Goal: Transaction & Acquisition: Purchase product/service

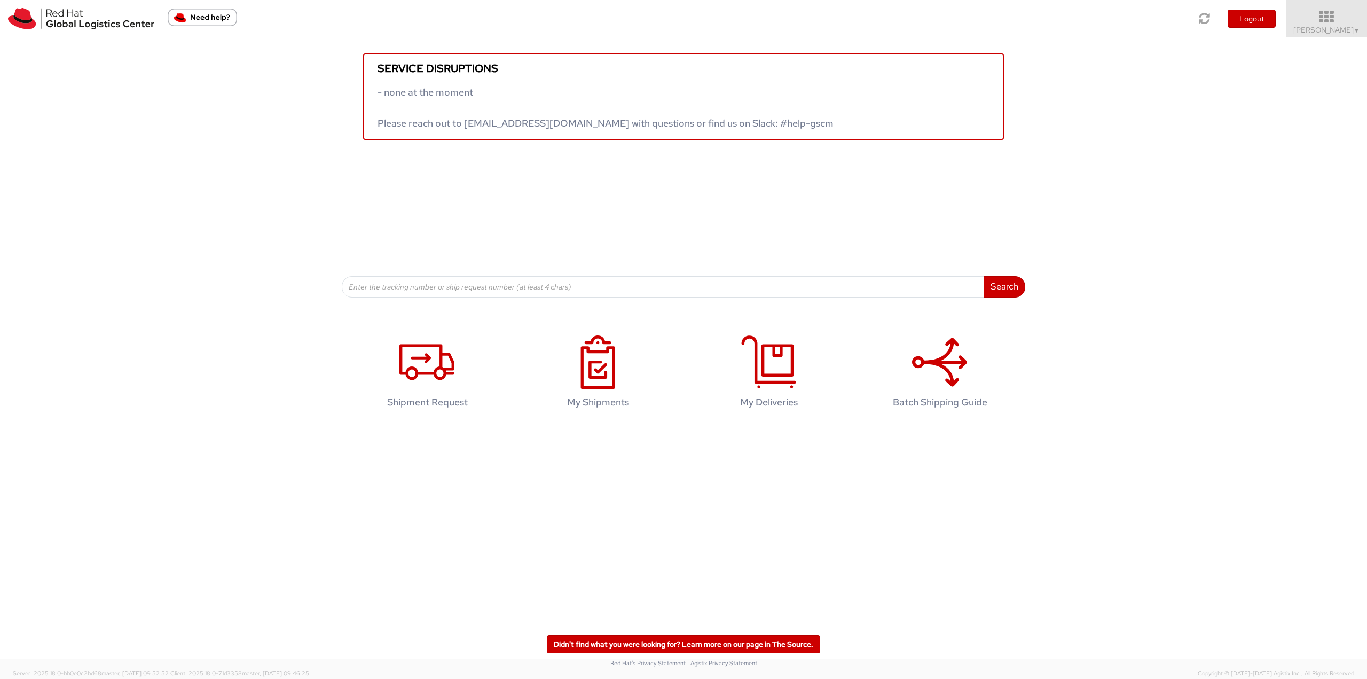
click at [1324, 12] on icon at bounding box center [1326, 17] width 93 height 15
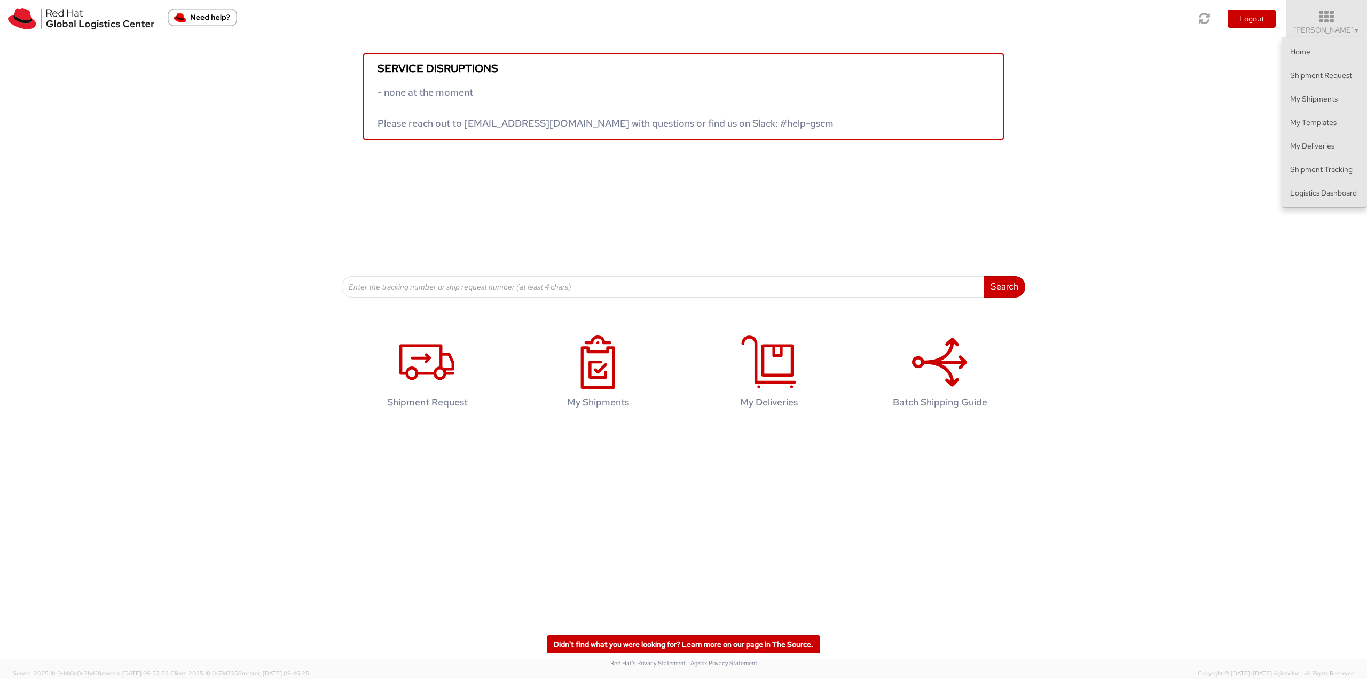
click at [1314, 207] on ul "Home Shipment Request My Shipments My Templates My Deliveries Shipment Tracking…" at bounding box center [1323, 122] width 85 height 170
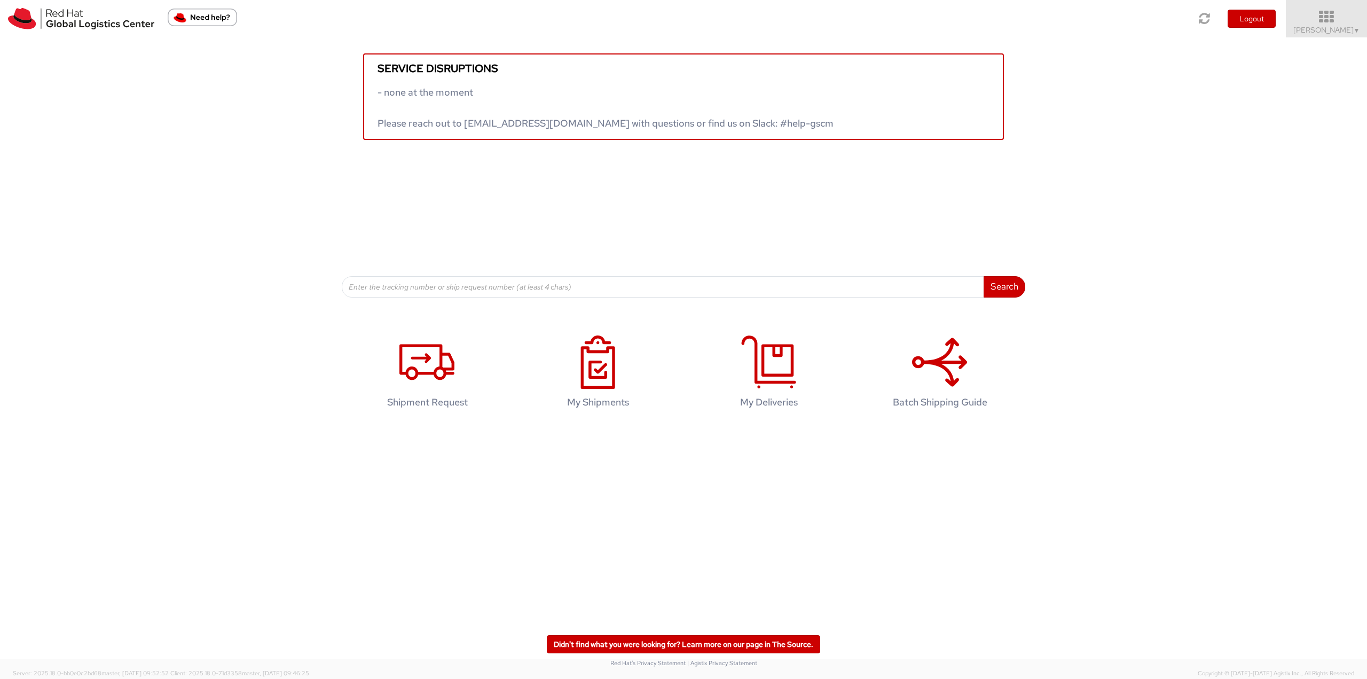
click at [1327, 23] on icon at bounding box center [1326, 17] width 93 height 15
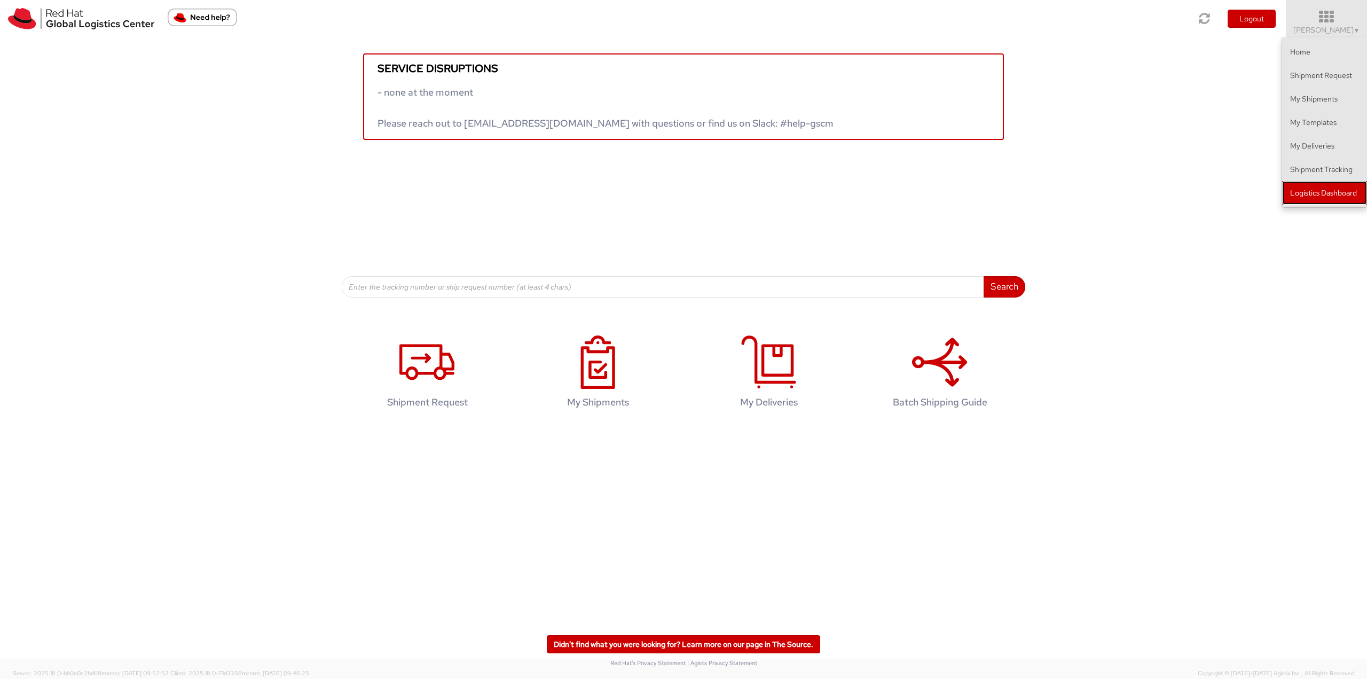
click at [1335, 185] on link "Logistics Dashboard" at bounding box center [1324, 192] width 85 height 23
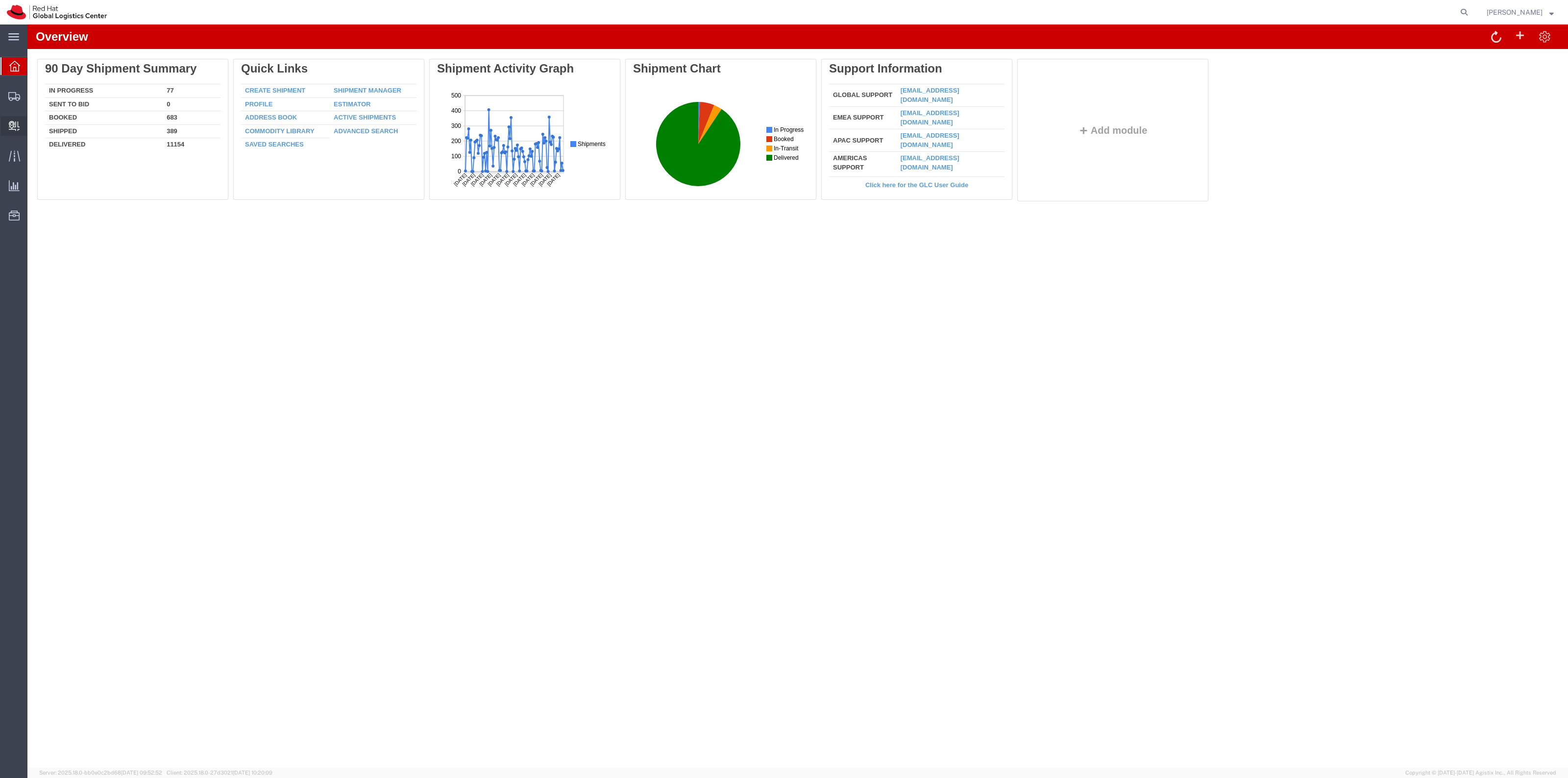
click at [0, 0] on span "Create Delivery" at bounding box center [0, 0] width 0 height 0
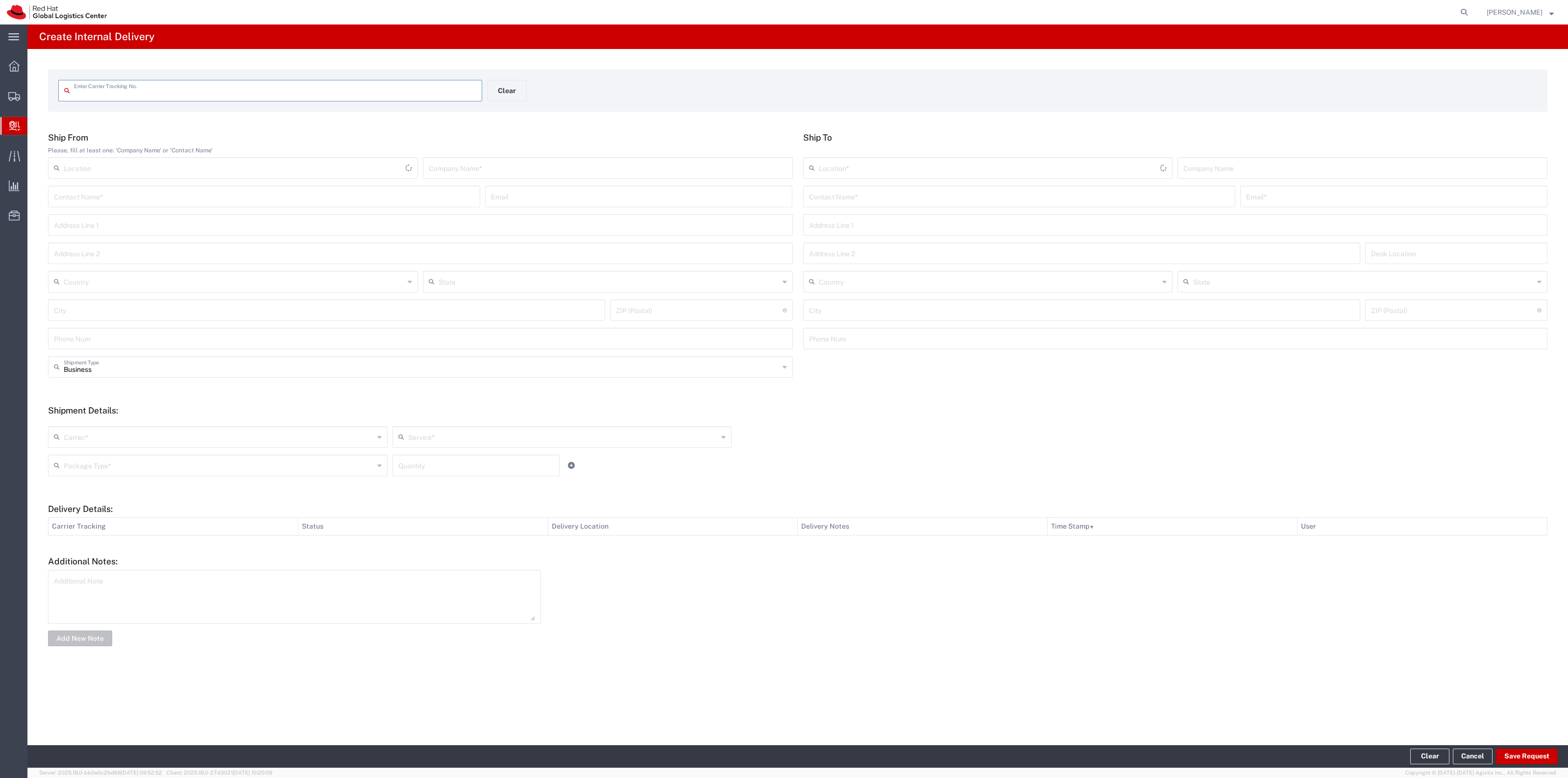
drag, startPoint x: 78, startPoint y: 141, endPoint x: 438, endPoint y: 86, distance: 364.2
click at [438, 86] on input "text" at bounding box center [275, 90] width 402 height 17
type input "392895242827"
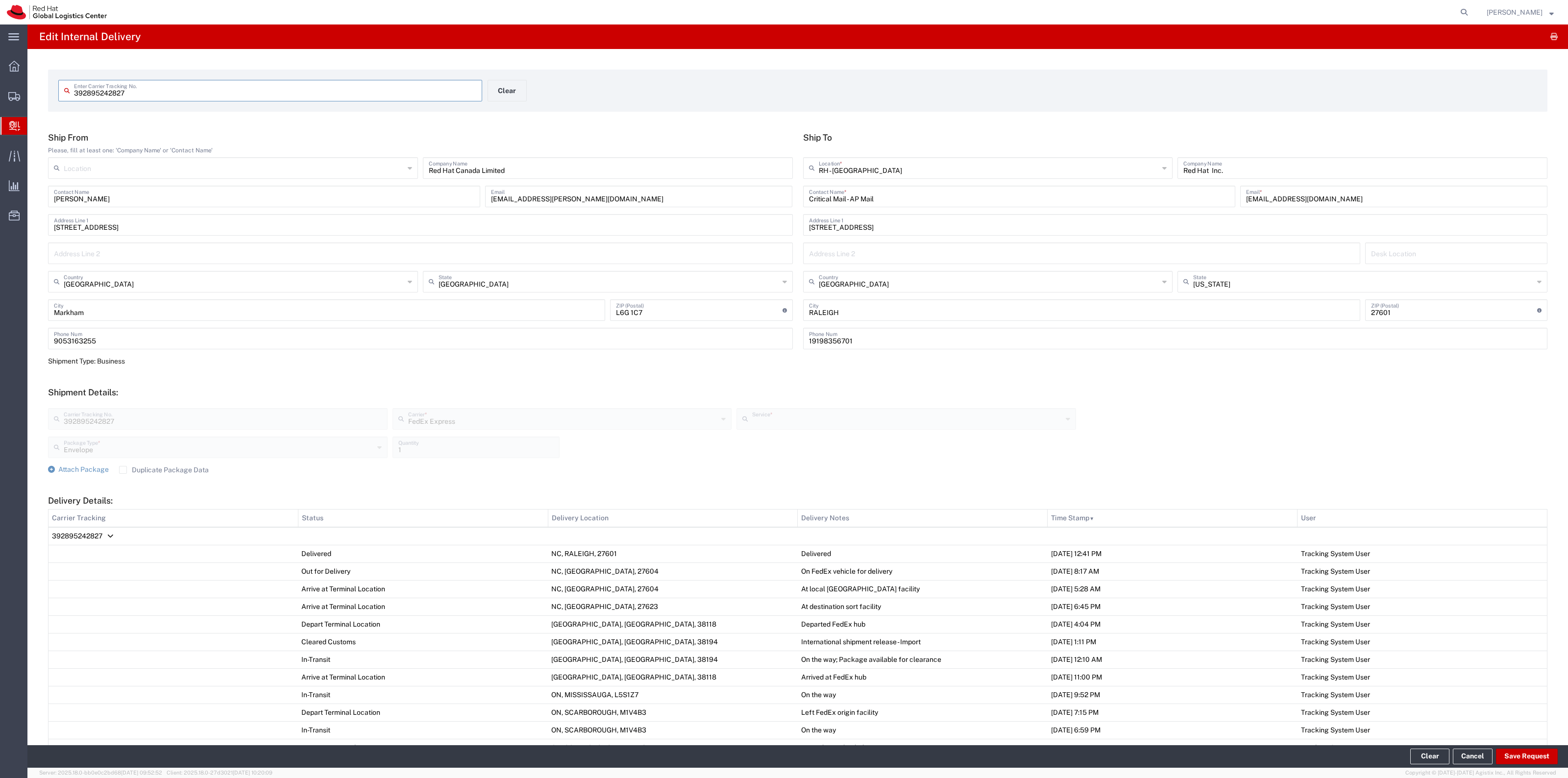
type input "International Priority EOD"
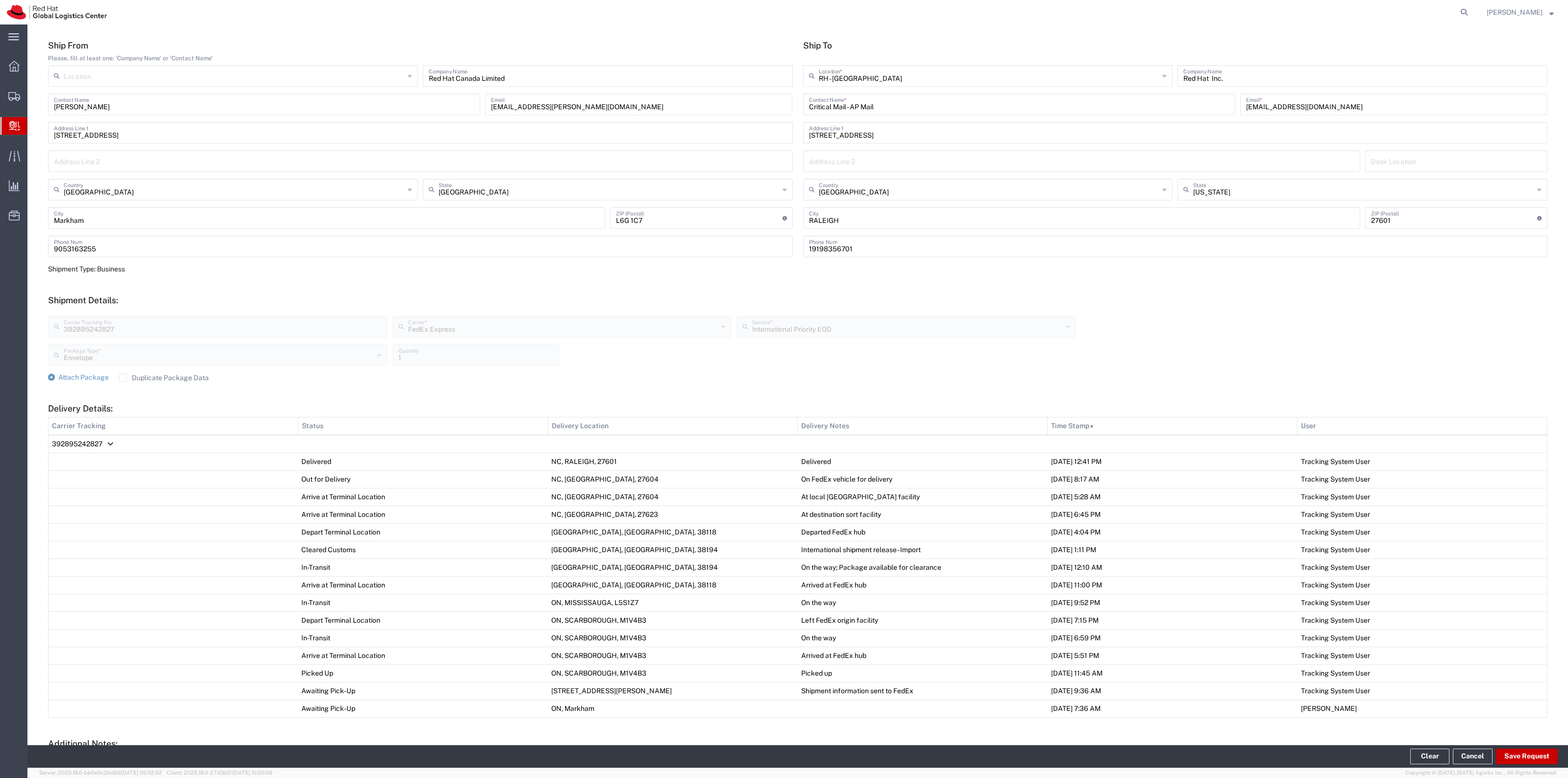
scroll to position [183, 0]
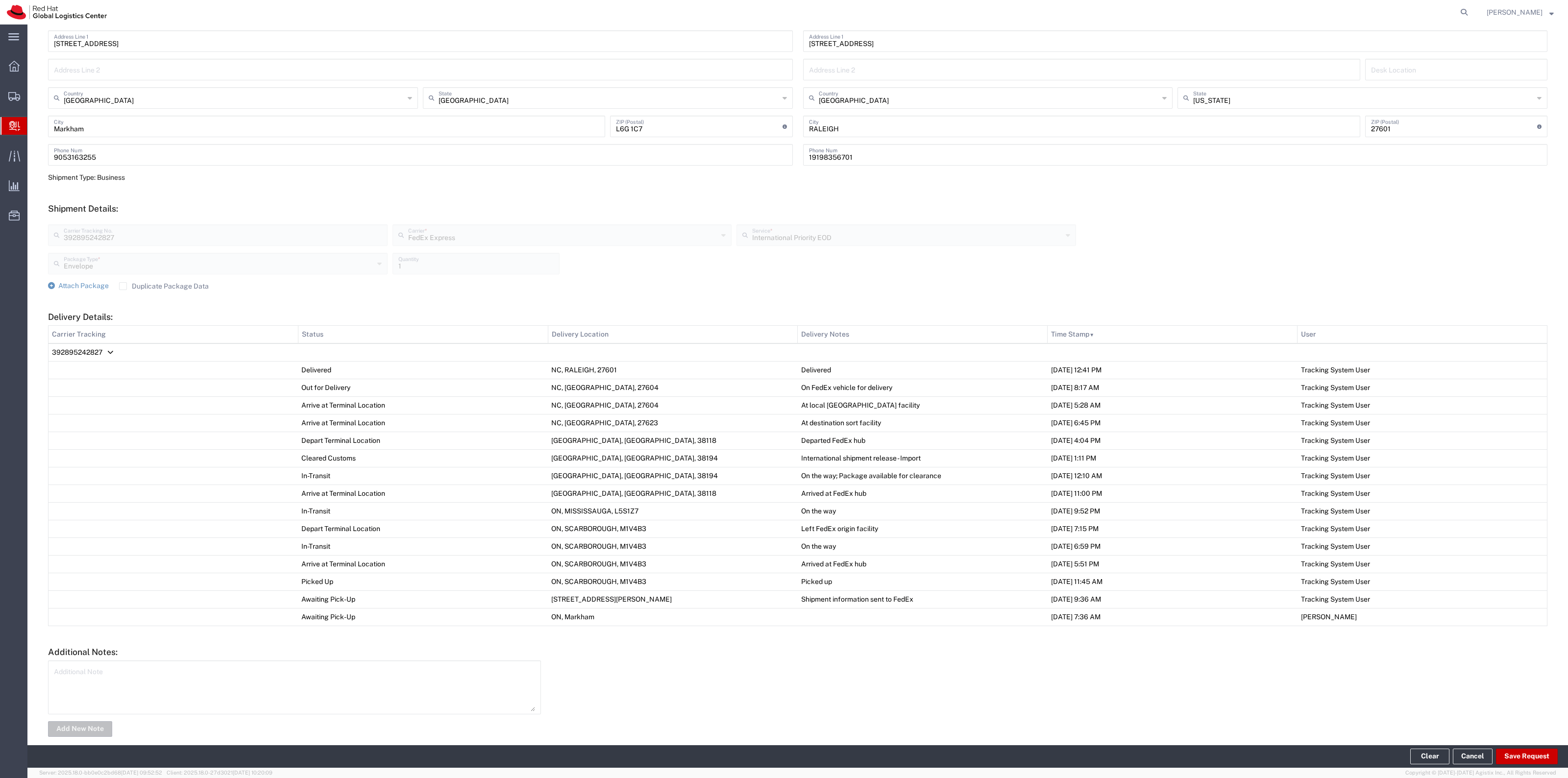
click at [1534, 746] on footer "Clear Cancel Save Request" at bounding box center [798, 756] width 1540 height 23
click at [1534, 749] on button "Save Request" at bounding box center [1527, 756] width 62 height 16
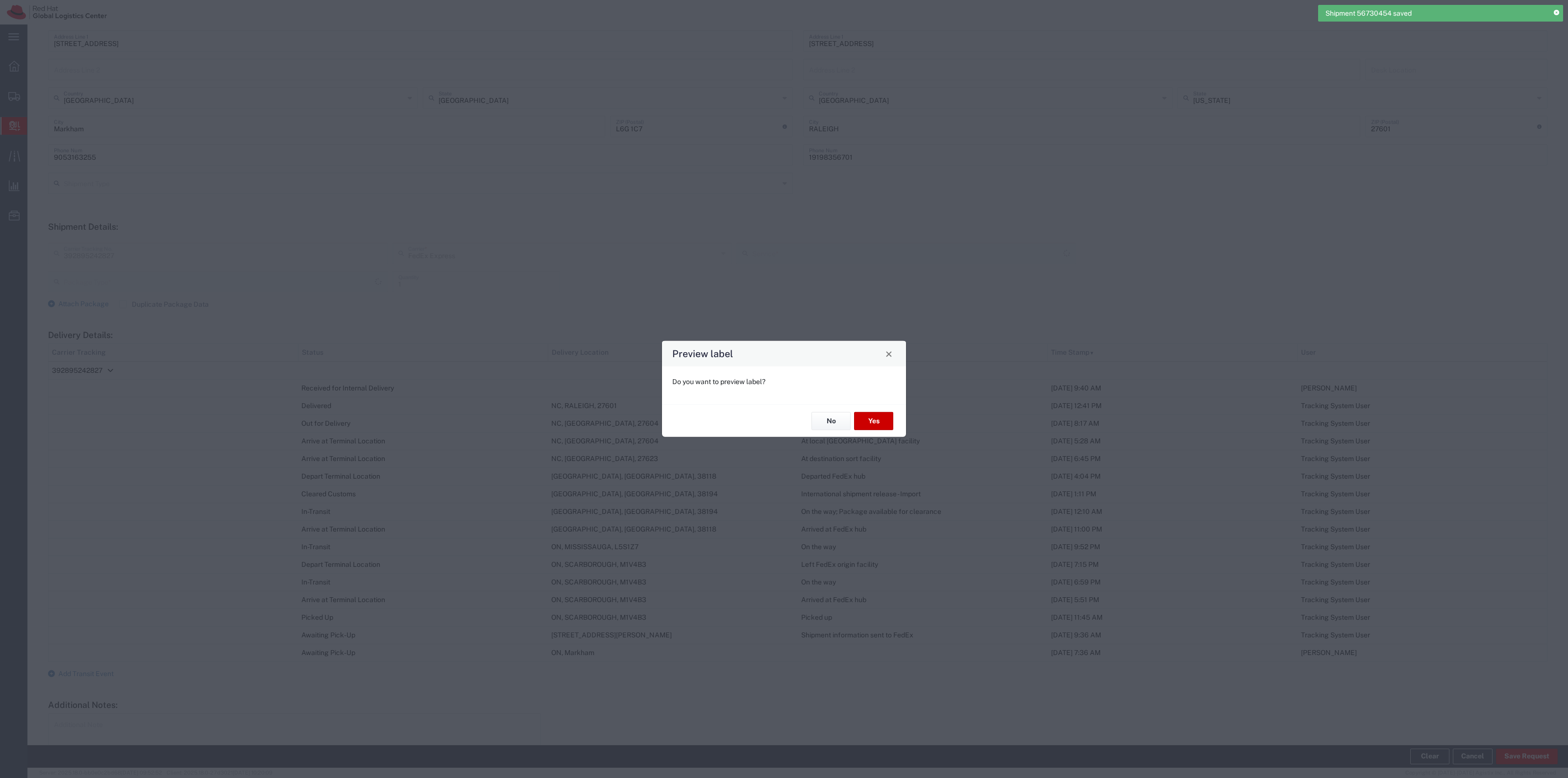
type input "Envelope"
type input "International Priority EOD"
click at [834, 422] on button "No" at bounding box center [831, 421] width 39 height 18
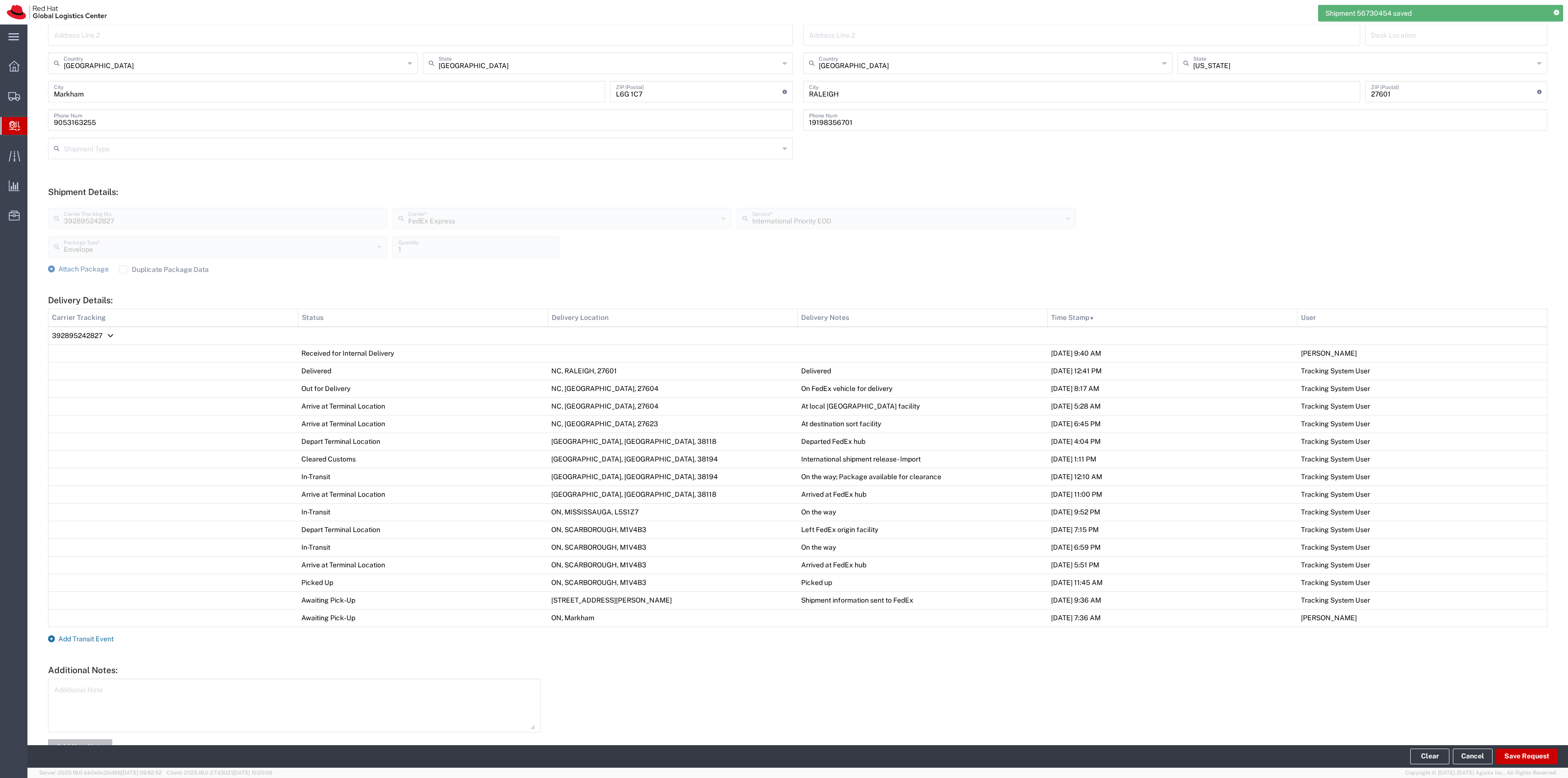
scroll to position [252, 0]
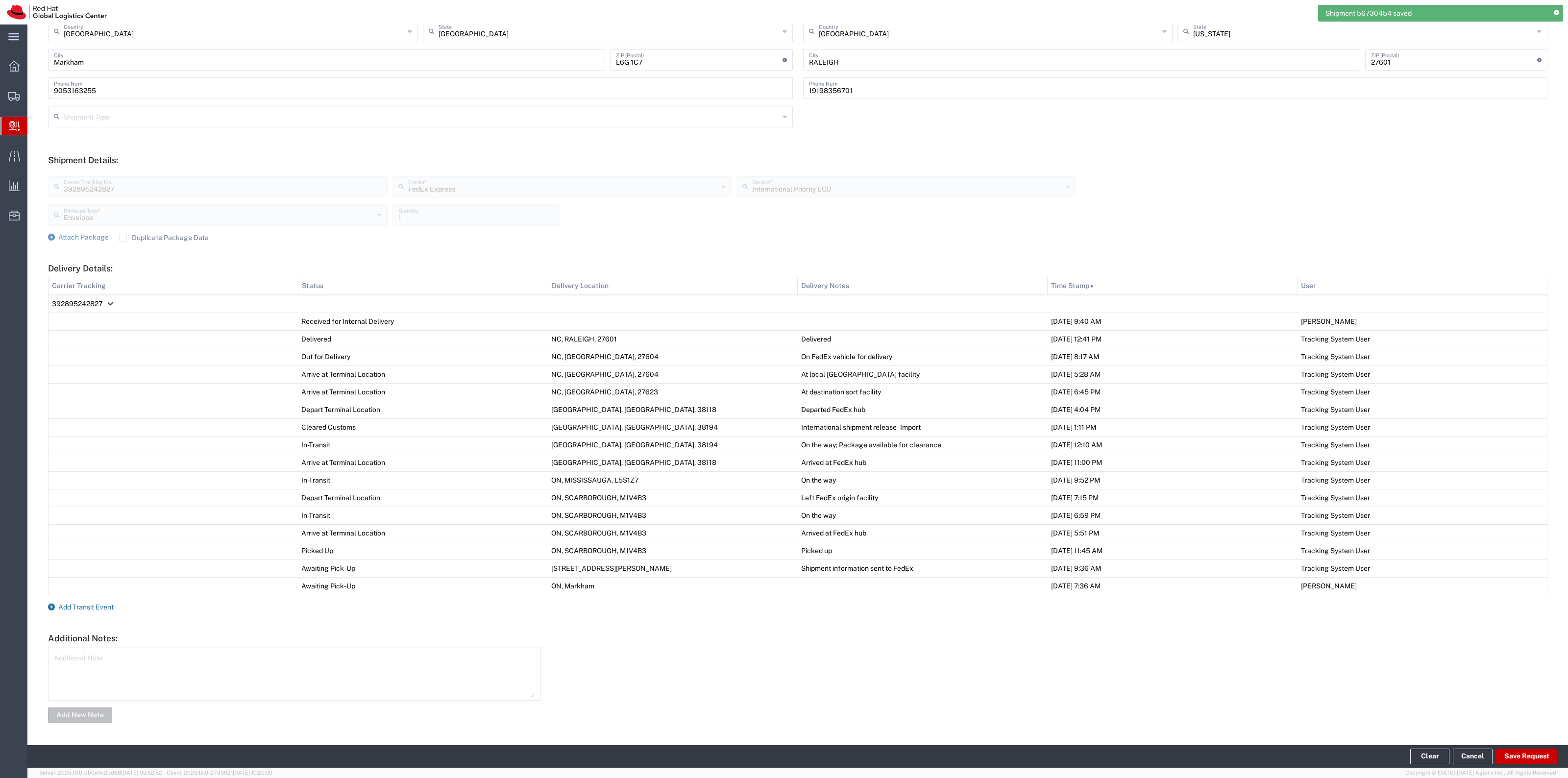
click at [72, 606] on span "Add Transit Event" at bounding box center [86, 606] width 55 height 8
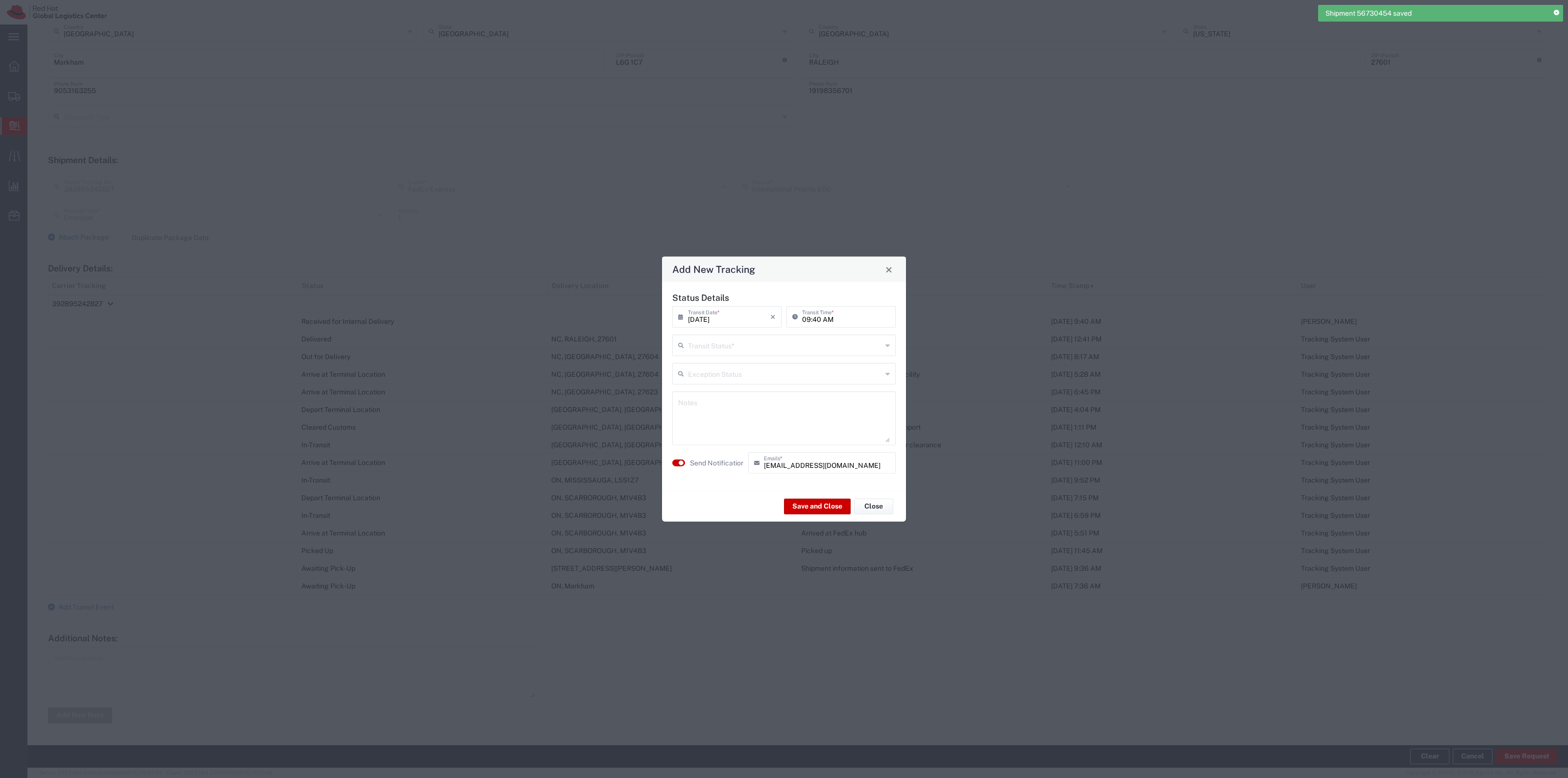
click at [743, 339] on input "text" at bounding box center [785, 344] width 194 height 17
click at [739, 361] on span "Delivery Confirmation" at bounding box center [784, 366] width 221 height 16
type input "Delivery Confirmation"
click at [724, 462] on label "Send Notification" at bounding box center [718, 462] width 55 height 10
click at [791, 495] on div "Save and Close Close" at bounding box center [784, 506] width 244 height 31
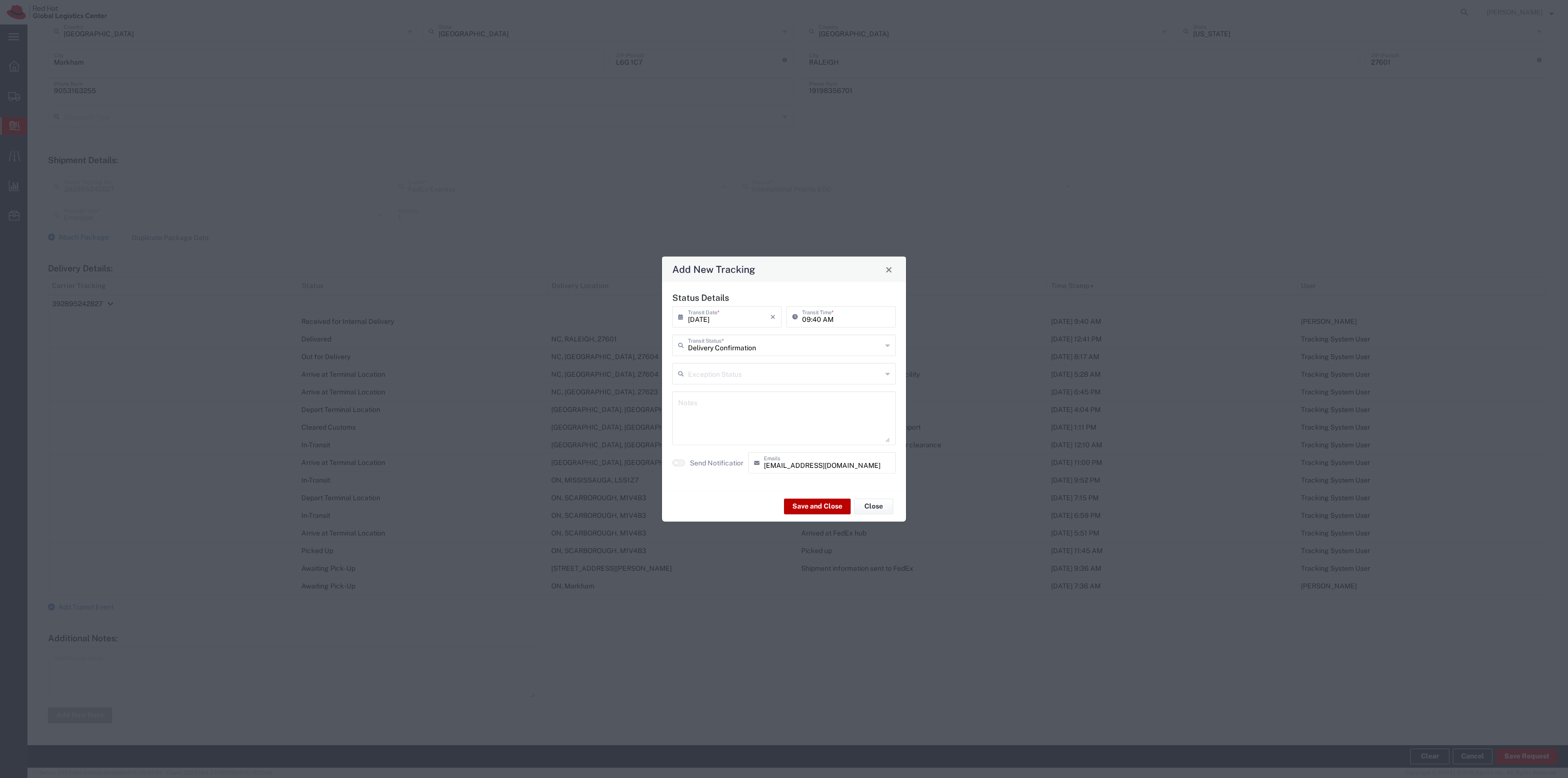
click at [792, 500] on button "Save and Close" at bounding box center [817, 506] width 67 height 16
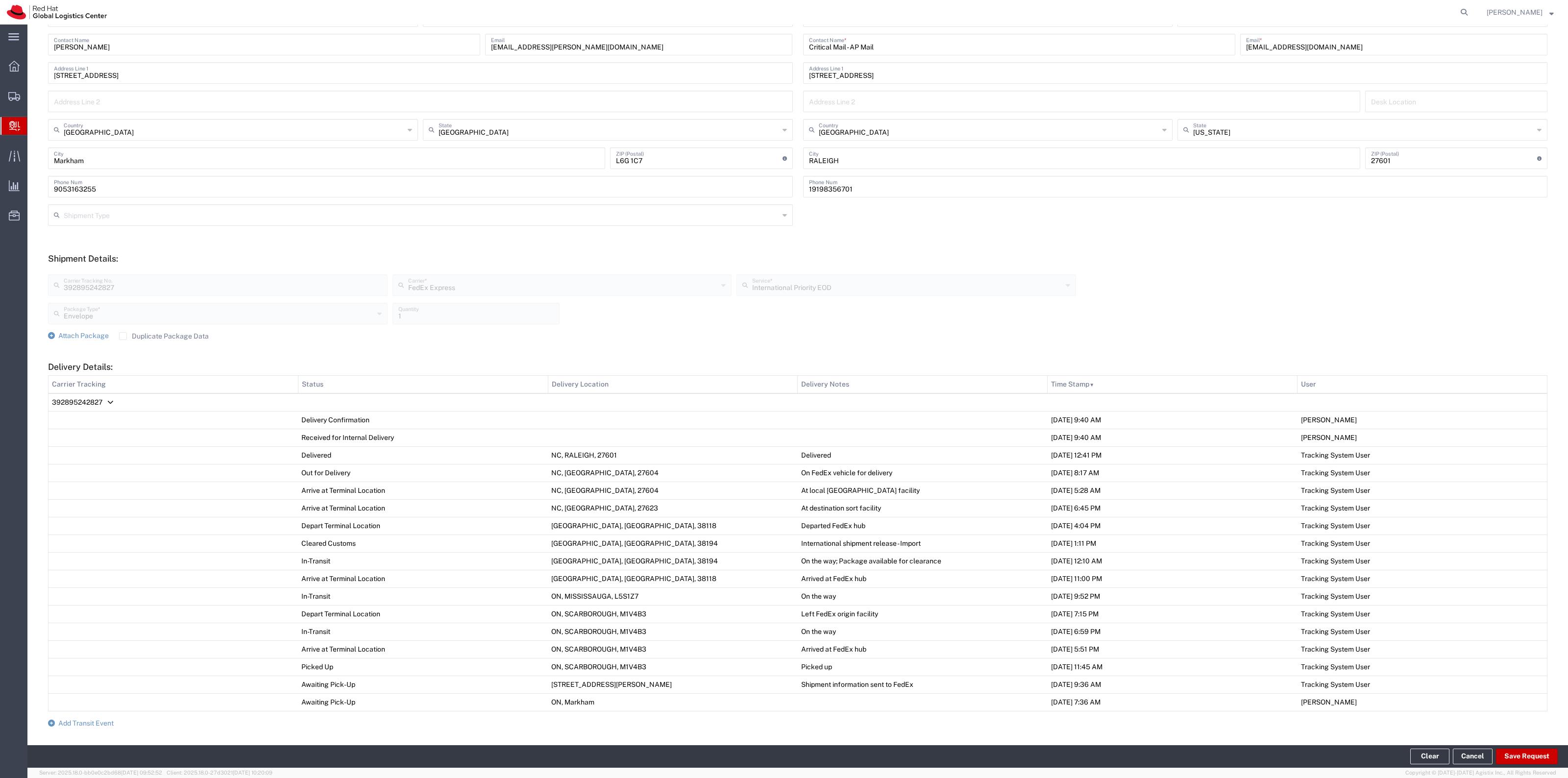
scroll to position [0, 0]
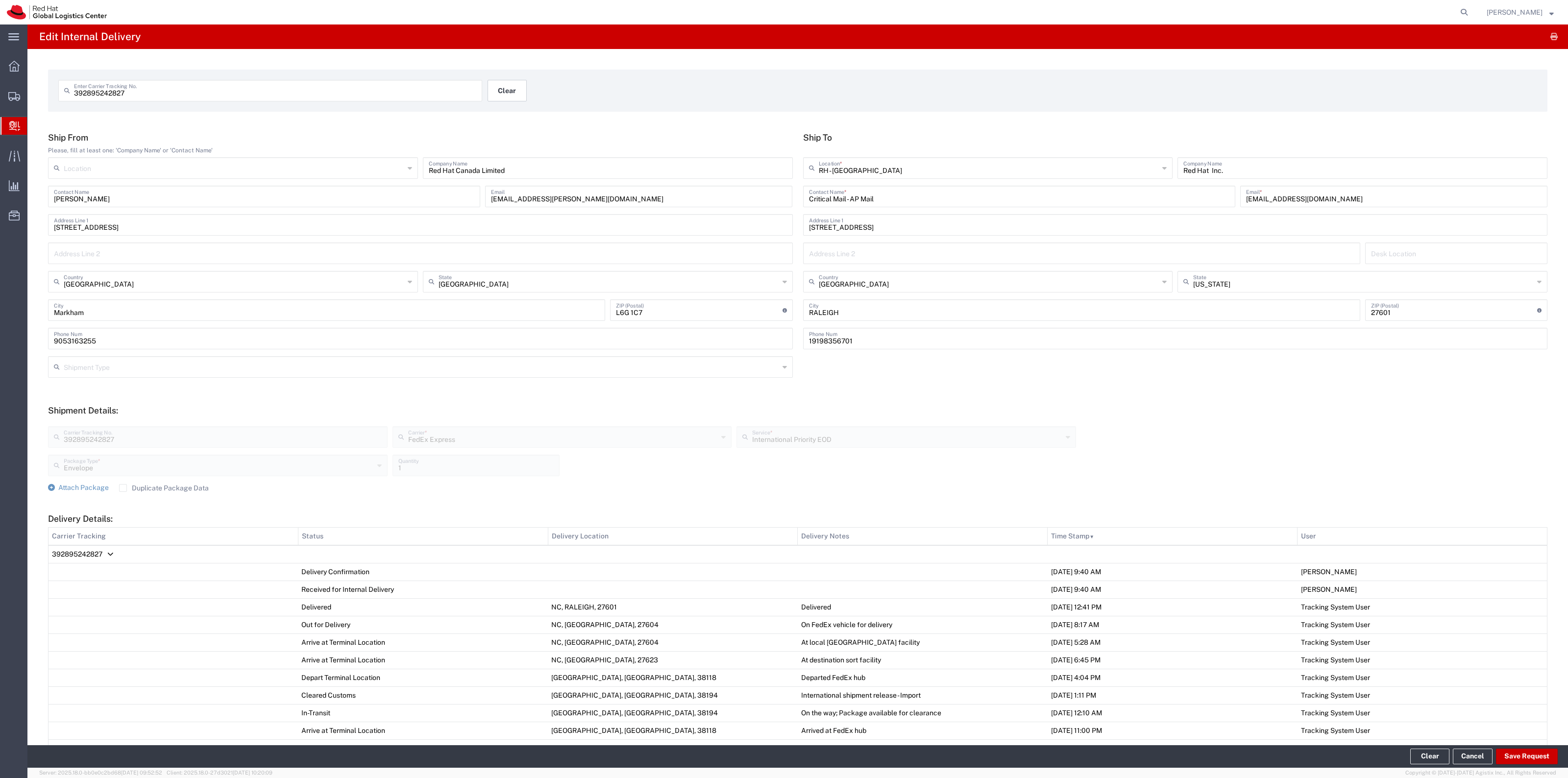
click at [516, 96] on button "Clear" at bounding box center [507, 90] width 39 height 21
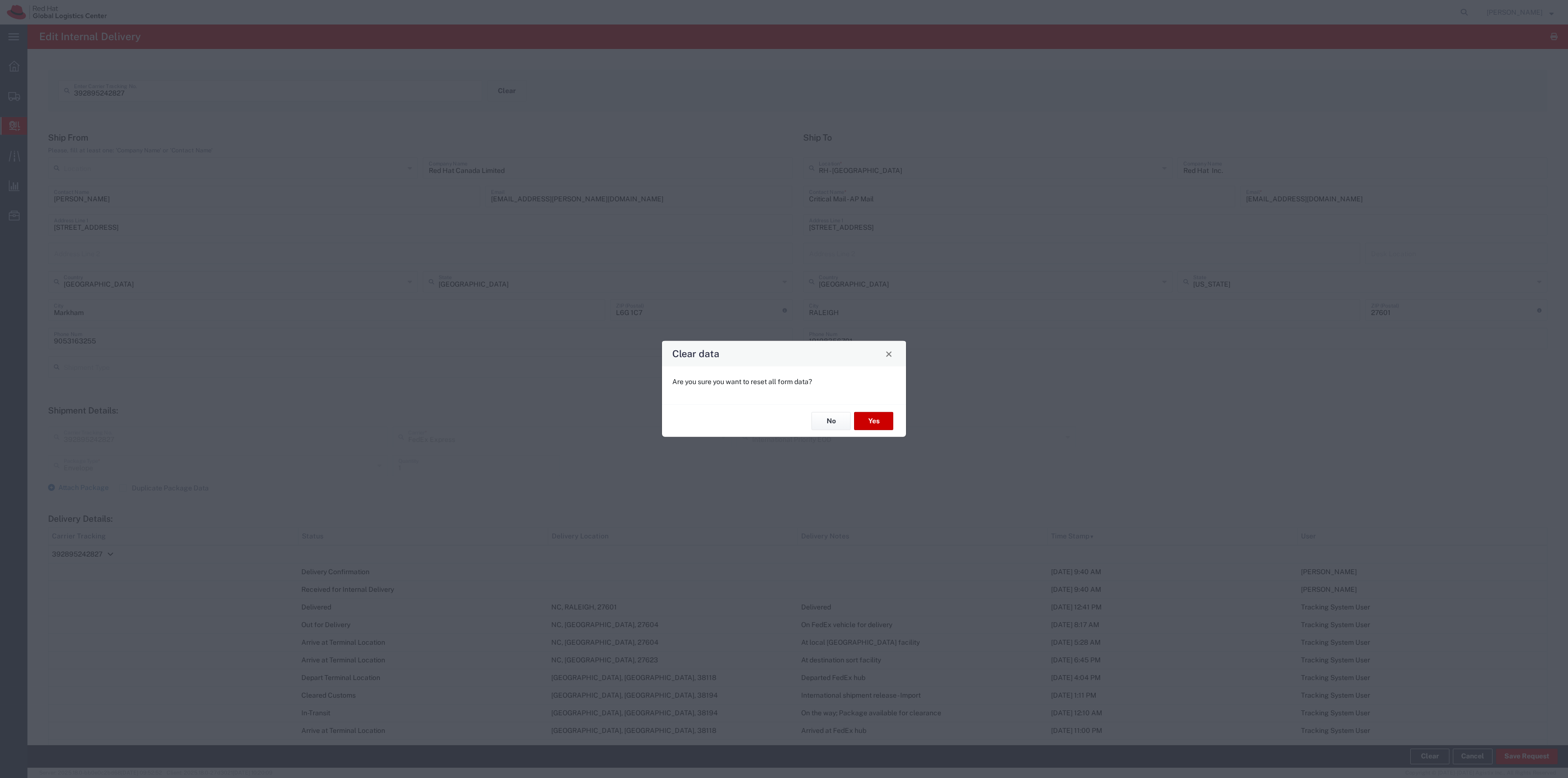
click at [879, 432] on div "No Yes" at bounding box center [784, 420] width 244 height 33
click at [879, 425] on button "Yes" at bounding box center [874, 421] width 39 height 18
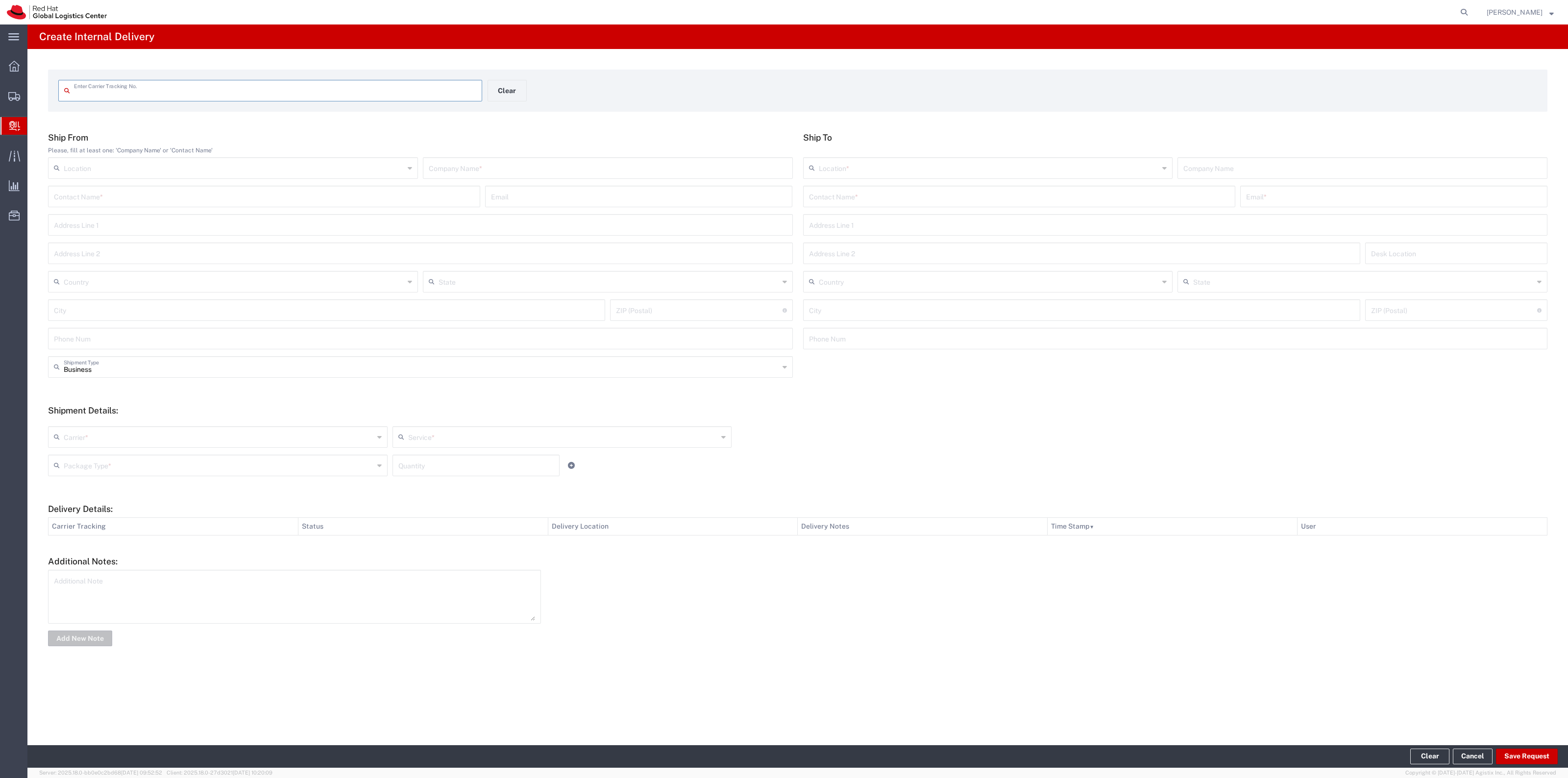
click at [363, 92] on input "text" at bounding box center [275, 90] width 402 height 17
type input "56730475"
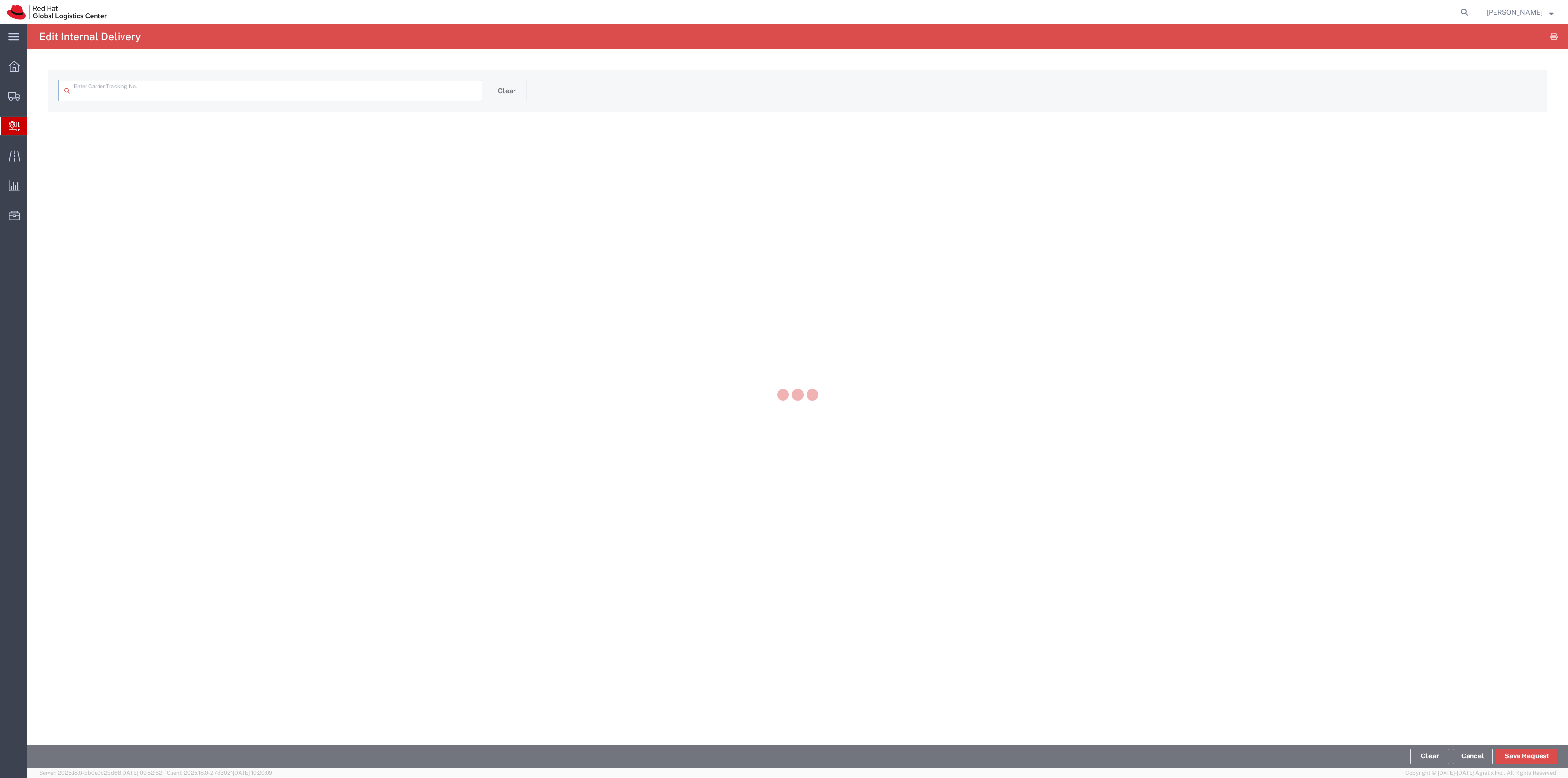
type input "56730475"
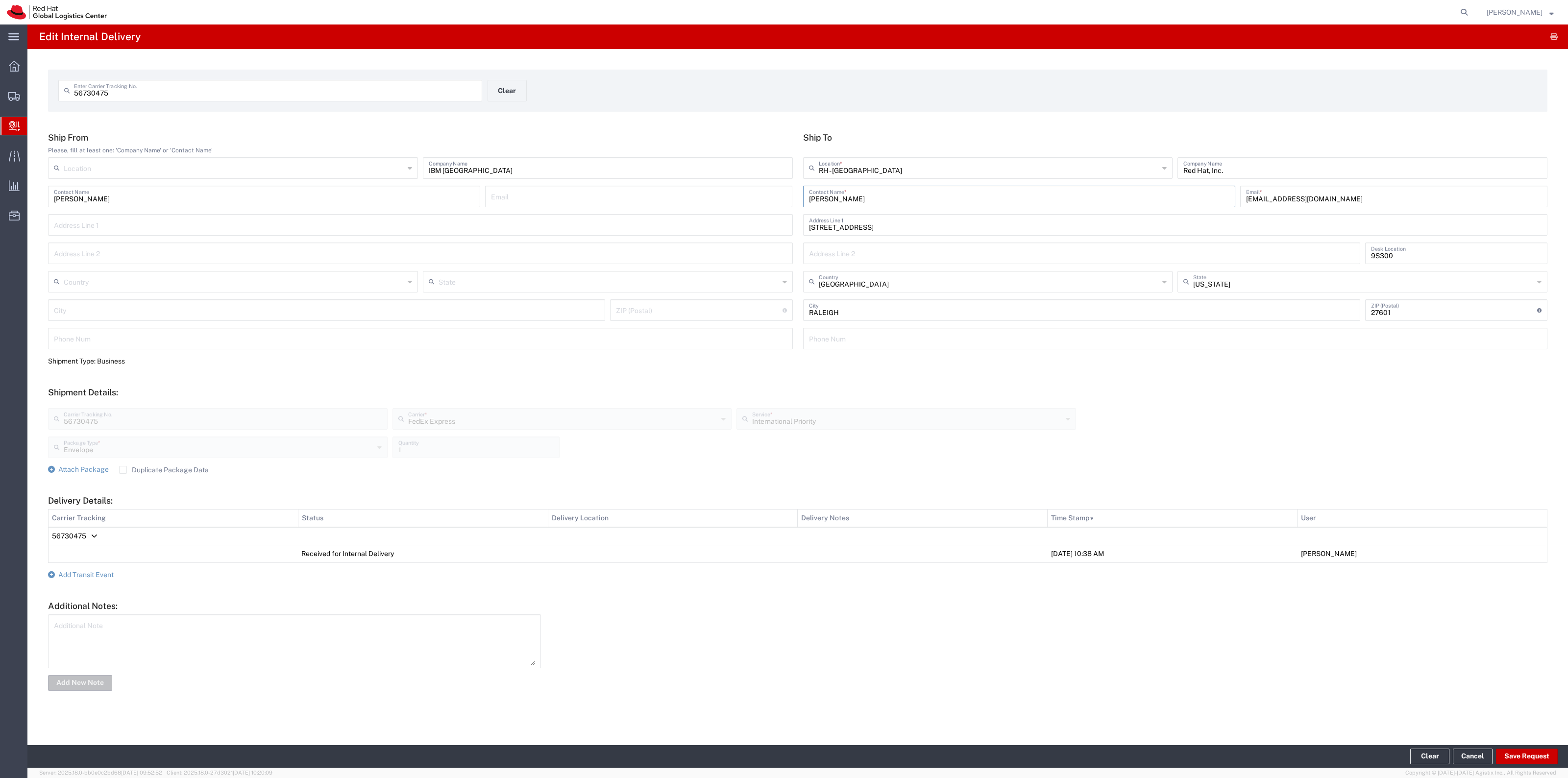
click at [928, 196] on input "[PERSON_NAME]" at bounding box center [1019, 195] width 420 height 17
type input "[PERSON_NAME]"
click at [77, 573] on span "Add Transit Event" at bounding box center [86, 574] width 55 height 8
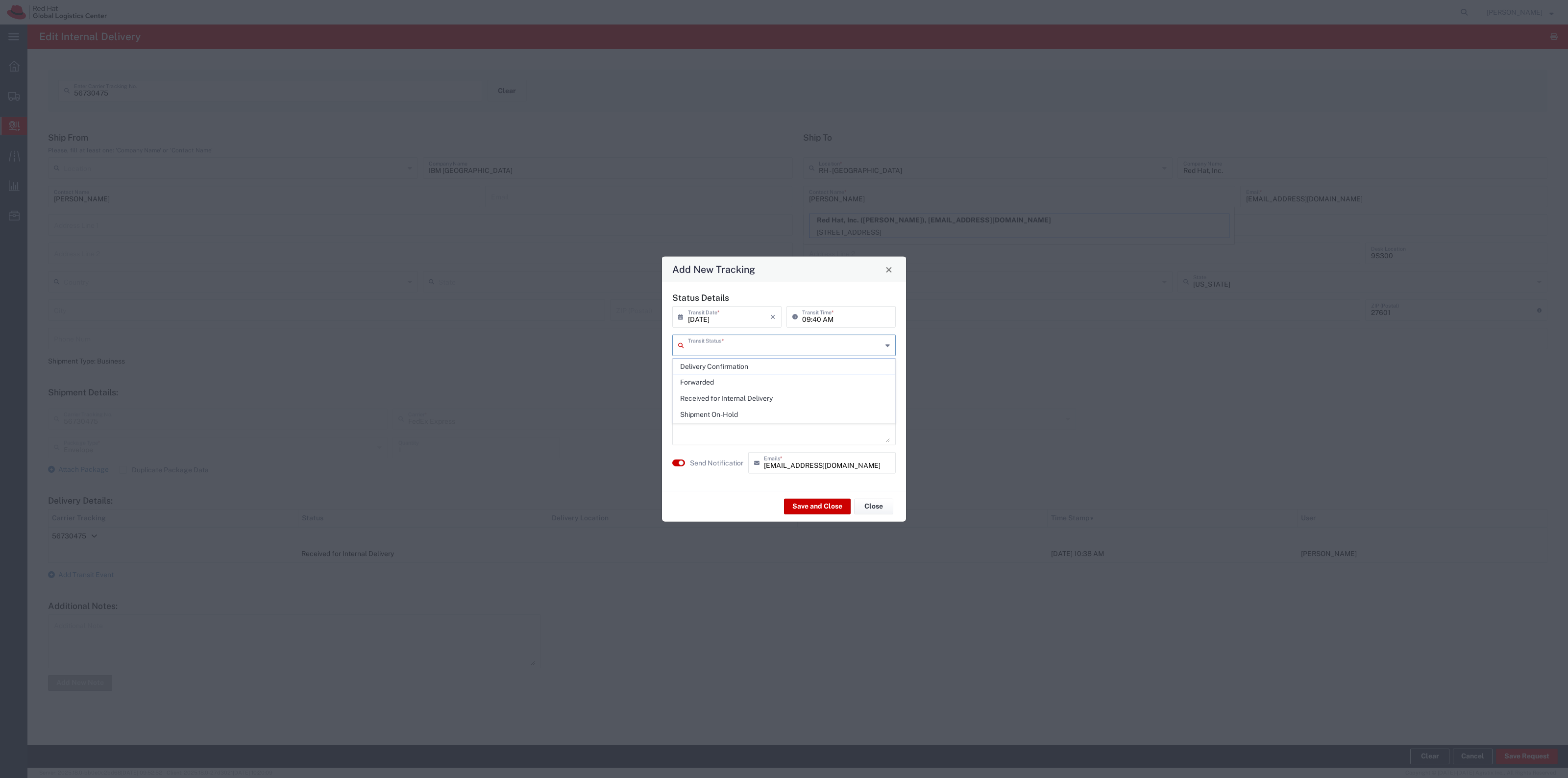
drag, startPoint x: 700, startPoint y: 350, endPoint x: 705, endPoint y: 358, distance: 9.4
click at [700, 350] on input "text" at bounding box center [785, 344] width 194 height 17
drag, startPoint x: 710, startPoint y: 364, endPoint x: 714, endPoint y: 373, distance: 9.8
click at [711, 364] on span "Delivery Confirmation" at bounding box center [784, 366] width 221 height 16
type input "Delivery Confirmation"
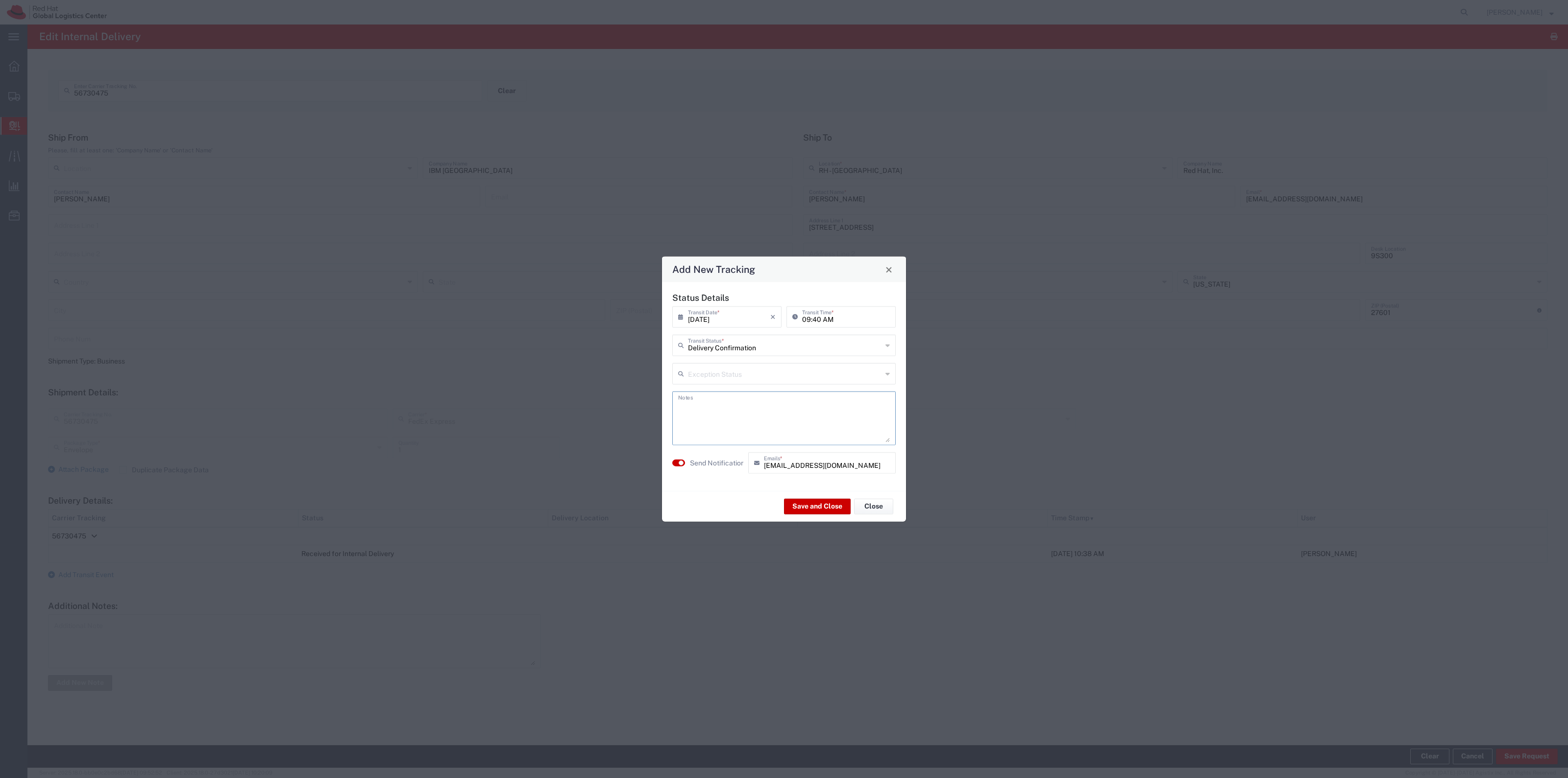
click at [718, 422] on textarea at bounding box center [784, 418] width 212 height 48
type textarea "For emily howard, scanned and sent over via email."
drag, startPoint x: 690, startPoint y: 453, endPoint x: 689, endPoint y: 459, distance: 6.1
click at [690, 455] on agx-switch-control "Send Notification" at bounding box center [708, 462] width 76 height 21
click at [689, 459] on agx-switch-control "Send Notification" at bounding box center [708, 462] width 76 height 21
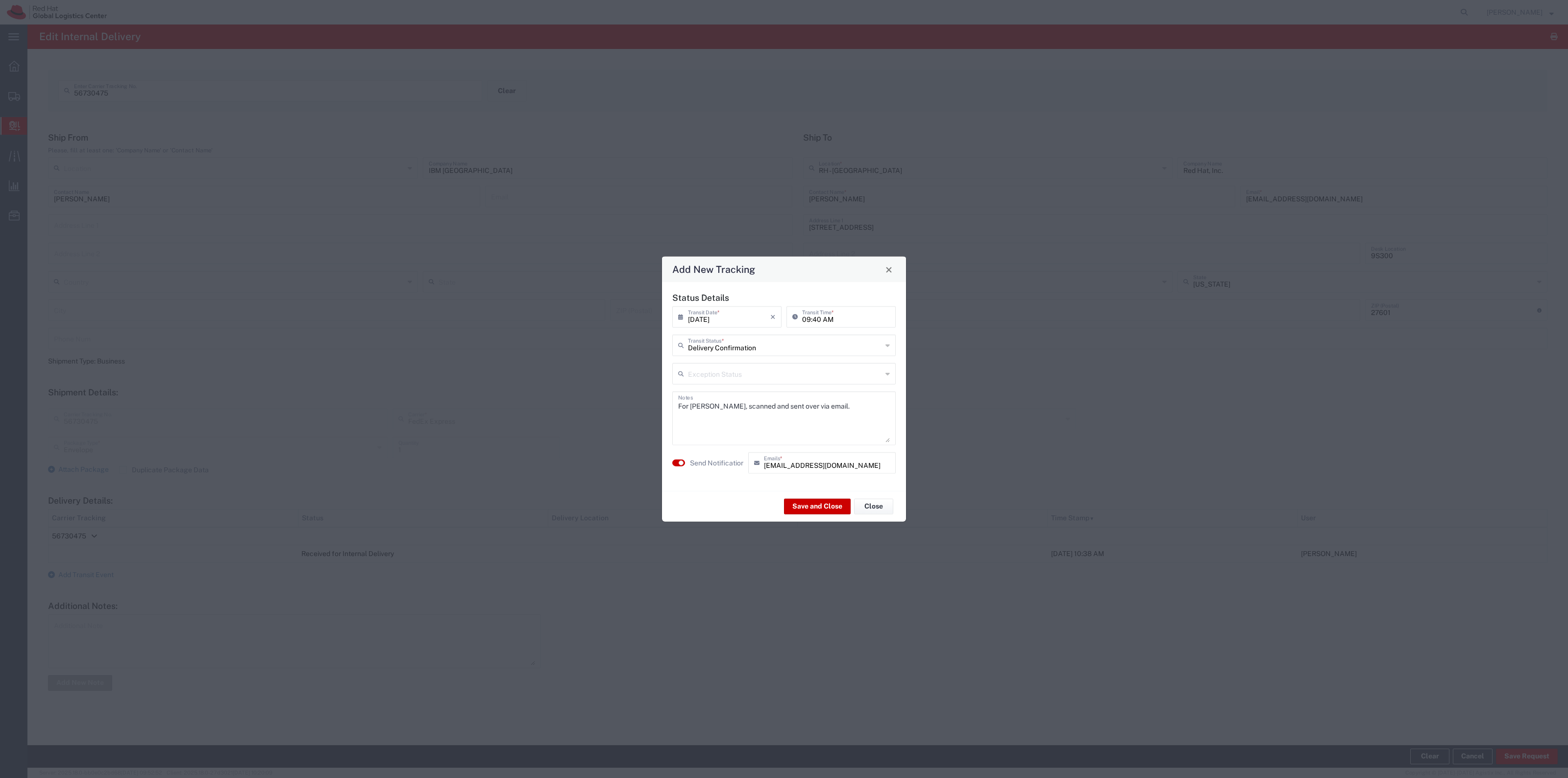
click at [701, 466] on label "Send Notification" at bounding box center [718, 462] width 55 height 10
click at [812, 511] on button "Save and Close" at bounding box center [817, 506] width 67 height 16
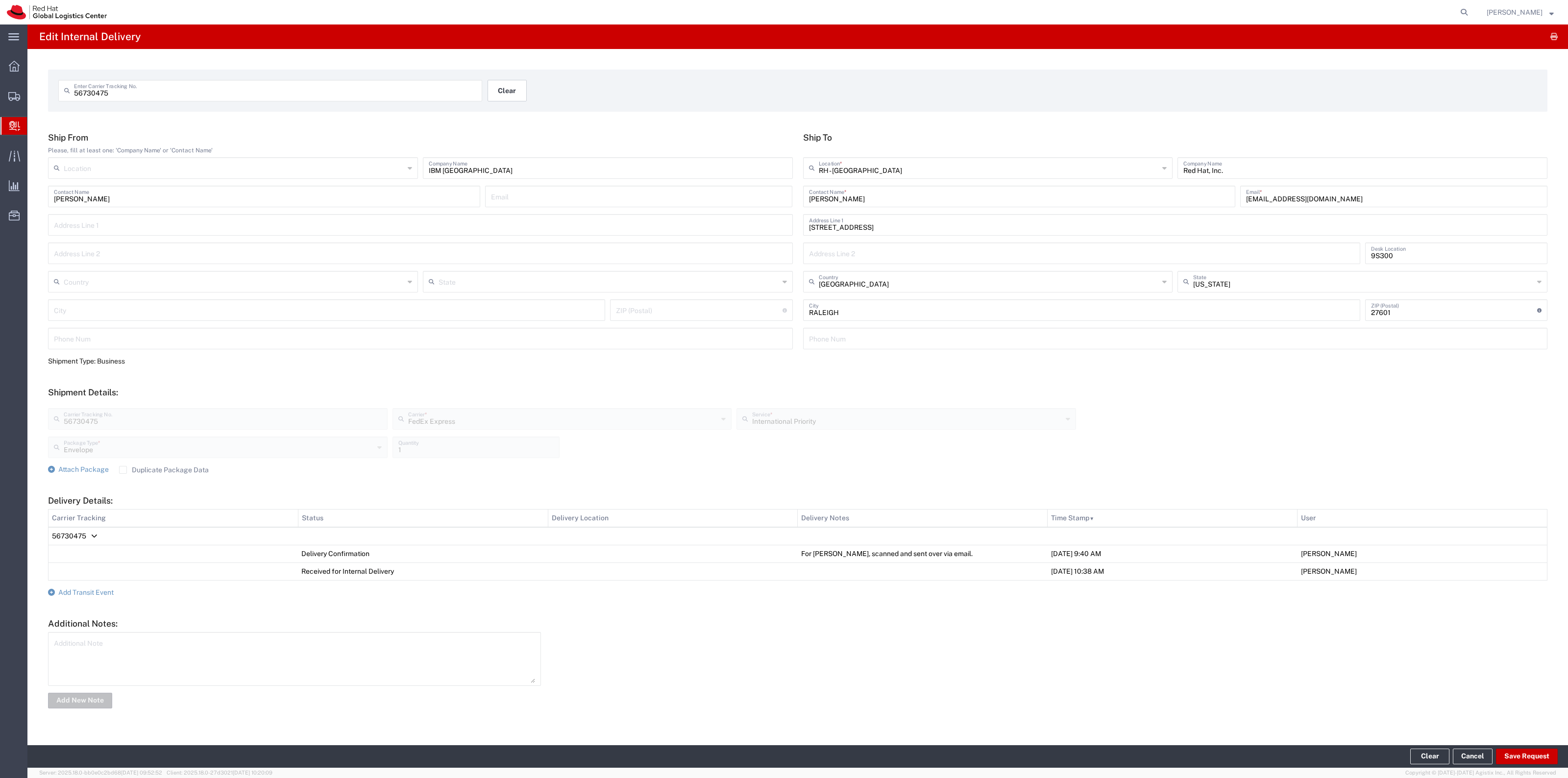
click at [513, 99] on button "Clear" at bounding box center [507, 90] width 39 height 21
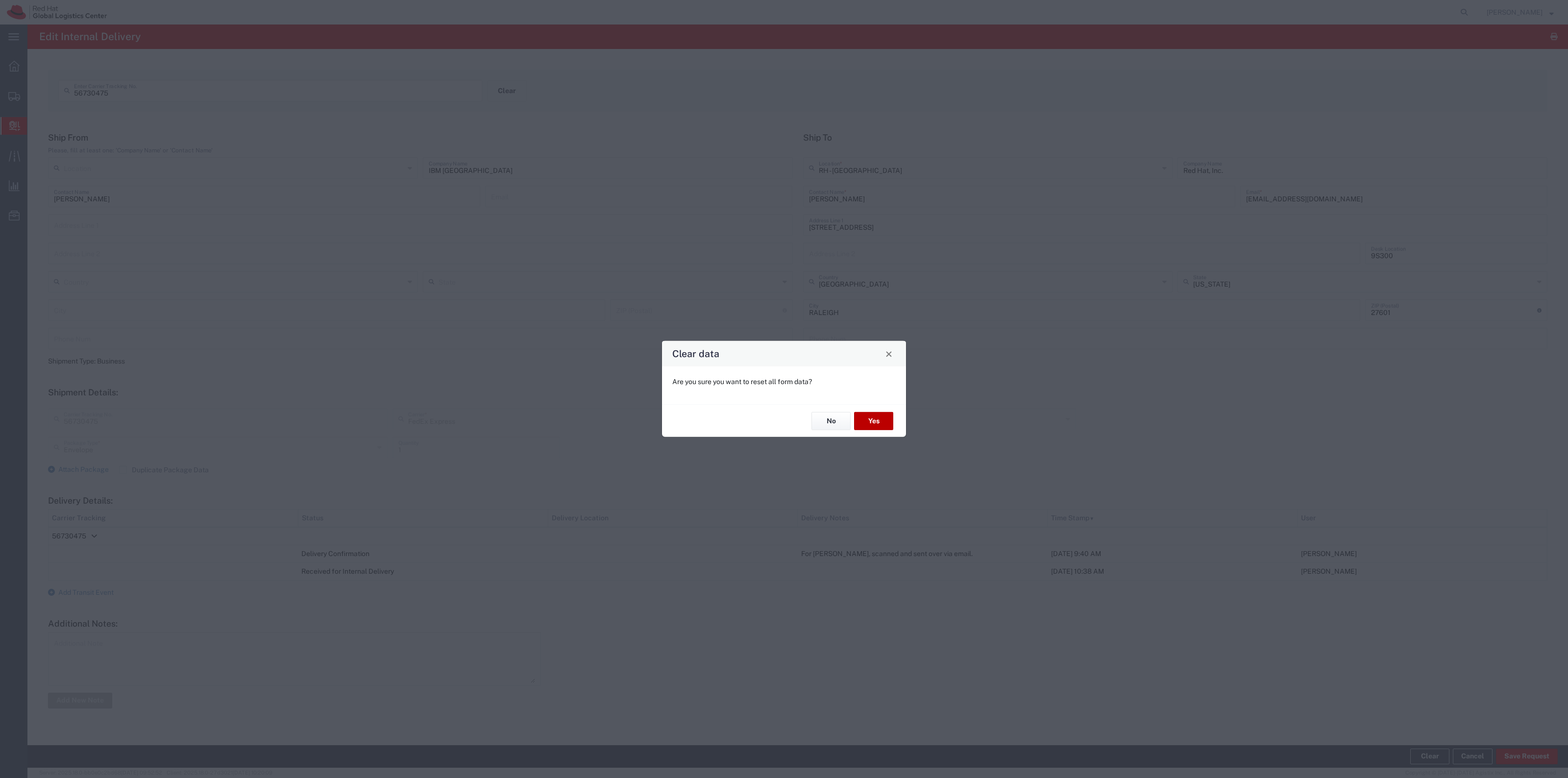
click at [879, 420] on button "Yes" at bounding box center [874, 421] width 39 height 18
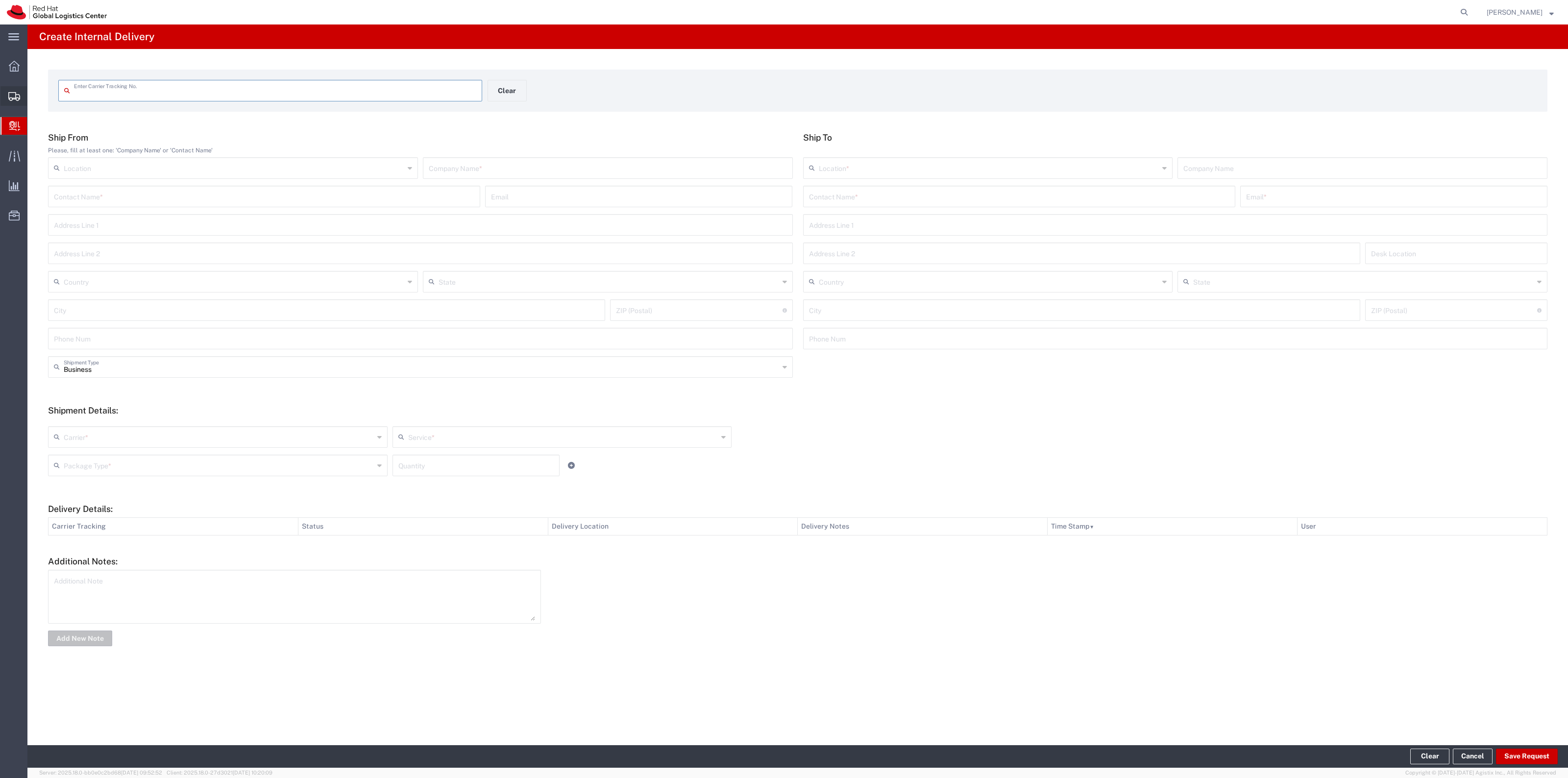
click at [0, 0] on span "Shipment Manager" at bounding box center [0, 0] width 0 height 0
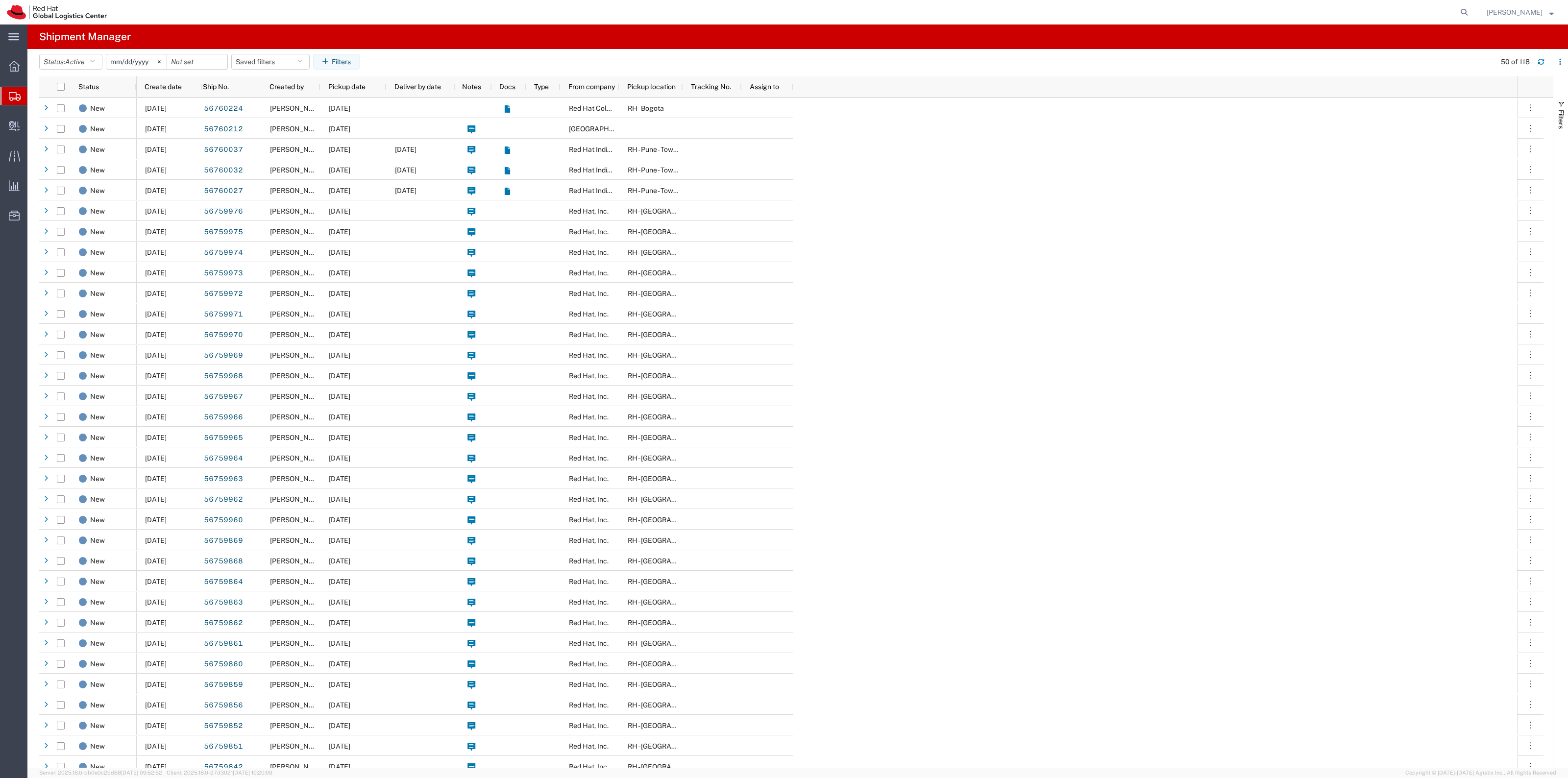
click at [0, 0] on span "Create Shipment" at bounding box center [0, 0] width 0 height 0
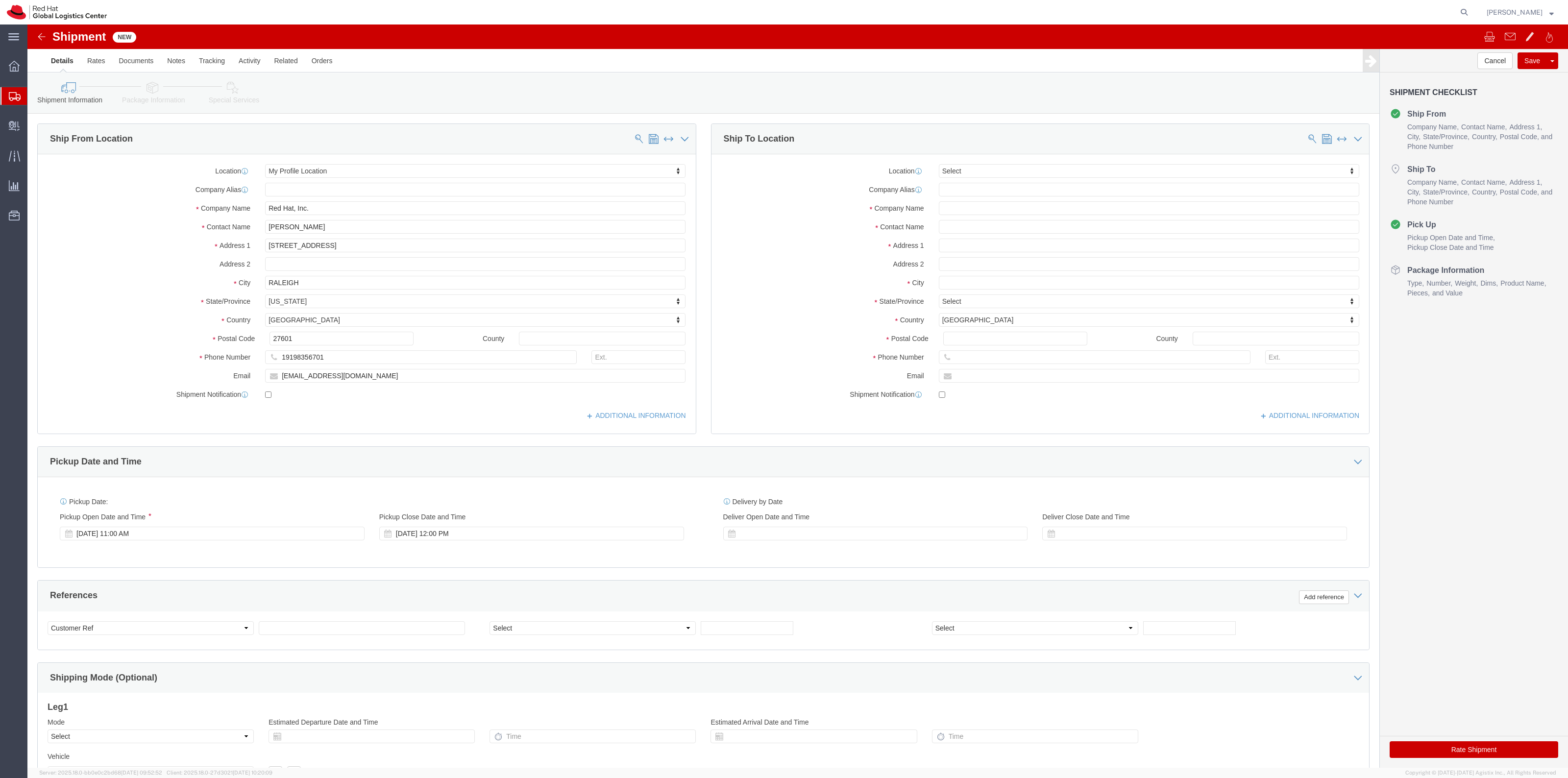
select select
drag, startPoint x: 308, startPoint y: 199, endPoint x: 159, endPoint y: 202, distance: 149.0
click div "Contact Name Robert Lomax"
paste input "Cynthia Greau"
type input "Cynthia Greaux"
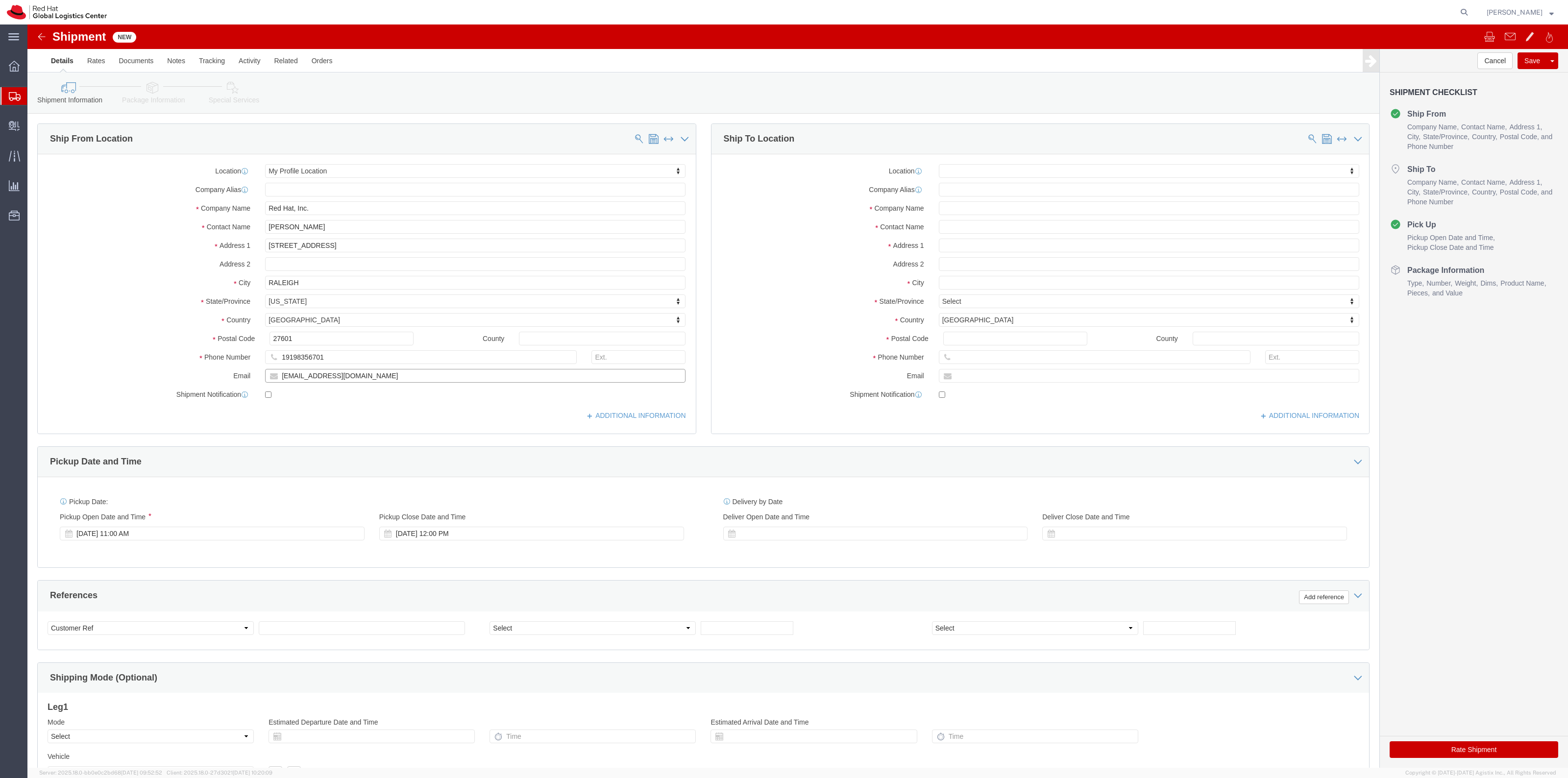
drag, startPoint x: 324, startPoint y: 351, endPoint x: 154, endPoint y: 341, distance: 170.3
click div "Location My Profile Location My Profile Location RH - Amsterdam - MSO RH - Amst…"
paste input "cgreau"
type input "cgreaux@redhat.com"
click input "text"
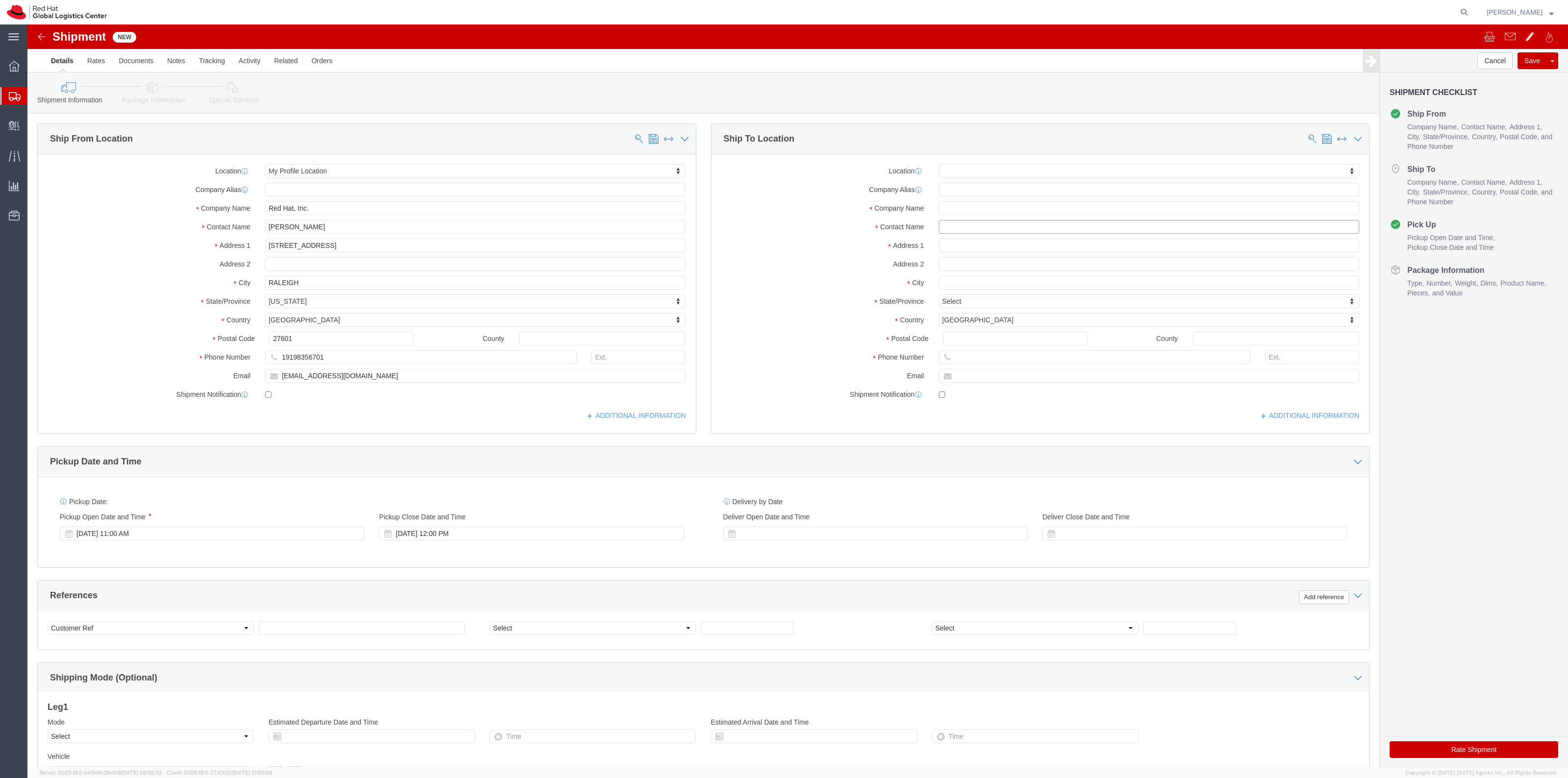
paste input "Michaela Trieloff"
type input "Michaela Trieloff"
click p "- Red Hat Inc. - (Michaela Trieloff) 300 A St., 4th Floor, 4N409, BOSTON, MA, 0…"
select select "37929"
select select "MA"
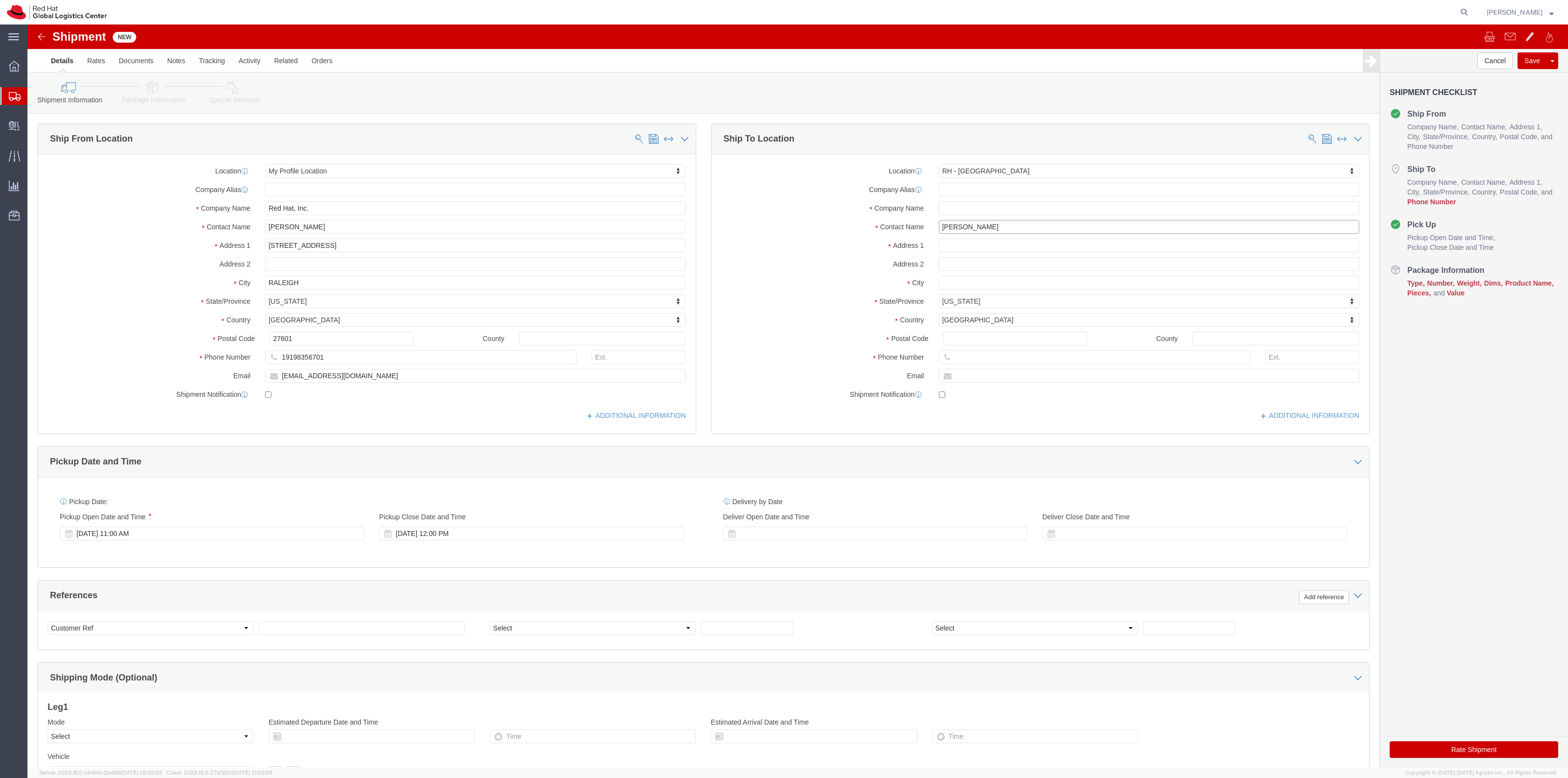
type input "Michaela Trieloff"
click input "Michaela Trieloff"
click input "text"
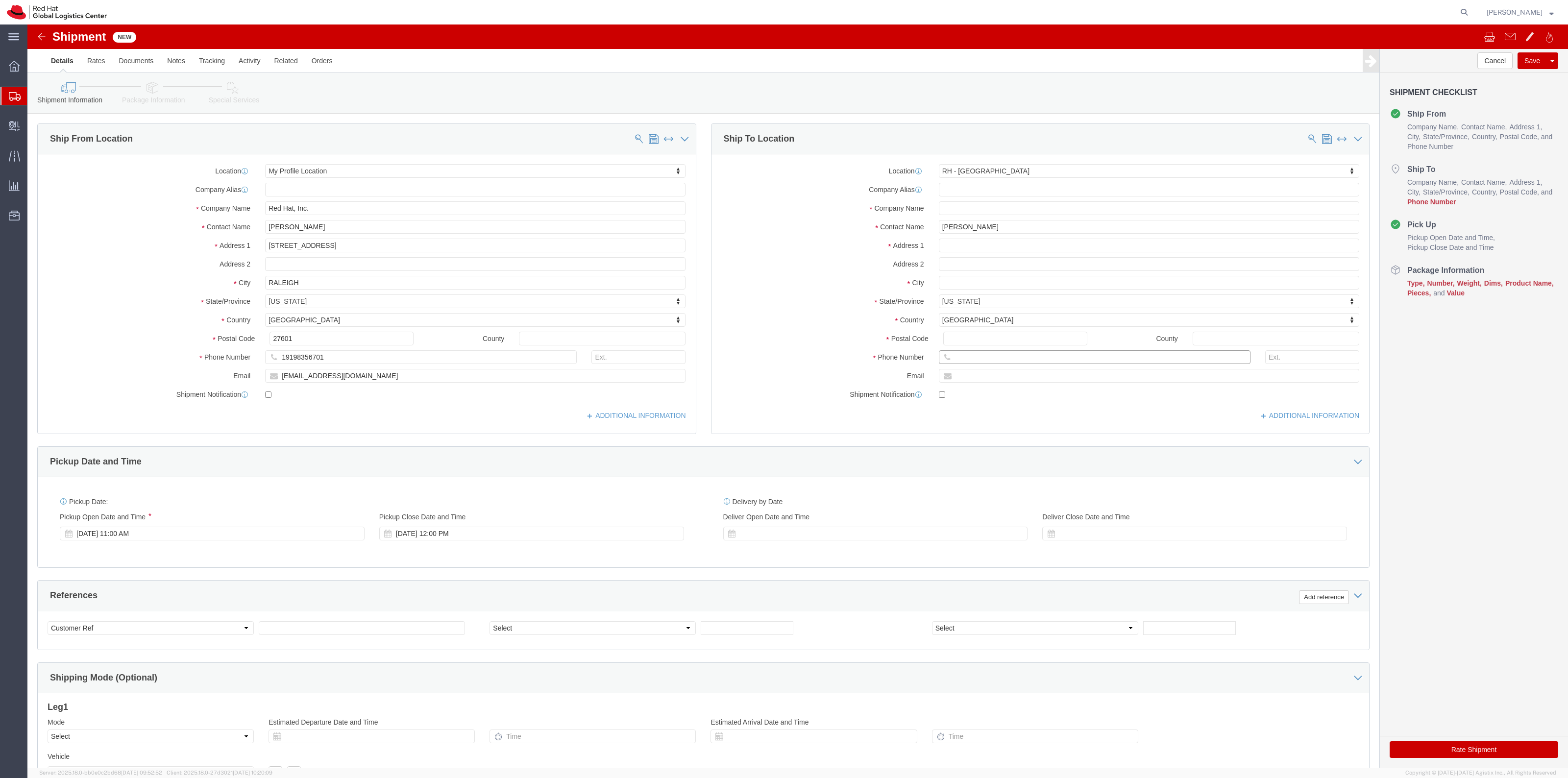
paste input "+19788449133"
type input "+19788449133"
click icon
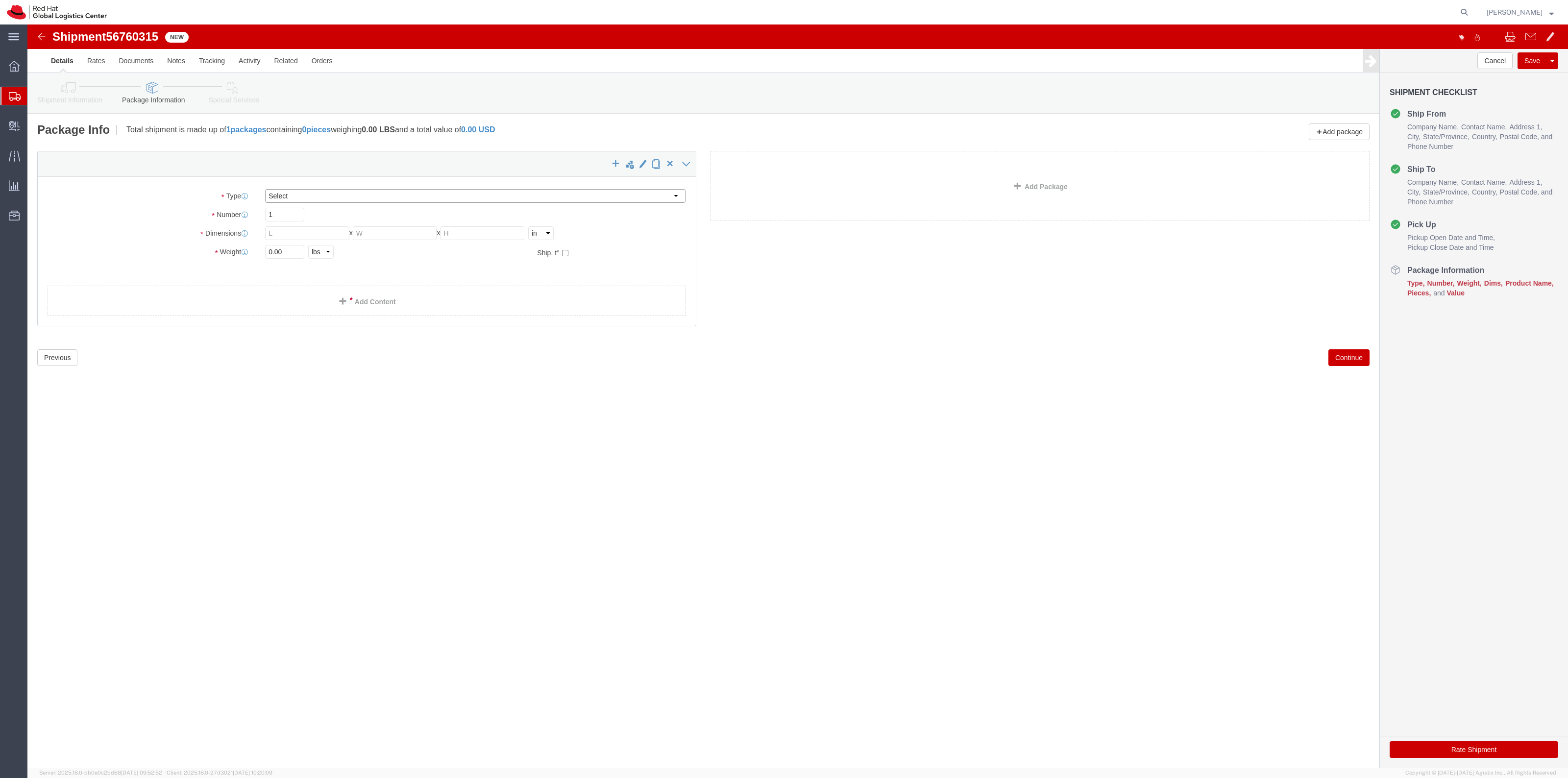
click select "Select Case(s) Crate(s) Envelope Large Box Medium Box PAK Skid(s) Small Box Sma…"
select select "ENV"
click select "Select Case(s) Crate(s) Envelope Large Box Medium Box PAK Skid(s) Small Box Sma…"
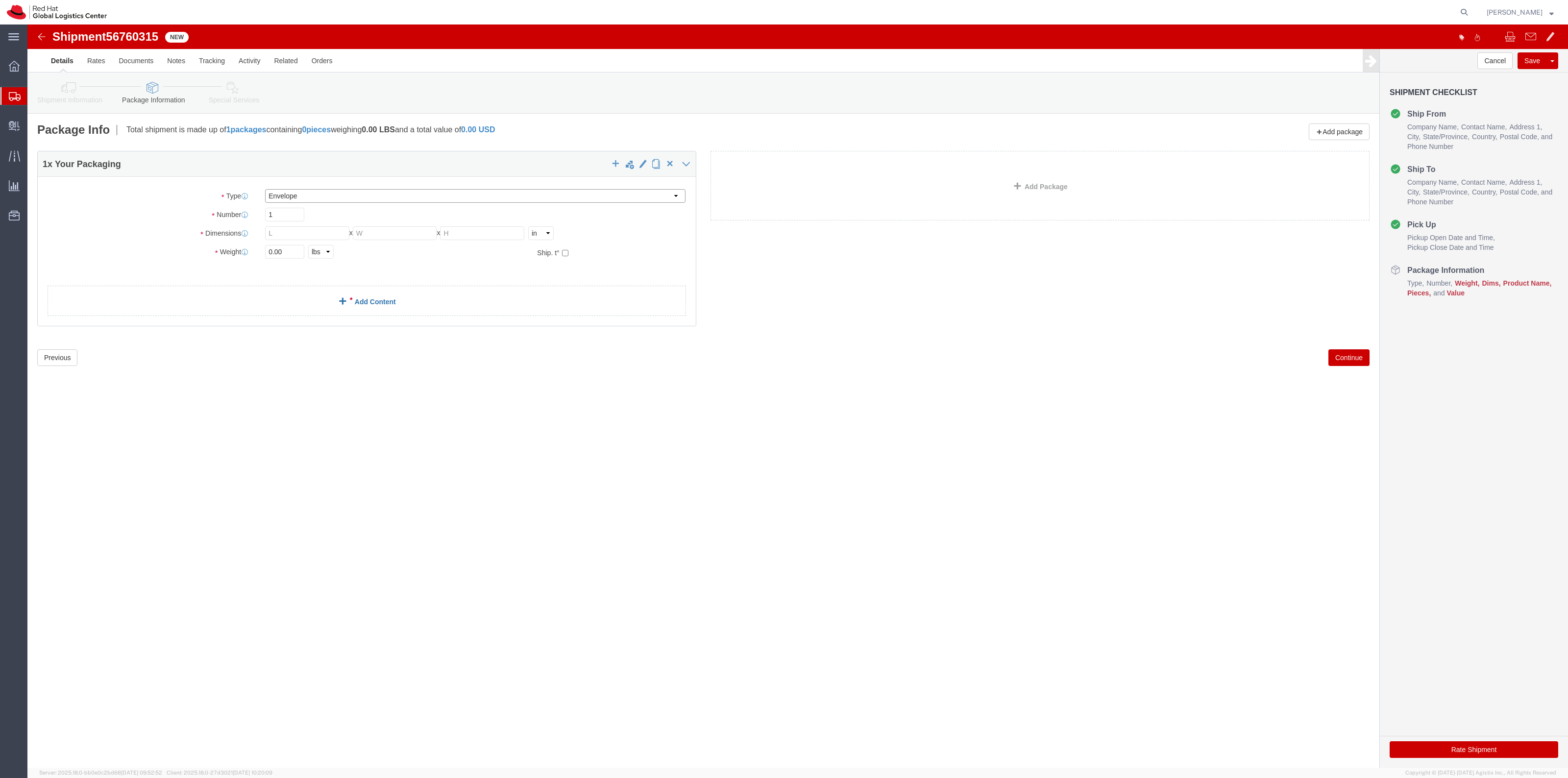
type input "9.50"
type input "12.50"
type input "0.25"
type input "1"
click link "Add Content"
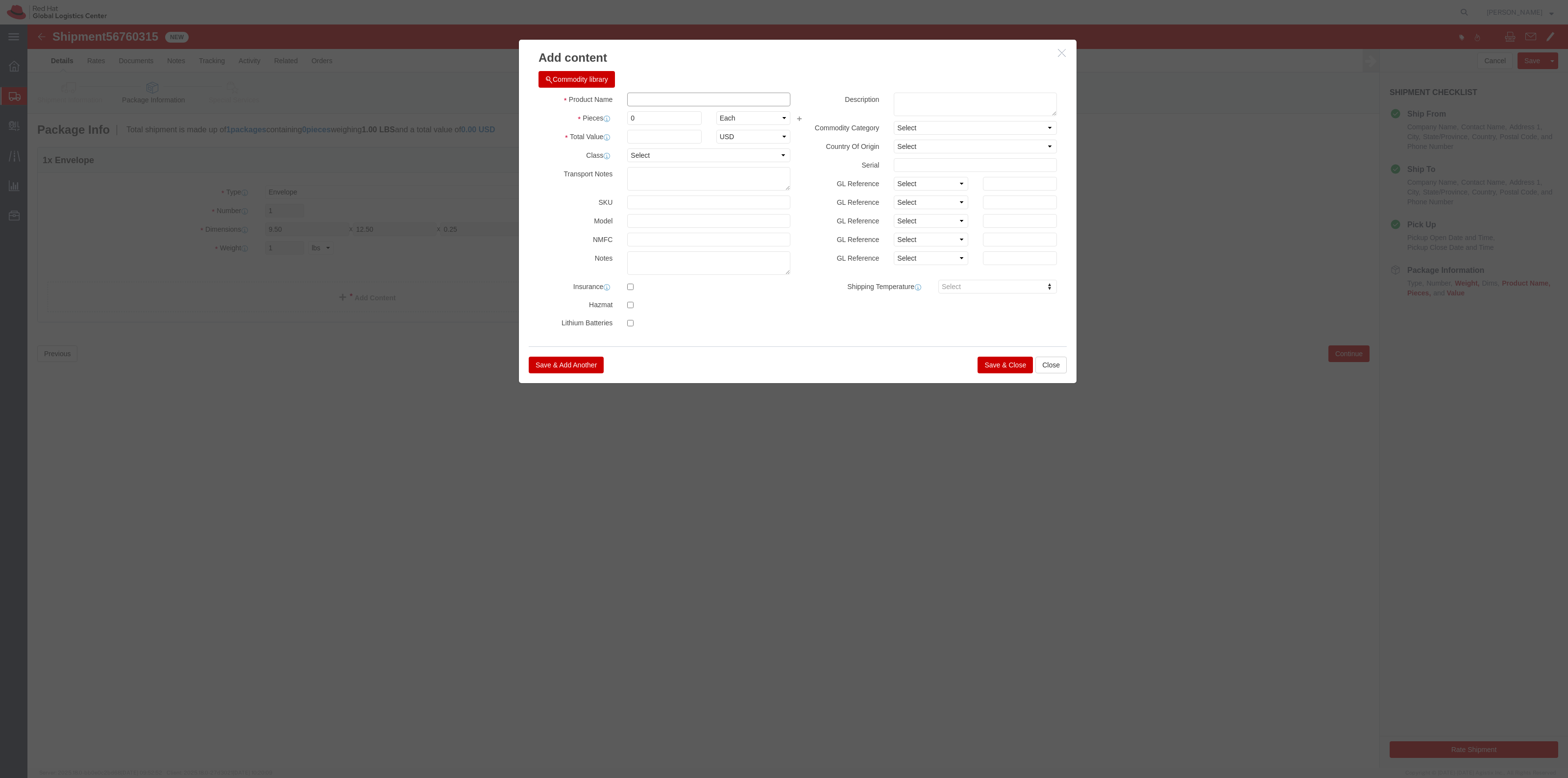
click input "text"
type input "T-Shirt"
type input "1"
click input "text"
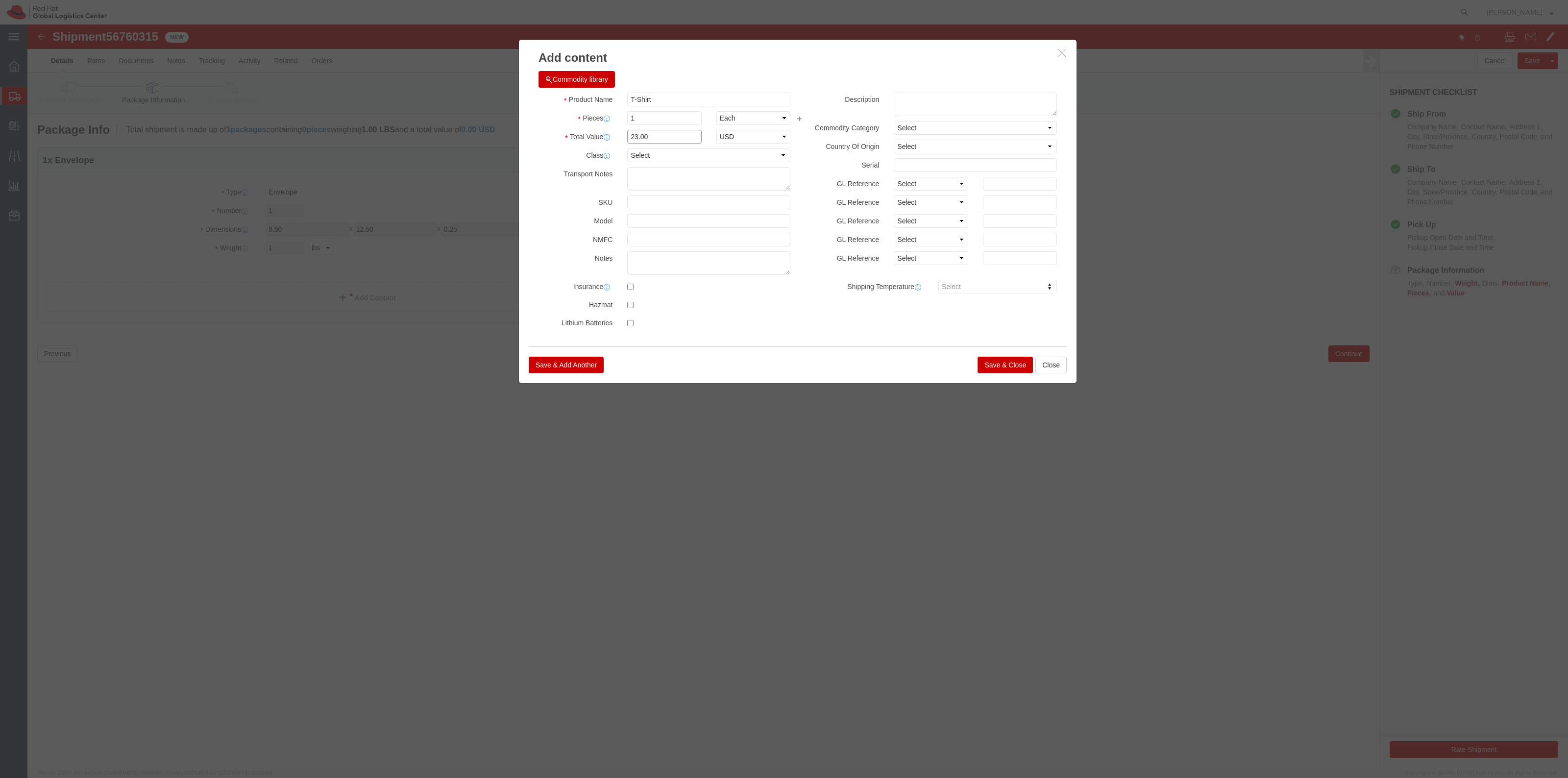
type input "23.00"
click button "Save & Close"
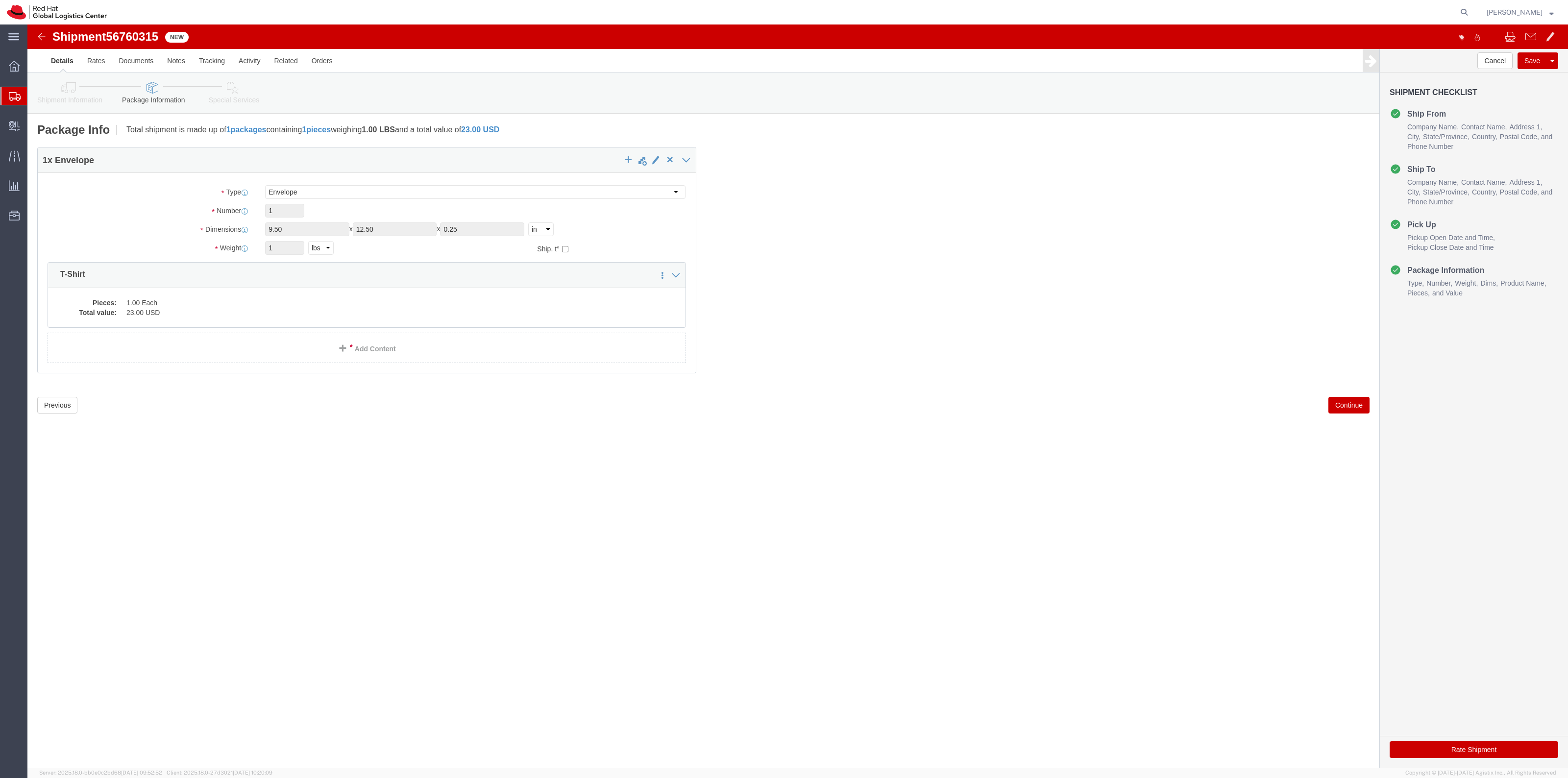
click link "Special Services"
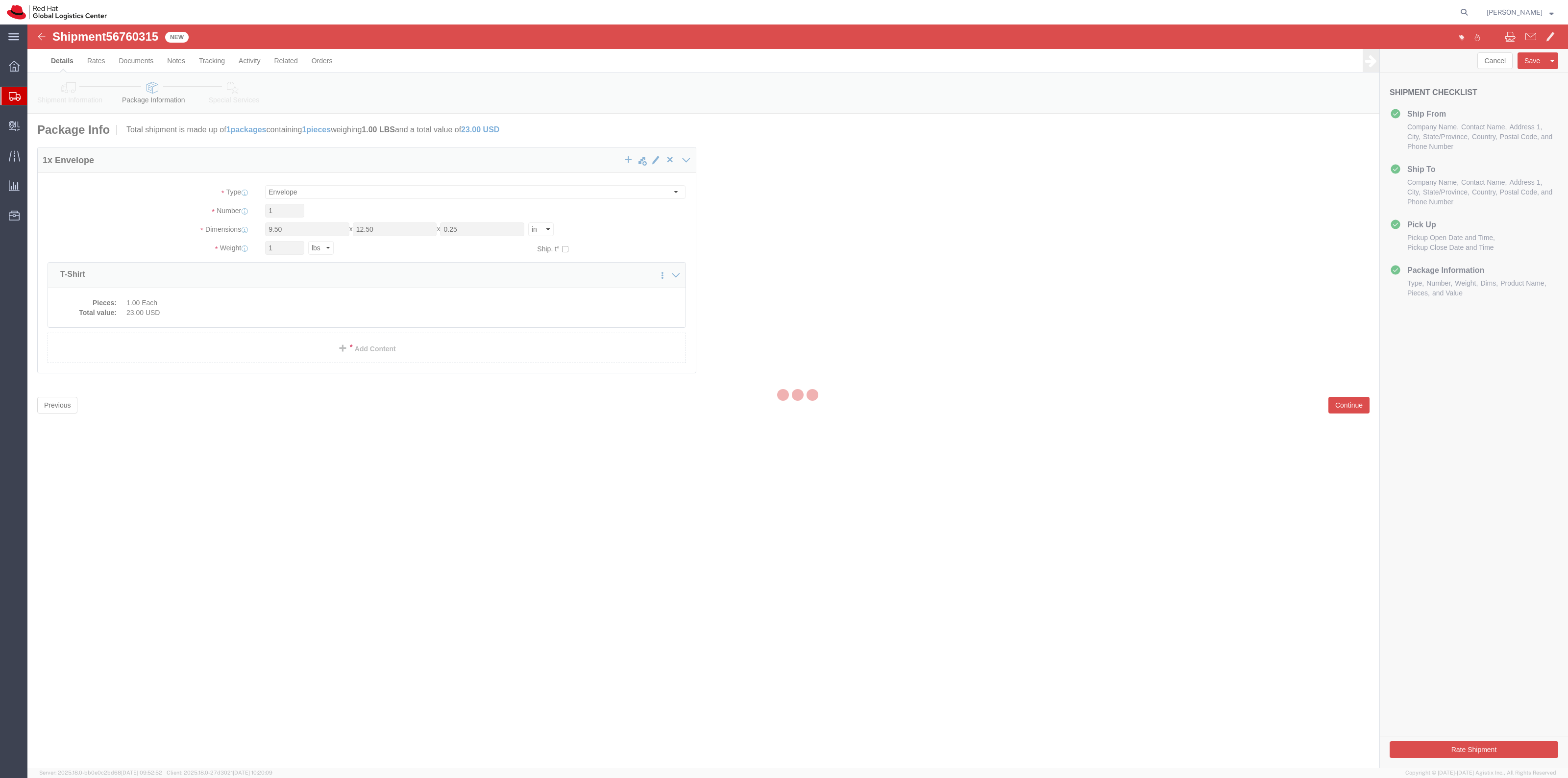
select select
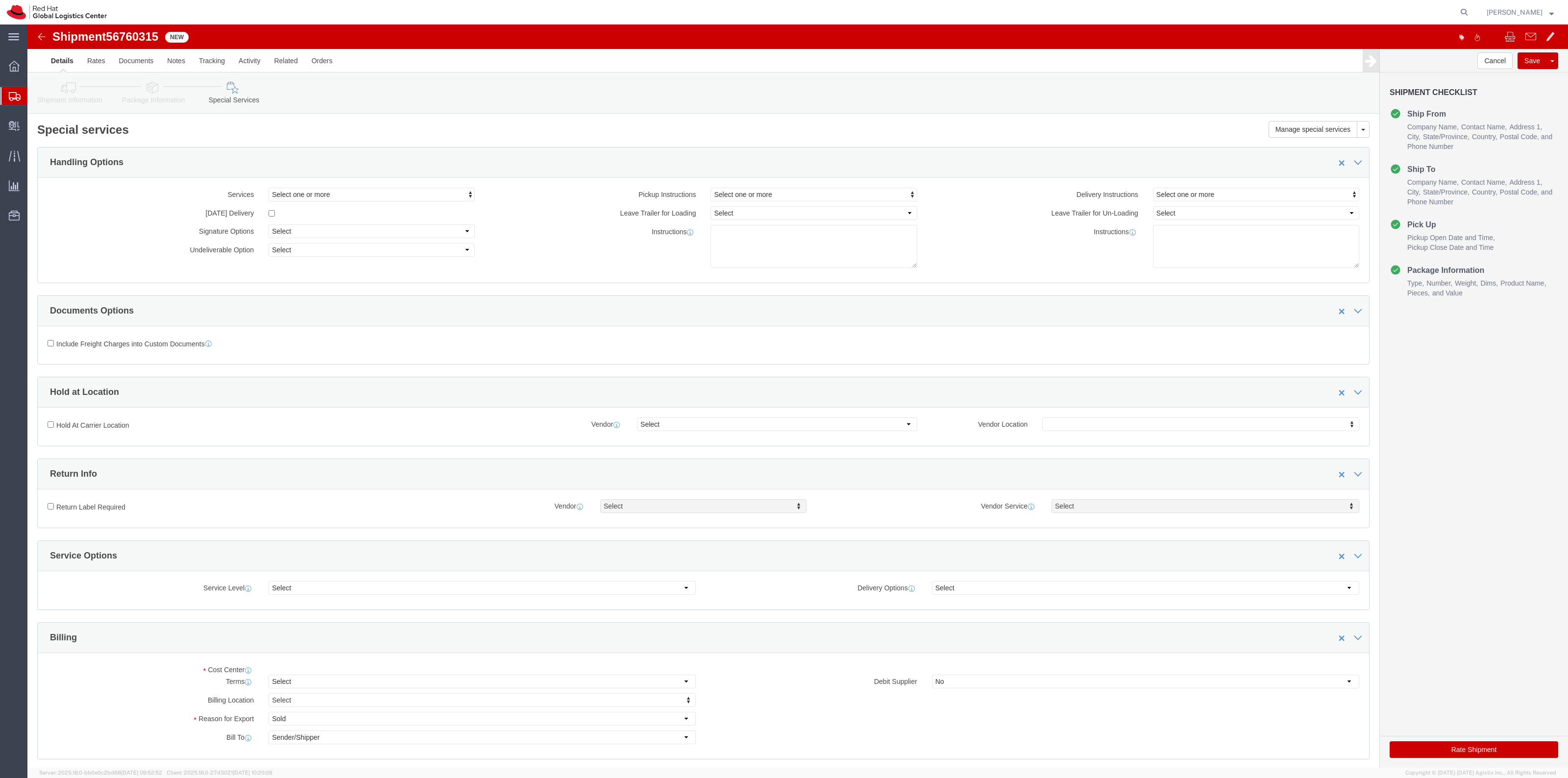
select select "COSTCENTER"
type input "879"
click div "Shipment Information Package Information Special Services"
click icon
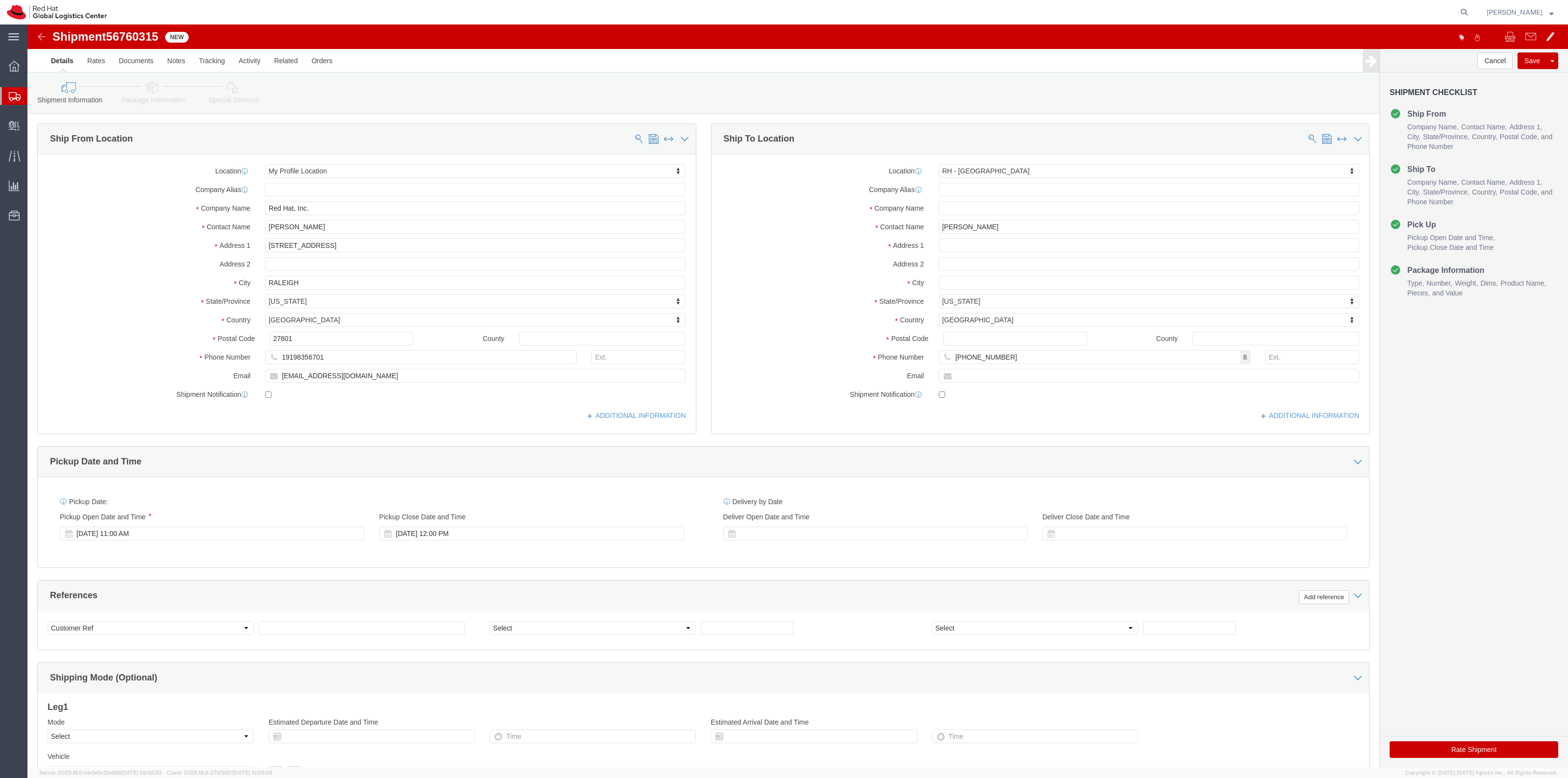
click link "Package Information"
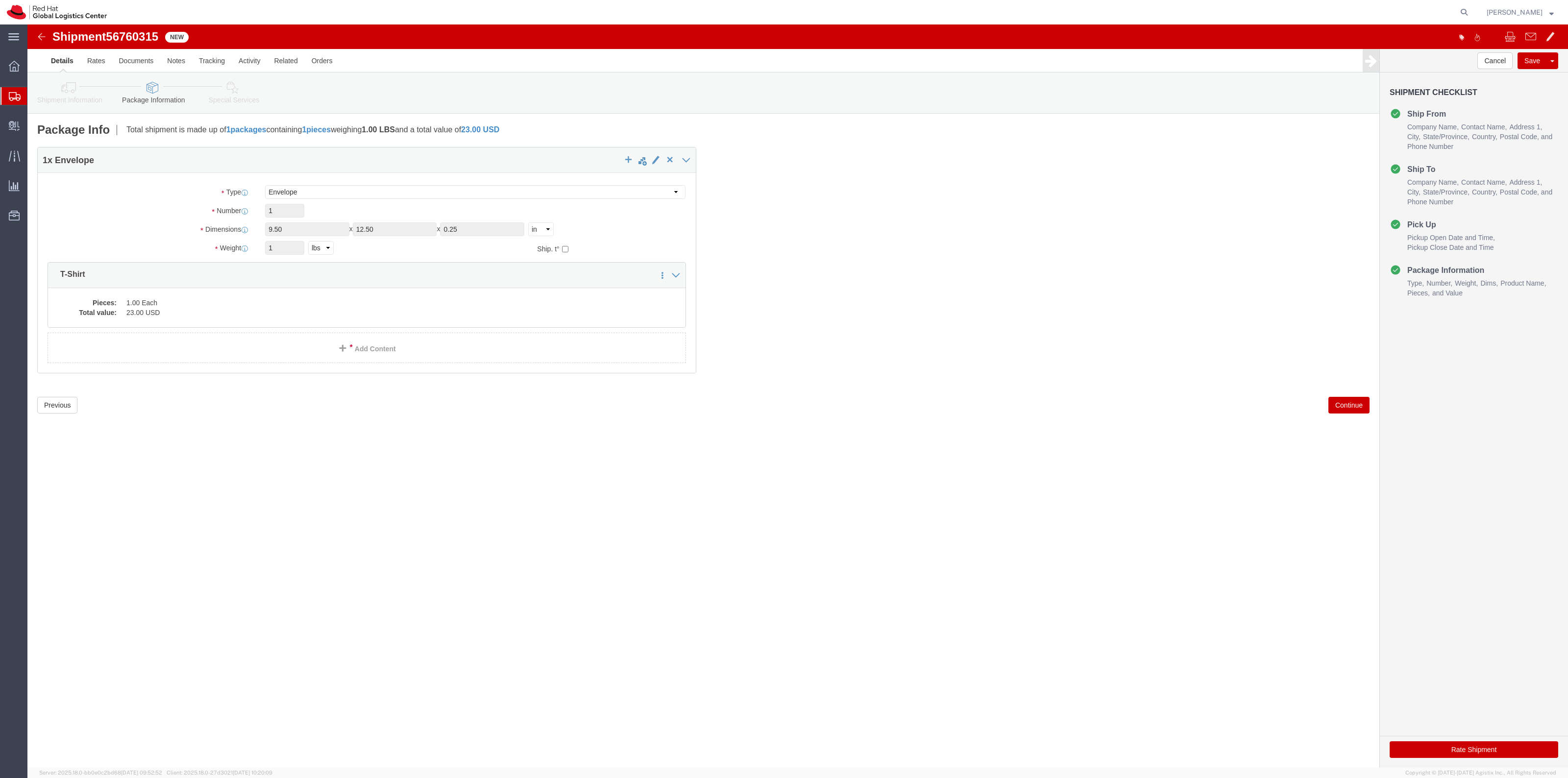
click button "Rate Shipment"
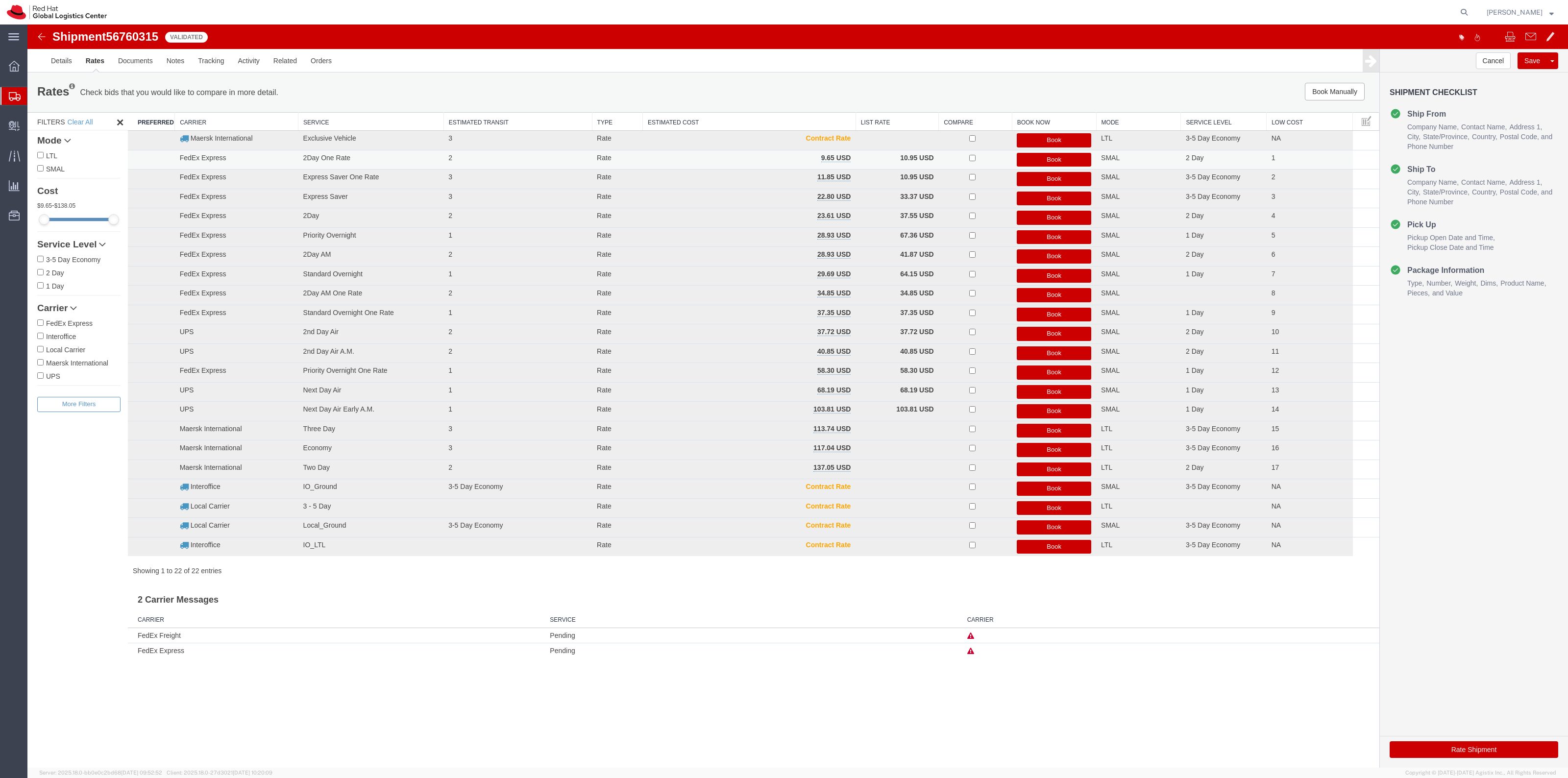
click at [1025, 158] on button "Book" at bounding box center [1054, 160] width 74 height 14
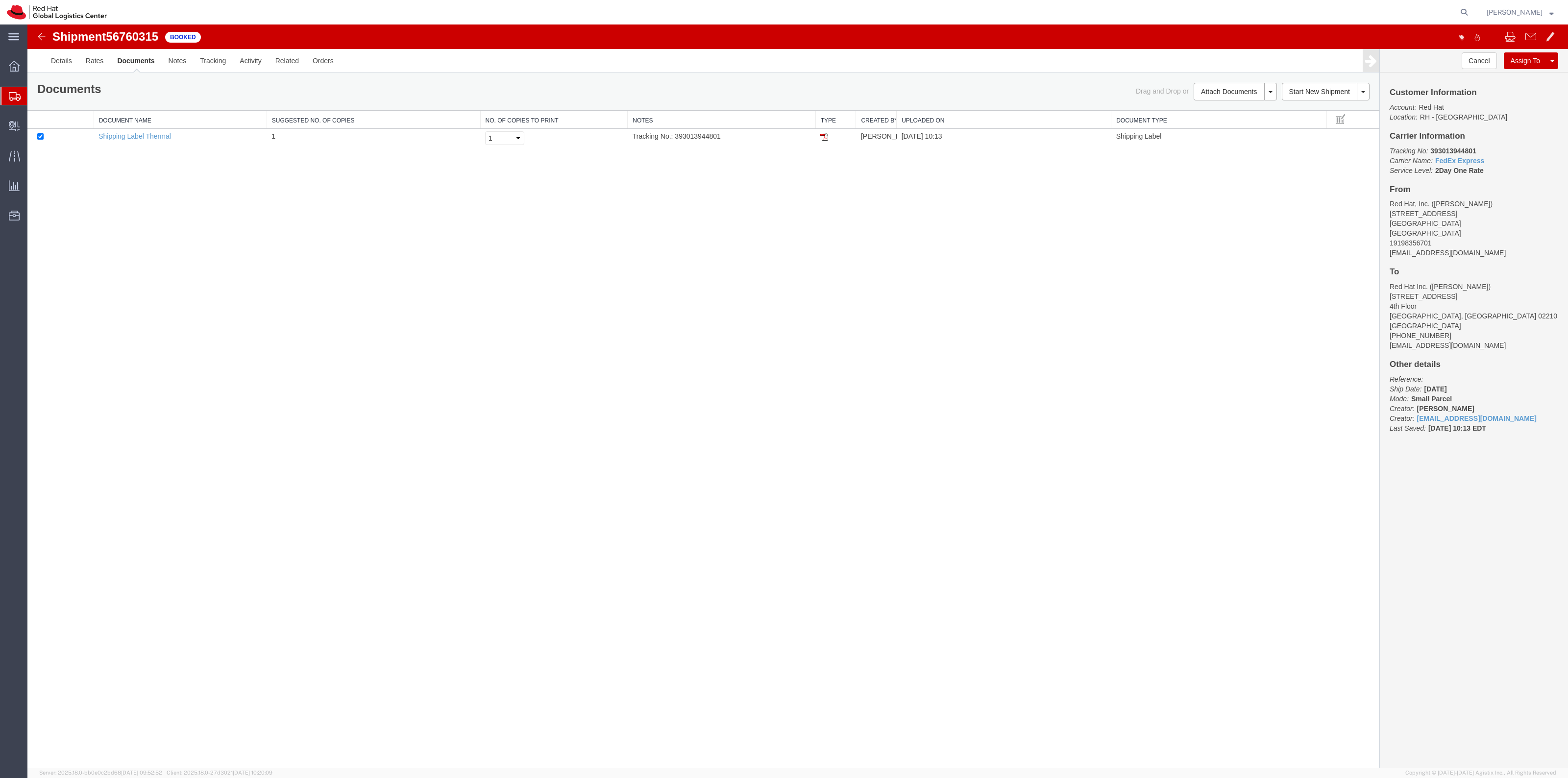
drag, startPoint x: 824, startPoint y: 139, endPoint x: 1111, endPoint y: 209, distance: 295.4
click at [824, 139] on img at bounding box center [824, 137] width 8 height 8
click at [384, 270] on div "Shipment 56760315 1 of 1 Booked Details Rates Documents Notes Tracking Activity…" at bounding box center [798, 396] width 1540 height 743
drag, startPoint x: 54, startPoint y: 165, endPoint x: 28, endPoint y: 142, distance: 34.7
click at [28, 142] on td at bounding box center [61, 138] width 66 height 19
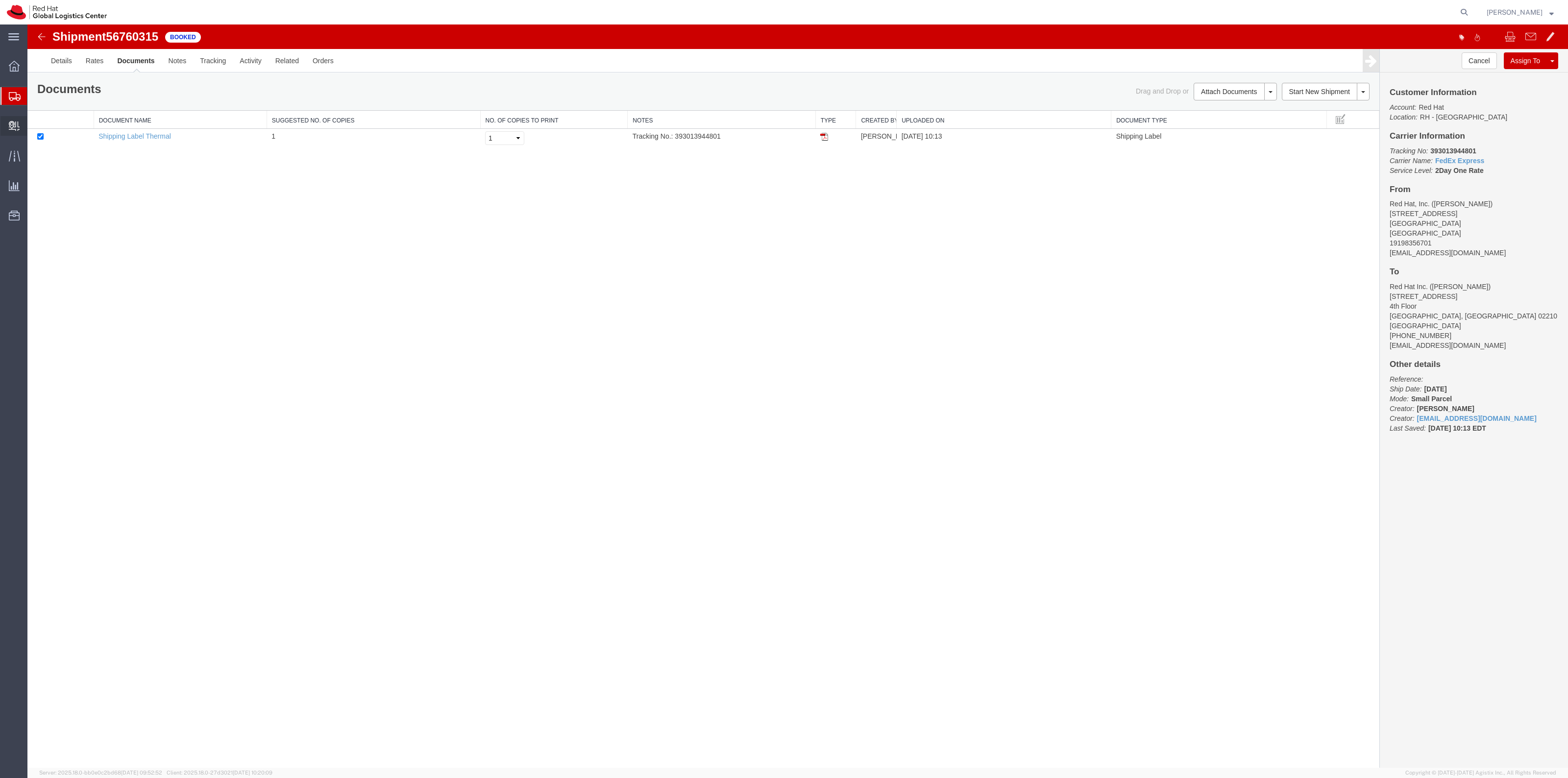
click at [0, 0] on span "Create Delivery" at bounding box center [0, 0] width 0 height 0
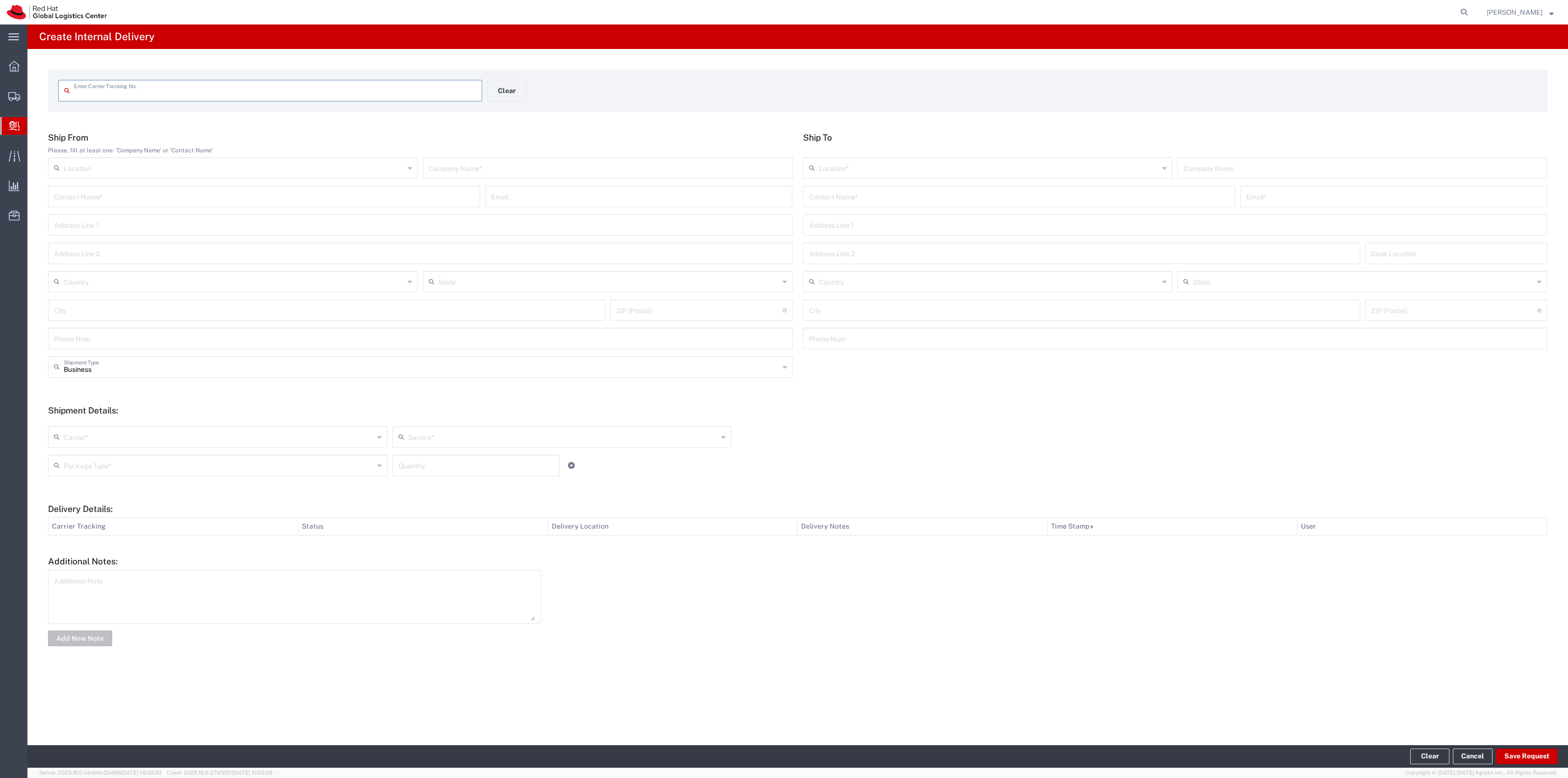
click at [364, 99] on div "Enter Carrier Tracking No." at bounding box center [271, 90] width 424 height 21
click at [362, 92] on input "text" at bounding box center [275, 90] width 402 height 17
type input "475731064292"
click at [834, 187] on div "Location * RH - Amsterdam - MSO RH - Amsterdam Data Center RH - Ashburn Data Ce…" at bounding box center [1175, 179] width 750 height 28
click at [834, 199] on input "text" at bounding box center [1019, 204] width 420 height 17
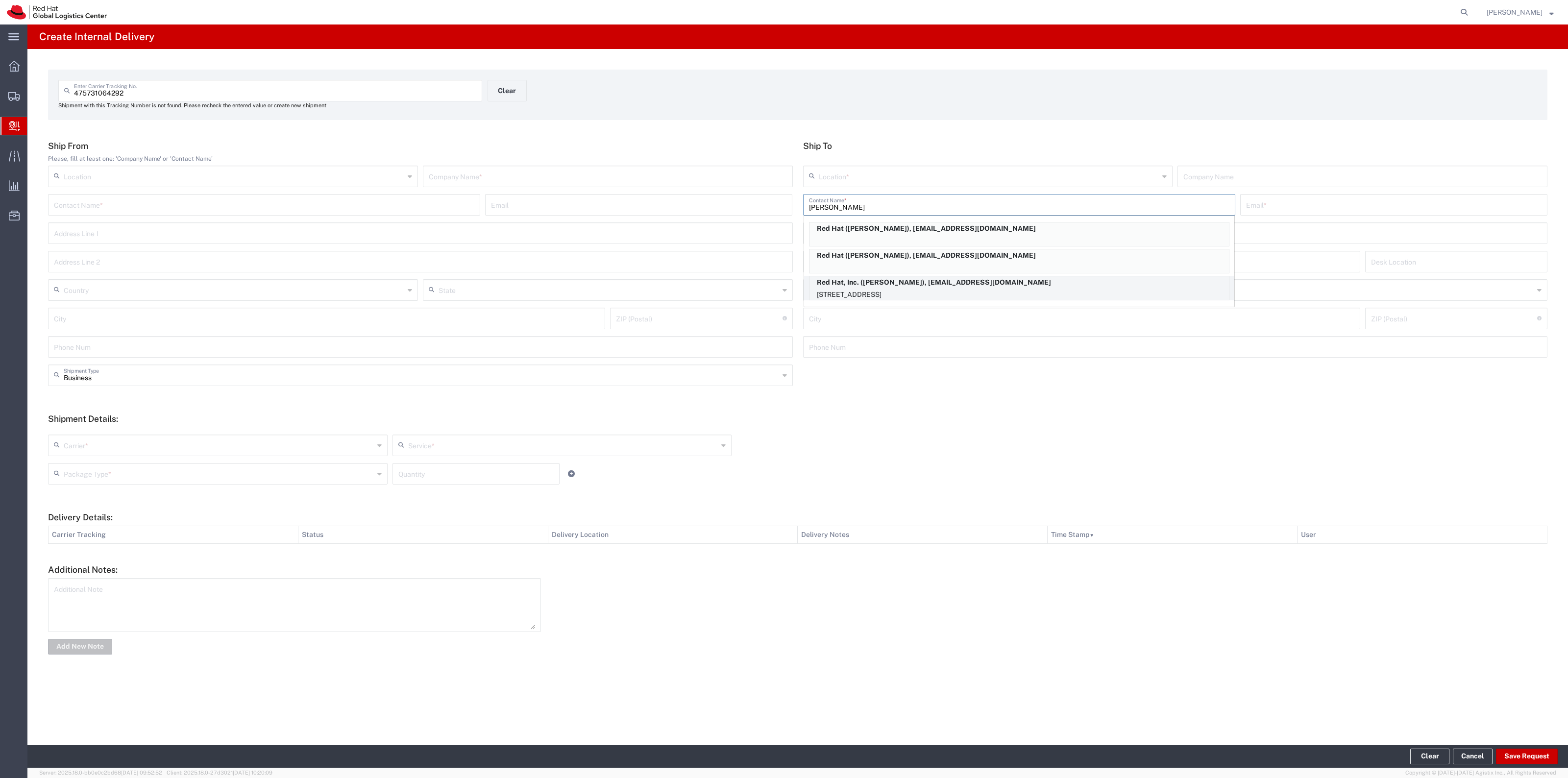
type input "raque"
click at [952, 287] on p "Red Hat, Inc. (Raquel Ledbetter), rreyes@redhat.com" at bounding box center [1019, 282] width 420 height 12
type input "RH - Raleigh"
type input "Red Hat, Inc."
type input "Raquel Ledbetter"
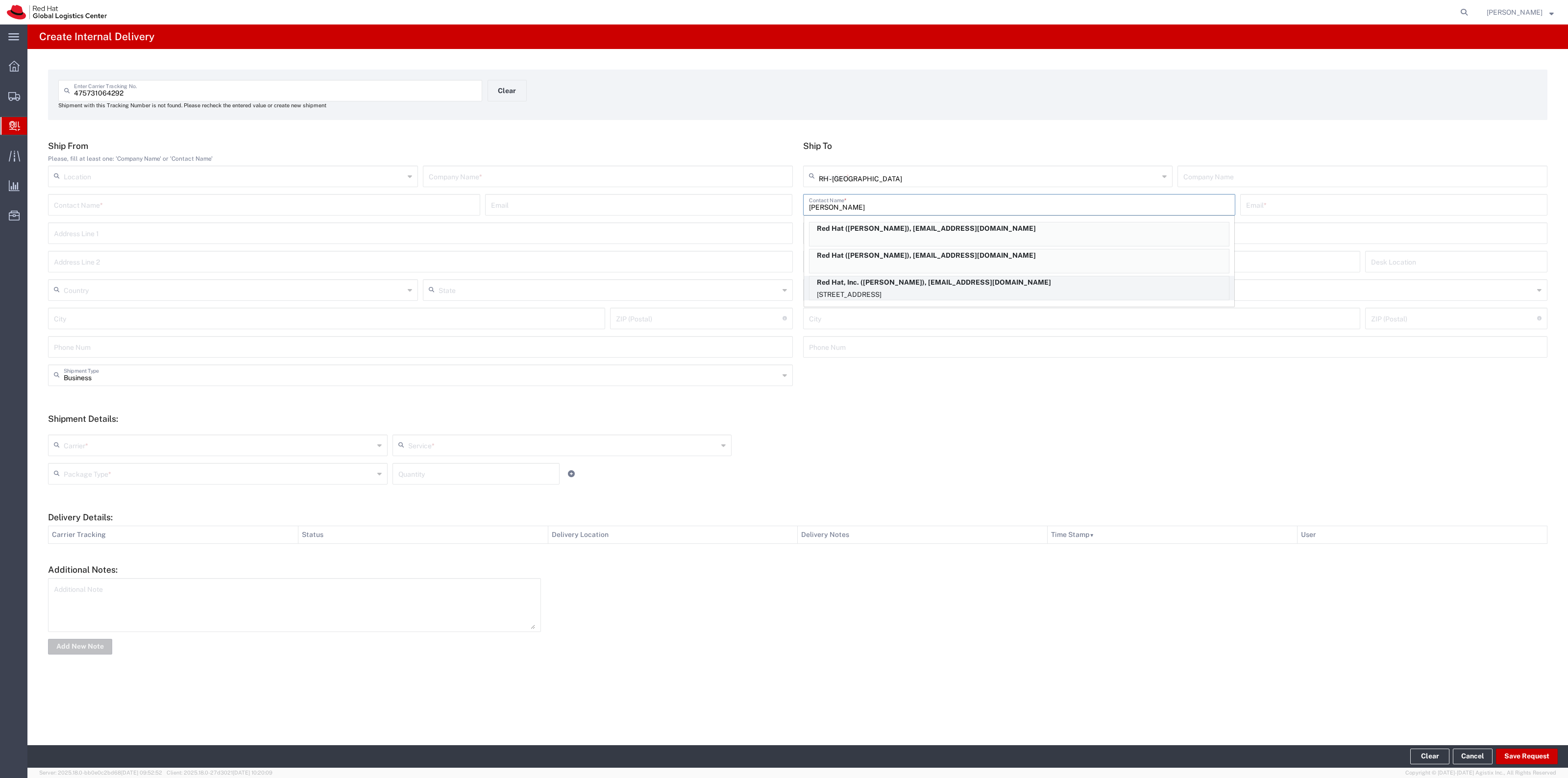
type input "rreyes@redhat.com"
type input "100 East Davie Street"
type input "19S361"
type input "United States"
type input "RALEIGH"
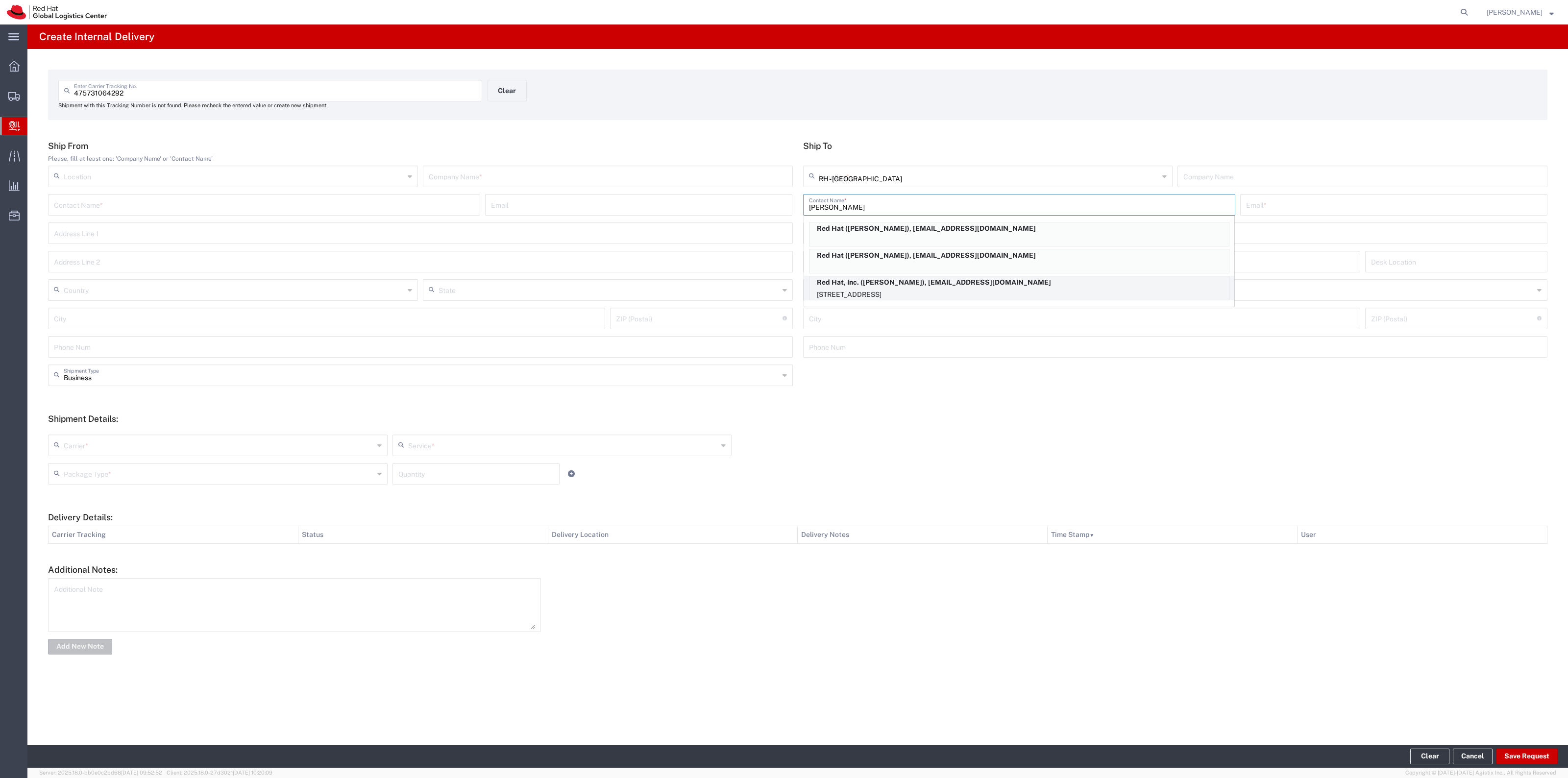
type input "27601"
type input "19196478534"
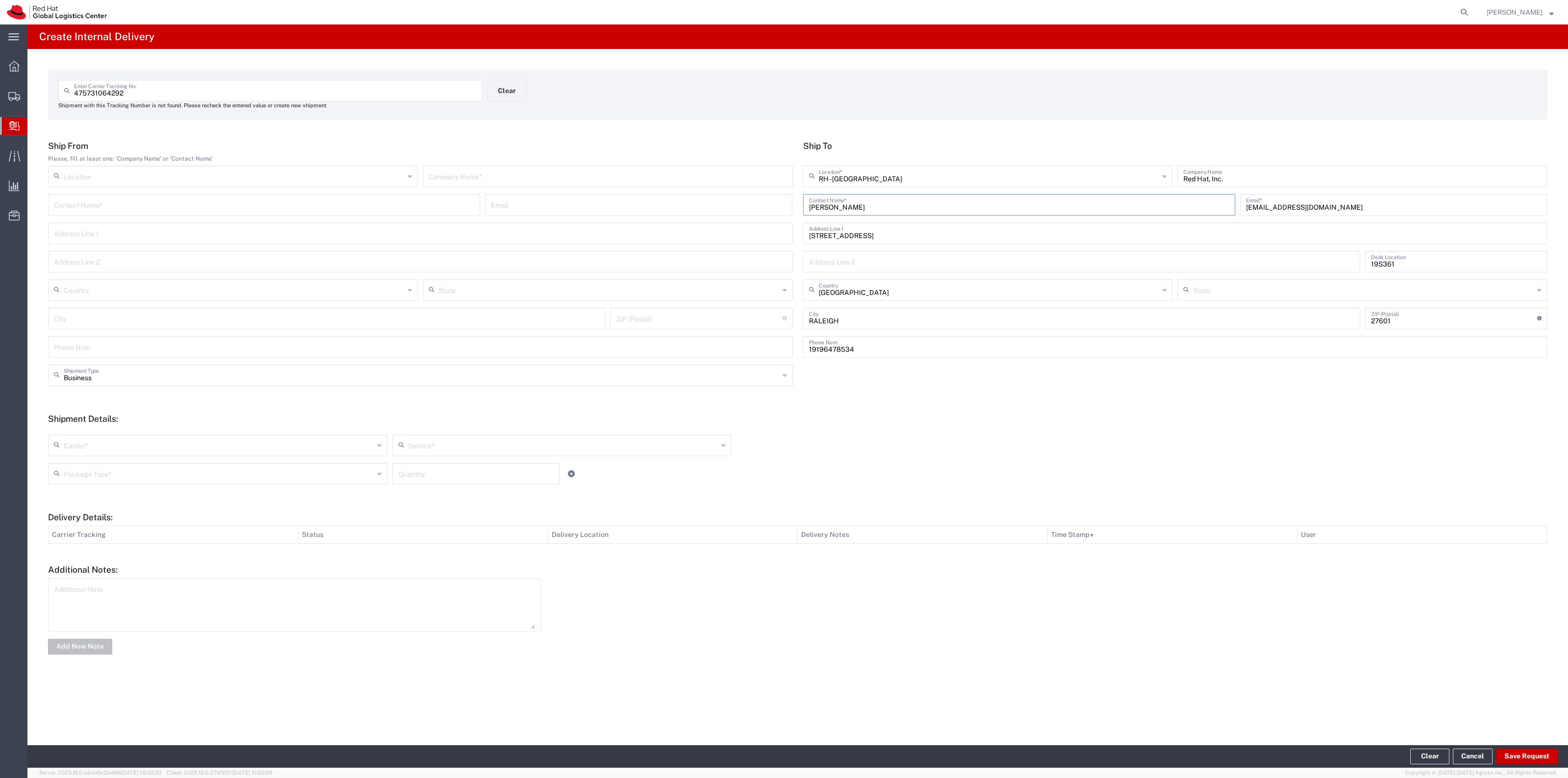
type input "North Carolina"
click at [624, 178] on input "text" at bounding box center [608, 175] width 358 height 17
type input "FedEx"
click at [129, 456] on div "Carrier * Amazon Logistics DHL FedEx Express FedEx Freight Interoffice Local Ca…" at bounding box center [562, 449] width 1033 height 28
click at [129, 449] on input "text" at bounding box center [218, 444] width 310 height 17
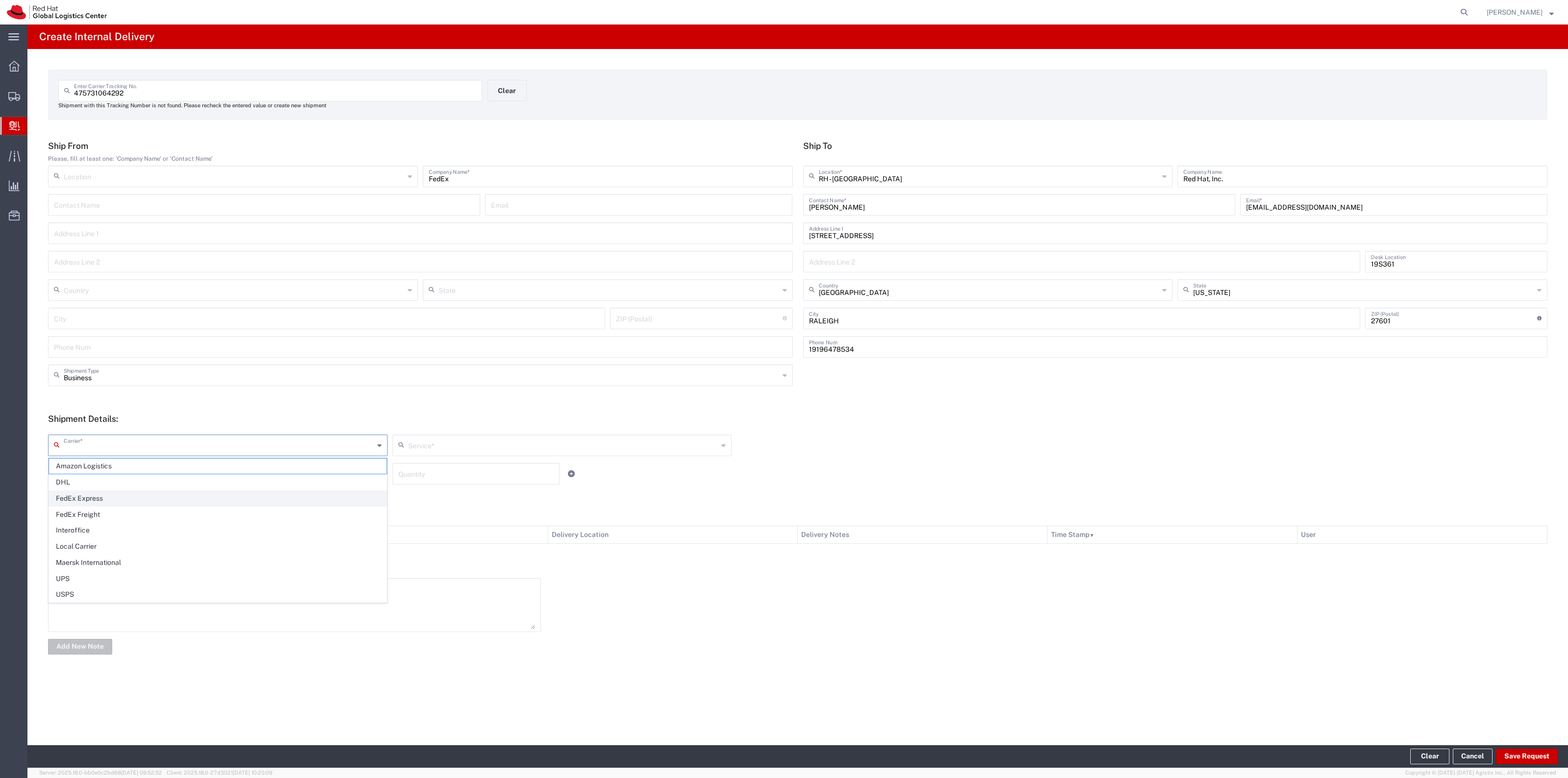
click at [131, 495] on span "FedEx Express" at bounding box center [218, 498] width 338 height 16
type input "FedEx Express"
click at [402, 443] on icon at bounding box center [403, 445] width 10 height 16
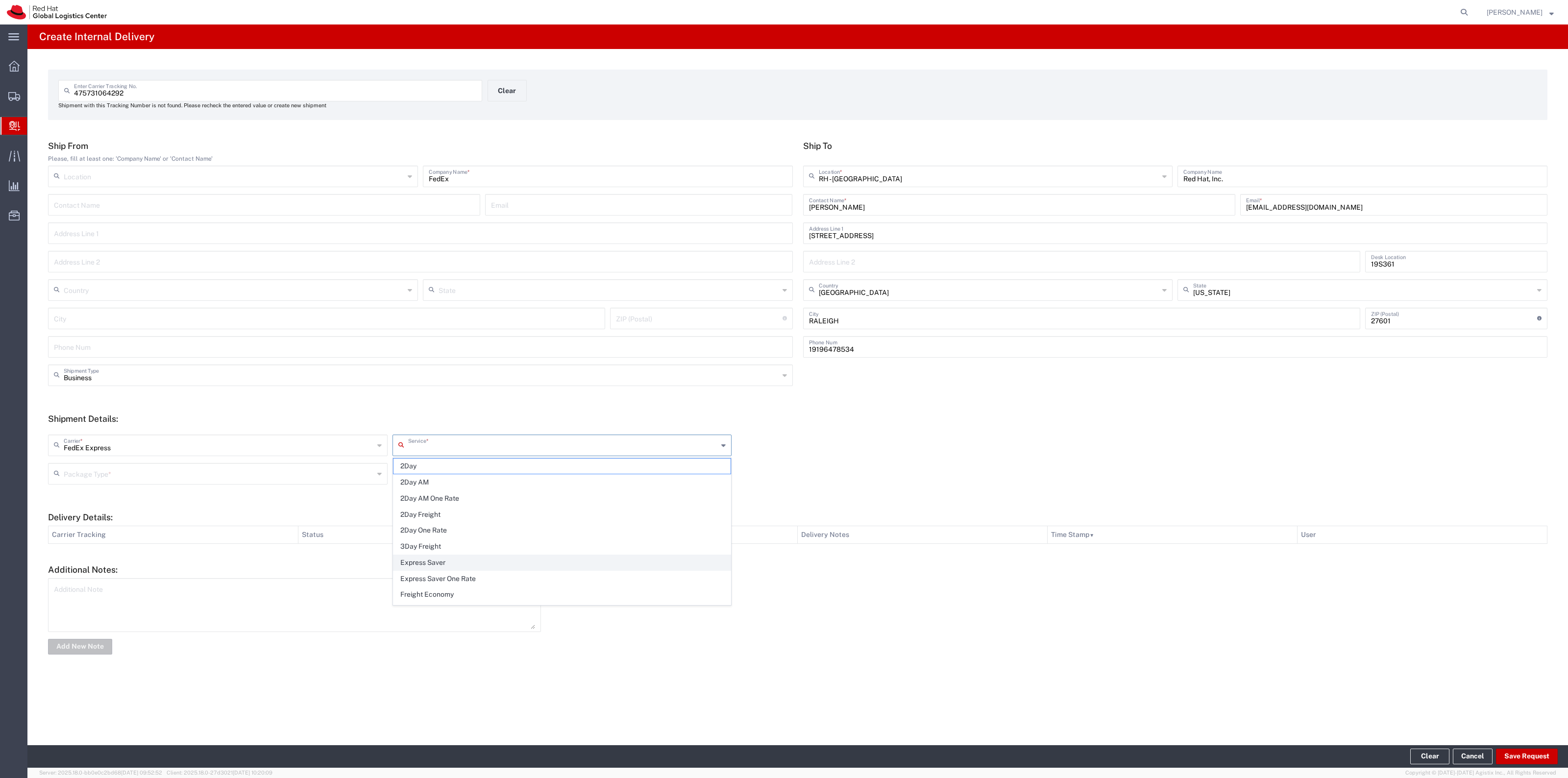
scroll to position [61, 0]
click at [517, 554] on span "Ground" at bounding box center [563, 549] width 338 height 16
type input "Ground"
click at [374, 481] on div "Package Type *" at bounding box center [218, 472] width 340 height 21
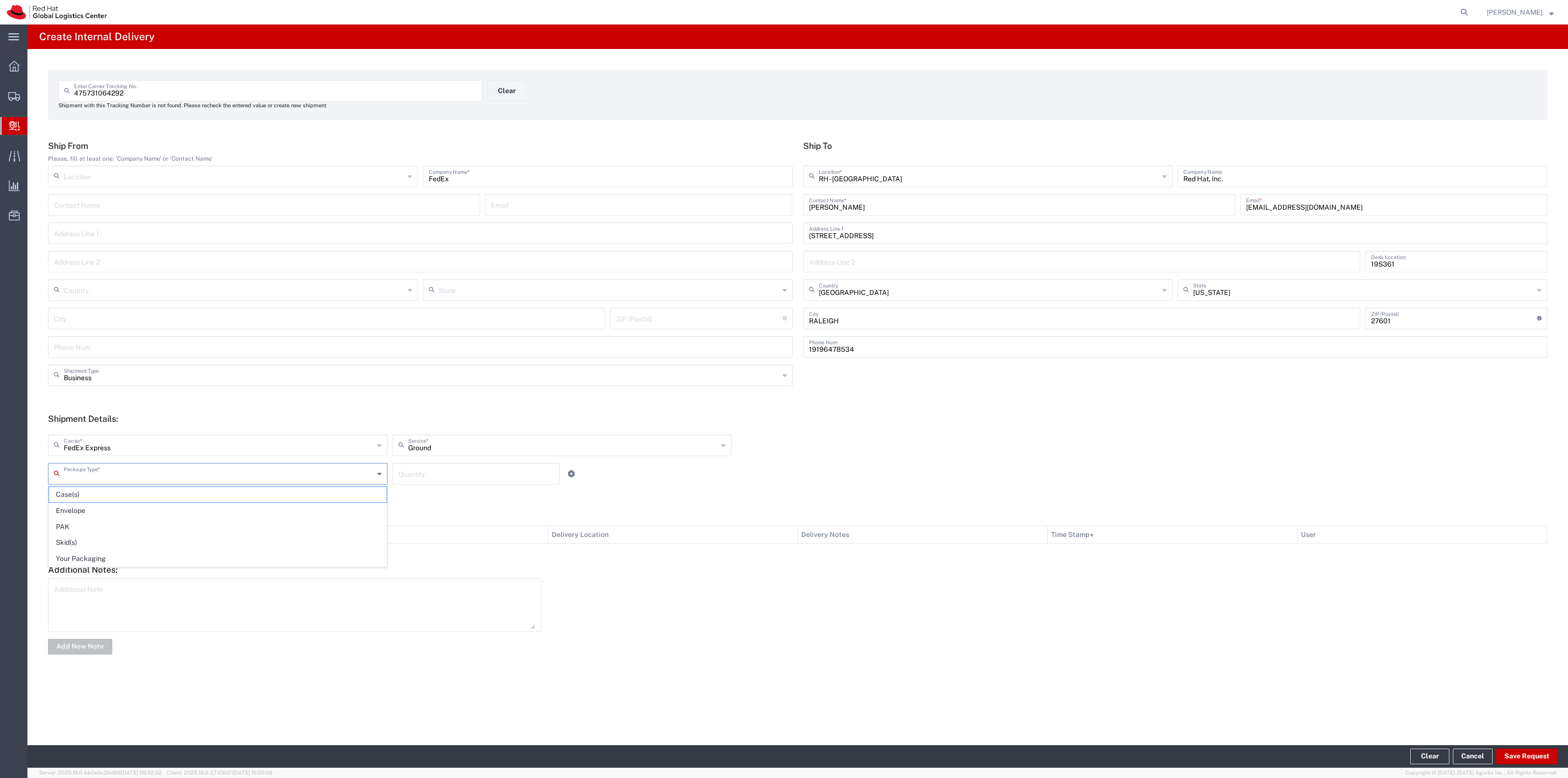
drag, startPoint x: 303, startPoint y: 554, endPoint x: 375, endPoint y: 515, distance: 81.9
click at [307, 554] on span "Your Packaging" at bounding box center [218, 559] width 338 height 16
type input "Your Packaging"
click at [398, 482] on div "Quantity" at bounding box center [476, 472] width 167 height 21
type input "1"
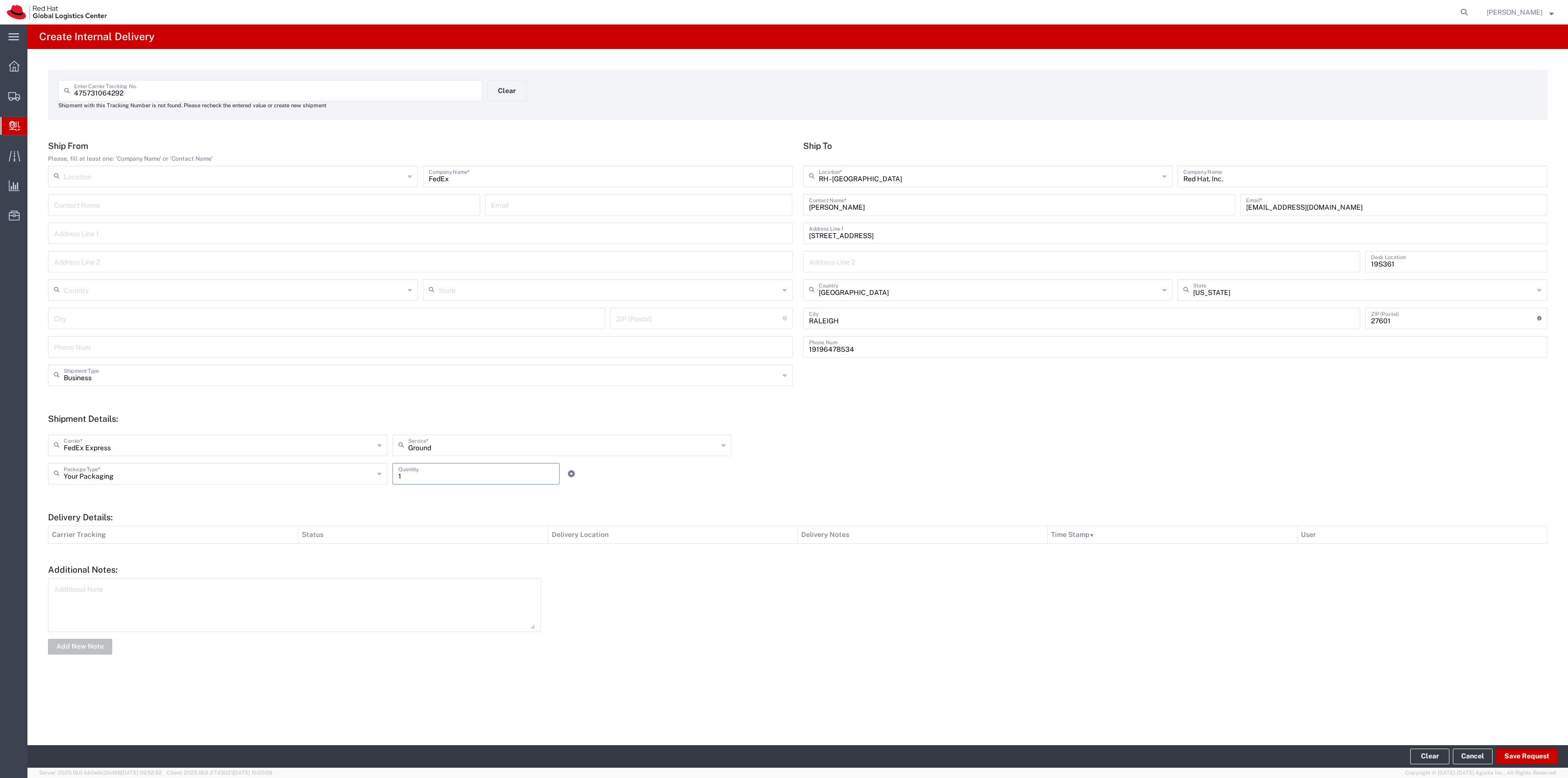
click at [1529, 770] on span "Copyright © [DATE]-[DATE] Agistix Inc., All Rights Reserved" at bounding box center [1481, 772] width 151 height 8
click at [1529, 758] on button "Save Request" at bounding box center [1527, 756] width 62 height 16
type input "United States"
type input "OMAHA"
type input "68101"
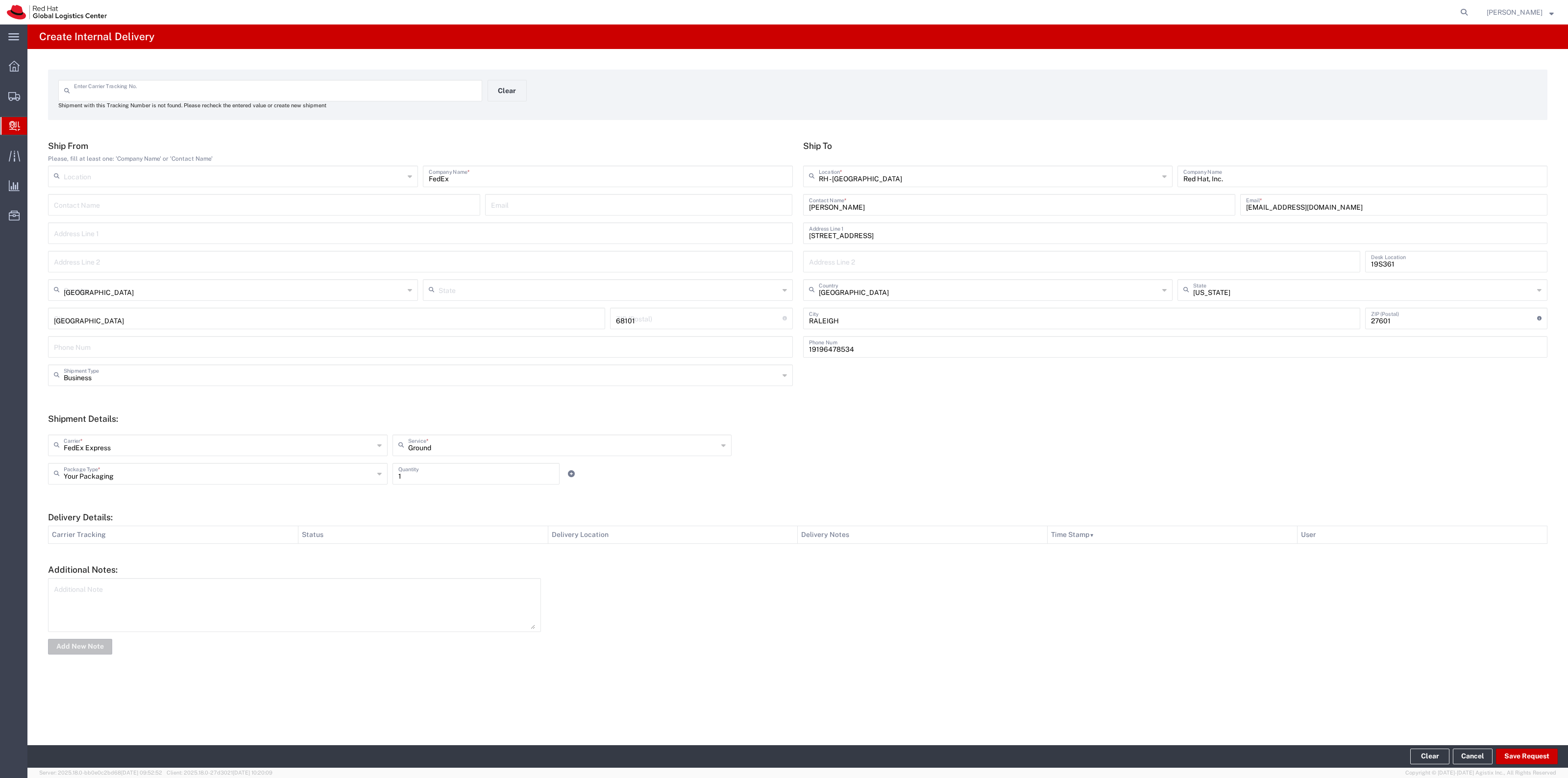
type input "Nebraska"
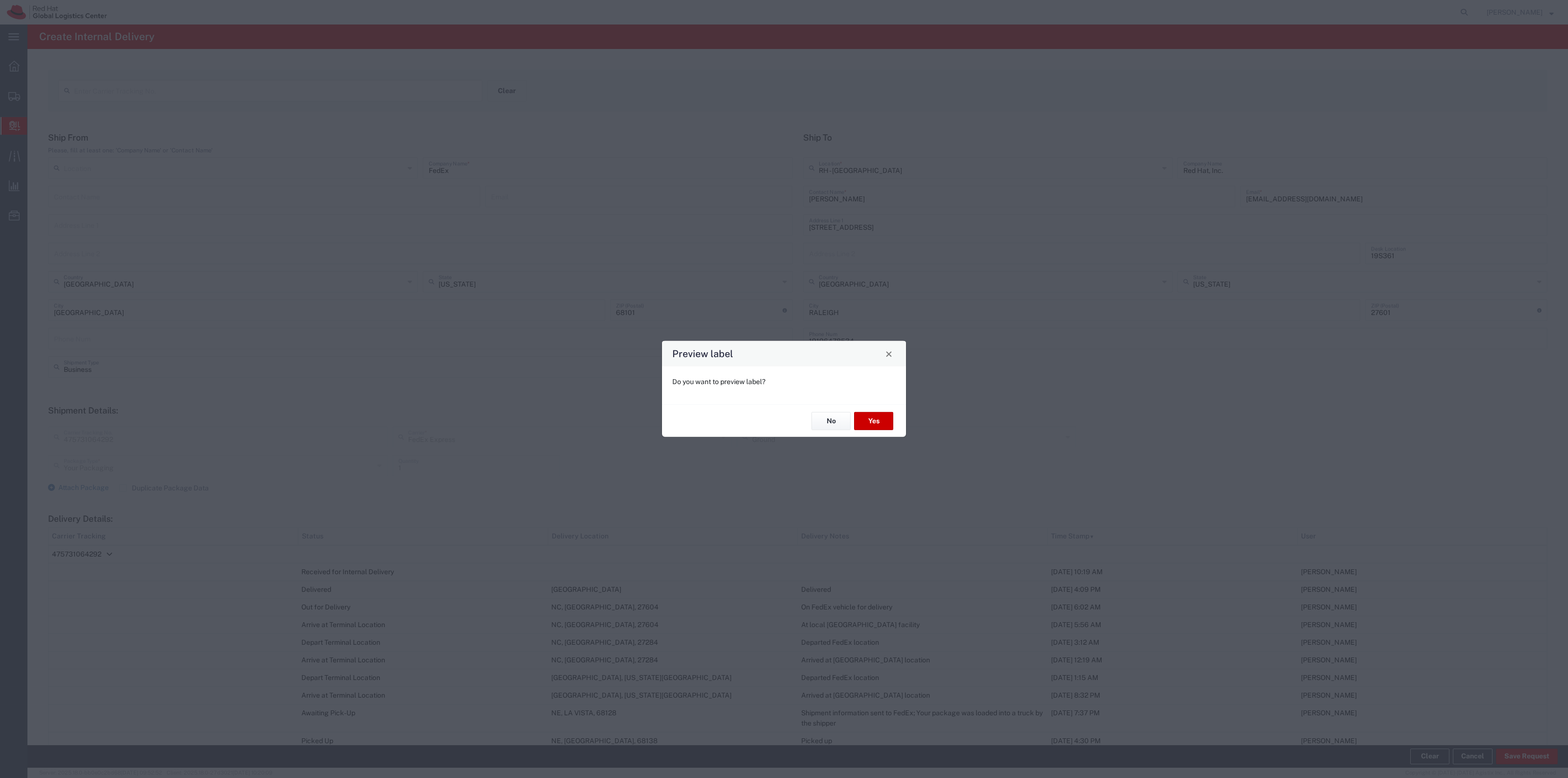
click at [817, 410] on div "No Yes" at bounding box center [784, 420] width 244 height 33
click at [822, 417] on button "No" at bounding box center [831, 421] width 39 height 18
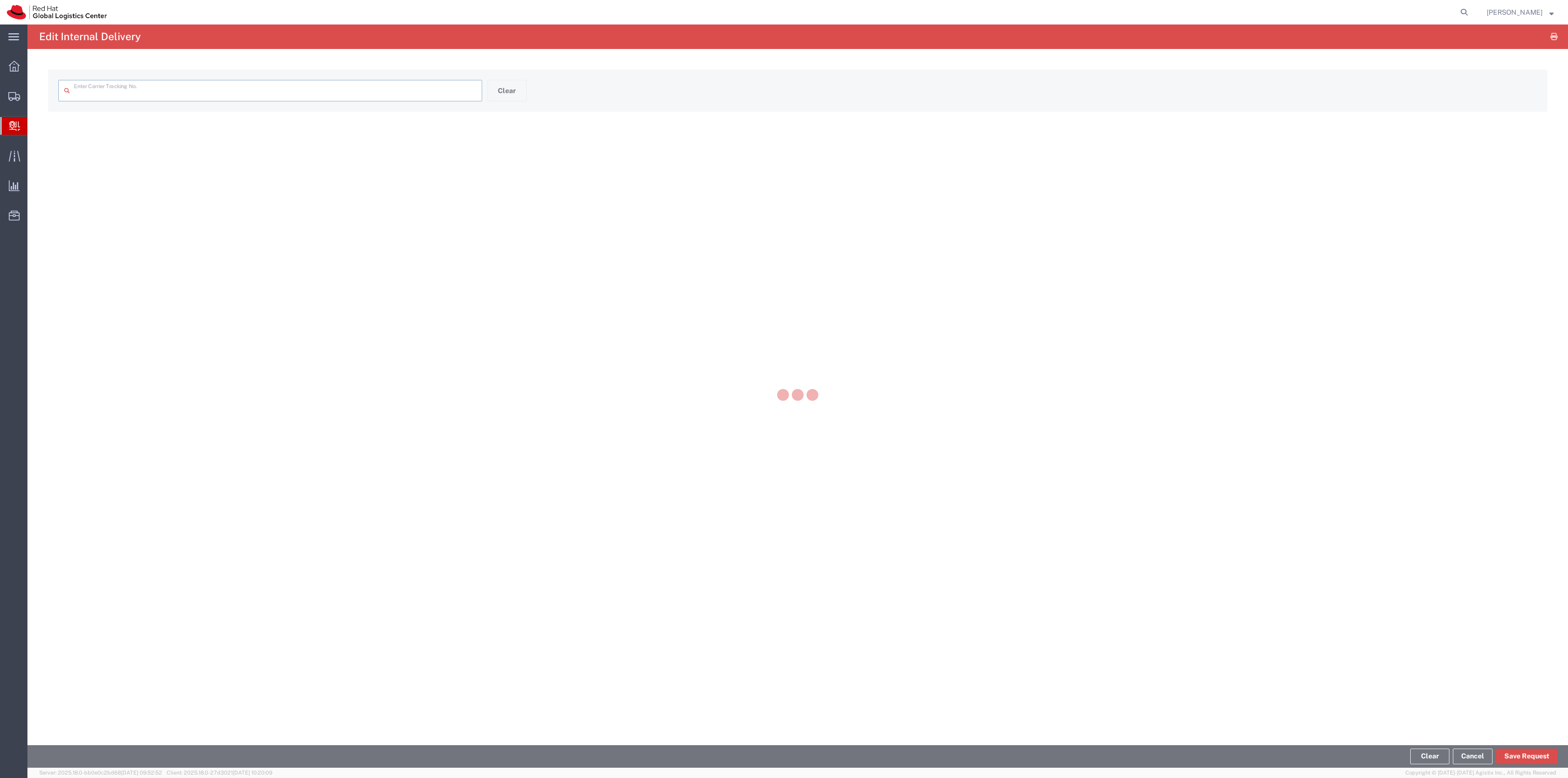
type input "475731064292"
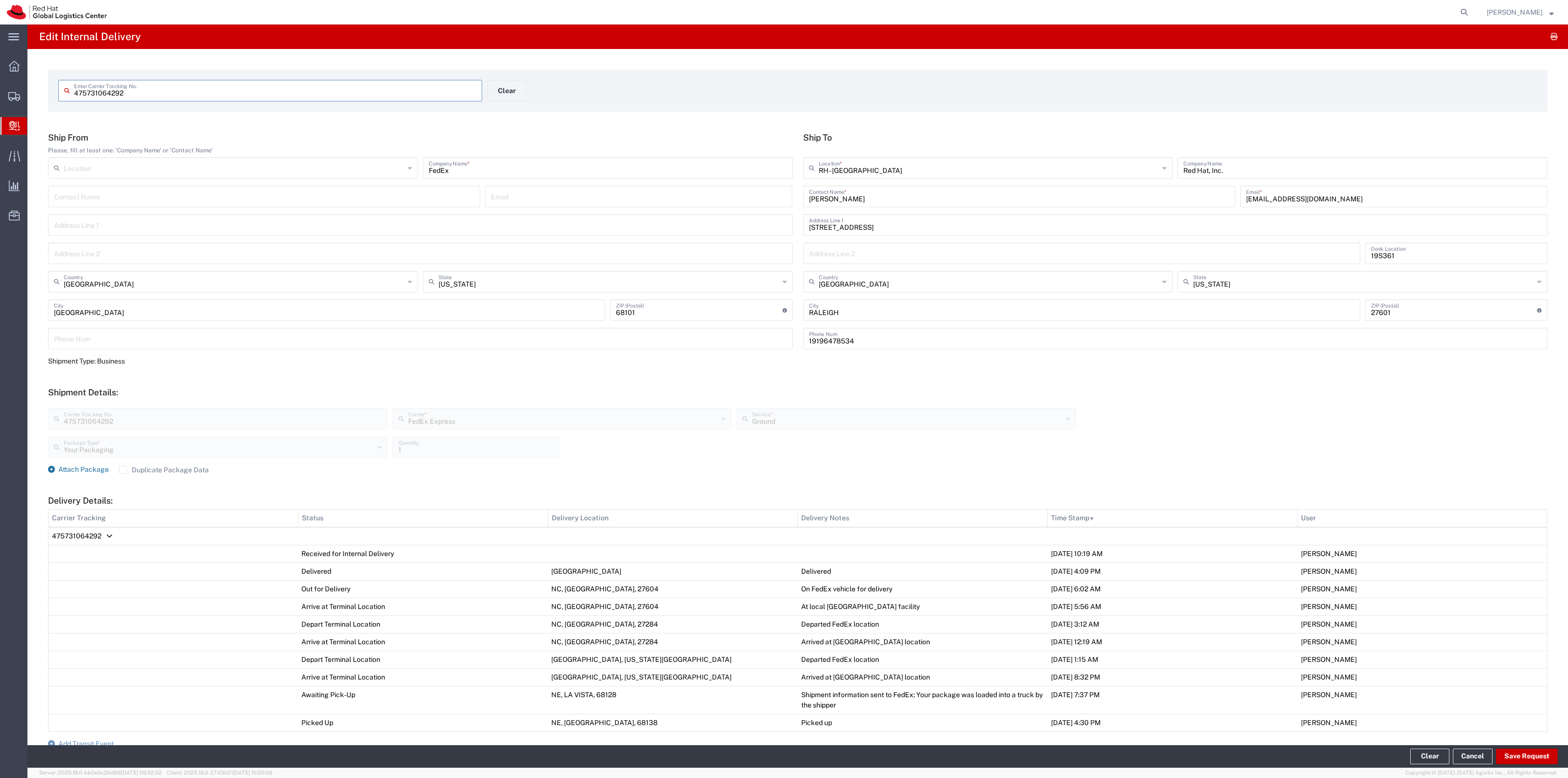
click at [104, 472] on span "Attach Package" at bounding box center [84, 469] width 50 height 8
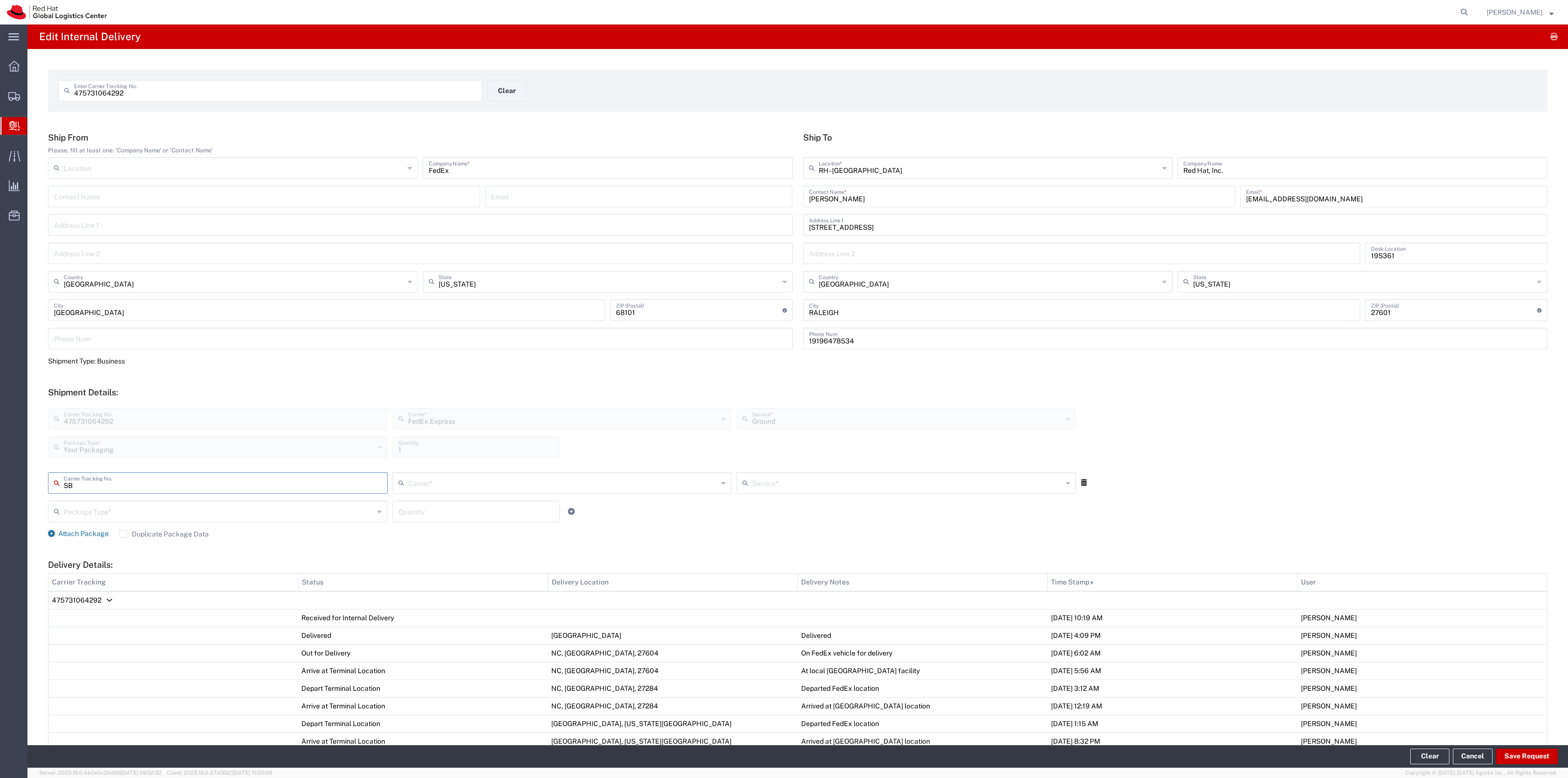
type input "S"
type input "420276011806"
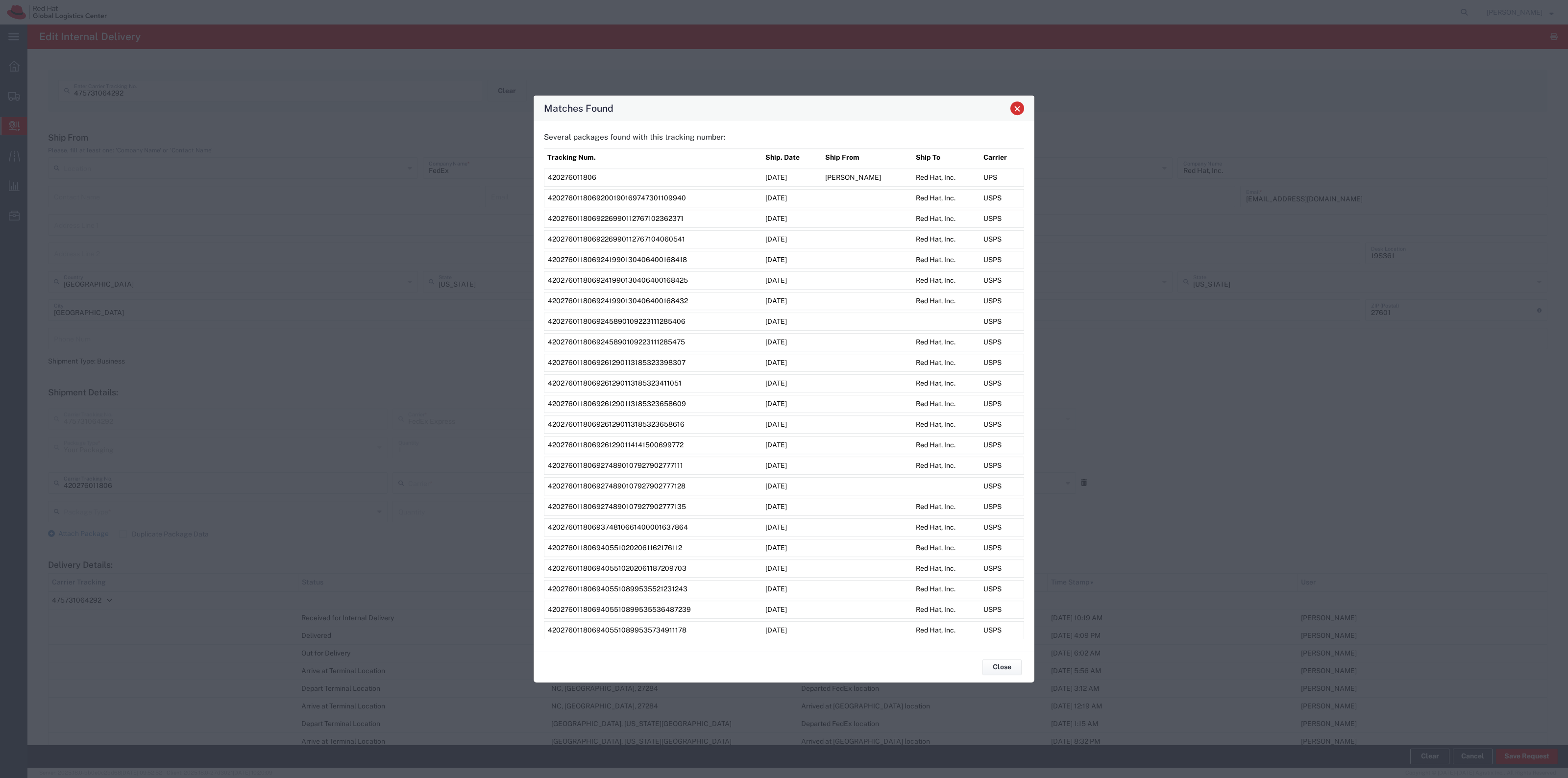
click at [1017, 106] on span "Close" at bounding box center [1017, 108] width 6 height 6
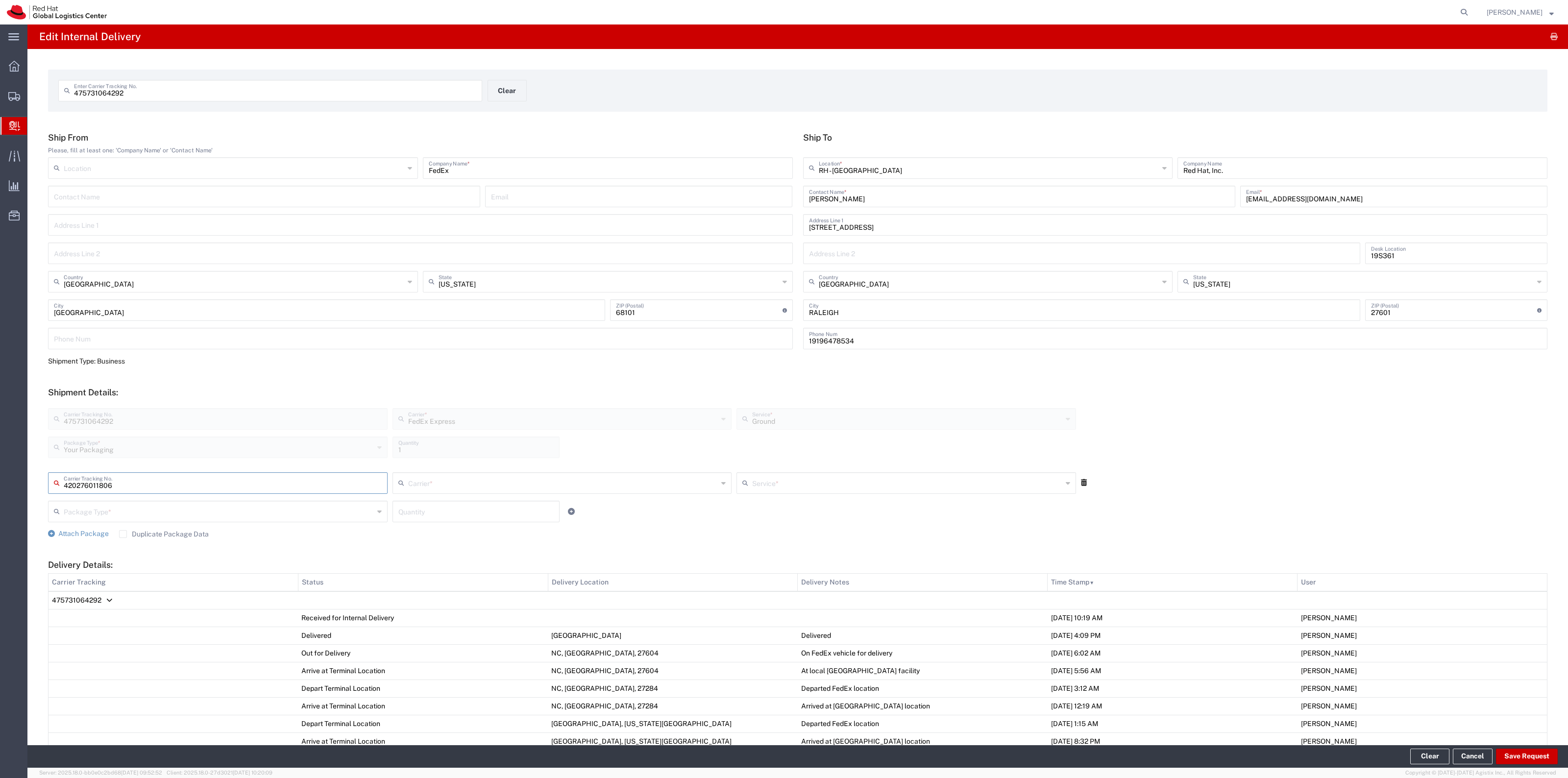
drag, startPoint x: 136, startPoint y: 482, endPoint x: 0, endPoint y: 466, distance: 136.9
click at [0, 466] on div "main_menu Created with Sketch. Collapse Menu Overview Shipments Shipment Manage…" at bounding box center [784, 401] width 1568 height 753
type input "1Z804EA00327683374"
click at [458, 479] on input "text" at bounding box center [564, 482] width 310 height 17
click at [448, 617] on span "UPS" at bounding box center [558, 617] width 335 height 16
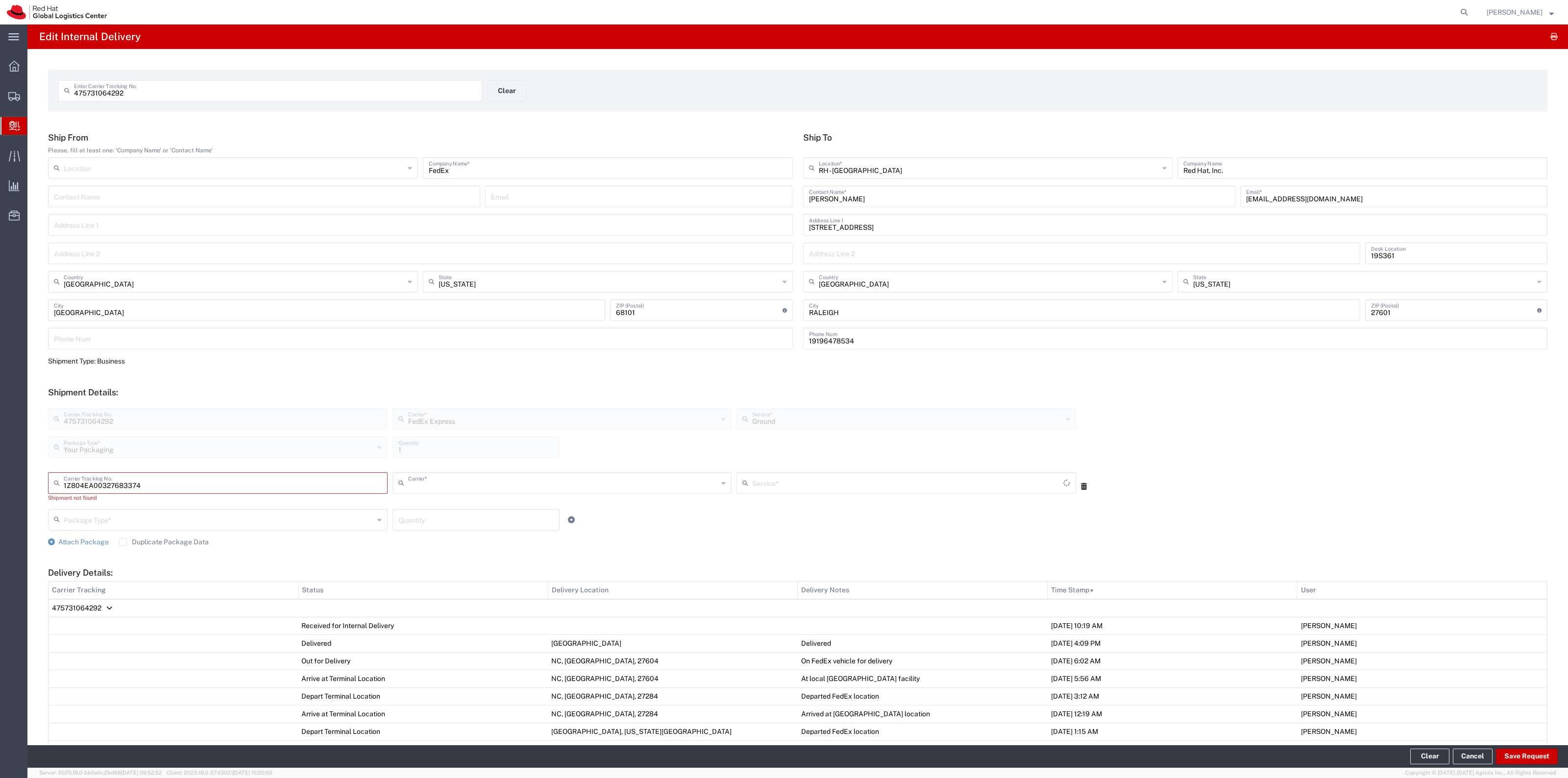
type input "UPS"
click at [819, 472] on div "Service *" at bounding box center [906, 483] width 340 height 21
click at [820, 486] on input "text" at bounding box center [907, 482] width 310 height 17
click at [775, 586] on span "Ground" at bounding box center [901, 584] width 335 height 16
type input "Ground"
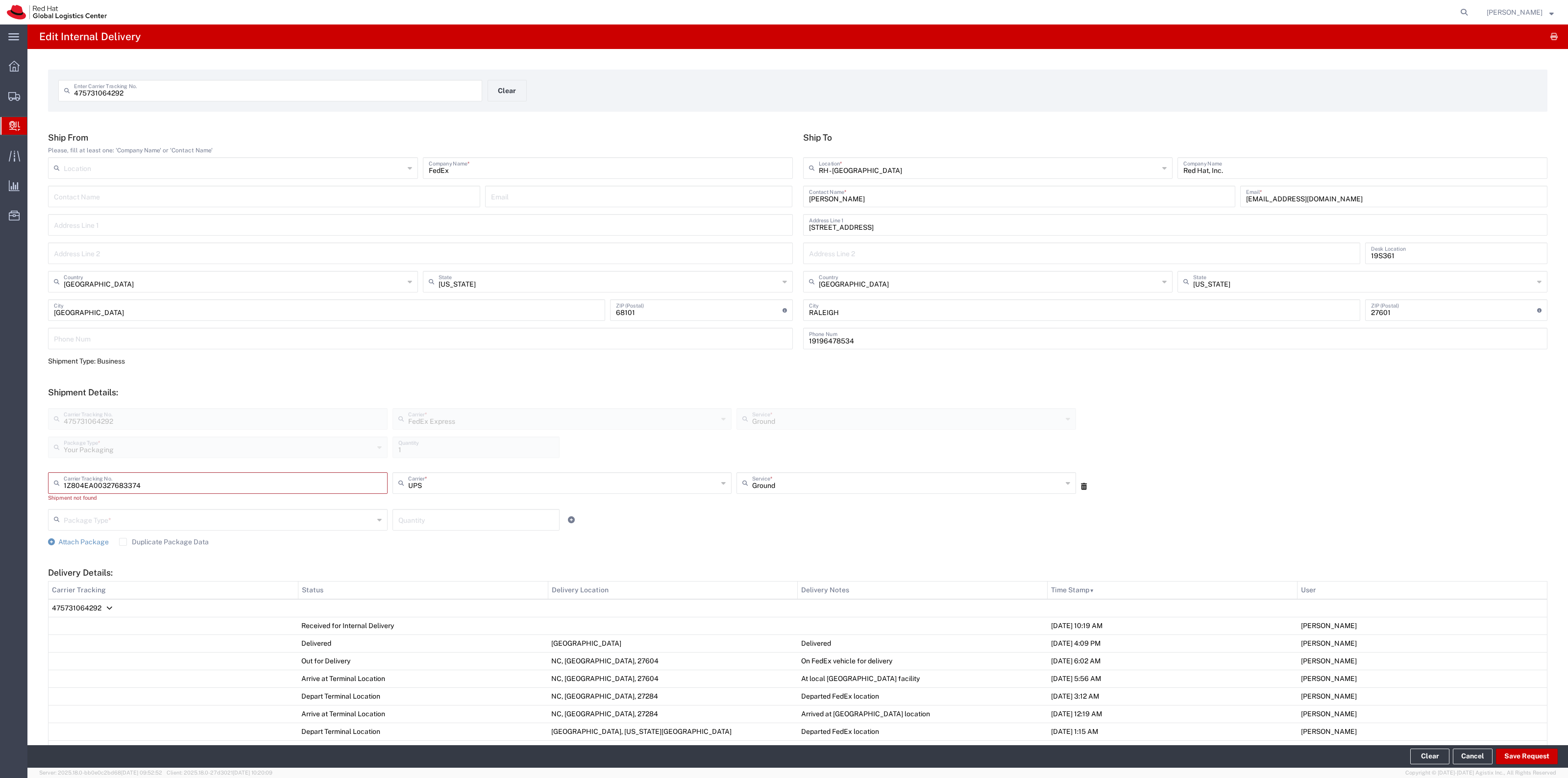
click at [283, 516] on input "text" at bounding box center [218, 518] width 310 height 17
click at [171, 612] on span "Your Packaging" at bounding box center [216, 605] width 335 height 16
type input "Your Packaging"
click at [424, 523] on input "number" at bounding box center [476, 518] width 155 height 17
type input "1"
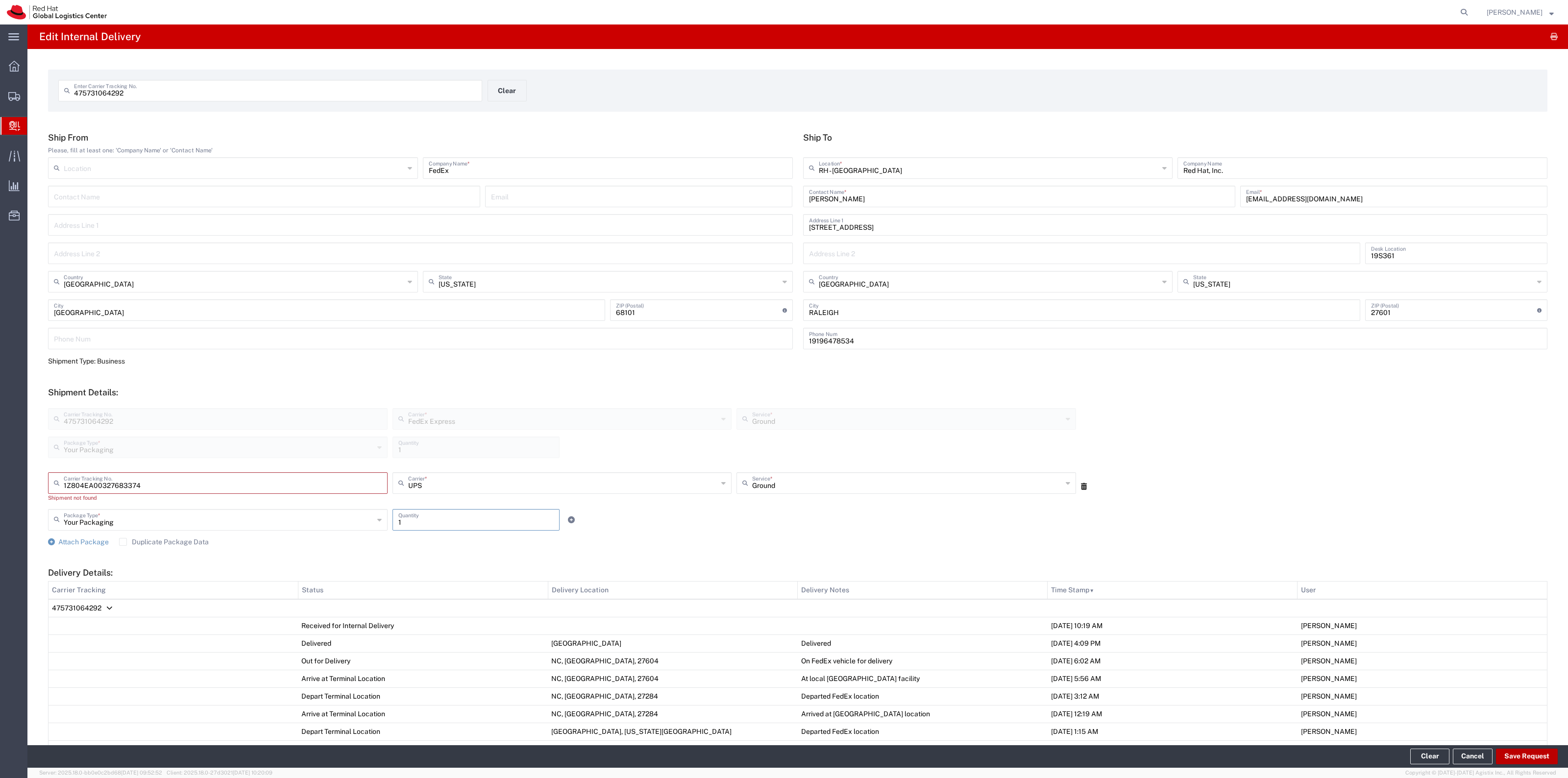
click at [1516, 762] on button "Save Request" at bounding box center [1527, 756] width 62 height 16
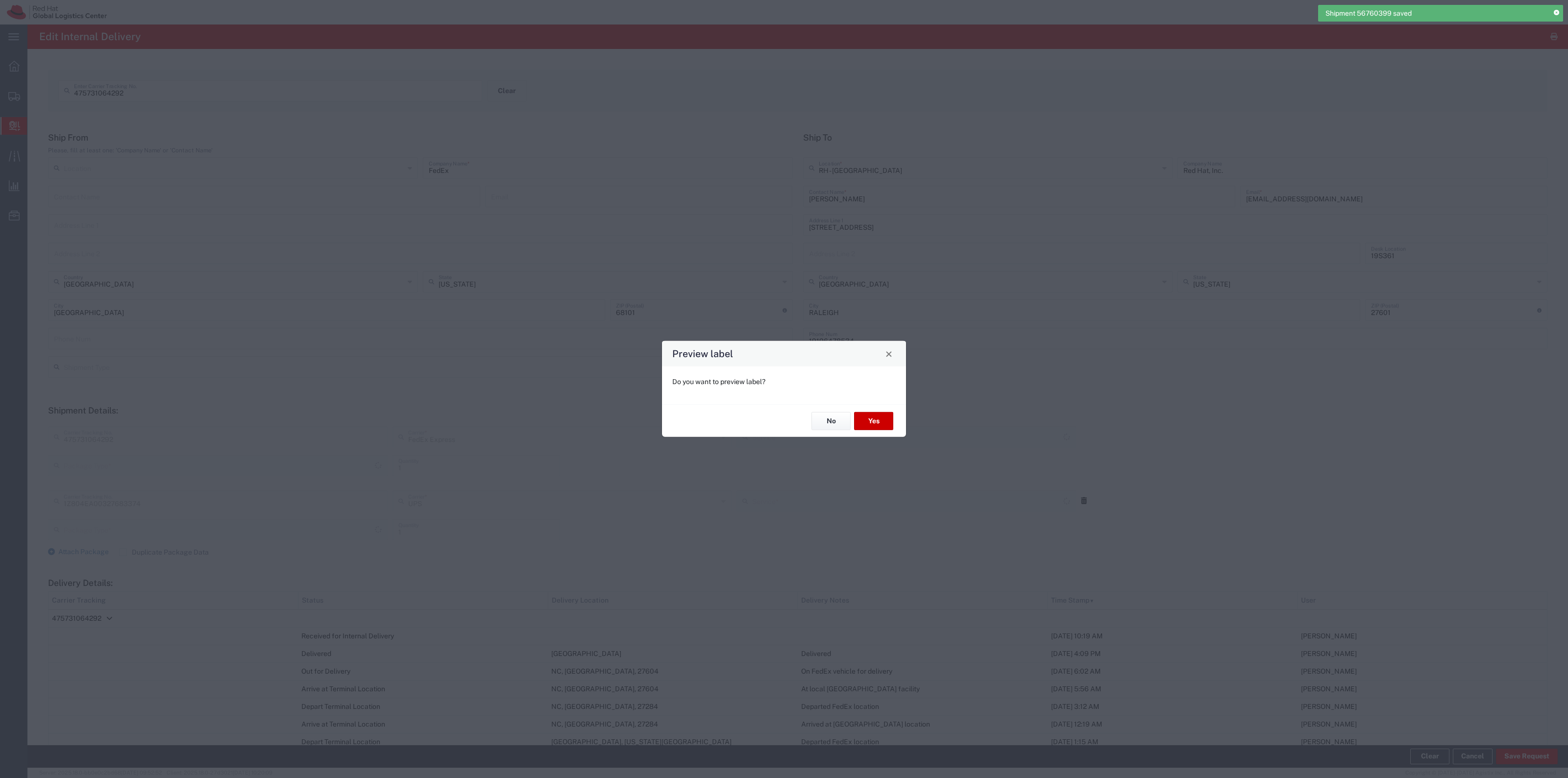
type input "Your Packaging"
type input "Ground"
type input "Your Packaging"
click at [816, 420] on button "No" at bounding box center [831, 421] width 39 height 18
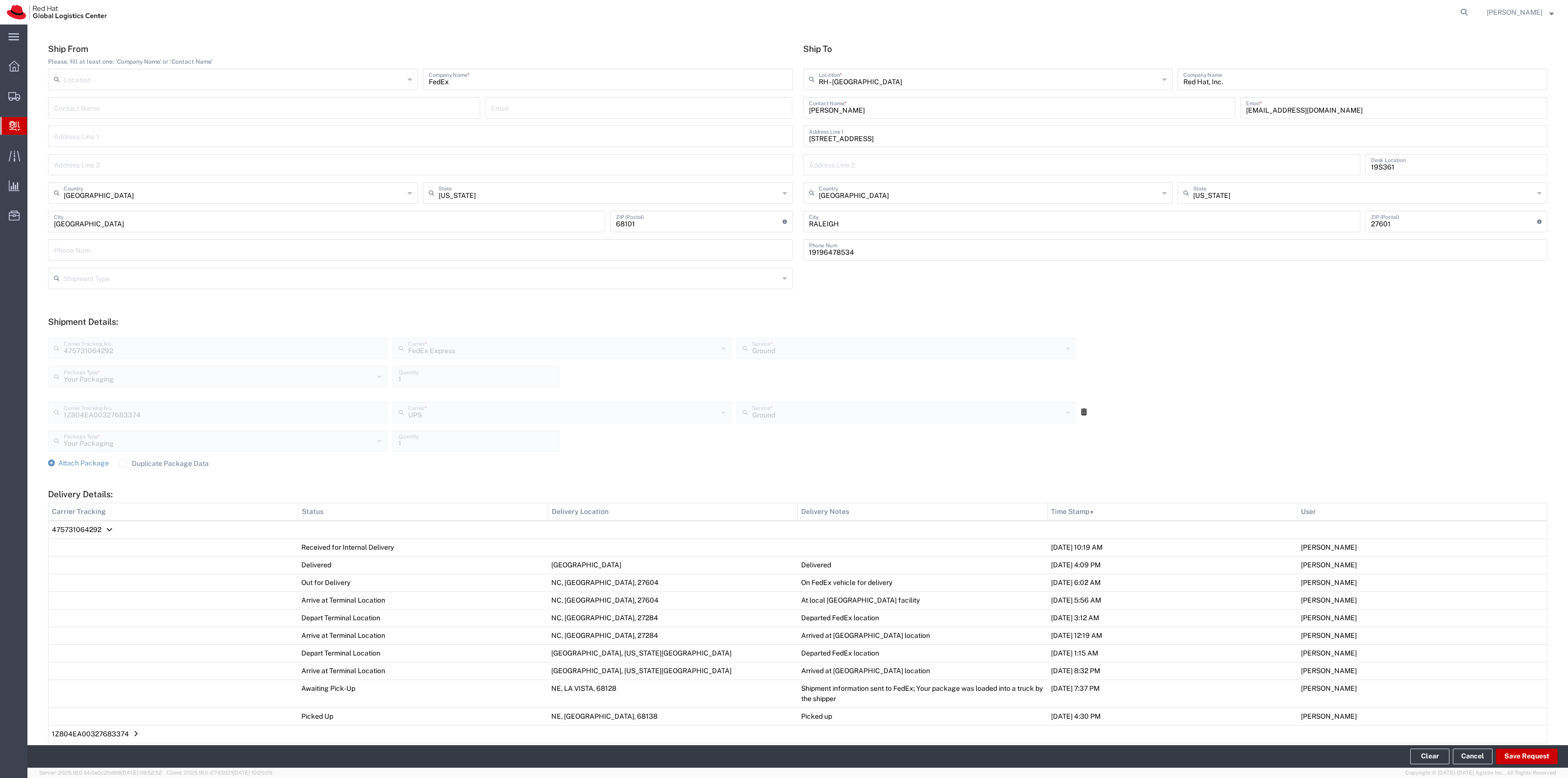
scroll to position [238, 0]
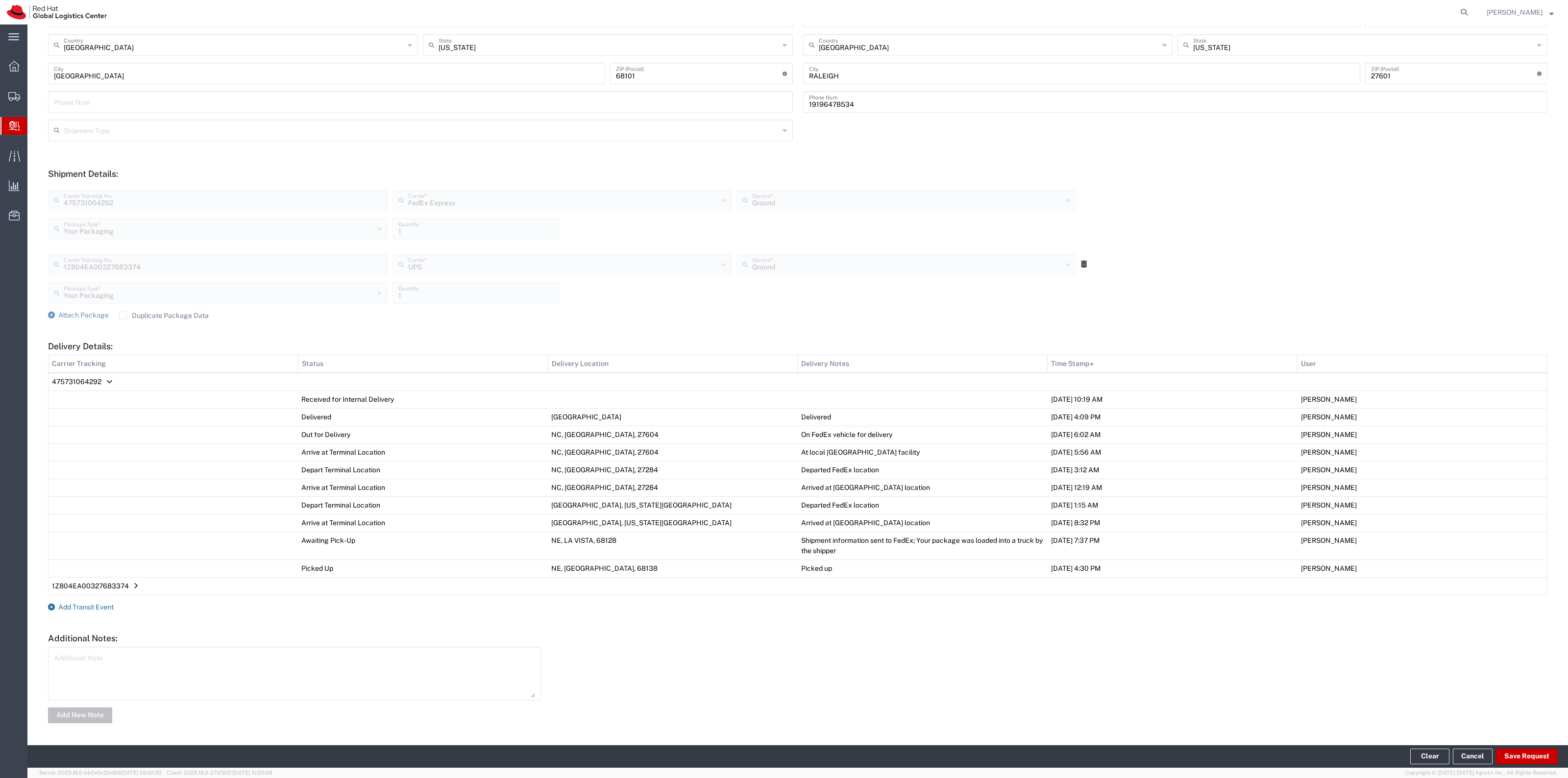
click at [105, 609] on span "Add Transit Event" at bounding box center [86, 606] width 55 height 8
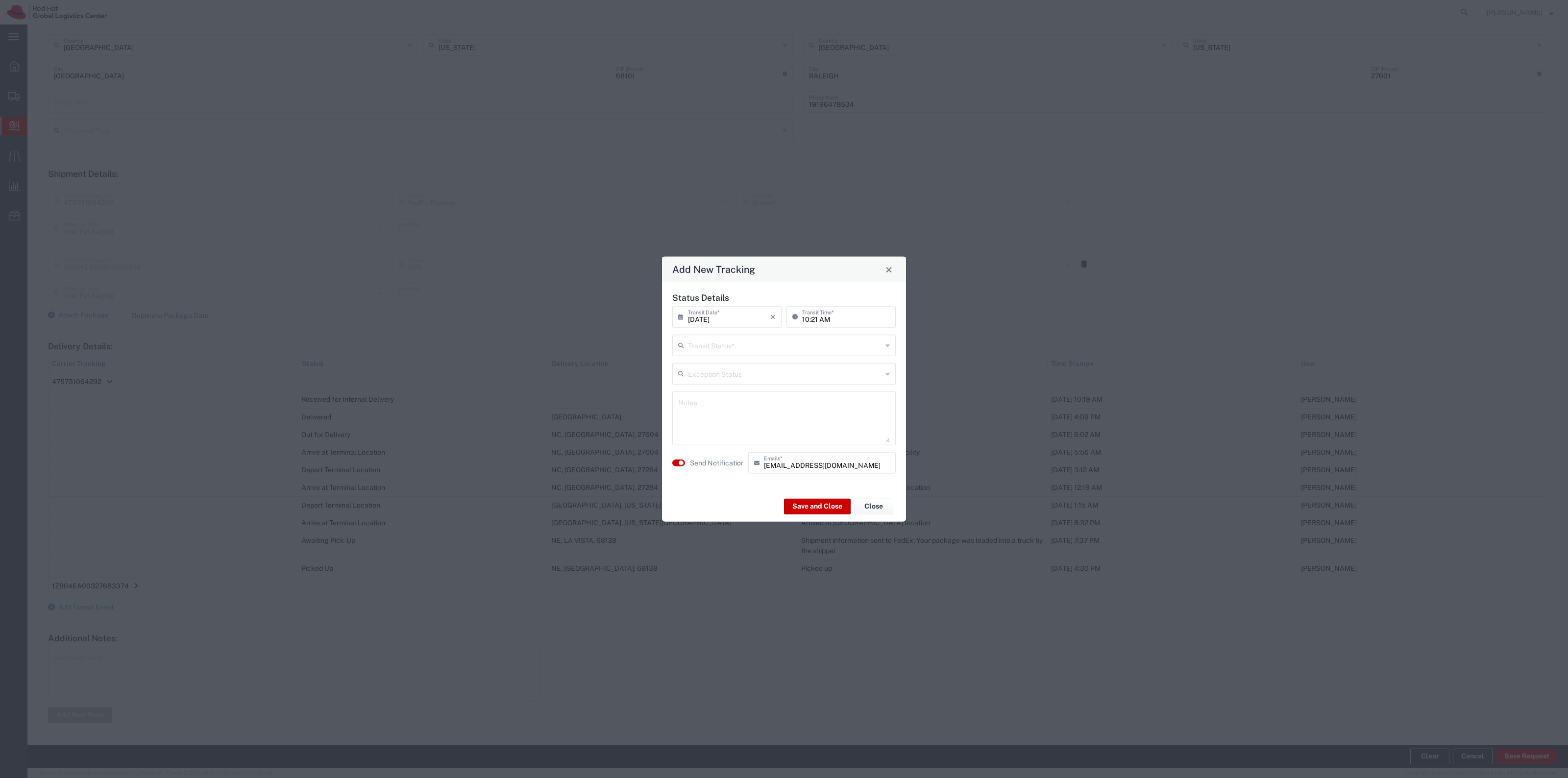
click at [879, 334] on div "09/09/2025 × Transit Date * Cancel Apply 10:21 AM Transit Time *" at bounding box center [784, 320] width 229 height 28
click at [874, 345] on input "text" at bounding box center [785, 344] width 194 height 17
click at [845, 364] on span "Delivery Confirmation" at bounding box center [784, 366] width 221 height 16
type input "Delivery Confirmation"
click at [734, 464] on label "Send Notification" at bounding box center [718, 462] width 55 height 10
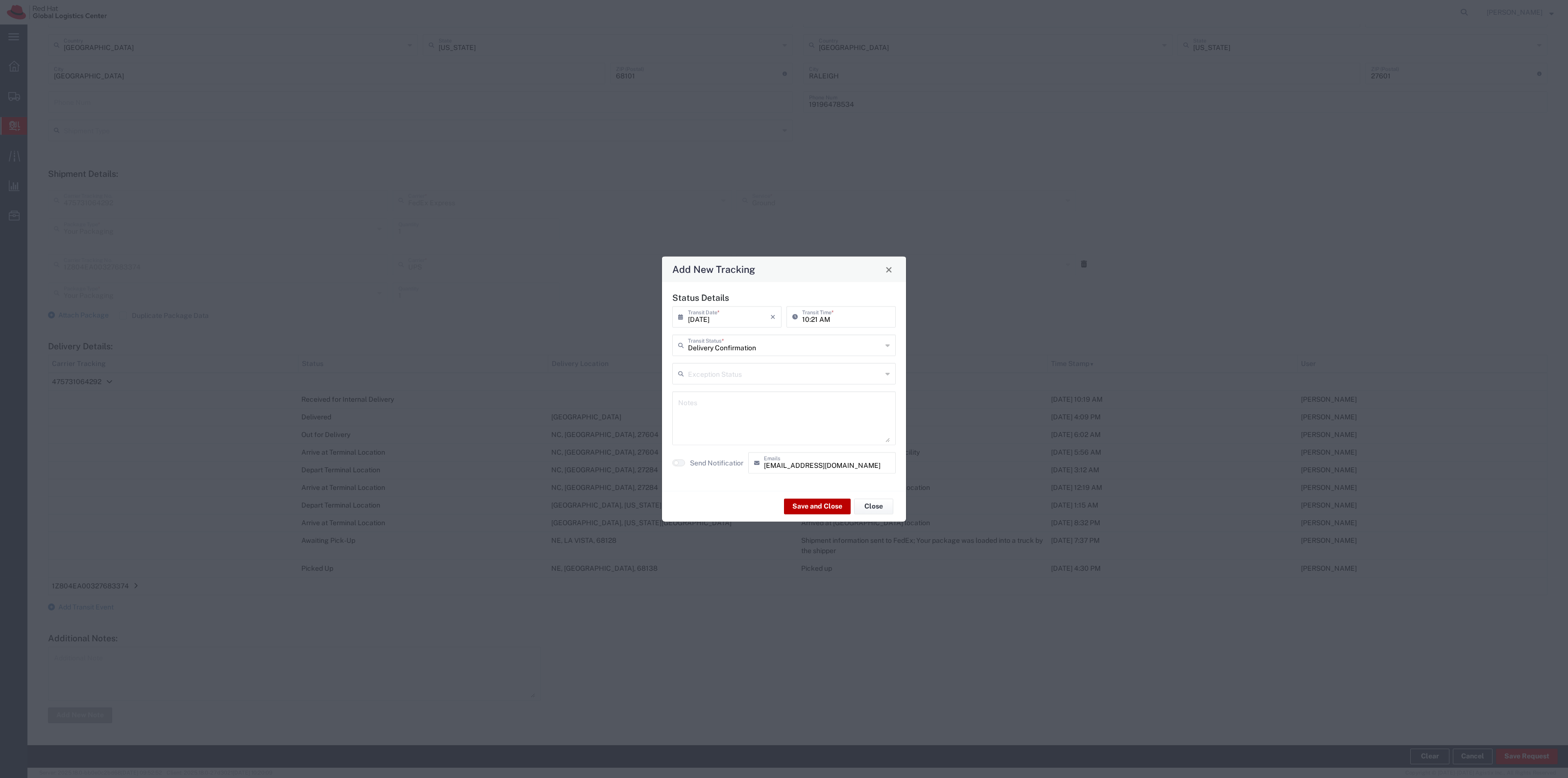
click at [819, 513] on button "Save and Close" at bounding box center [817, 506] width 67 height 16
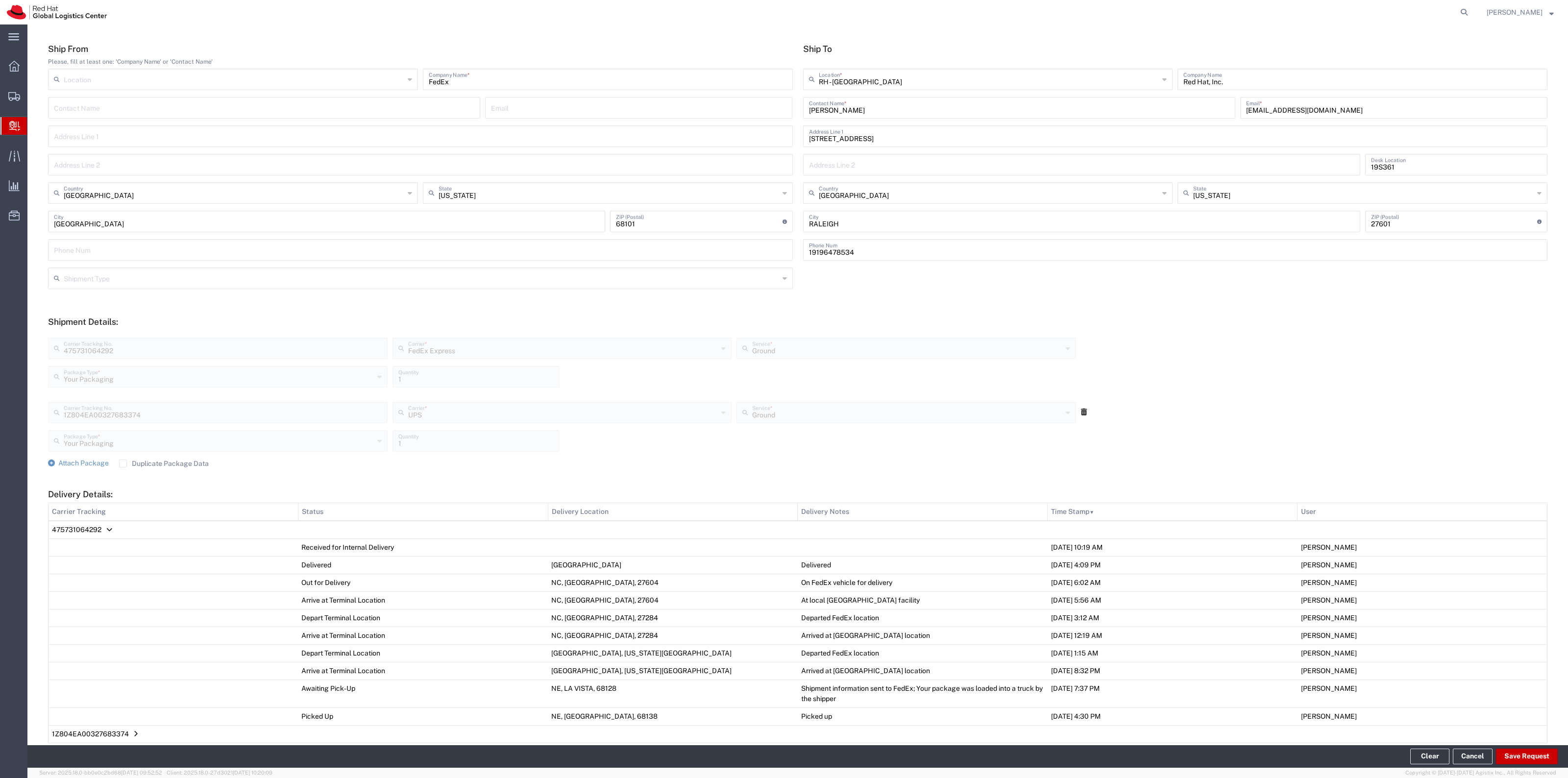
scroll to position [0, 0]
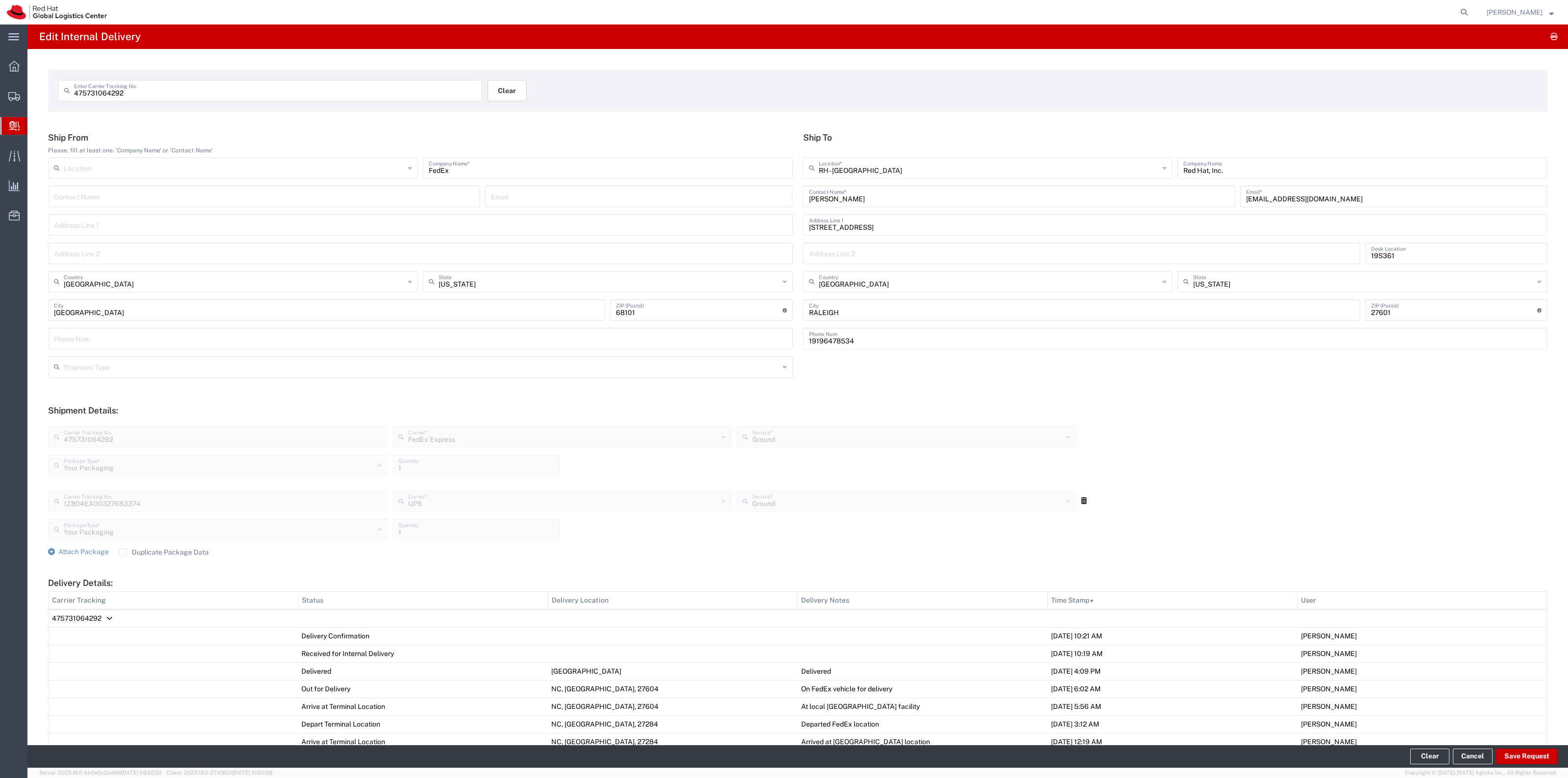
click at [523, 91] on button "Clear" at bounding box center [507, 90] width 39 height 21
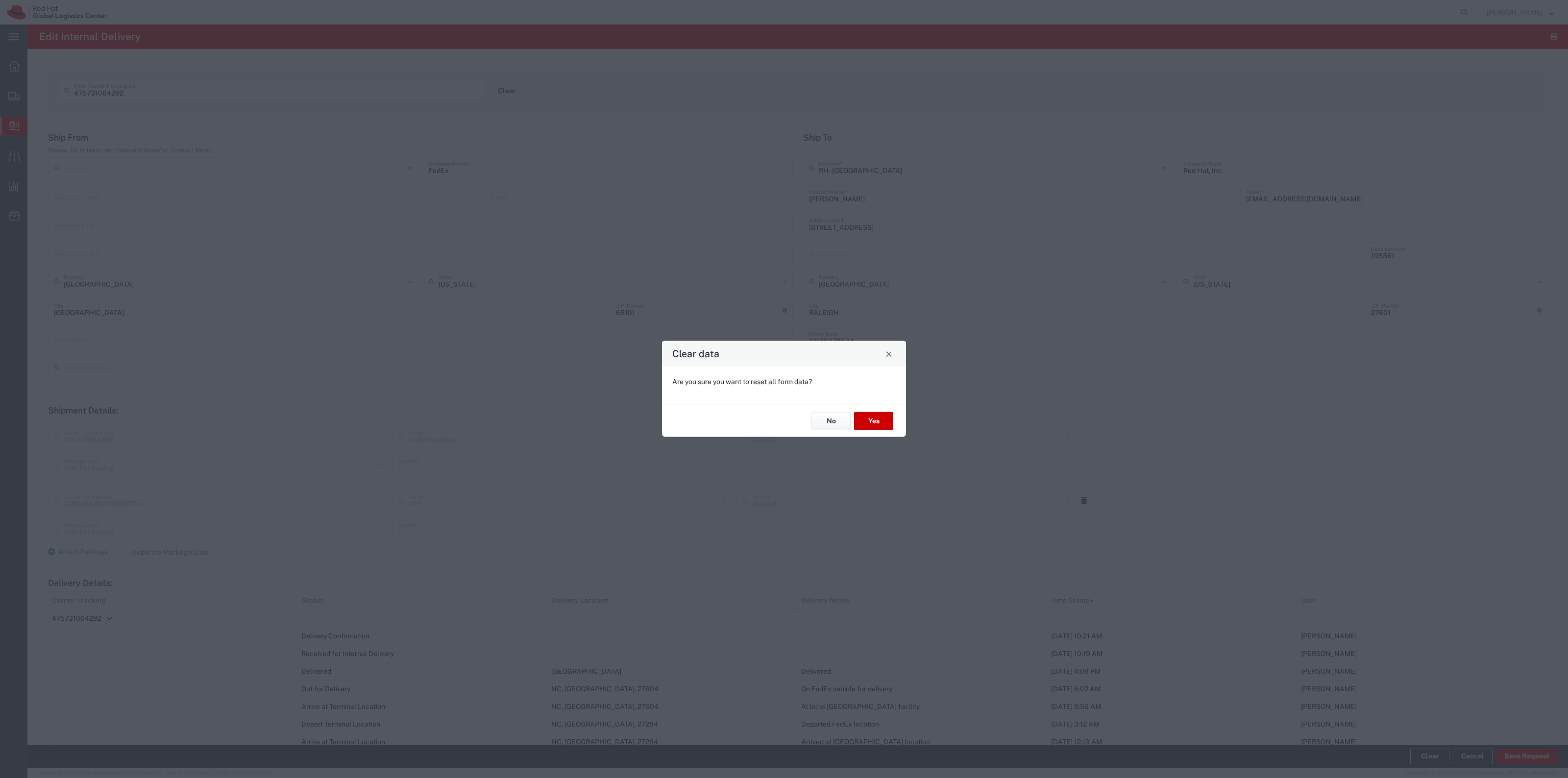
click at [863, 409] on div "No Yes" at bounding box center [784, 420] width 244 height 33
click at [871, 414] on button "Yes" at bounding box center [874, 421] width 39 height 18
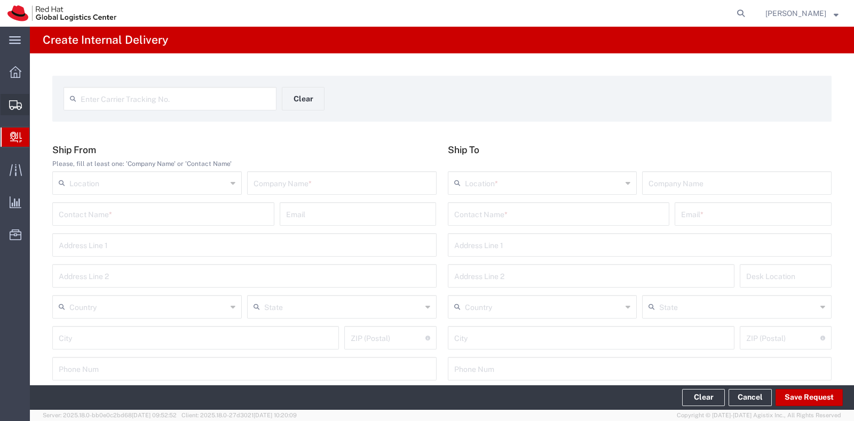
click at [0, 0] on span "Shipment Manager" at bounding box center [0, 0] width 0 height 0
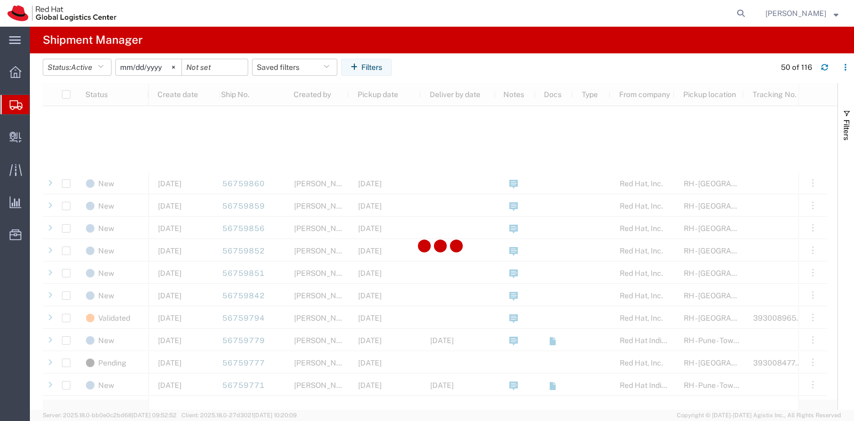
scroll to position [826, 0]
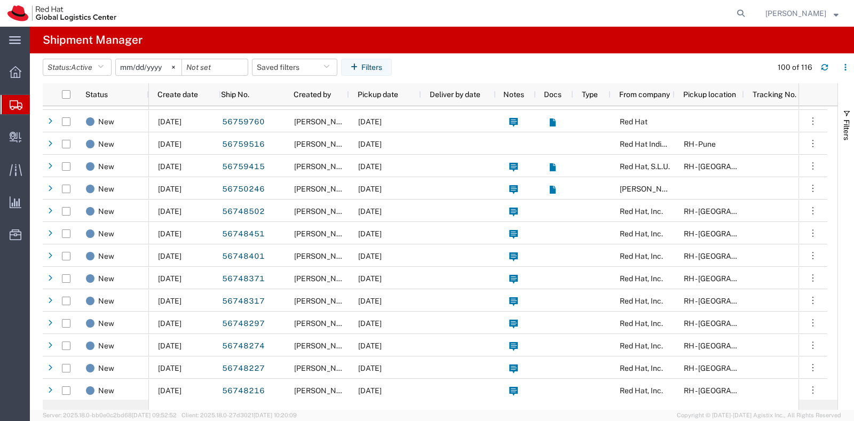
click at [704, 51] on agx-page-header "Shipment Manager" at bounding box center [442, 40] width 824 height 27
click at [281, 64] on button "Saved filters" at bounding box center [294, 67] width 85 height 17
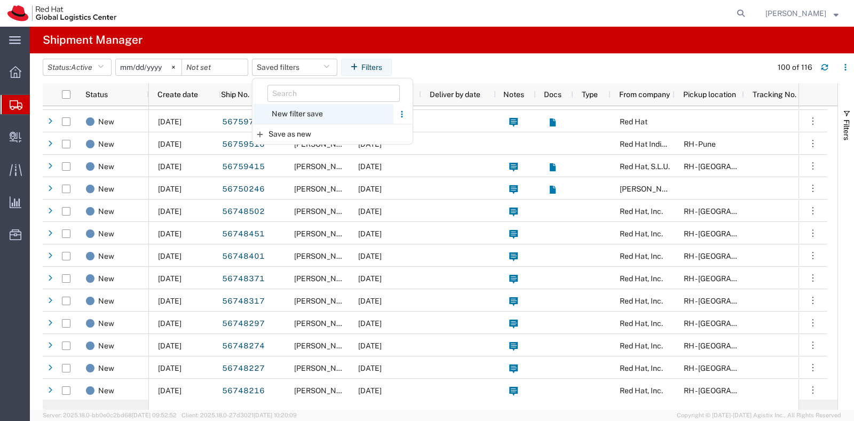
click at [294, 106] on span "New filter save" at bounding box center [324, 114] width 140 height 20
type input "2022-06-27"
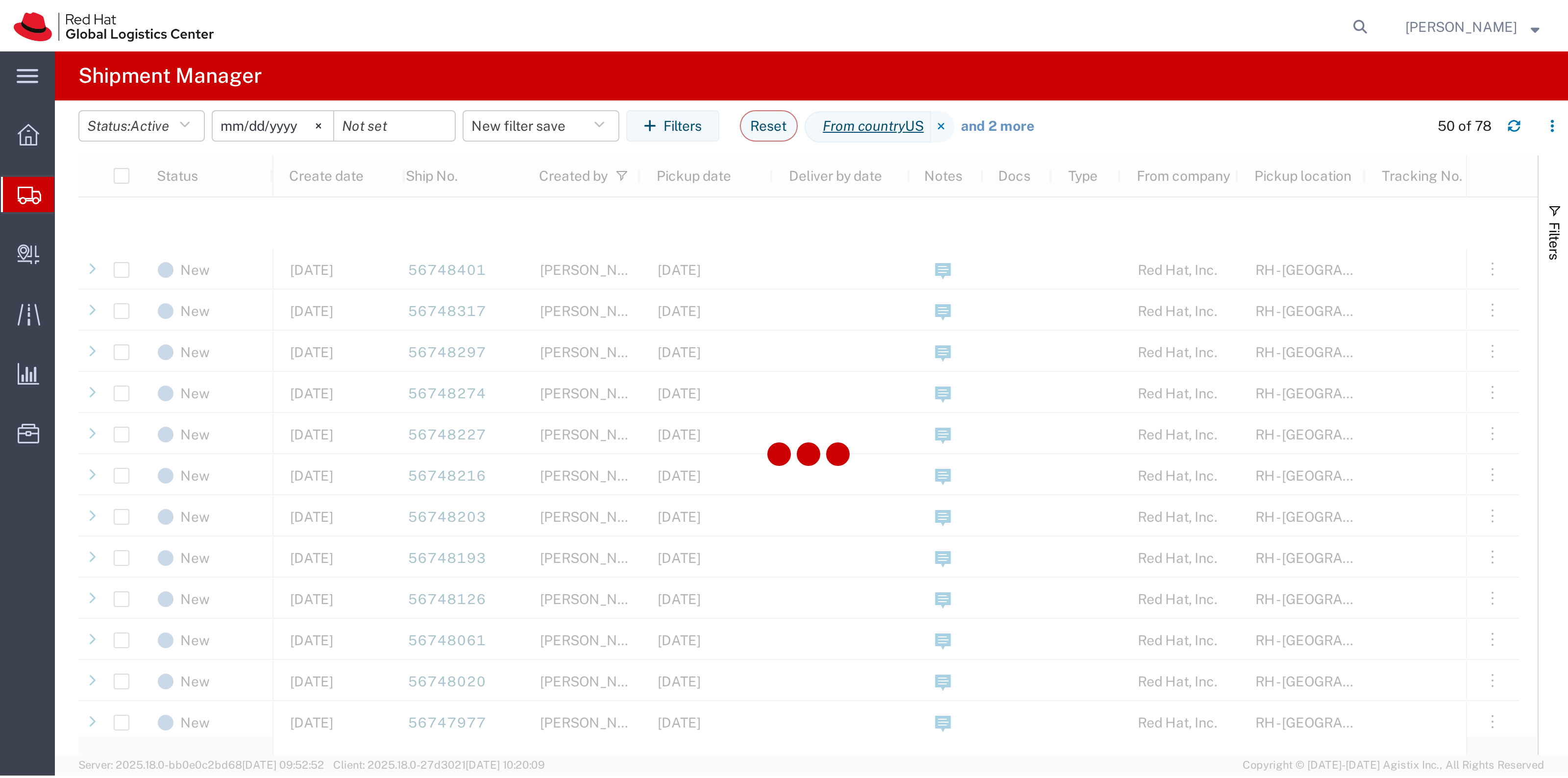
scroll to position [858, 0]
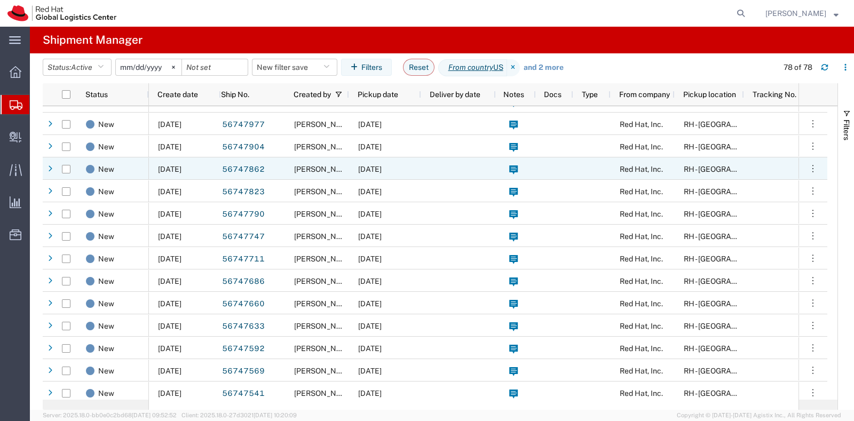
click at [401, 175] on div "09/08/2025" at bounding box center [385, 168] width 72 height 22
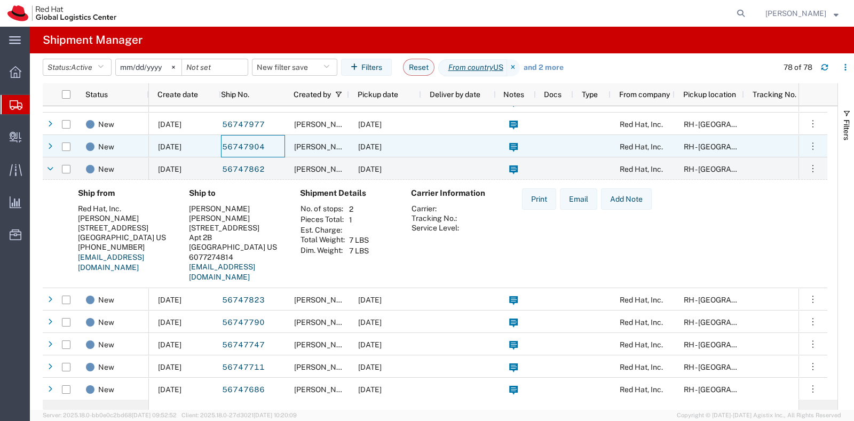
click at [284, 149] on div "56747904" at bounding box center [253, 146] width 64 height 22
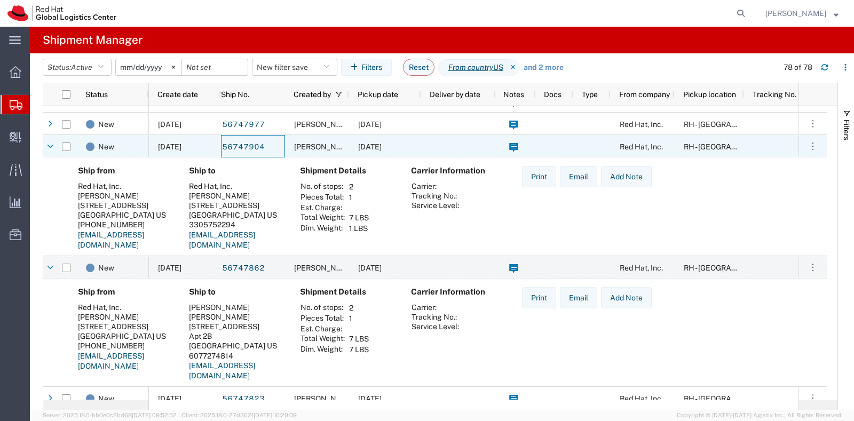
drag, startPoint x: 256, startPoint y: 144, endPoint x: 329, endPoint y: 141, distance: 73.2
click at [329, 141] on div "Panashe GARAH" at bounding box center [317, 146] width 64 height 22
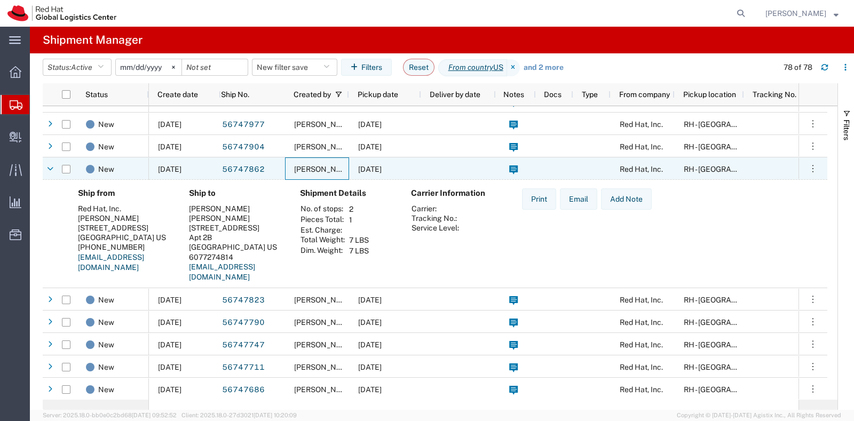
click at [302, 157] on div "Panashe GARAH" at bounding box center [317, 168] width 64 height 22
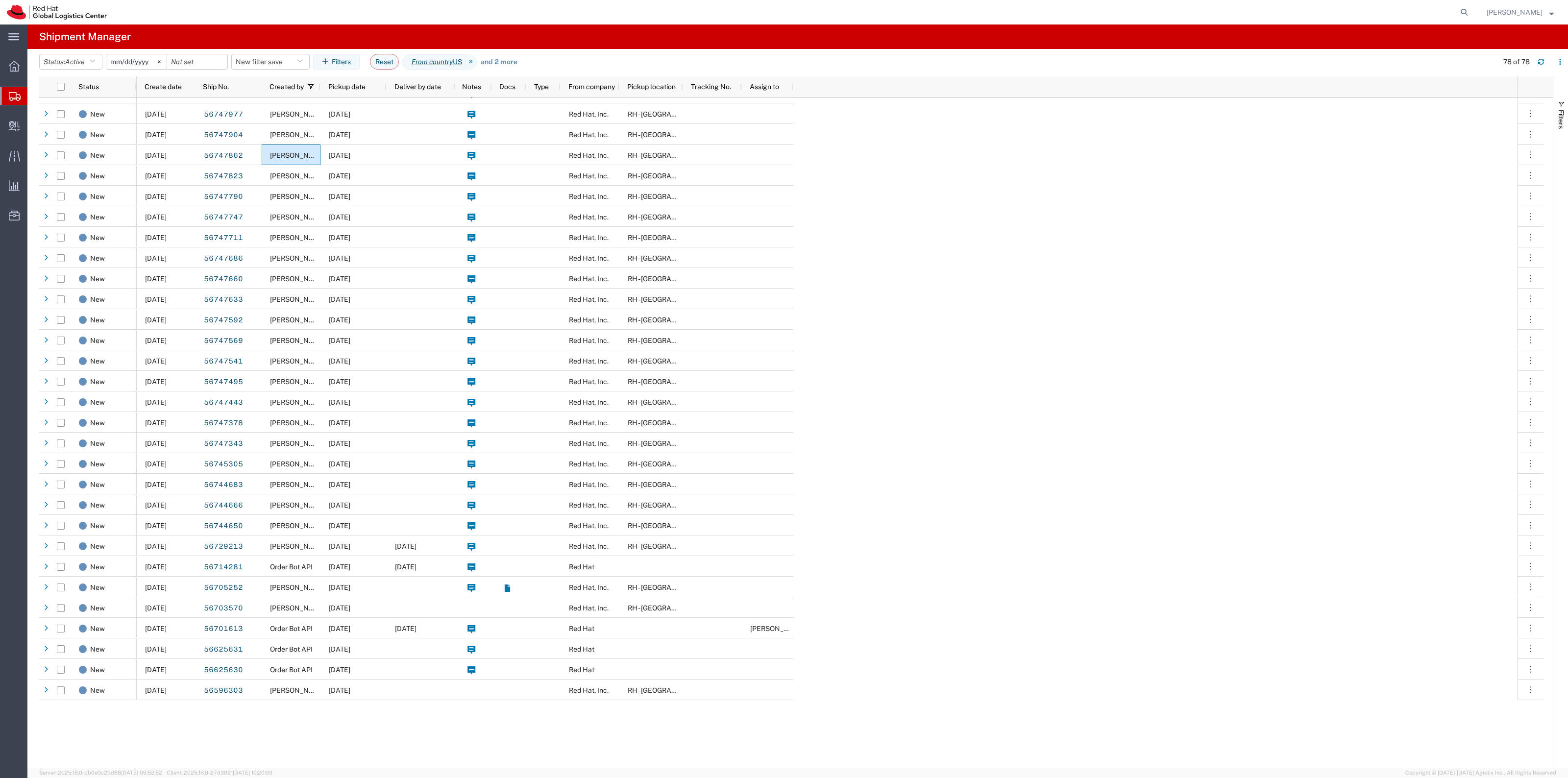
scroll to position [858, 0]
click at [0, 0] on span "Create Shipment" at bounding box center [0, 0] width 0 height 0
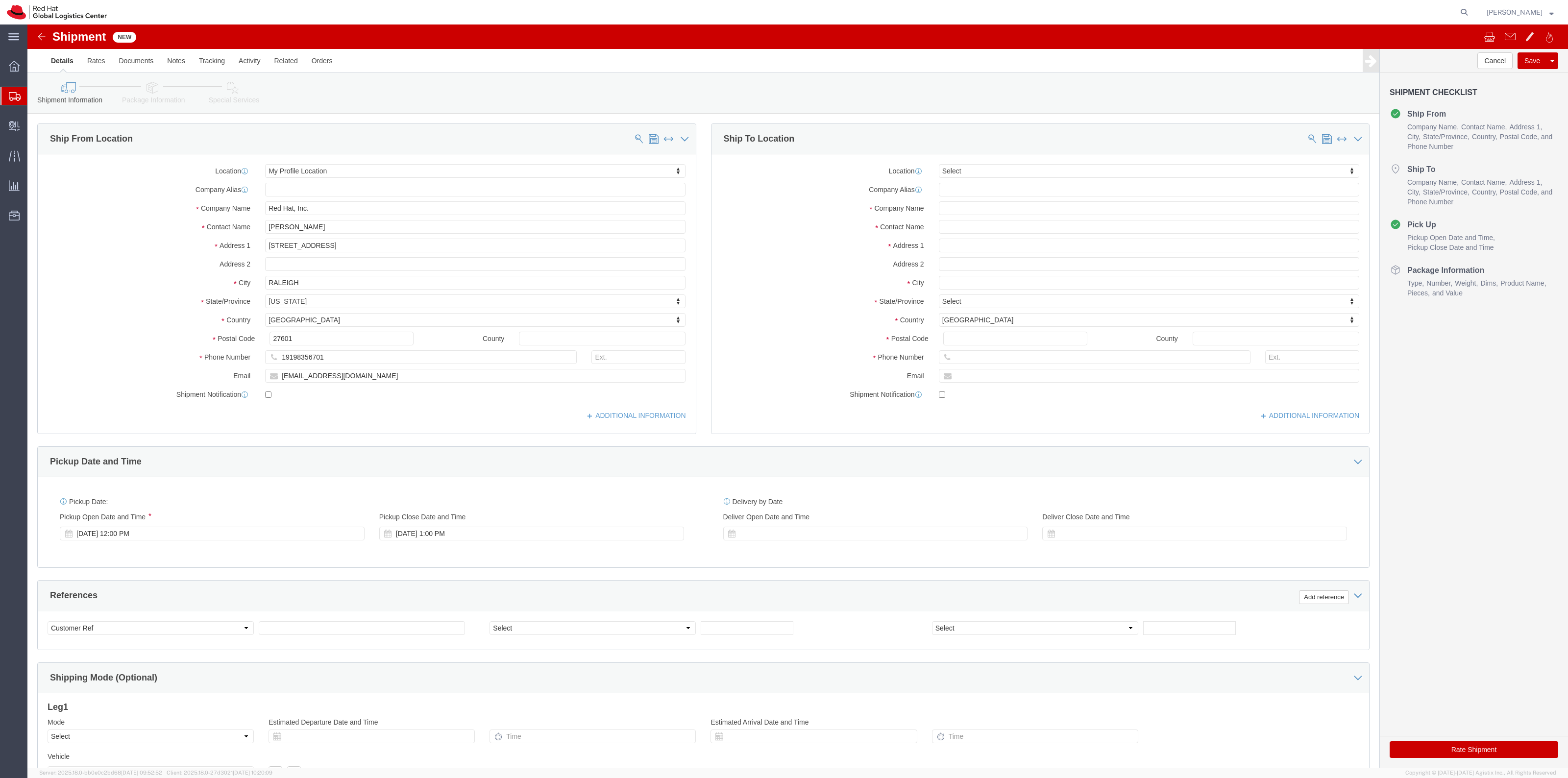
select select
drag, startPoint x: 327, startPoint y: 202, endPoint x: 150, endPoint y: 177, distance: 178.8
click div "Location My Profile Location My Profile Location RH - Amsterdam - MSO RH - Amst…"
type input "Leslie Yu"
click div "Location My Profile Location My Profile Location RH - Amsterdam - MSO RH - Amst…"
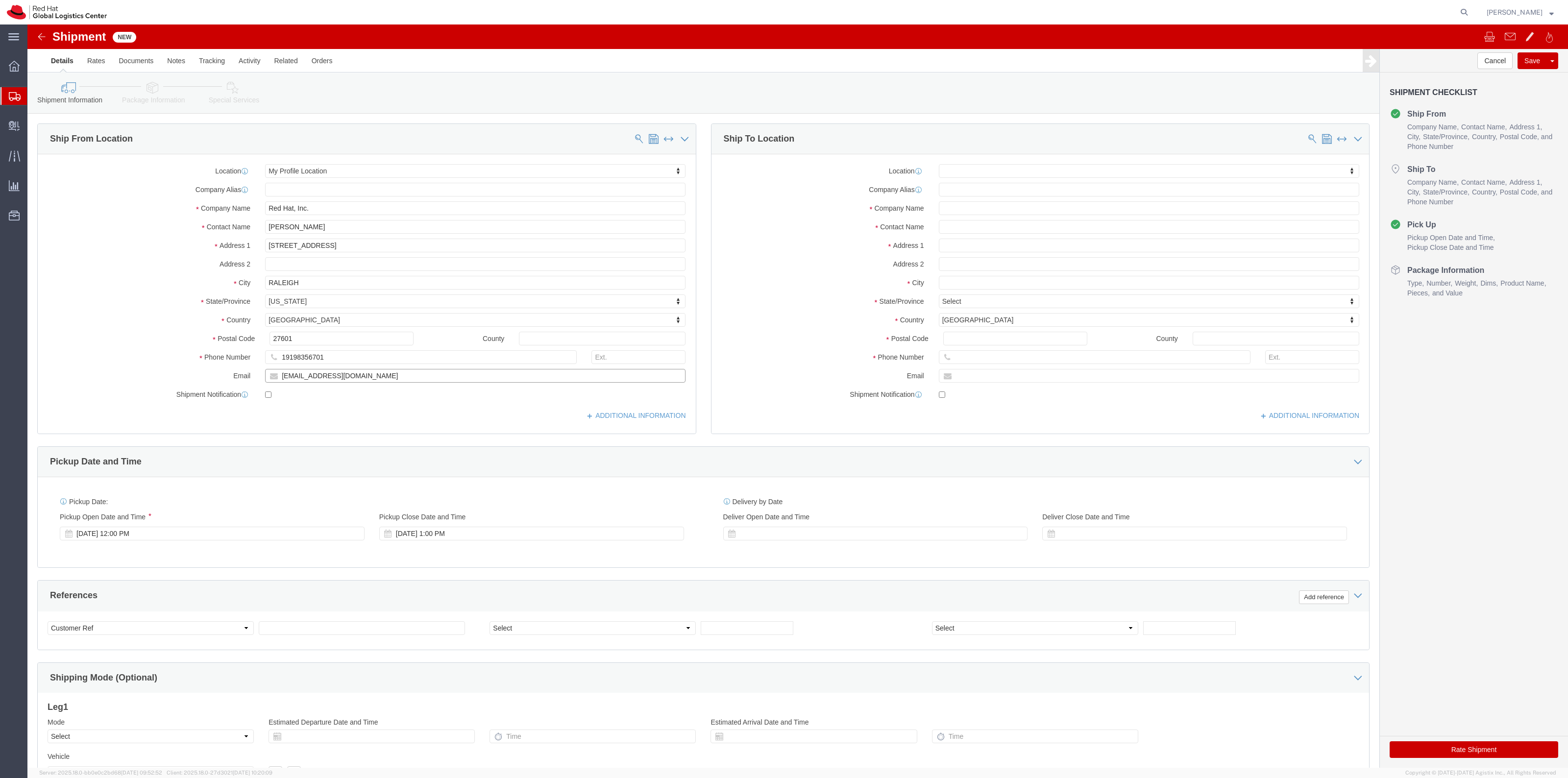
paste input "lesyu"
type input "lesyu@redhat.com"
click input "text"
type input "K"
type input "Safety Wardens"
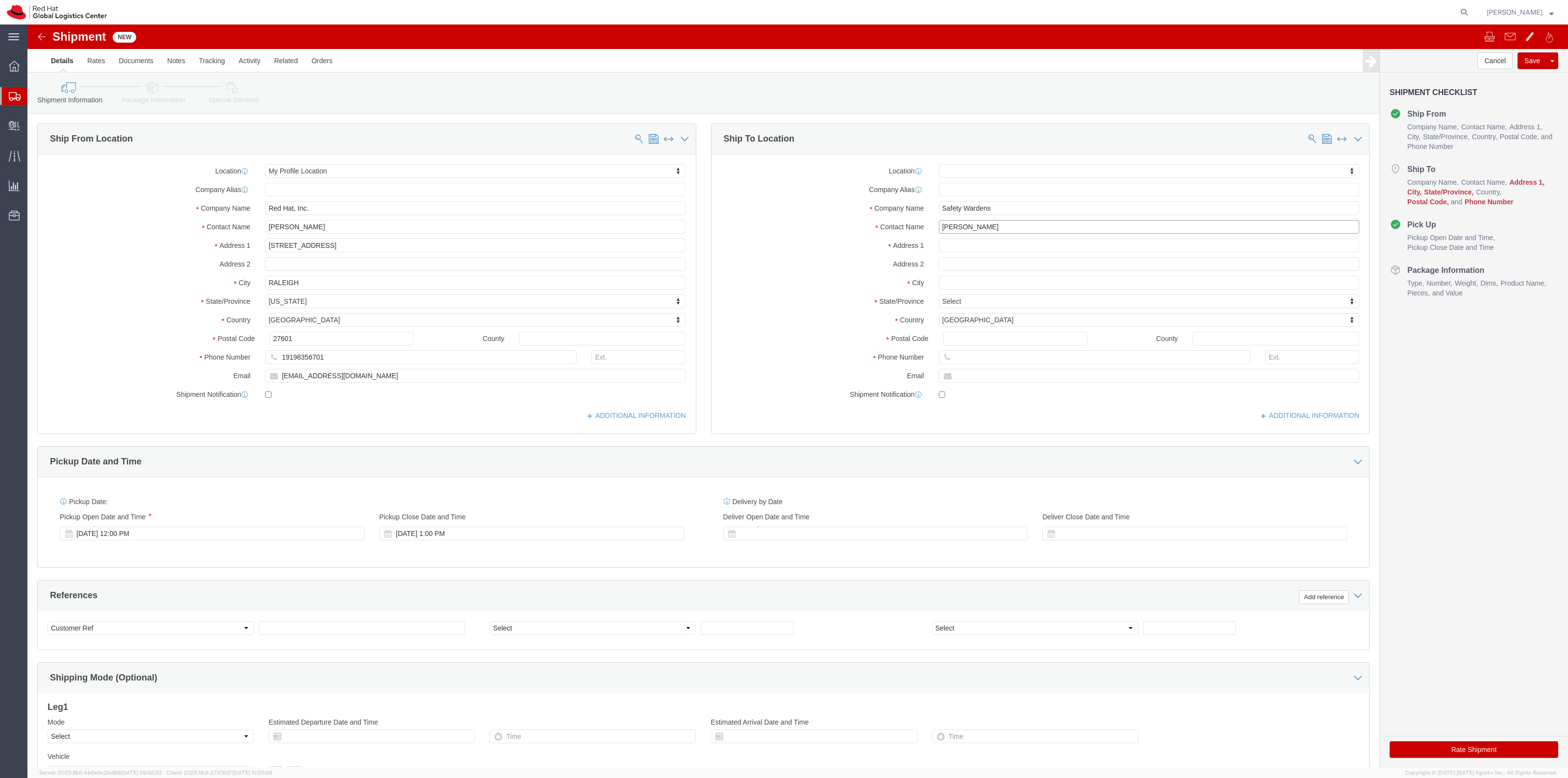
type input "Kelley"
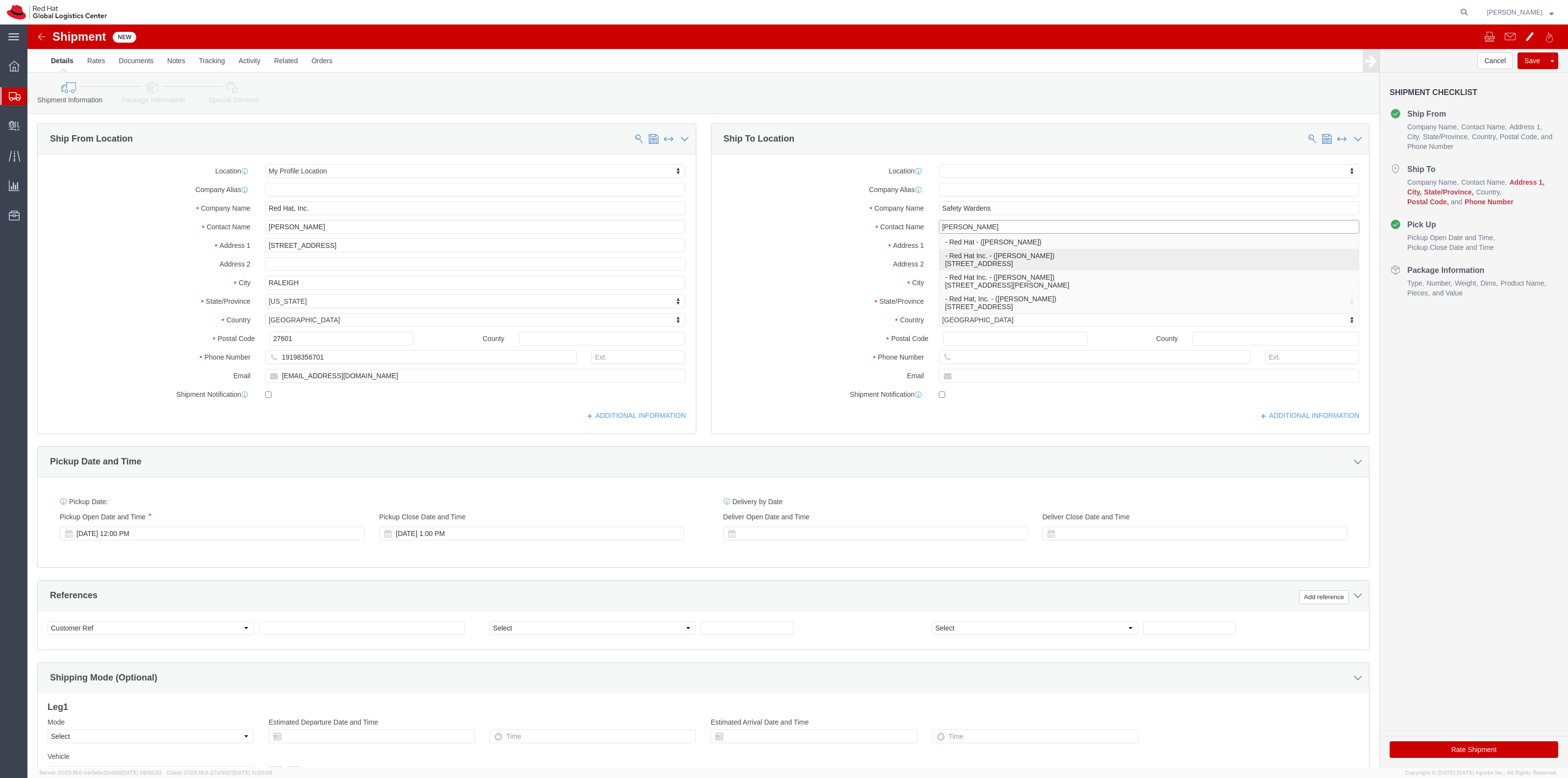
click p "- Red Hat Inc. - (kelley Glynn-Paulsen) 900 Chelmsford St, FLEX, LOWELL, MA, 01…"
select select "65011"
select select "MA"
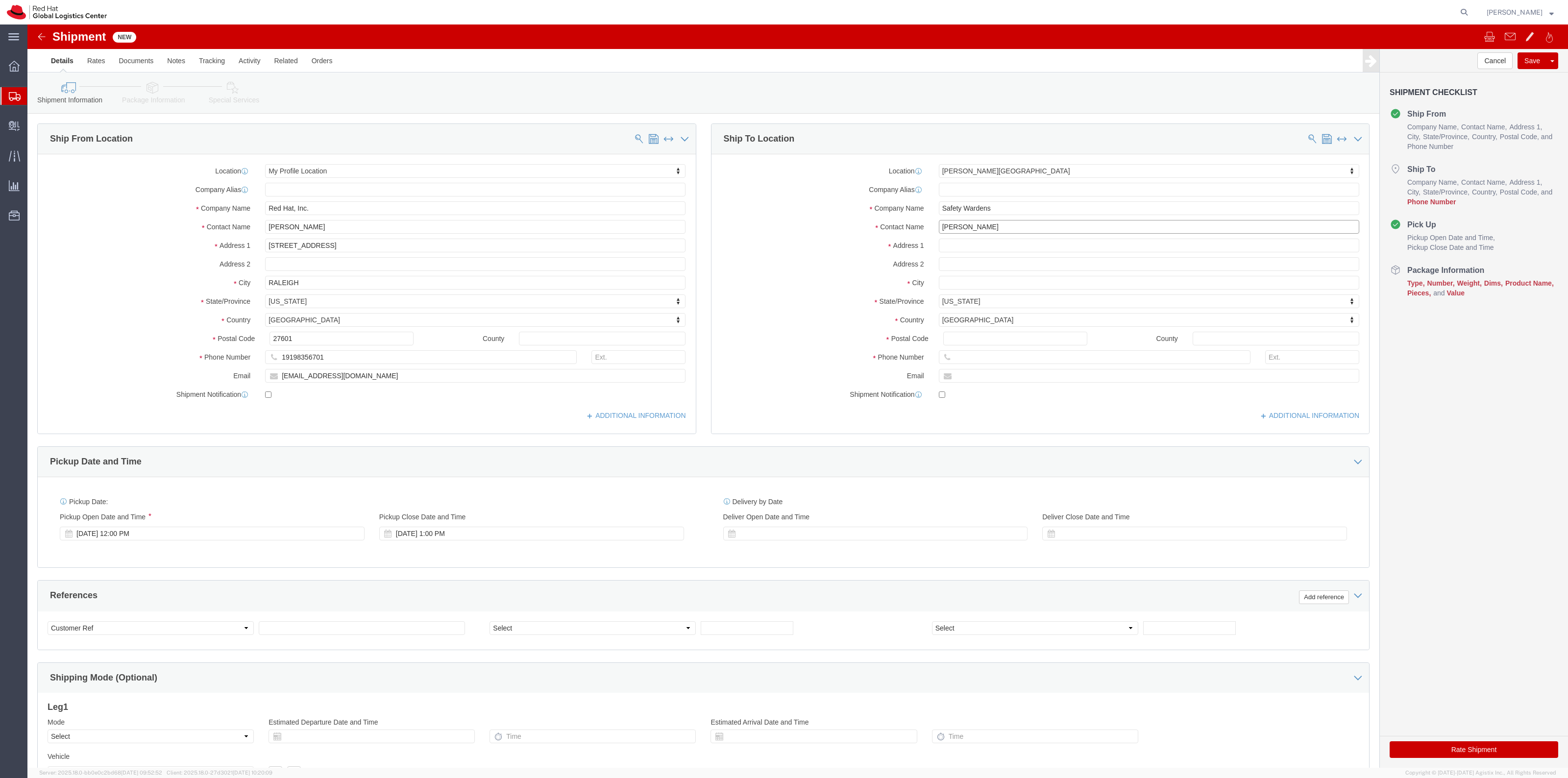
type input "kelley Glynn-Paulsen"
click input "text"
paste input "1-508-599-0025"
type input "1-508-599-0025"
click label
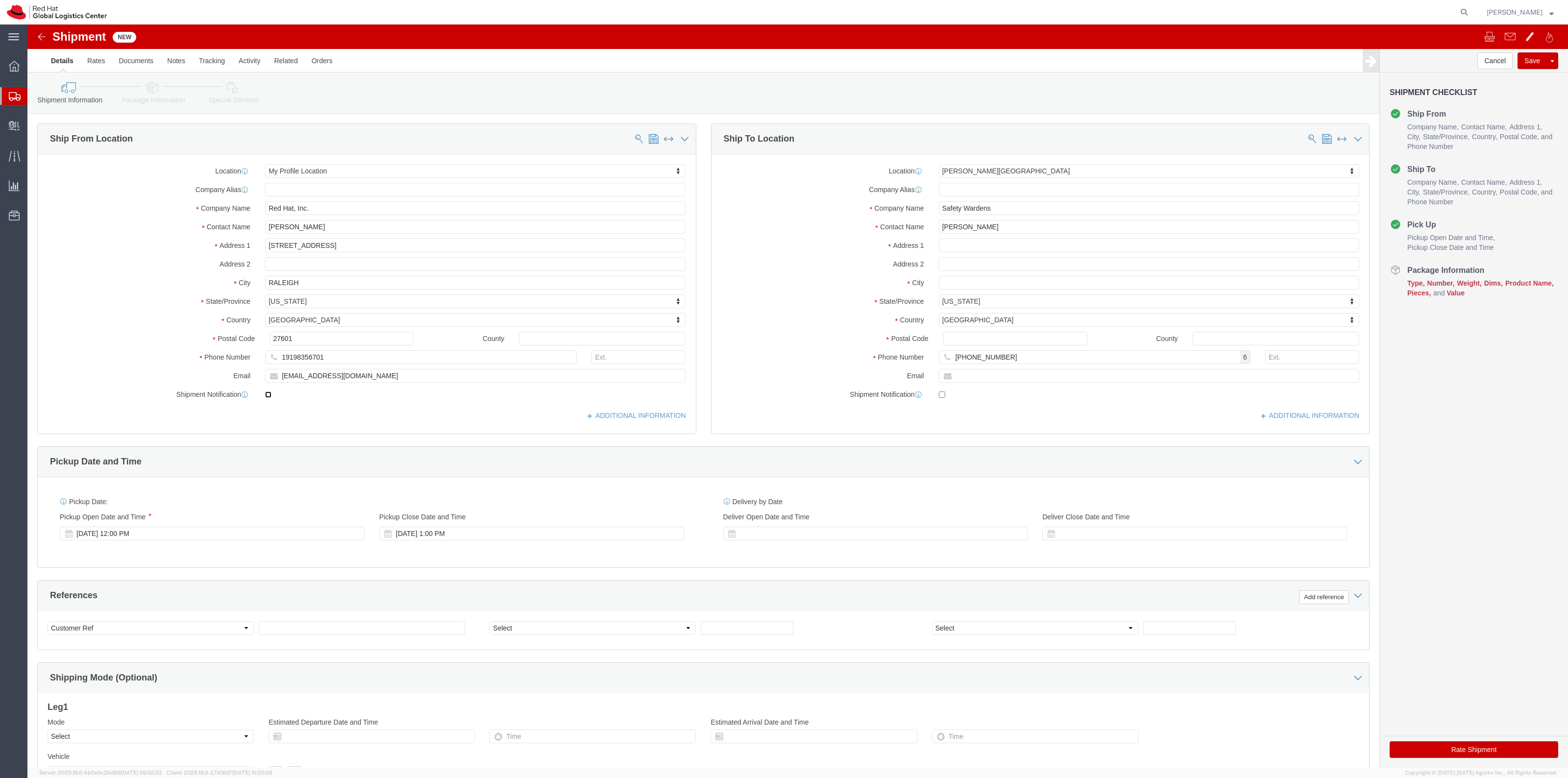
click input "checkbox"
checkbox input "false"
click icon
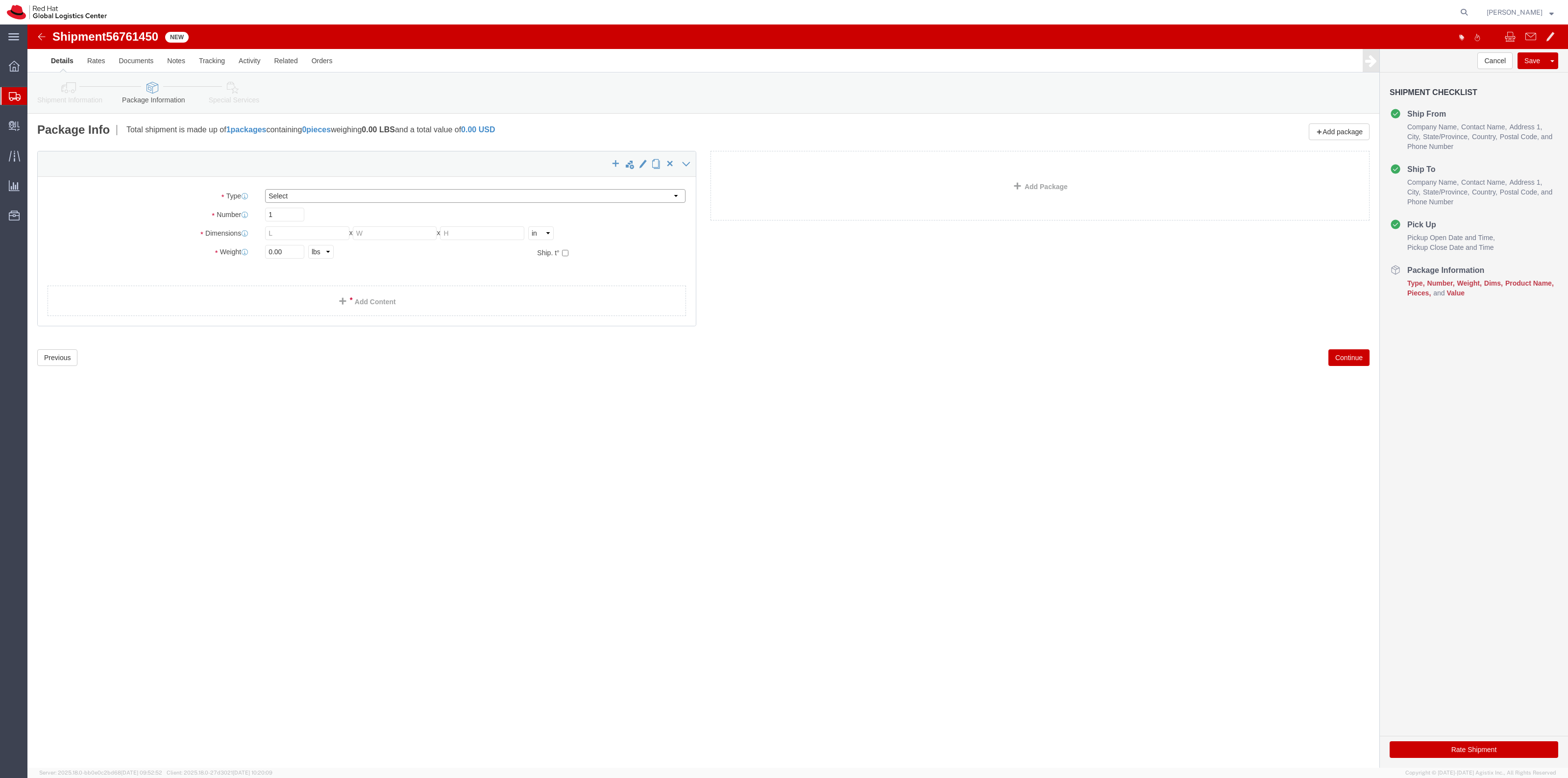
click select "Select Case(s) Crate(s) Envelope Large Box Medium Box PAK Skid(s) Small Box Sma…"
select select "YRPK"
click select "Select Case(s) Crate(s) Envelope Large Box Medium Box PAK Skid(s) Small Box Sma…"
click input "text"
type input "18"
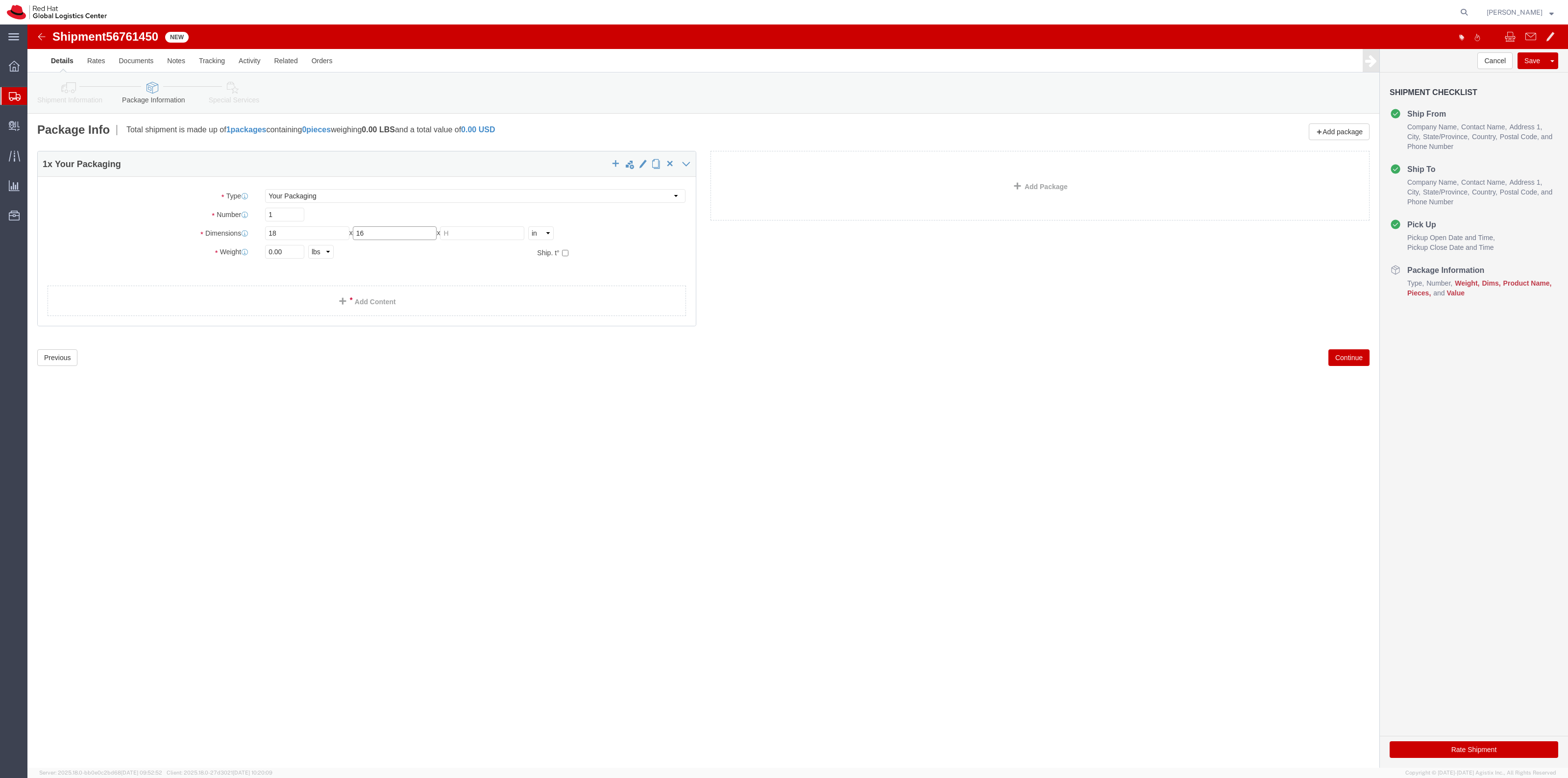
type input "16"
type input "12"
type input "19"
click link "Add Content"
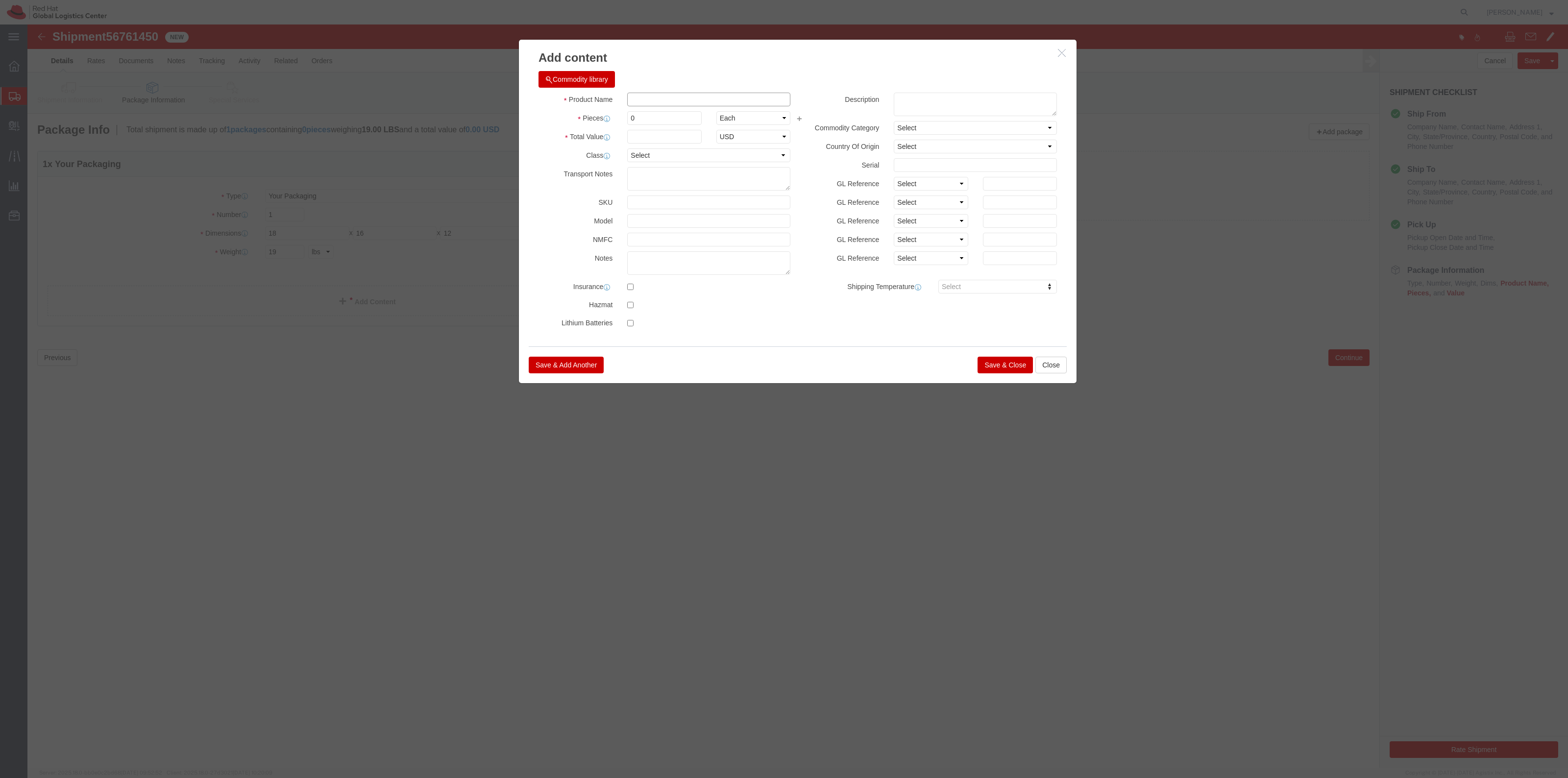
click input "text"
type input "Polos"
type input "11"
click input "text"
type input "192.50"
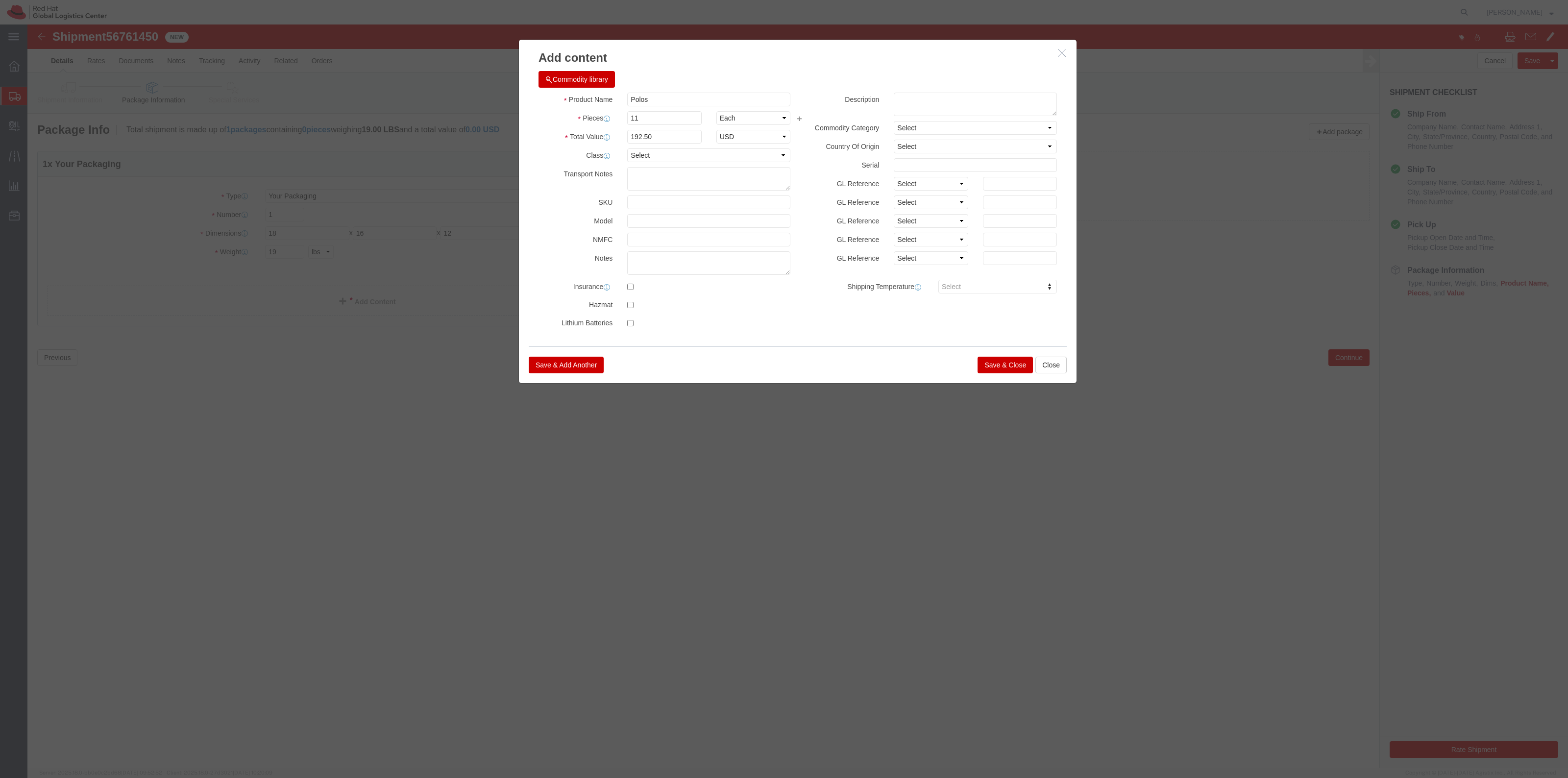
click button "Save & Close"
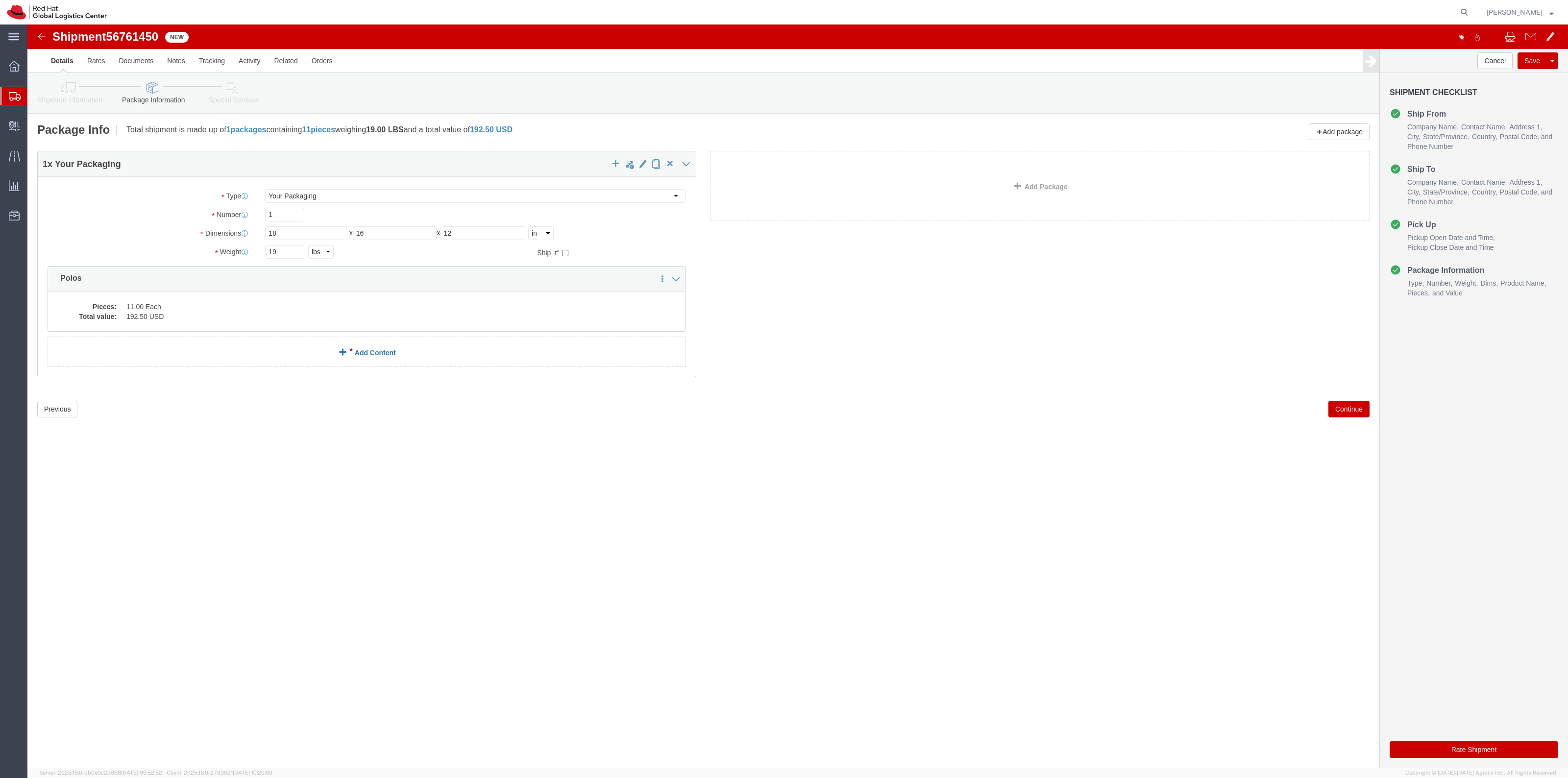
click link "Add Content"
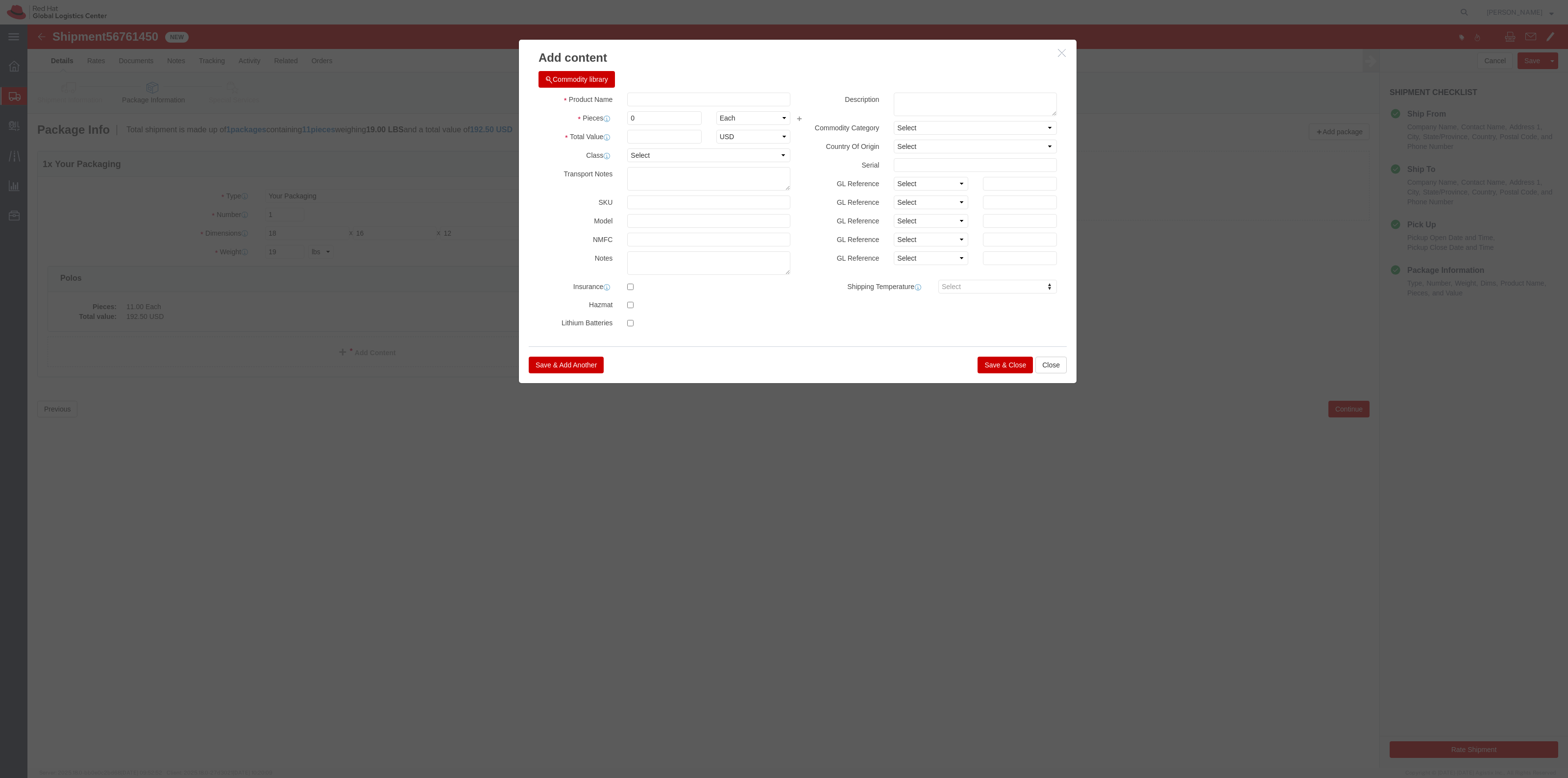
drag, startPoint x: 647, startPoint y: 61, endPoint x: 647, endPoint y: 77, distance: 16.0
click div "Commodity library"
click input "text"
click input "Sweater"
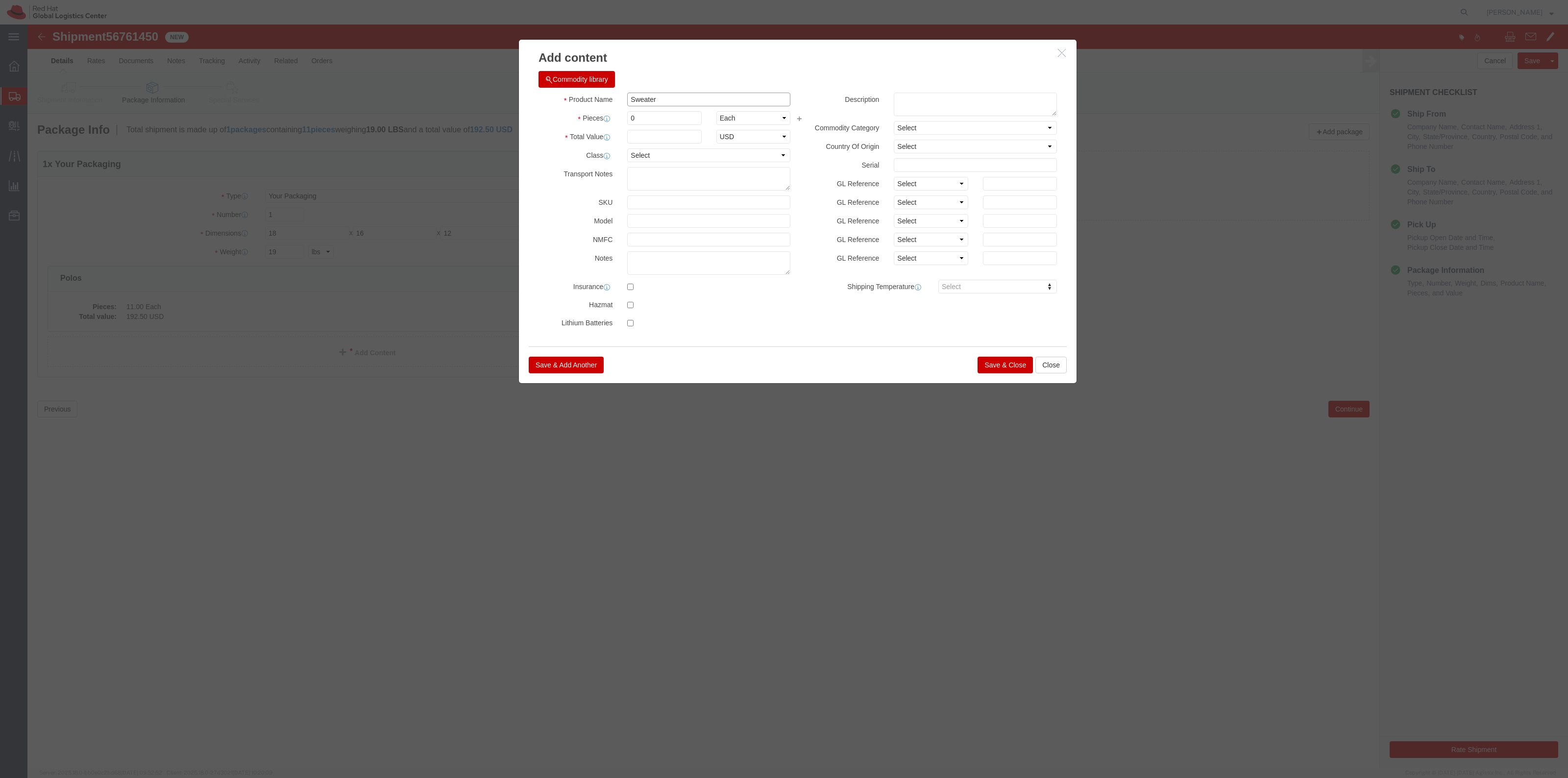
click input "Sweater"
type input "Hoodie"
type input "11"
type input "254.10"
click button "Save & Close"
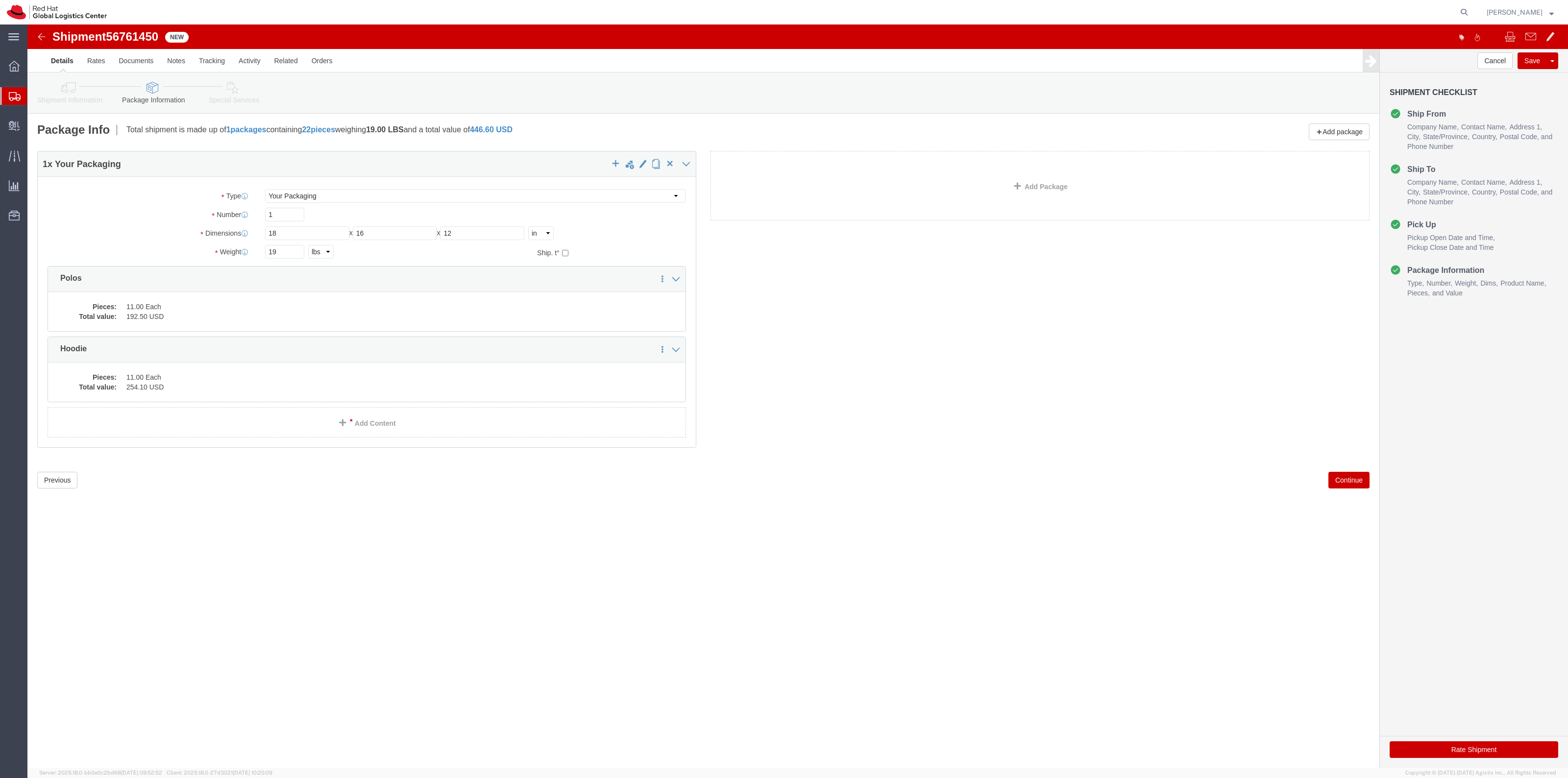
click icon
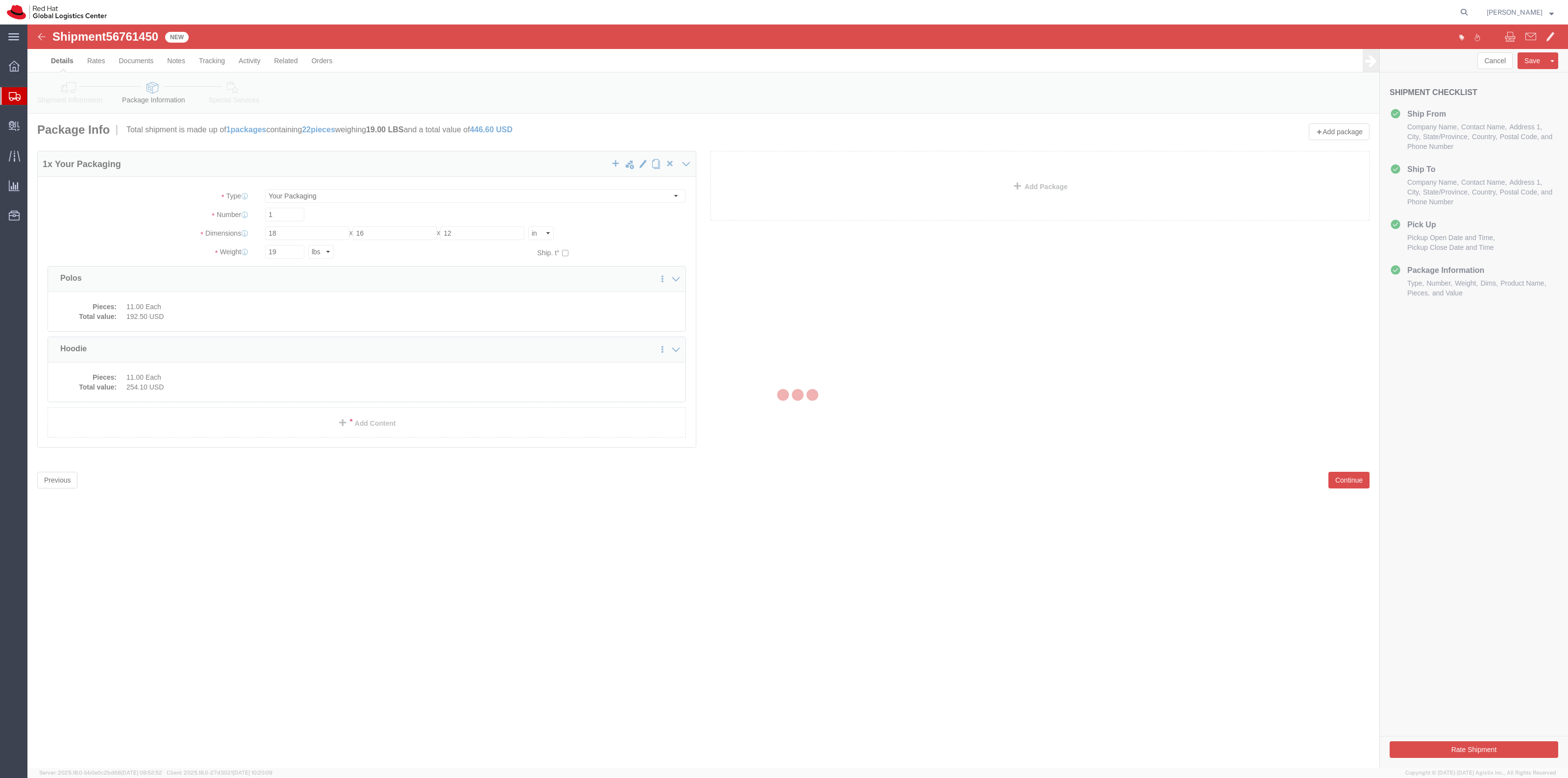
select select
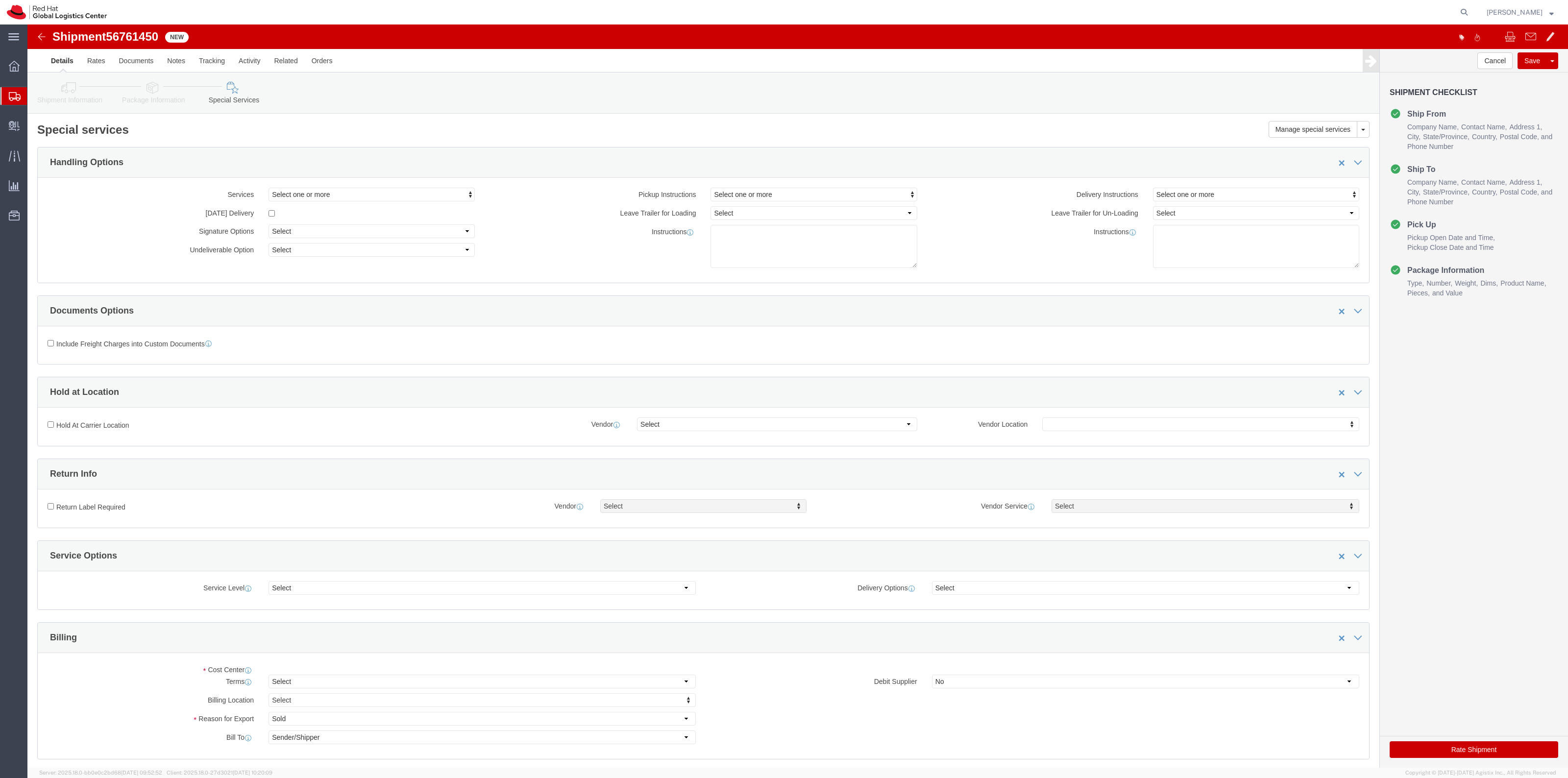
select select "COSTCENTER"
click link "Shipment Information"
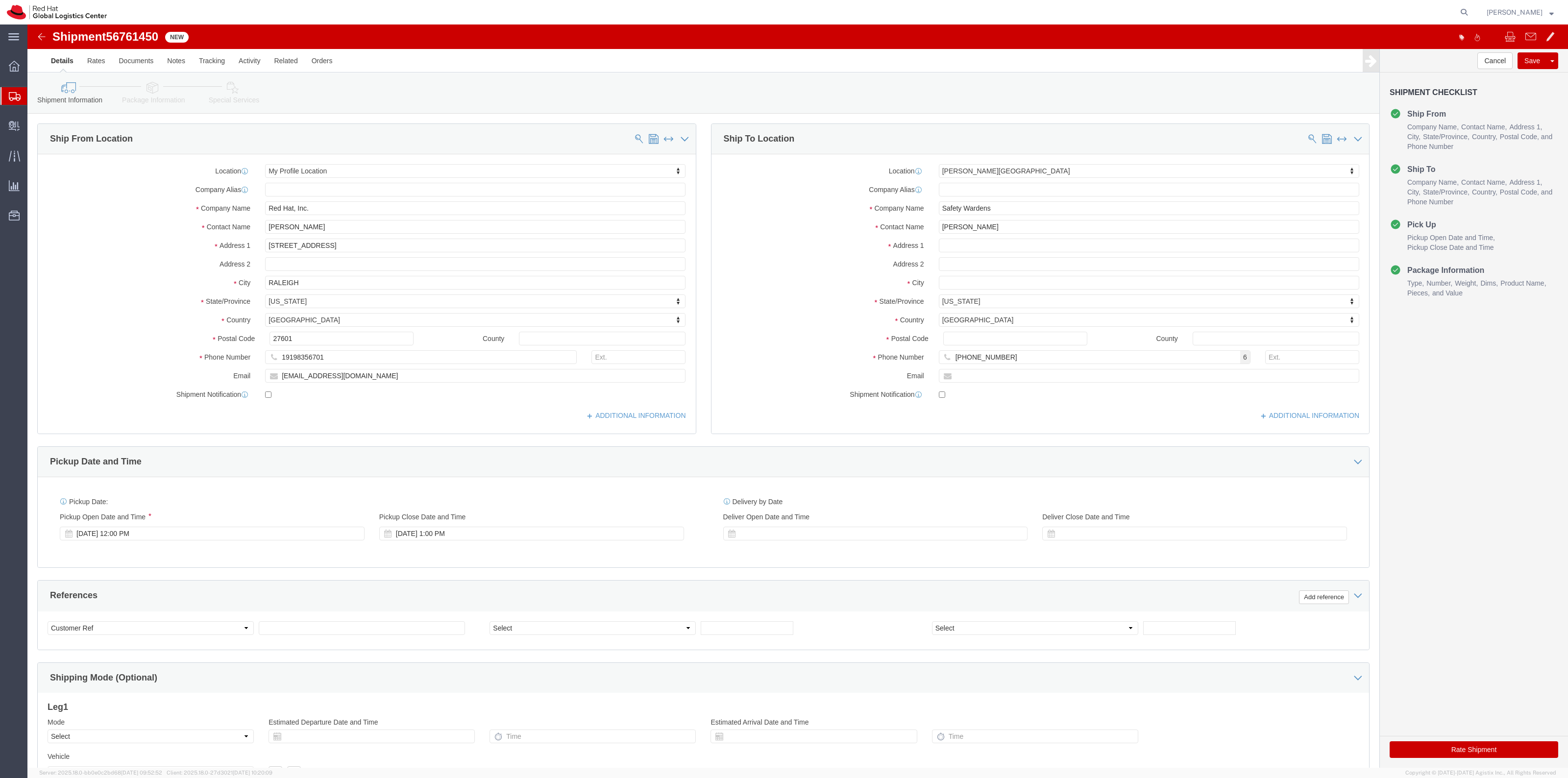
click link "Package Information"
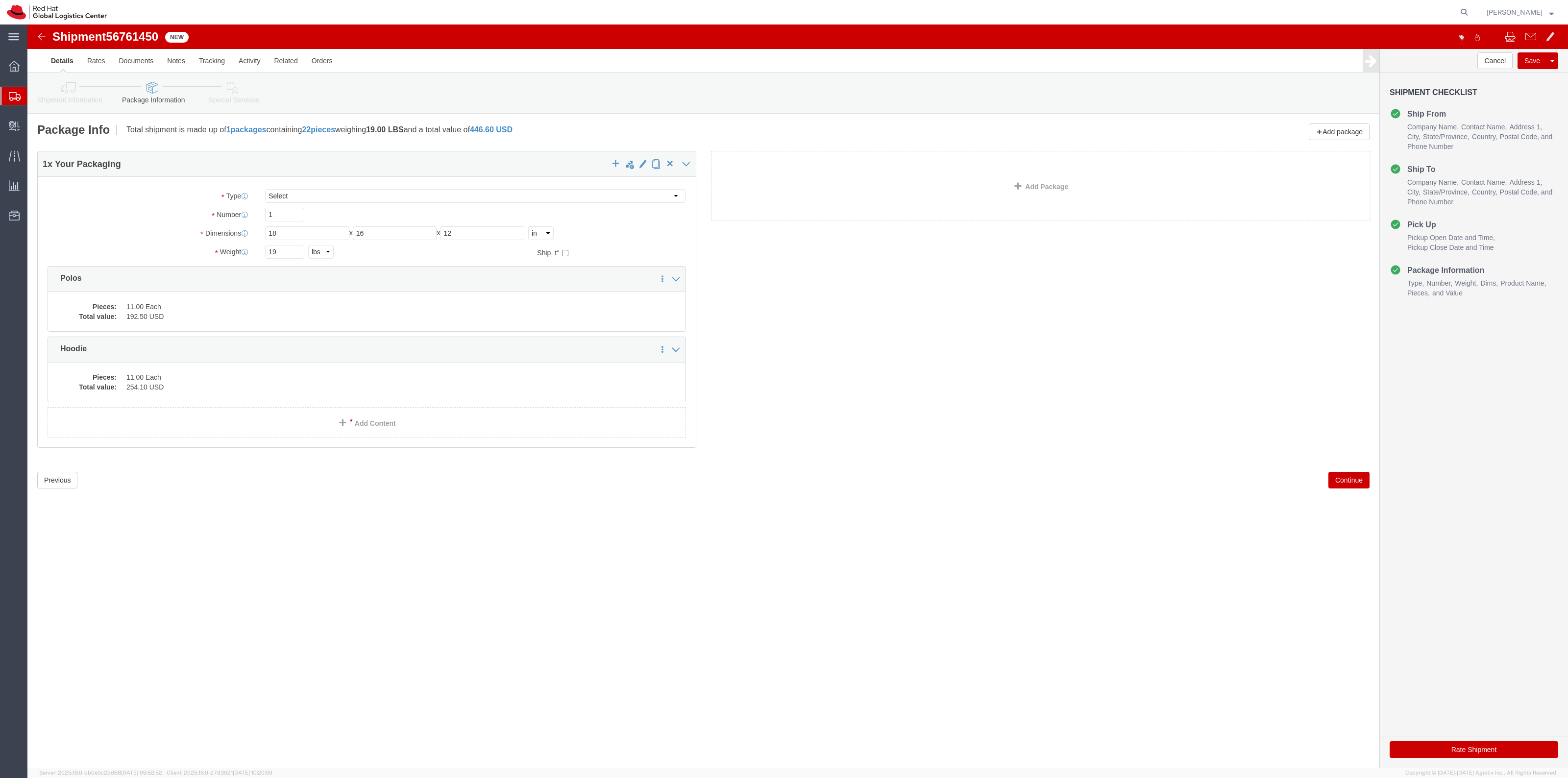
click link "Shipment Information"
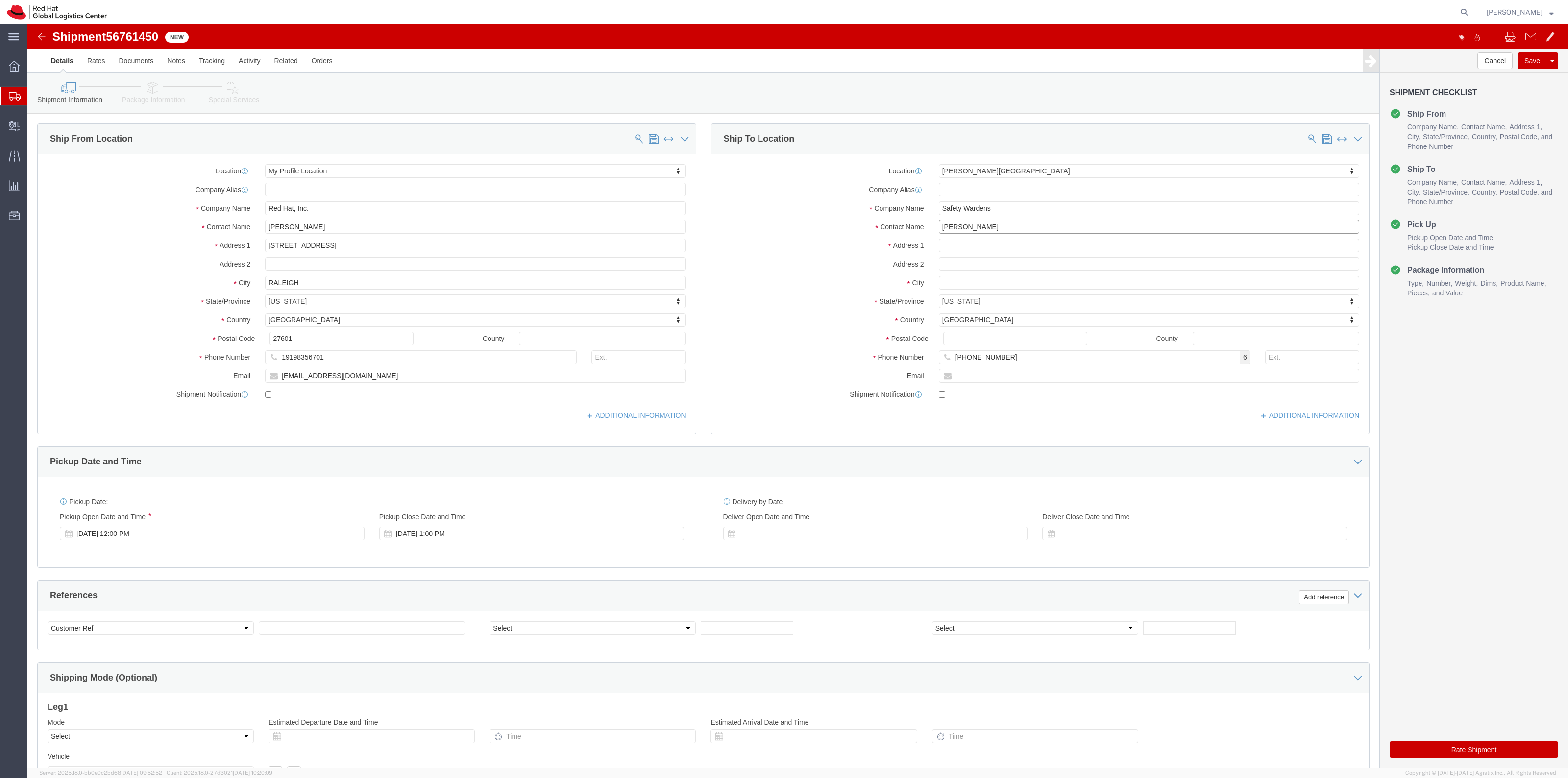
click input "kelley Glynn-Paulsen"
type input "kelley Glynn-Paulsen - Safety Wardens"
click link "Package Information"
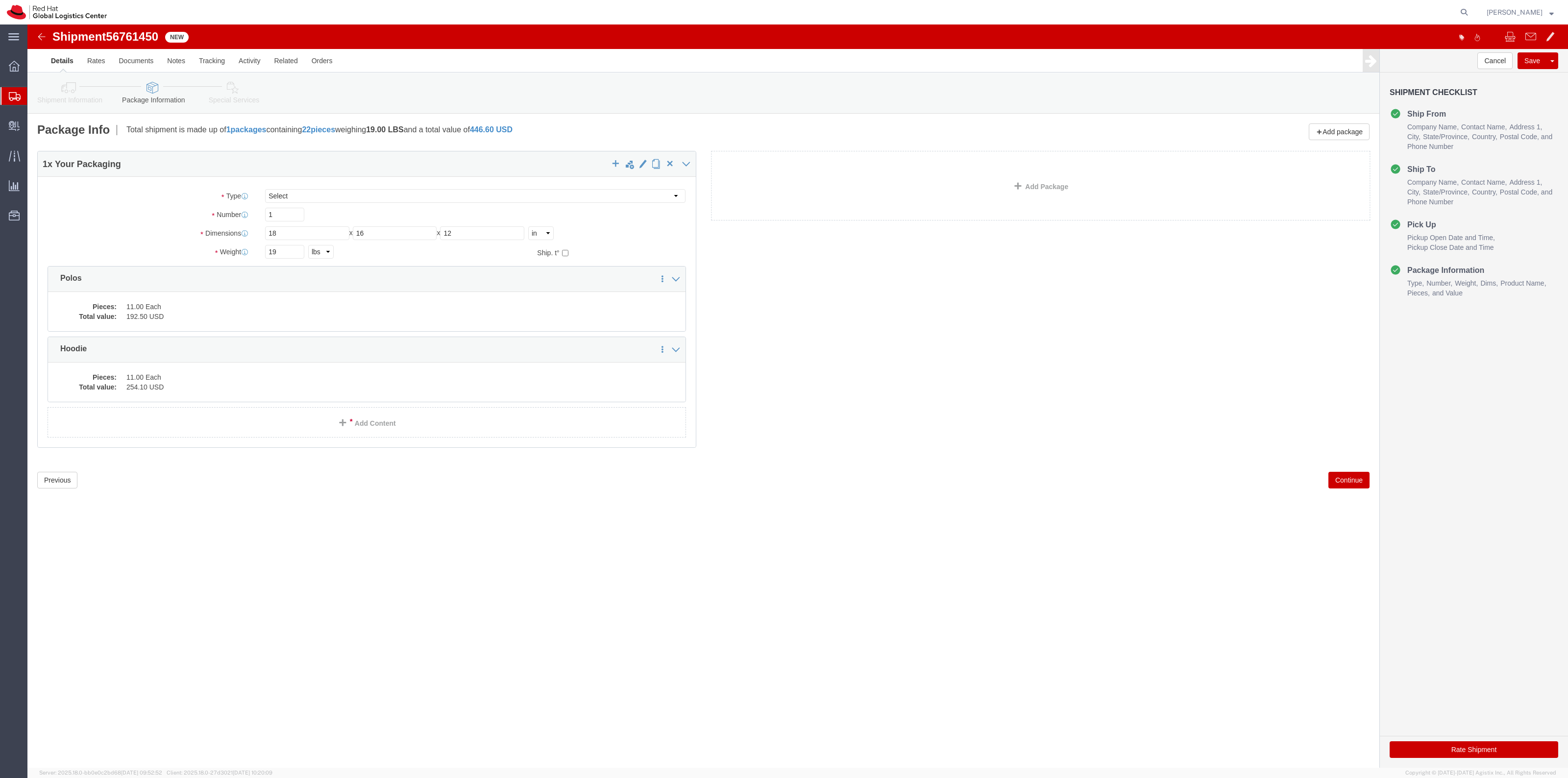
click button "Rate Shipment"
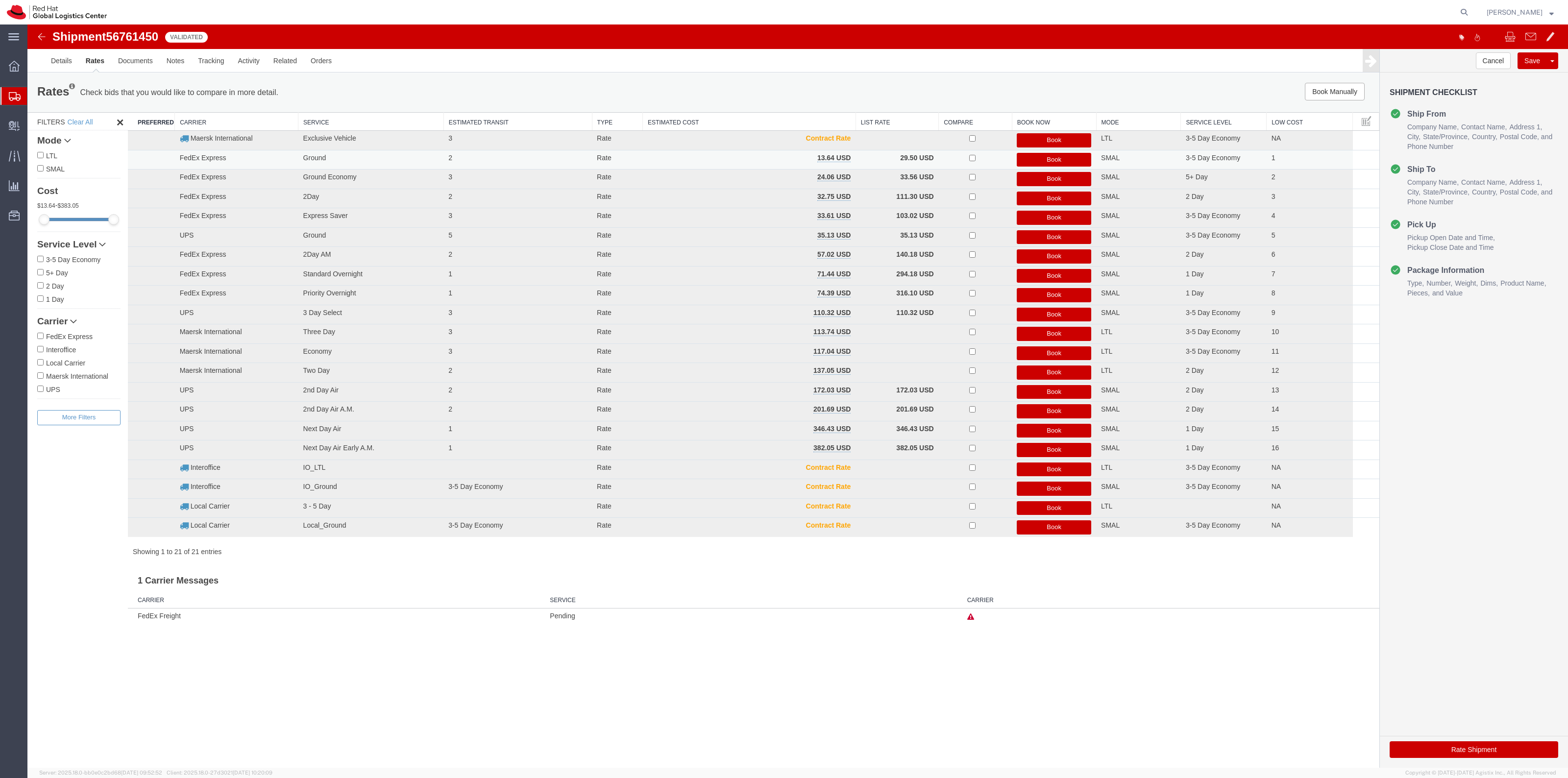
click at [1046, 164] on button "Book" at bounding box center [1054, 160] width 74 height 14
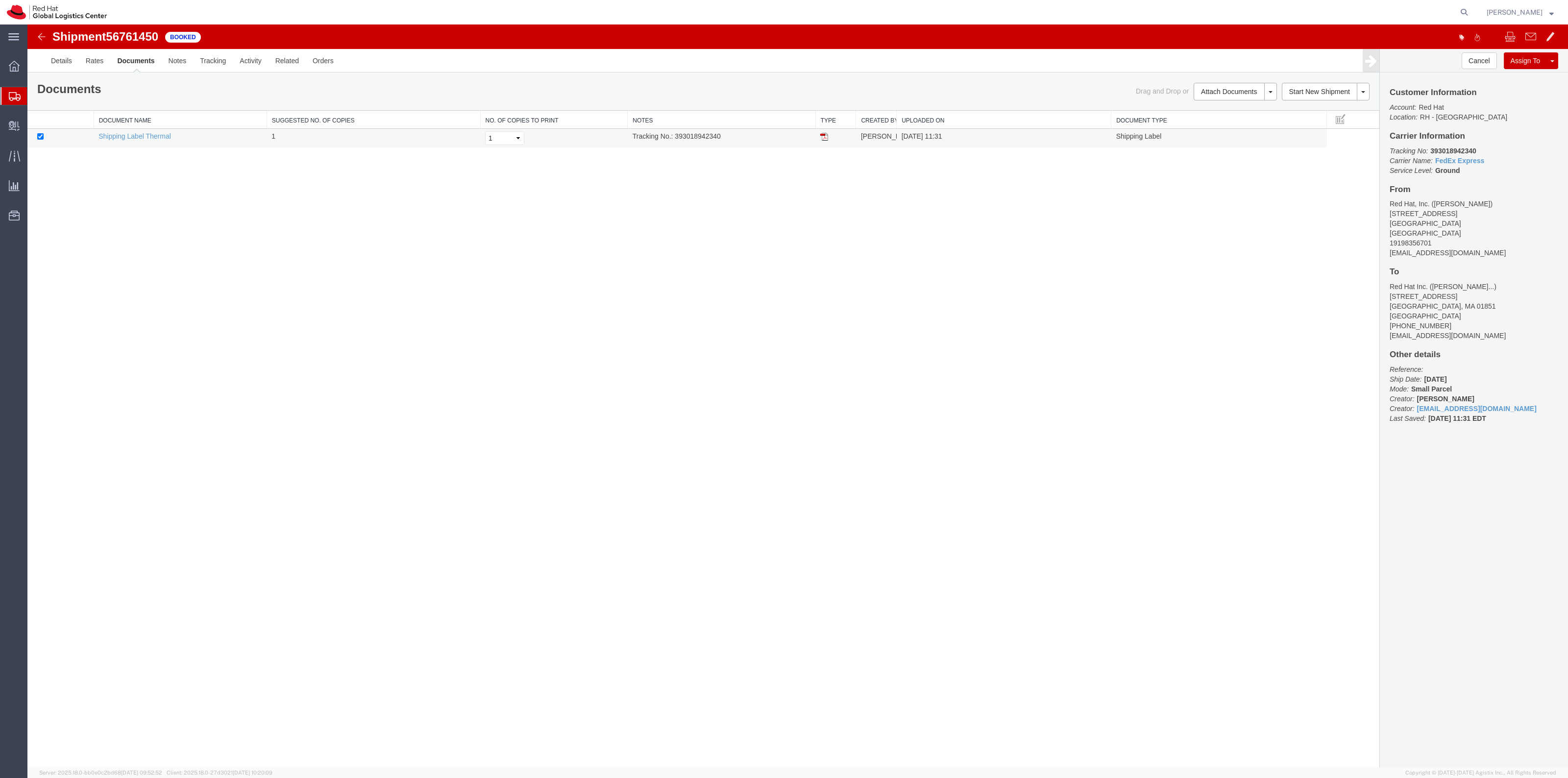
click at [821, 133] on img at bounding box center [824, 137] width 8 height 8
click at [0, 0] on span "Create Delivery" at bounding box center [0, 0] width 0 height 0
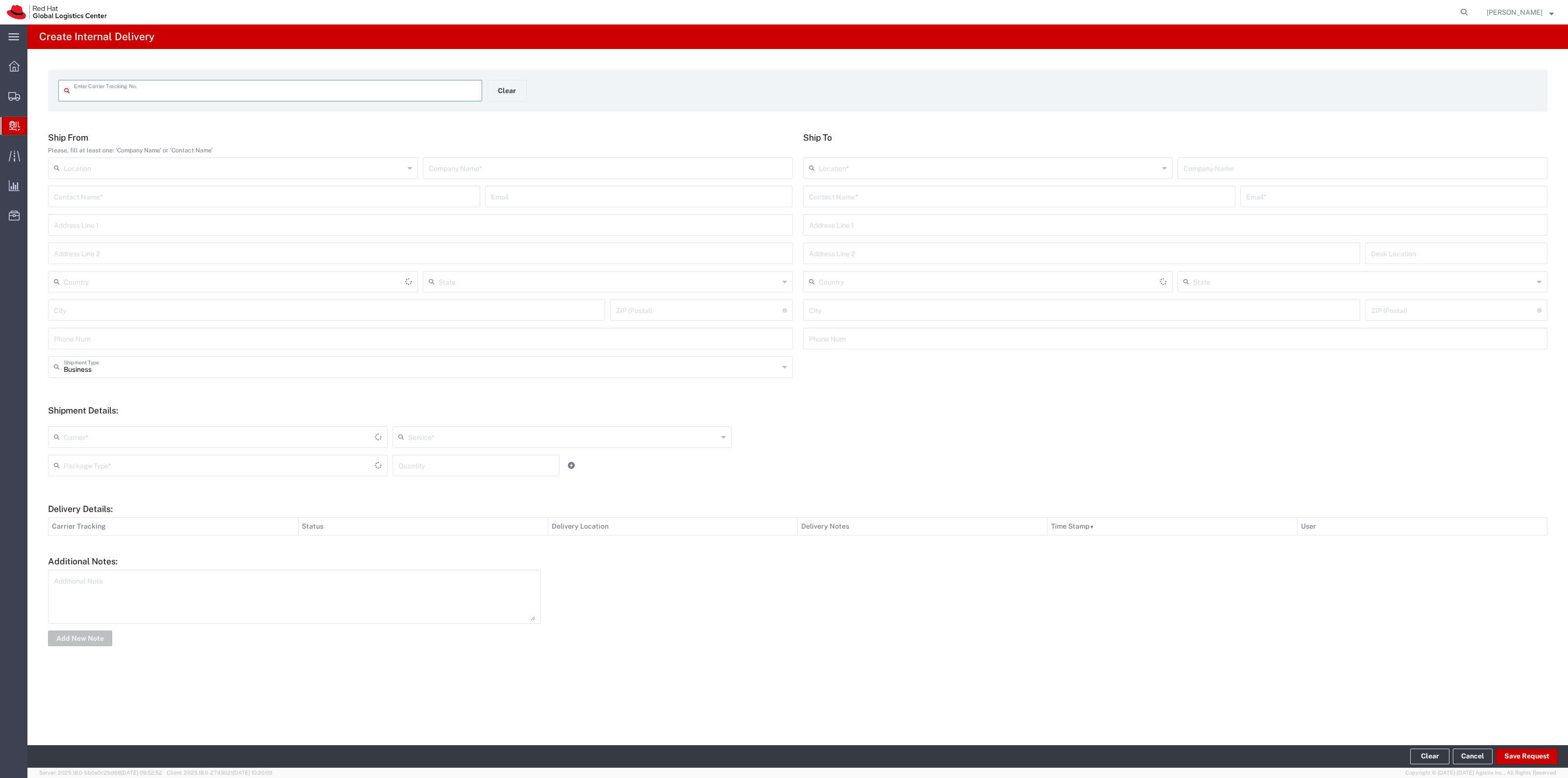
click at [206, 96] on input "text" at bounding box center [275, 90] width 402 height 17
type input "9114902200789280940618"
click at [879, 204] on input "text" at bounding box center [1019, 204] width 420 height 17
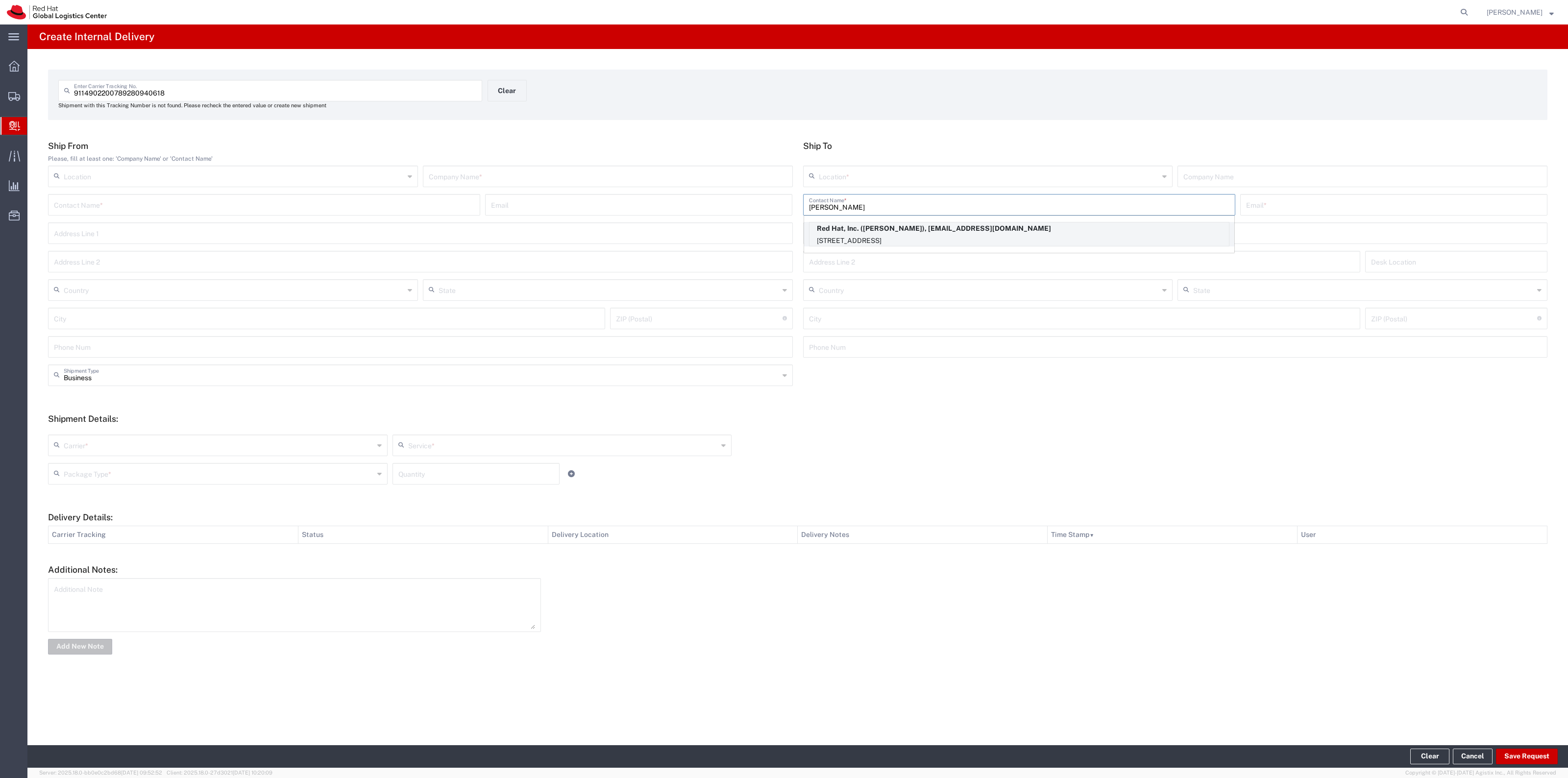
type input "Kristin Van"
click at [932, 231] on p "Red Hat, Inc. (Kristin VanEnwyck), kvanenwy@redhat.com" at bounding box center [1019, 228] width 420 height 12
type input "RH - Raleigh"
type input "Red Hat, Inc."
type input "Kristin VanEnwyck"
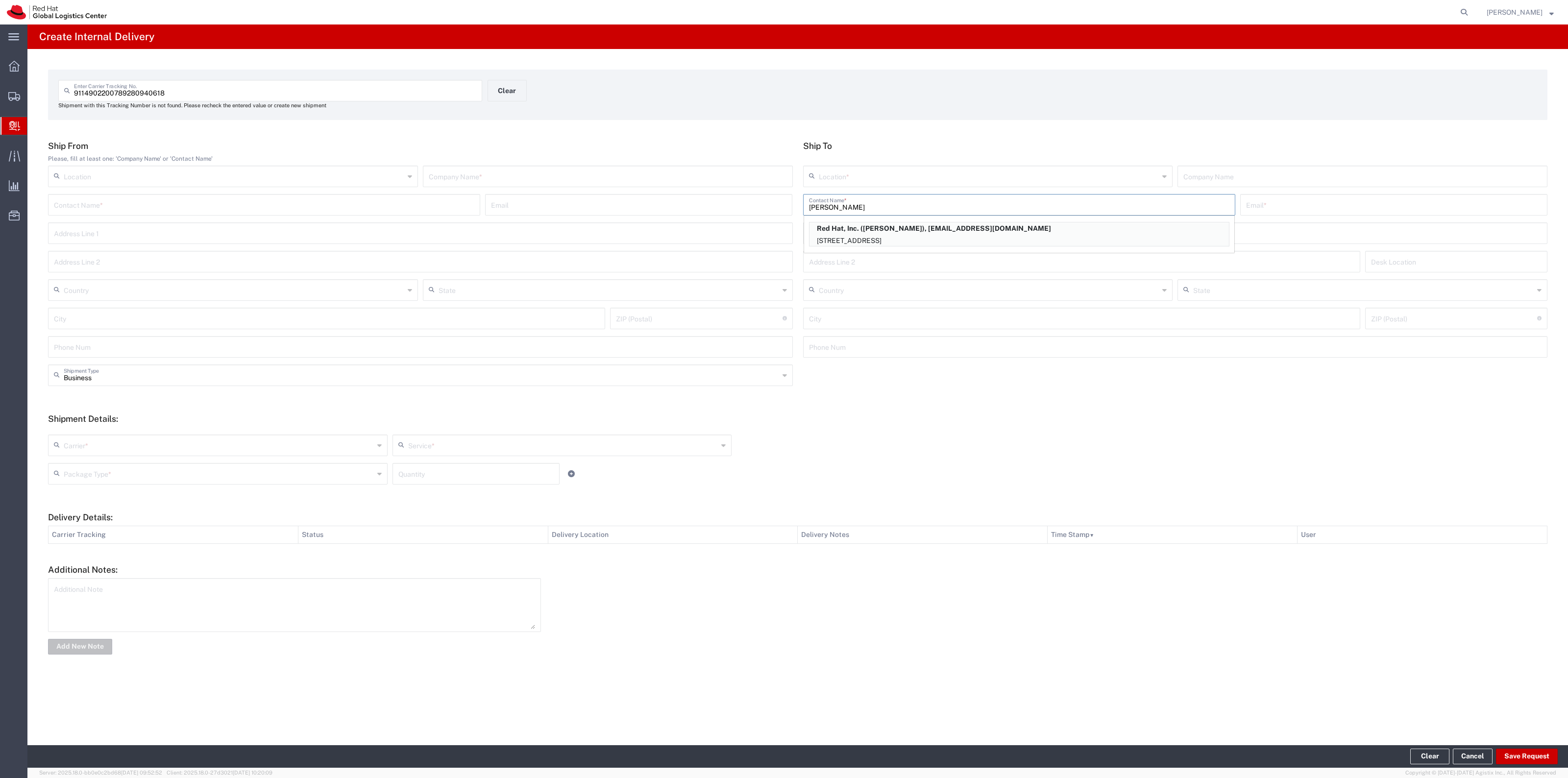
type input "kvanenwy@redhat.com"
type input "100 East Davie Street"
type input "FLEX"
type input "United States"
type input "RALEIGH"
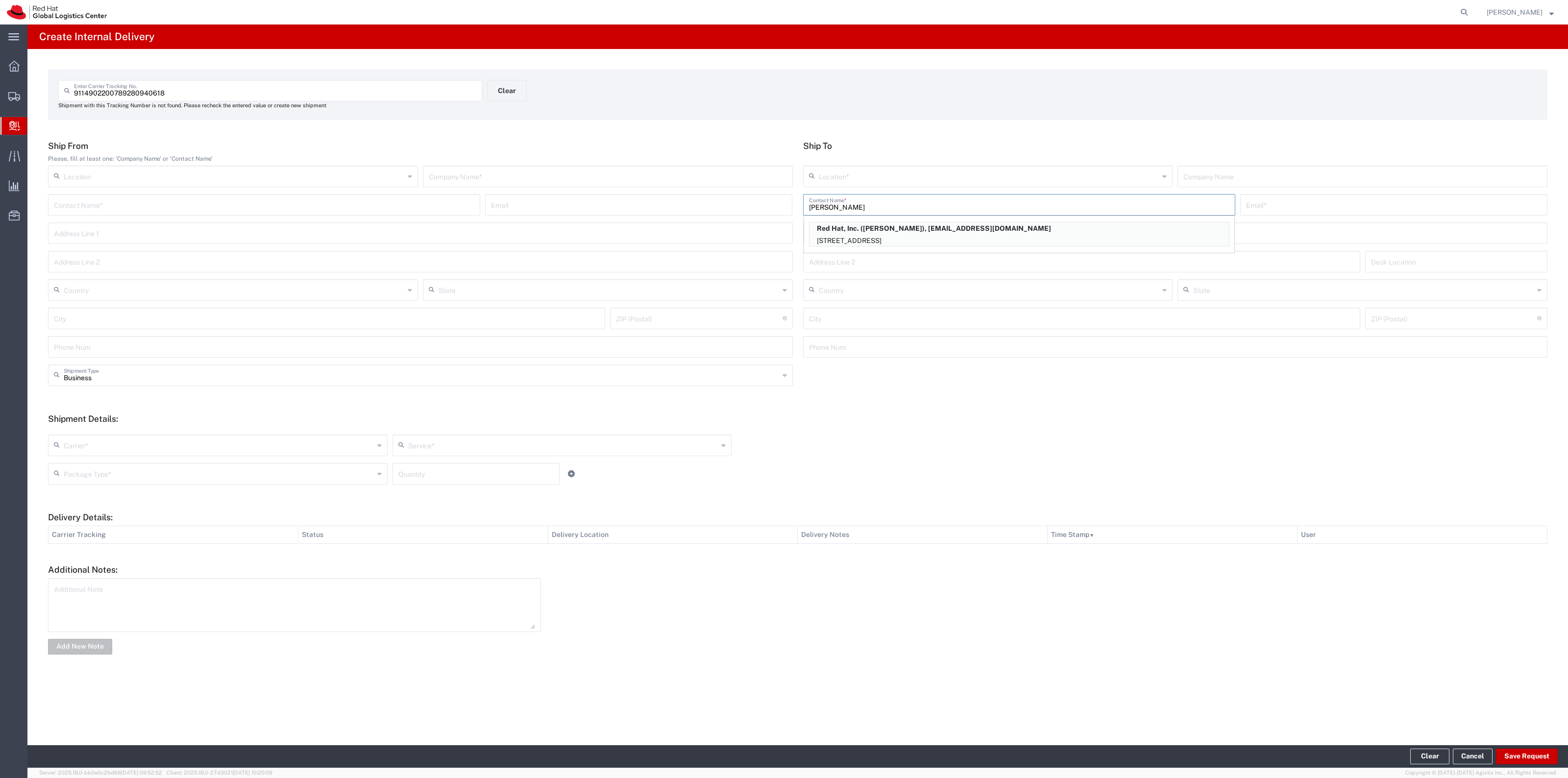
type input "27601"
type input "North Carolina"
click at [589, 168] on input "text" at bounding box center [608, 175] width 358 height 17
type input "USPS"
click at [110, 447] on input "text" at bounding box center [218, 444] width 310 height 17
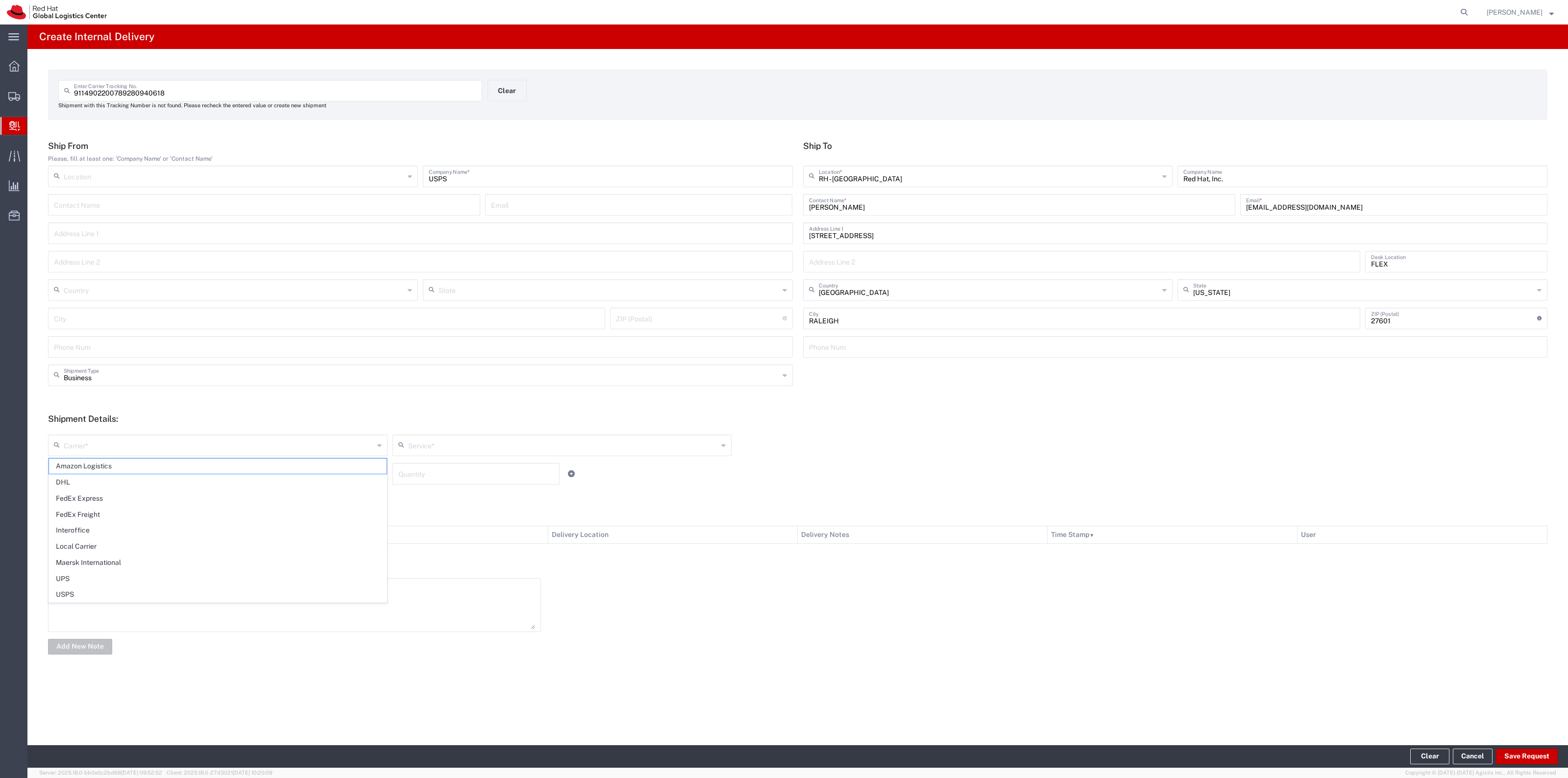
click at [102, 586] on span "UPS" at bounding box center [218, 578] width 338 height 16
click at [143, 446] on input "UPS" at bounding box center [218, 444] width 310 height 17
click at [105, 595] on span "USPS" at bounding box center [218, 595] width 338 height 16
type input "USPS"
click at [442, 450] on input "text" at bounding box center [564, 444] width 310 height 17
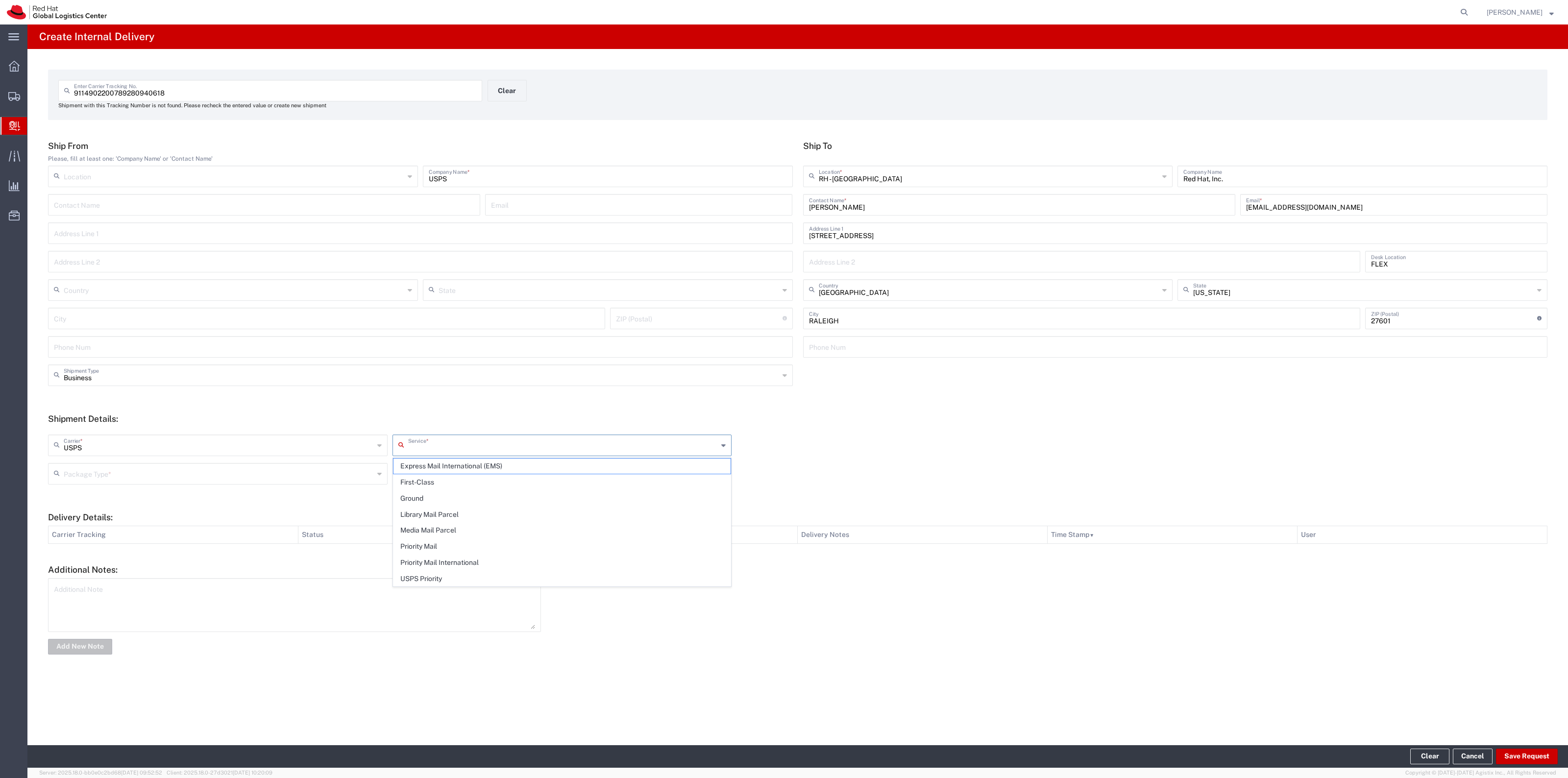
click at [457, 481] on span "First-Class" at bounding box center [563, 482] width 338 height 16
type input "First-Class"
click at [364, 469] on input "text" at bounding box center [218, 472] width 310 height 17
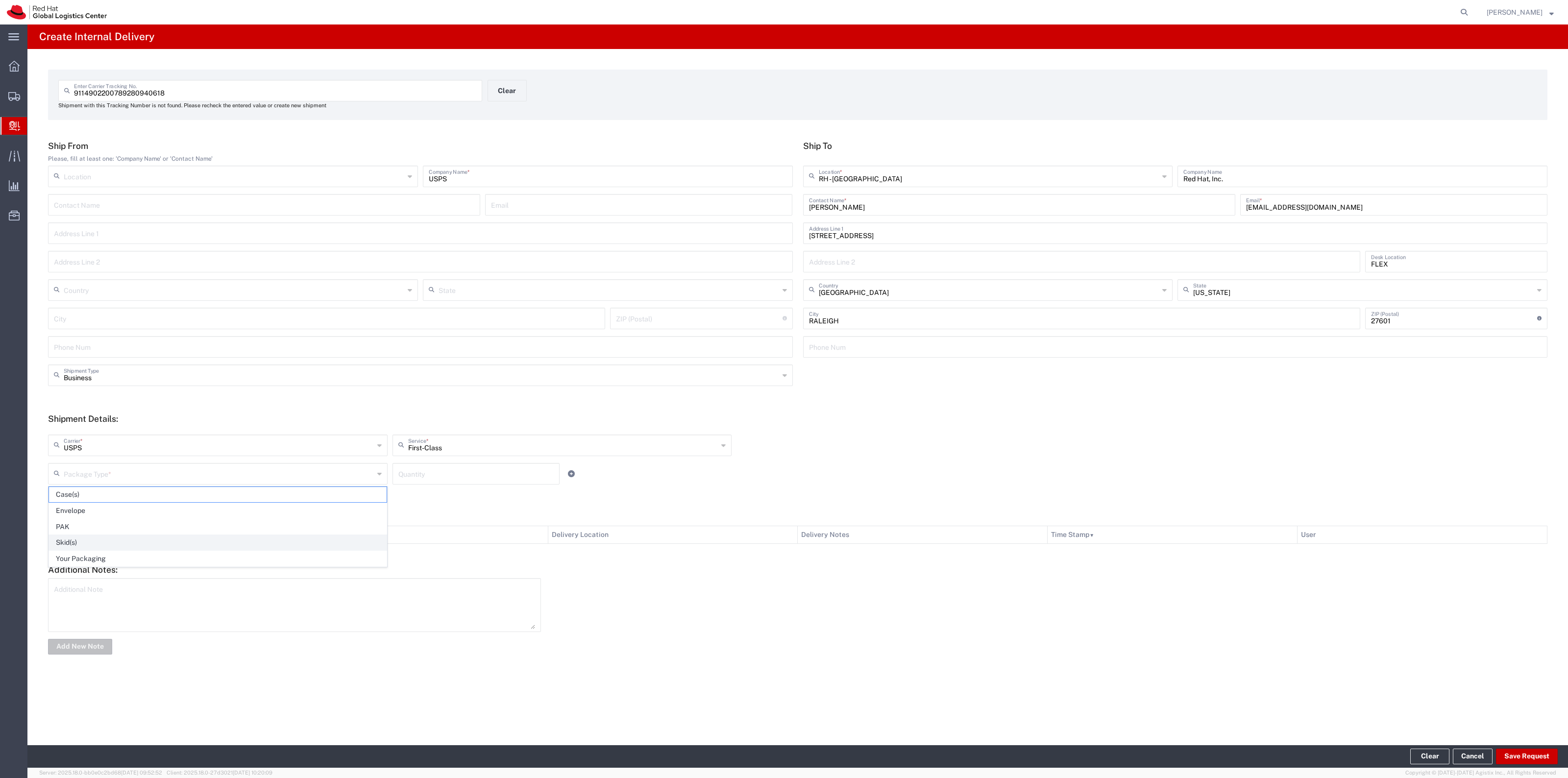
click at [234, 536] on span "Skid(s)" at bounding box center [218, 542] width 338 height 16
click at [214, 481] on div "Skid(s) Package Type *" at bounding box center [218, 472] width 340 height 21
click at [162, 544] on span "PAK" at bounding box center [218, 542] width 338 height 16
type input "PAK"
click at [442, 468] on input "number" at bounding box center [476, 472] width 155 height 17
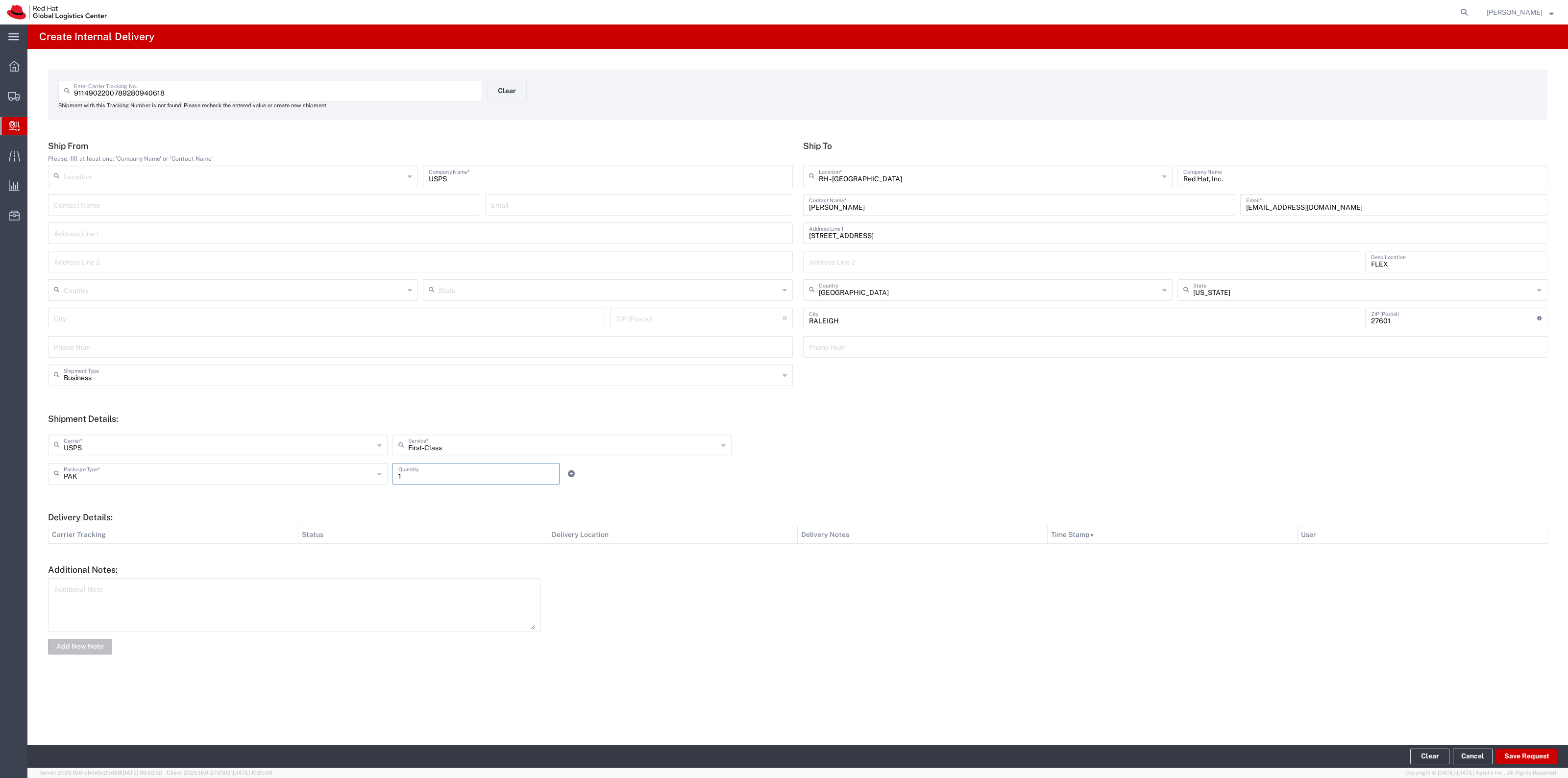
type input "1"
drag, startPoint x: 1495, startPoint y: 739, endPoint x: 1502, endPoint y: 743, distance: 8.1
click at [1495, 739] on div "Create Internal Delivery 9114902200789280940618 Enter Carrier Tracking No. Ship…" at bounding box center [798, 384] width 1540 height 720
click at [1503, 744] on agx-internal-delivery-edit "Create Internal Delivery 9114902200789280940618 Enter Carrier Tracking No. Ship…" at bounding box center [798, 396] width 1540 height 743
click at [1507, 748] on footer "Clear Cancel Save Request" at bounding box center [798, 756] width 1540 height 23
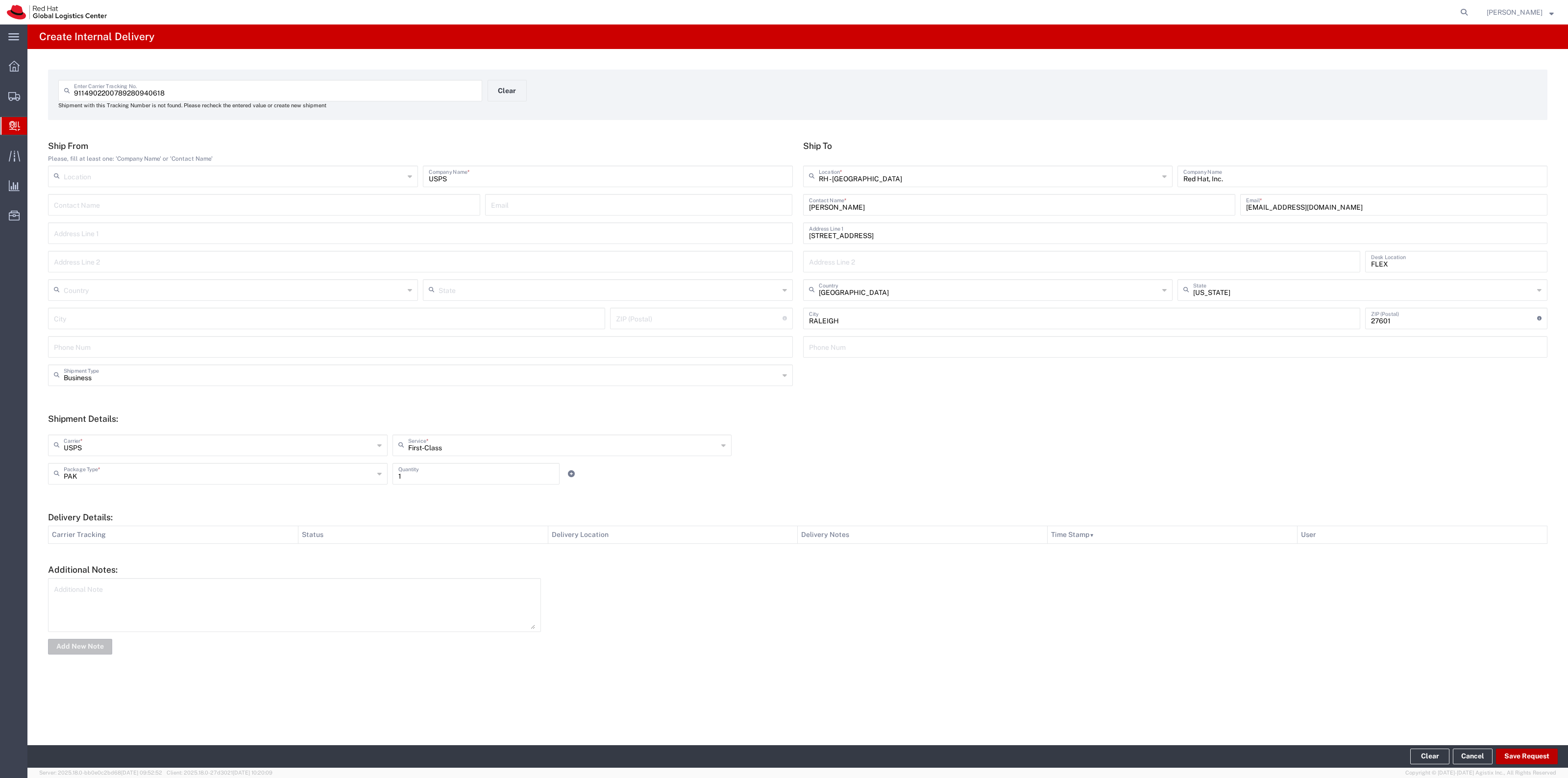
click at [1510, 750] on button "Save Request" at bounding box center [1527, 756] width 62 height 16
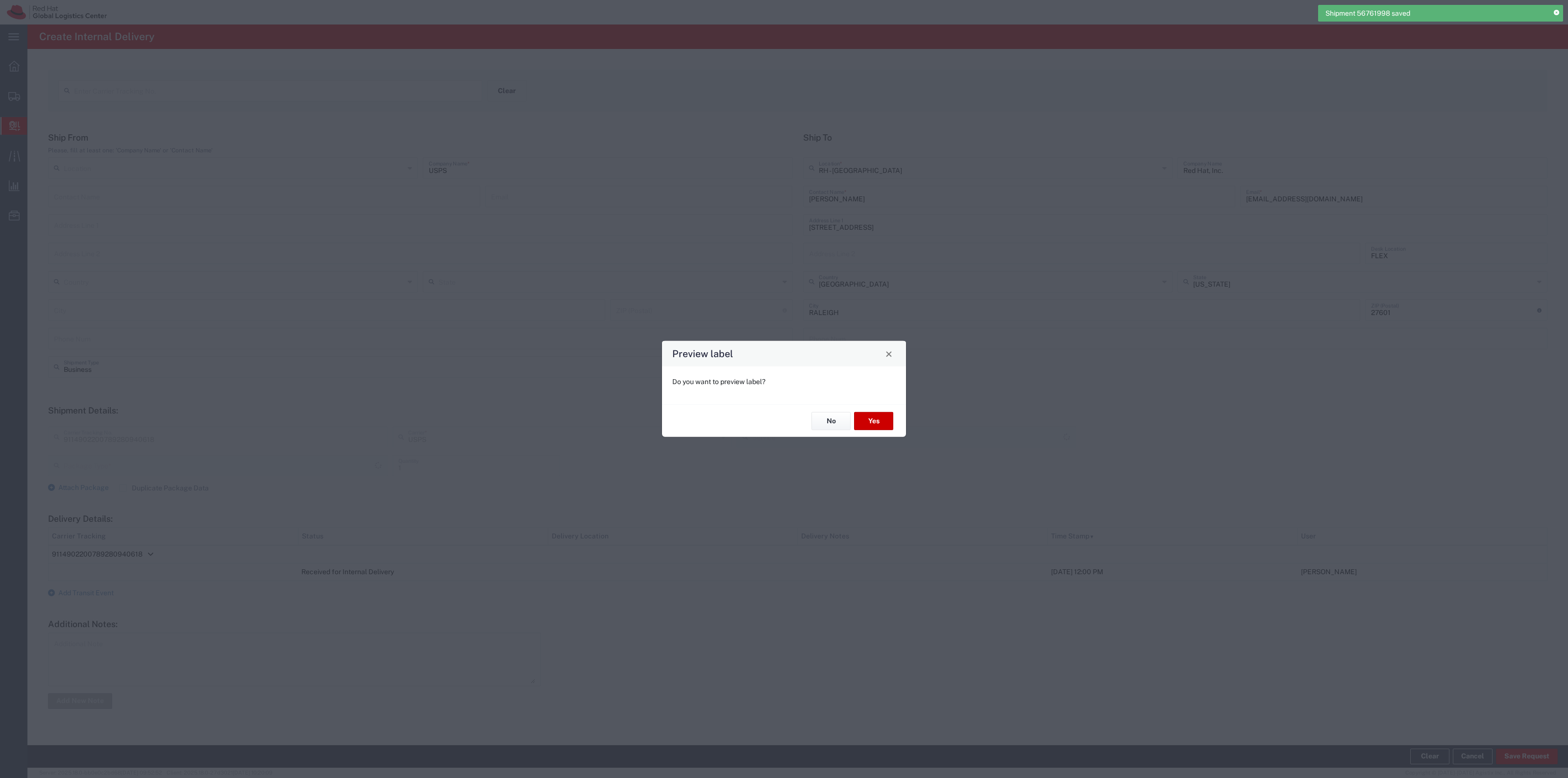
type input "PAK"
type input "First-Class"
click at [880, 422] on button "Yes" at bounding box center [874, 421] width 39 height 18
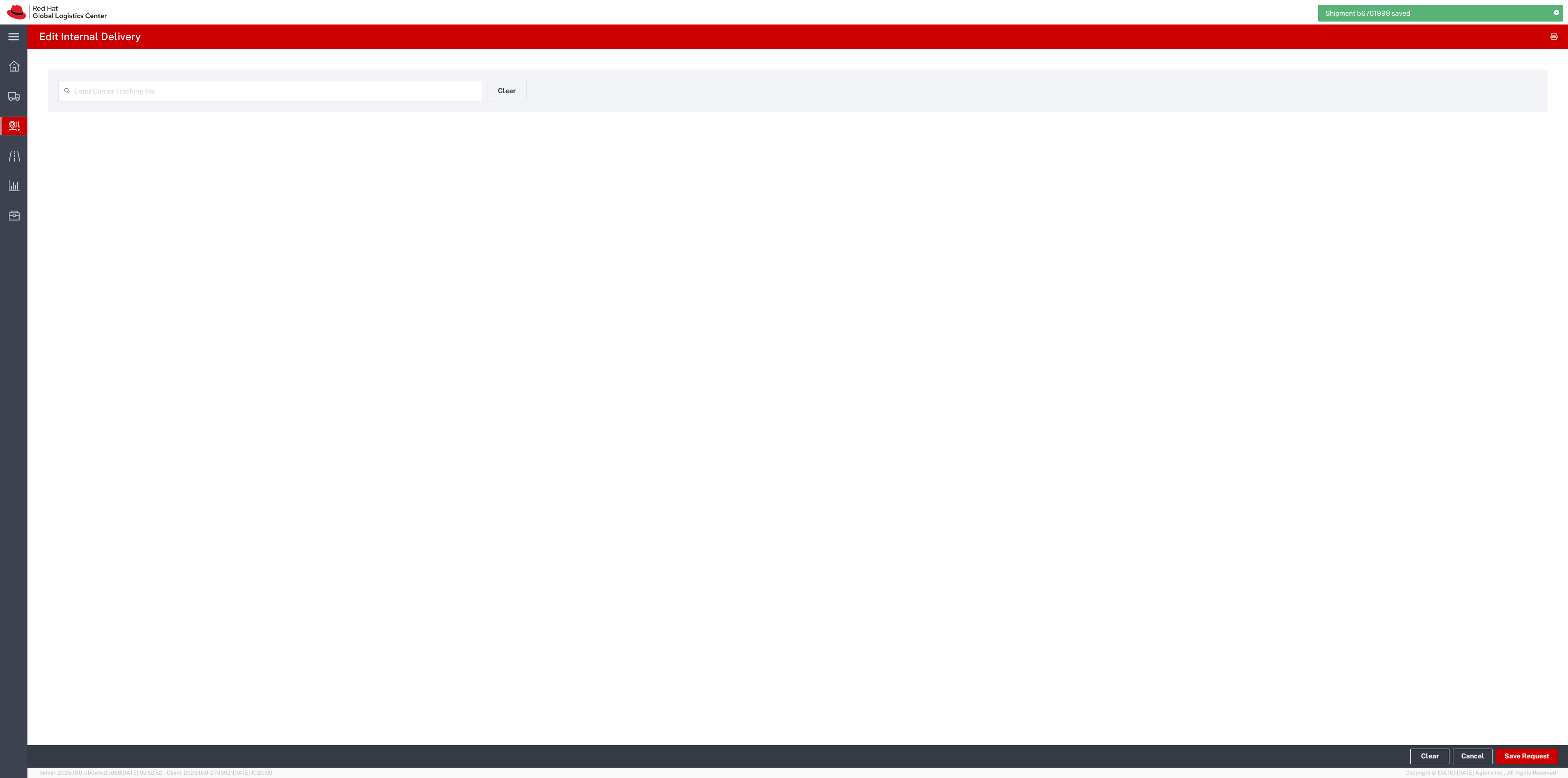
type input "9114902200789280940618"
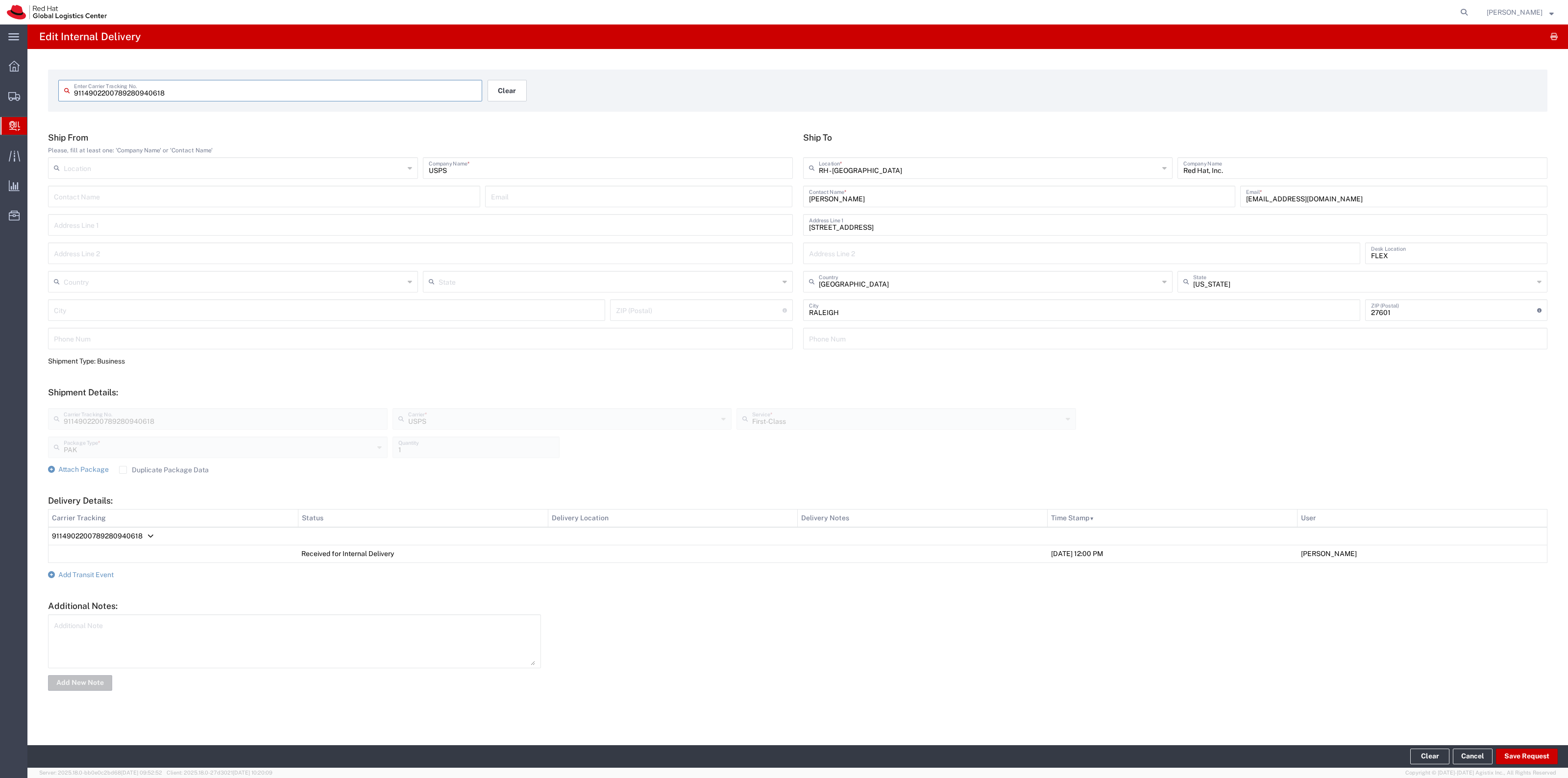
click at [508, 84] on button "Clear" at bounding box center [507, 90] width 39 height 21
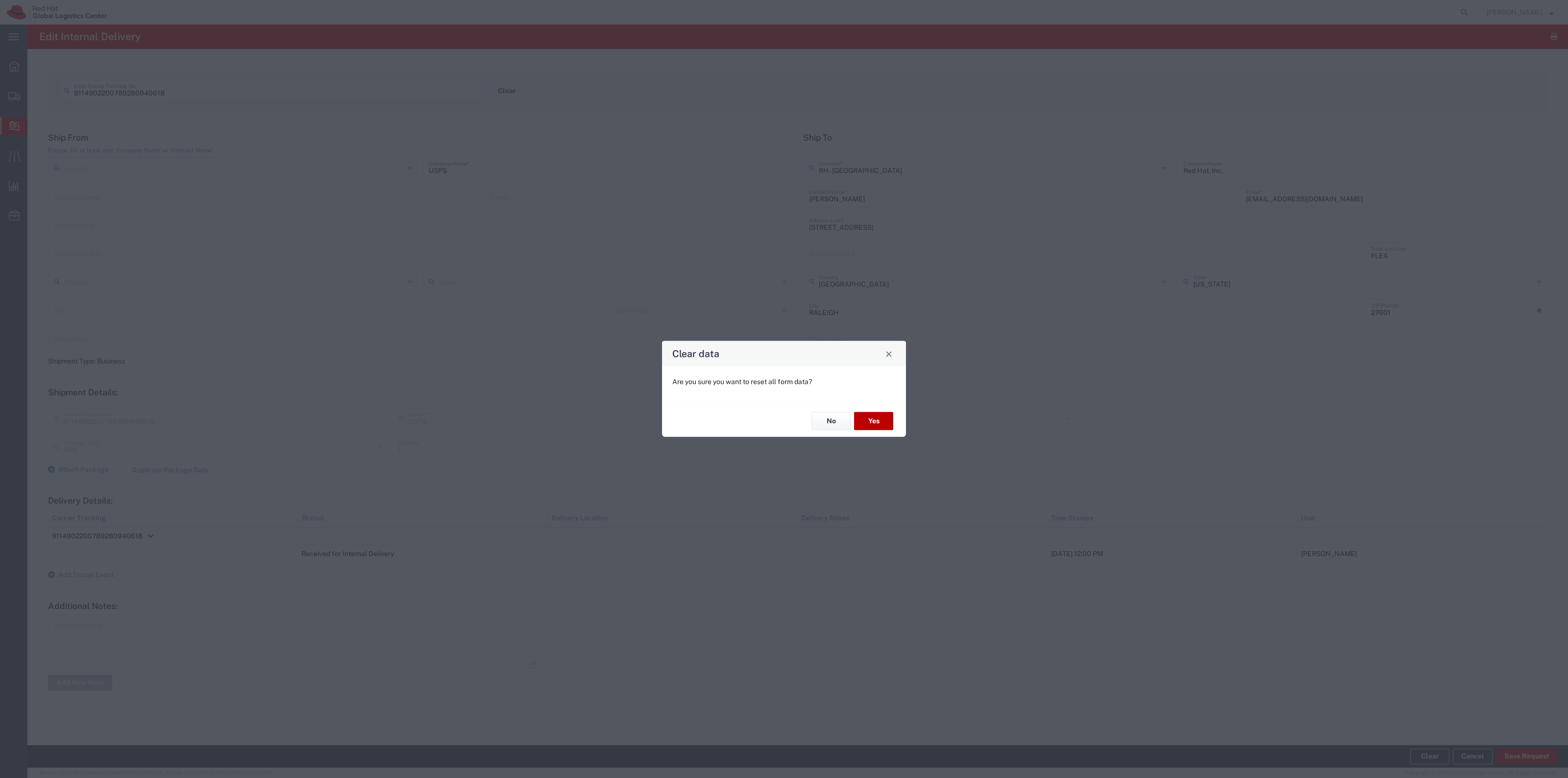
click at [888, 416] on button "Yes" at bounding box center [874, 421] width 39 height 18
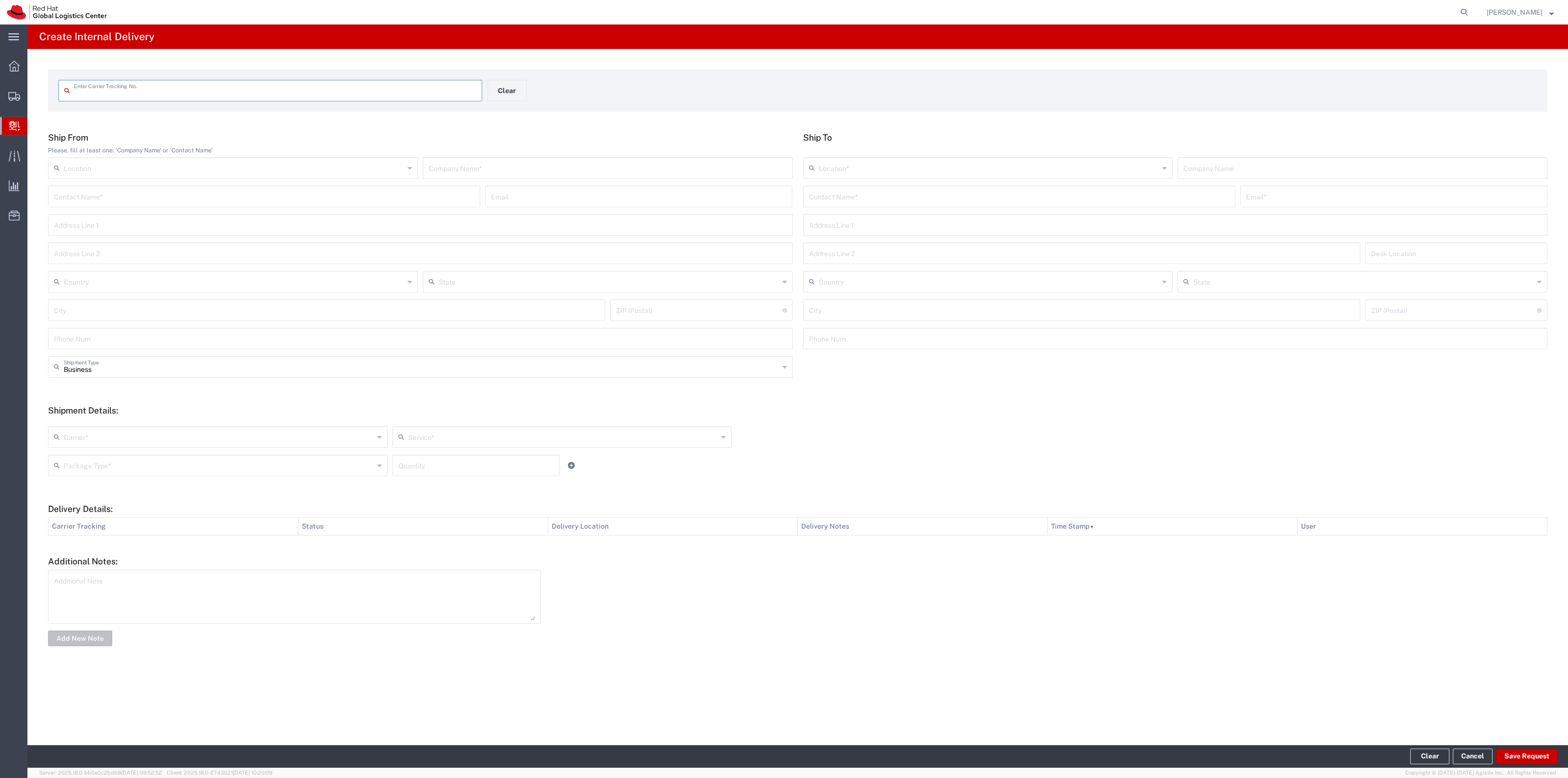
click at [154, 91] on input "text" at bounding box center [275, 90] width 402 height 17
type input "1Z925290D377690781"
click at [893, 207] on input "text" at bounding box center [1019, 204] width 420 height 17
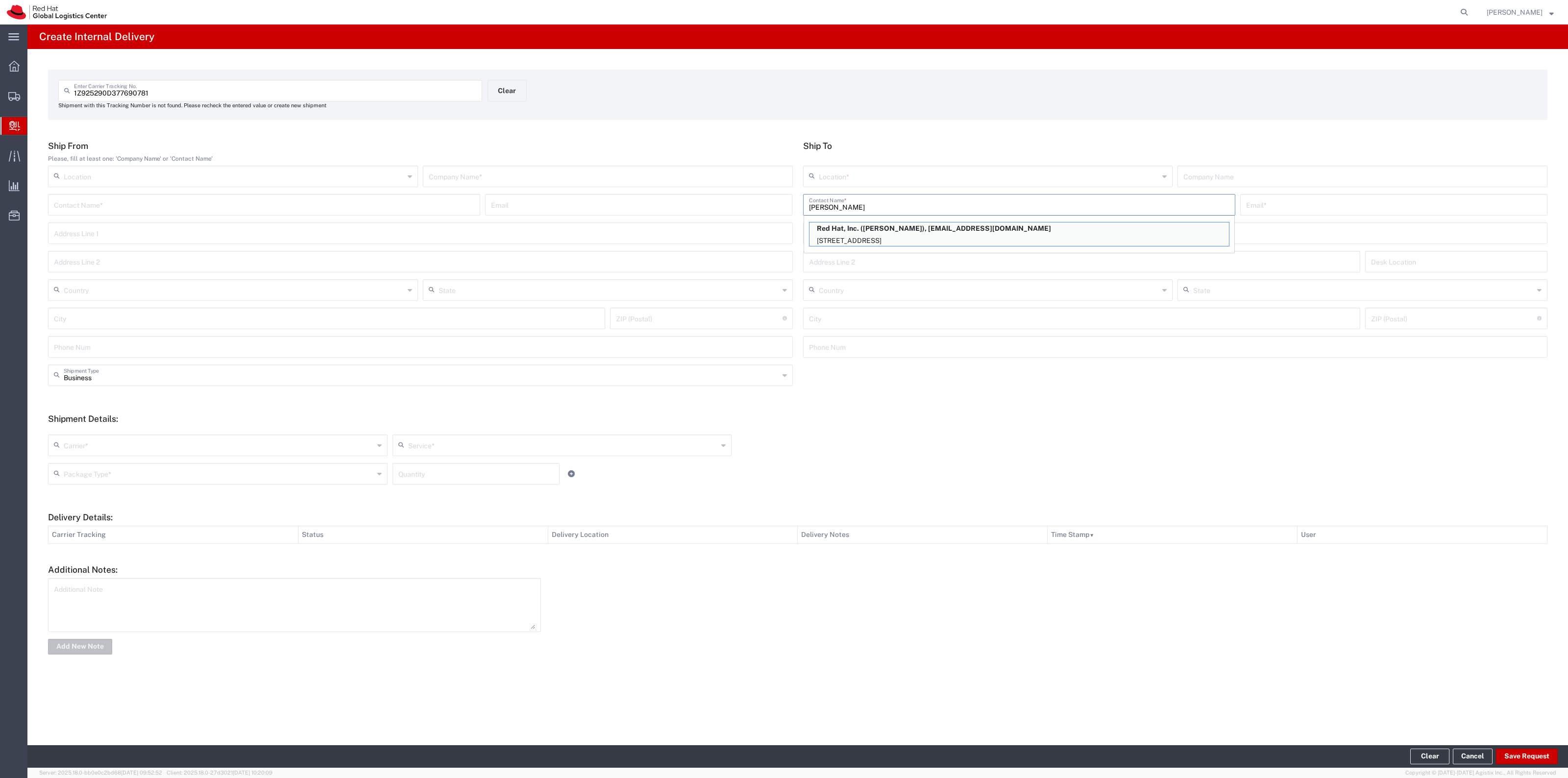
click at [876, 219] on div "Red Hat, Inc. (Drew Cook), acook@redhat.com 100 East Davie Street, 14N219, RALE…" at bounding box center [1019, 234] width 431 height 30
type input "Drew Cook"
click at [876, 226] on p "Red Hat, Inc. (Drew Cook), acook@redhat.com" at bounding box center [1019, 228] width 420 height 12
type input "RH - Raleigh"
type input "Red Hat, Inc."
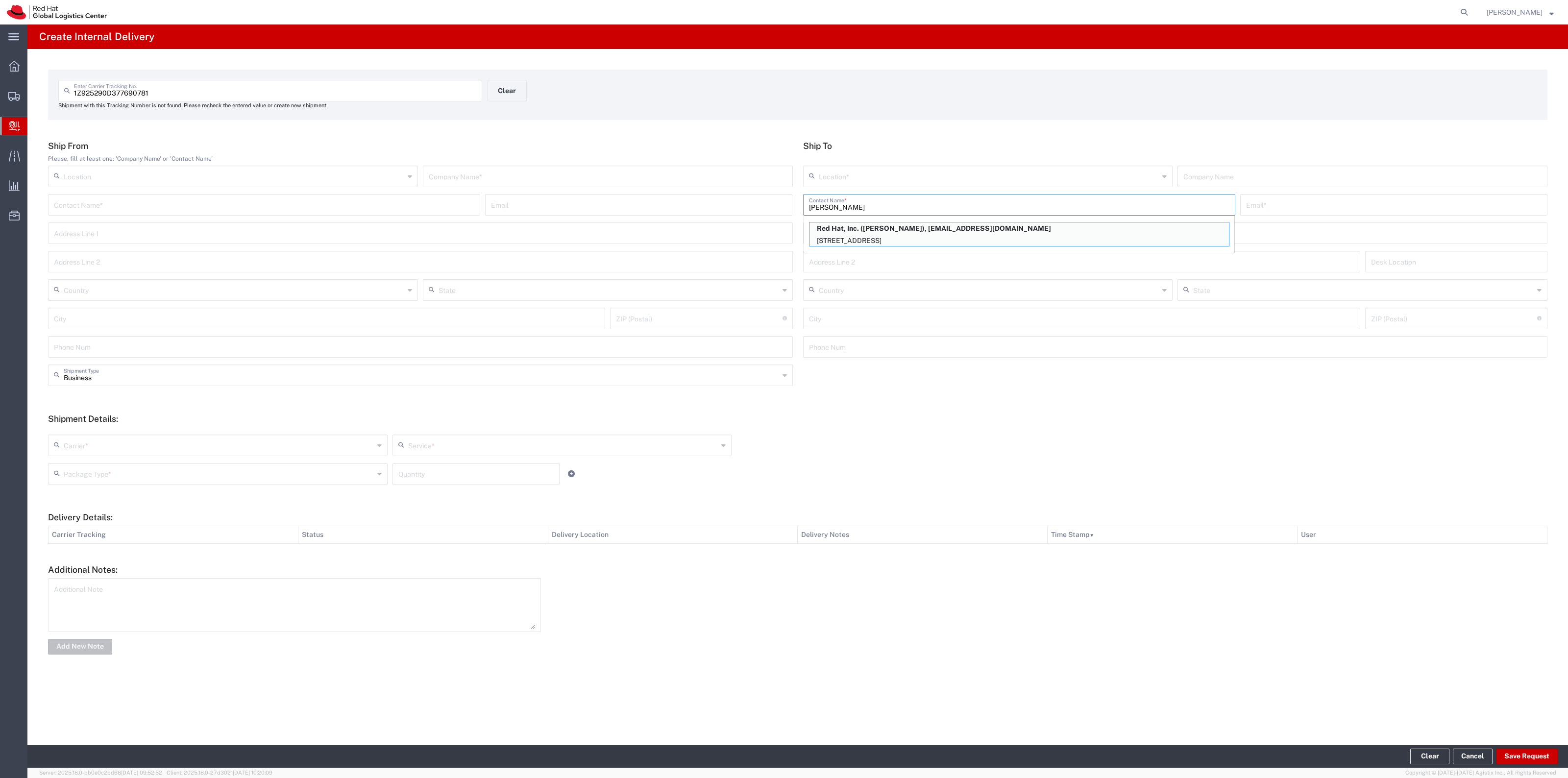
type input "acook@redhat.com"
type input "100 East Davie Street"
type input "14N219"
type input "United States"
type input "RALEIGH"
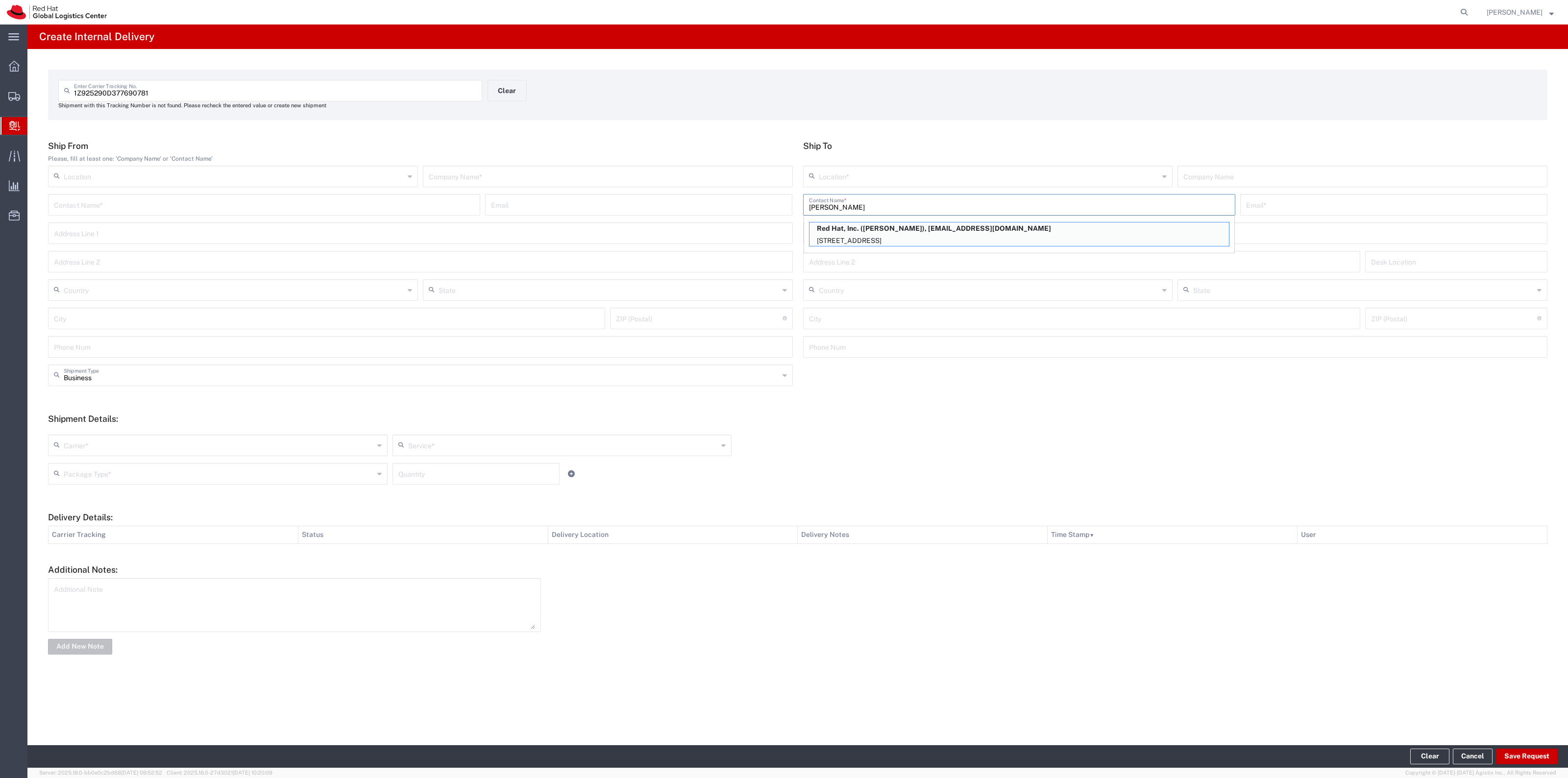
type input "27601"
type input "North Carolina"
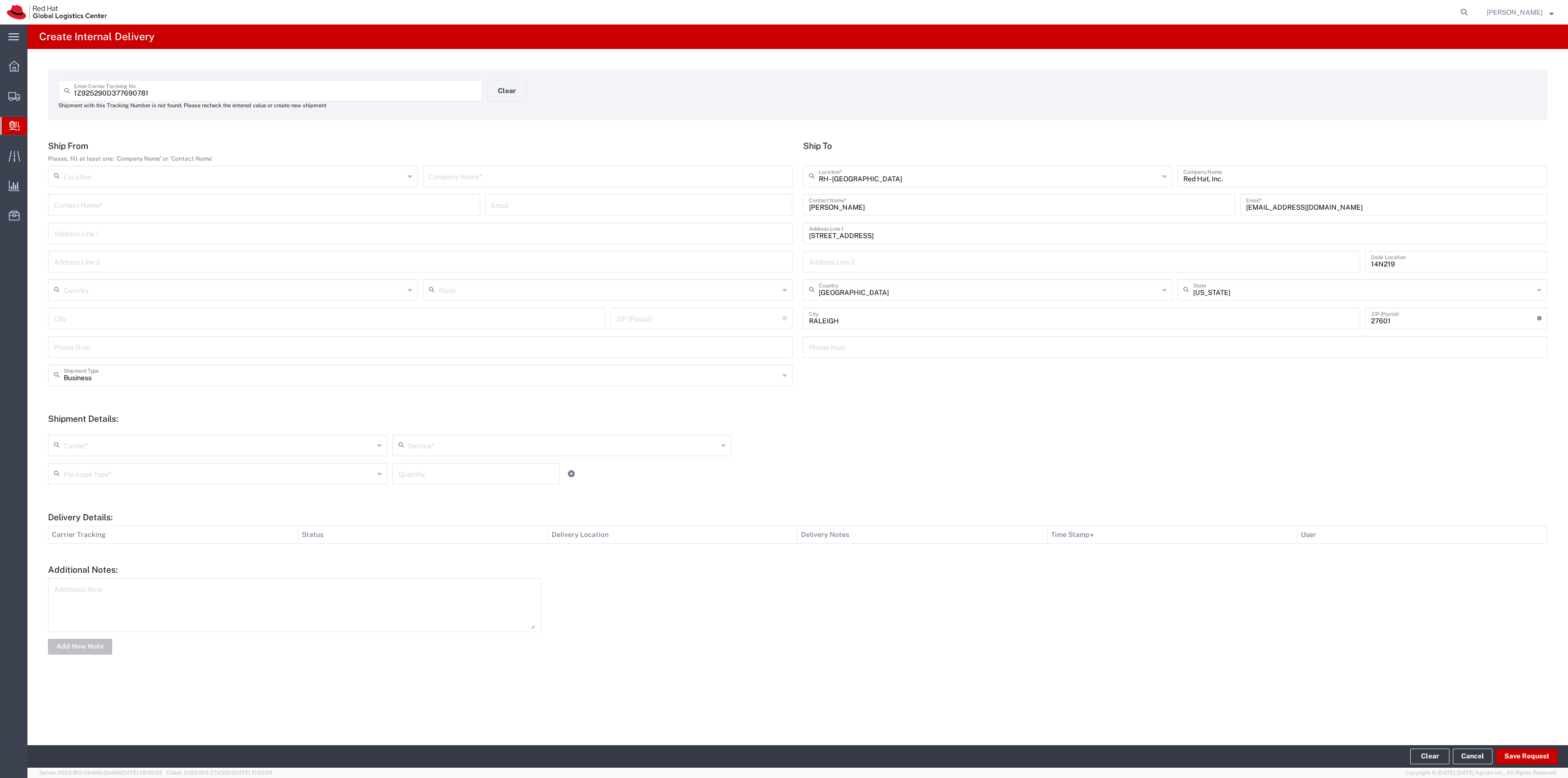
click at [685, 192] on div "Location RH - Amsterdam - MSO RH - Amsterdam Data Center RH - Ashburn Data Cent…" at bounding box center [420, 179] width 750 height 28
click at [686, 176] on input "text" at bounding box center [608, 175] width 358 height 17
type input "UPS"
click at [157, 447] on input "text" at bounding box center [218, 444] width 310 height 17
drag, startPoint x: 143, startPoint y: 574, endPoint x: 398, endPoint y: 508, distance: 263.4
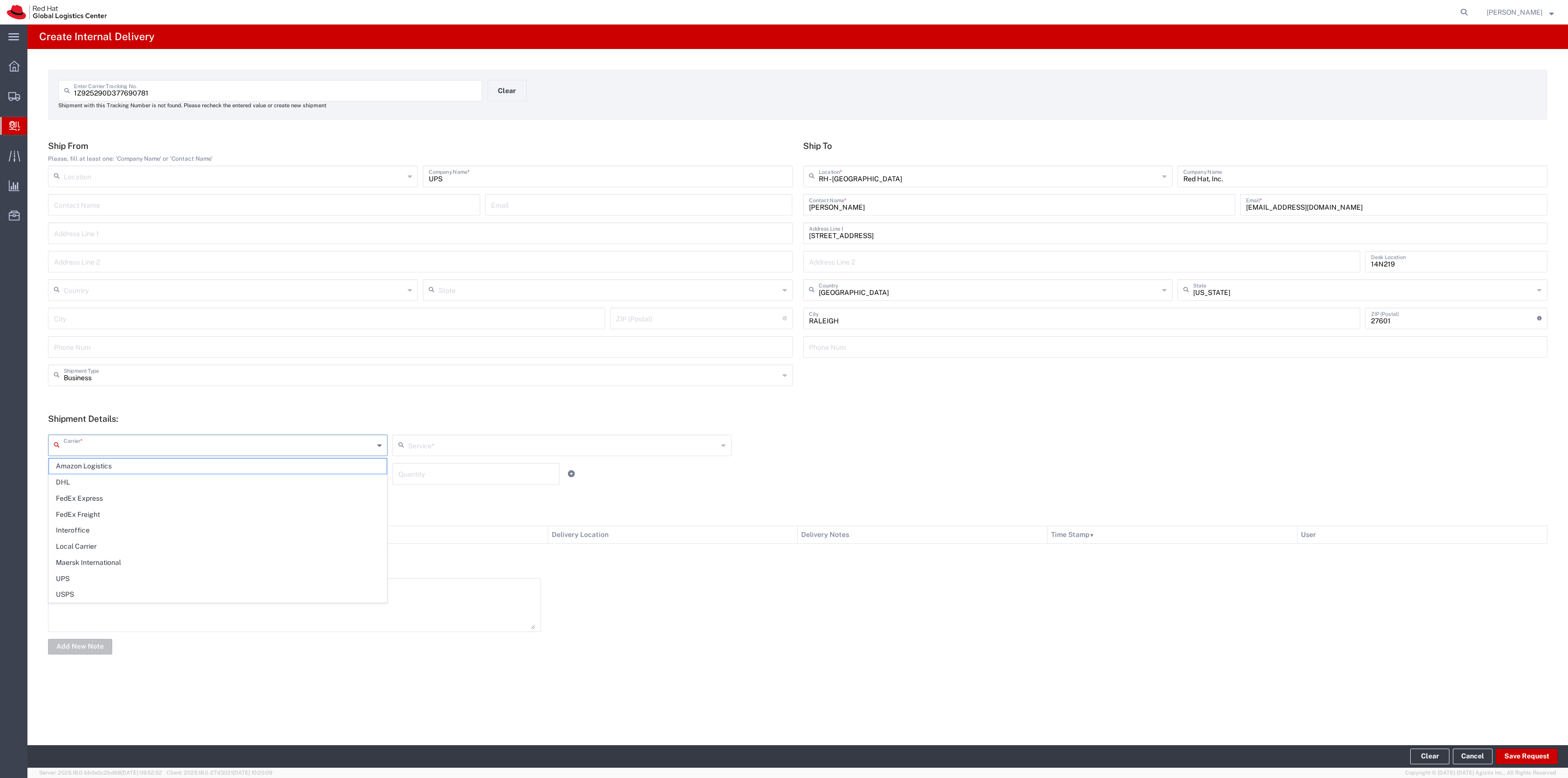
click at [143, 574] on span "UPS" at bounding box center [218, 578] width 338 height 16
type input "UPS"
click at [460, 448] on input "text" at bounding box center [564, 444] width 310 height 17
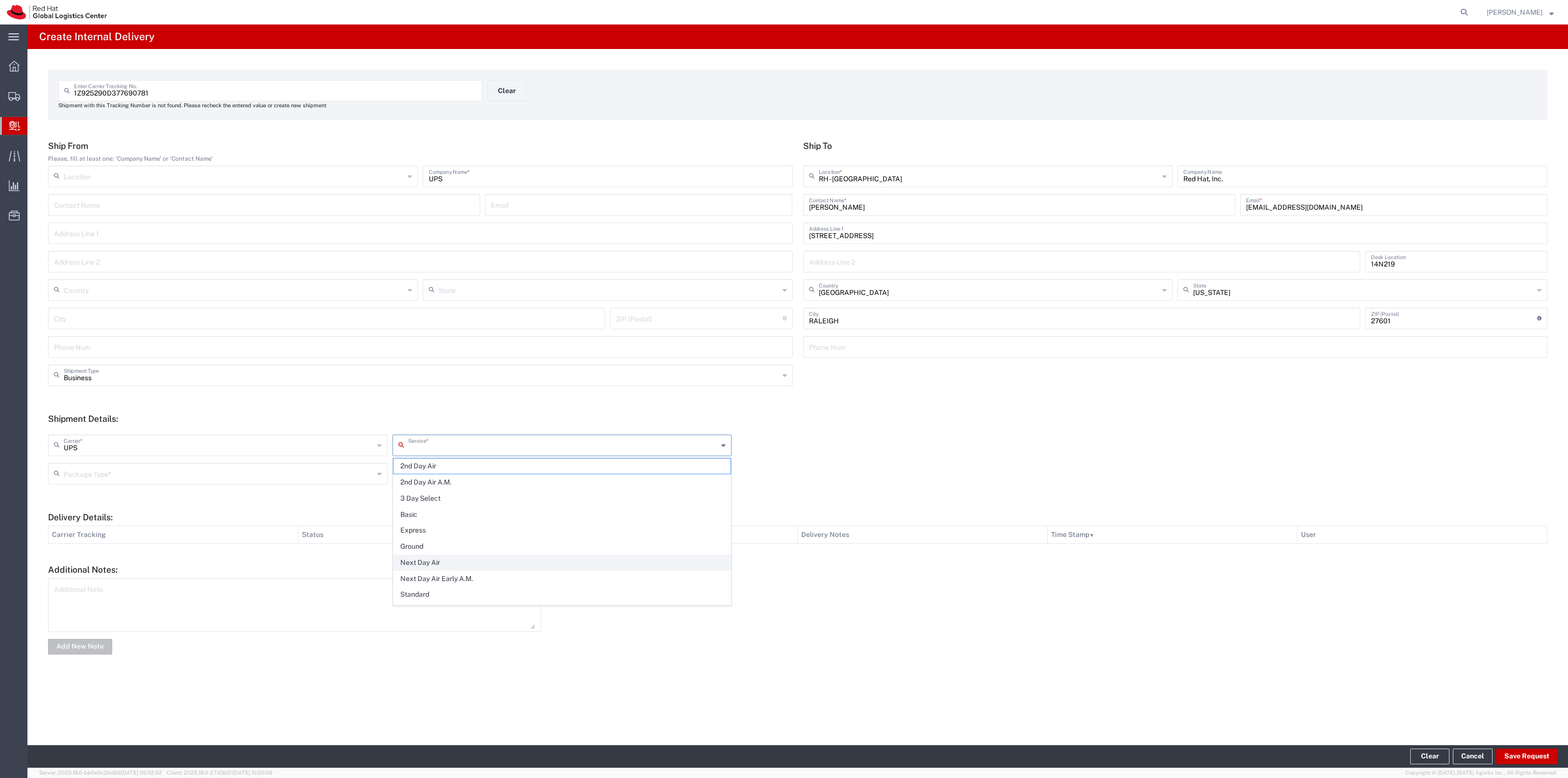
scroll to position [61, 0]
click at [471, 473] on span "Express" at bounding box center [563, 469] width 338 height 16
type input "Express"
click at [371, 478] on input "text" at bounding box center [218, 472] width 310 height 17
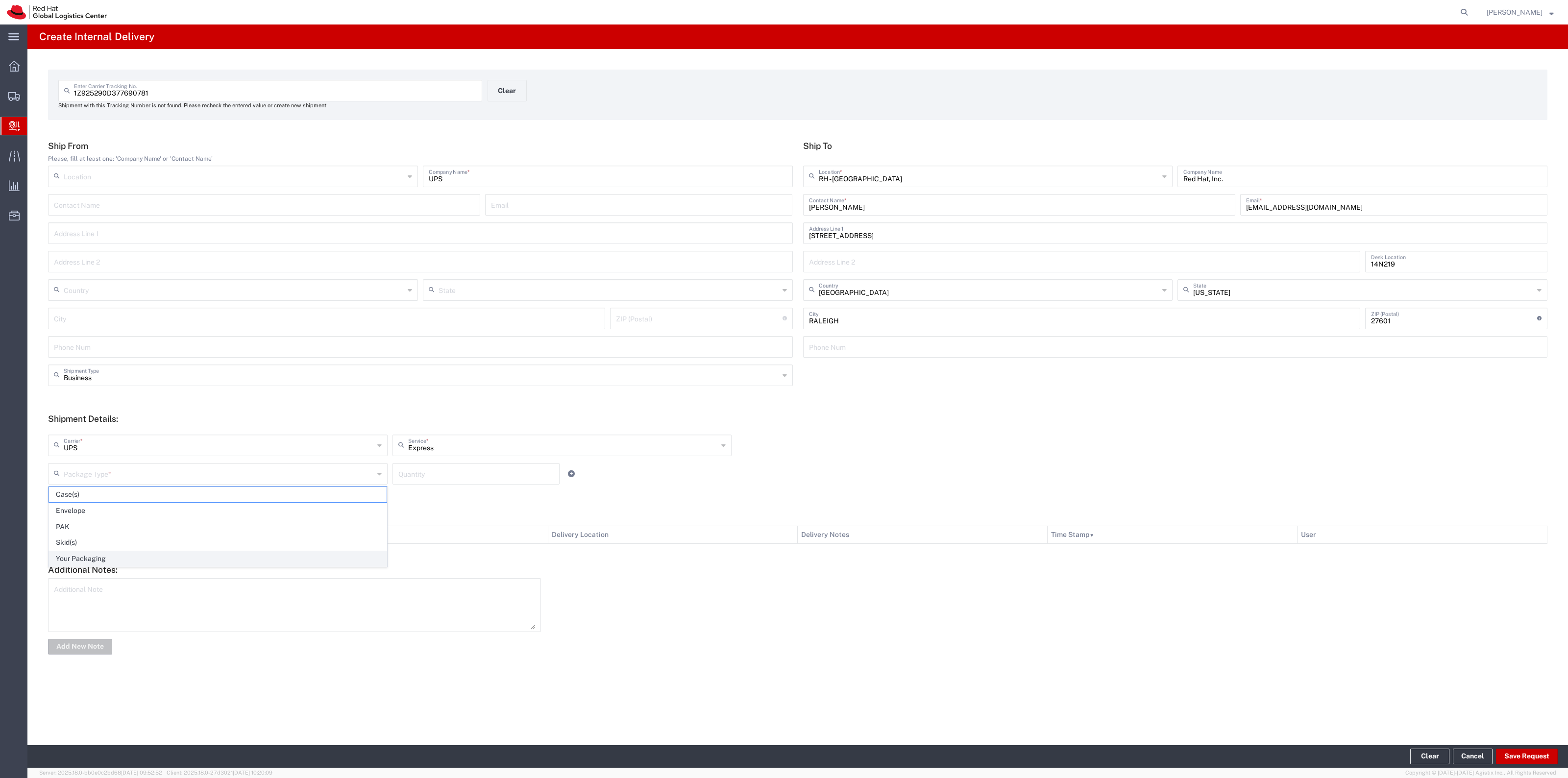
click at [297, 564] on span "Your Packaging" at bounding box center [218, 559] width 338 height 16
type input "Your Packaging"
drag, startPoint x: 419, startPoint y: 478, endPoint x: 474, endPoint y: 472, distance: 55.3
click at [420, 478] on input "number" at bounding box center [476, 472] width 155 height 17
type input "1"
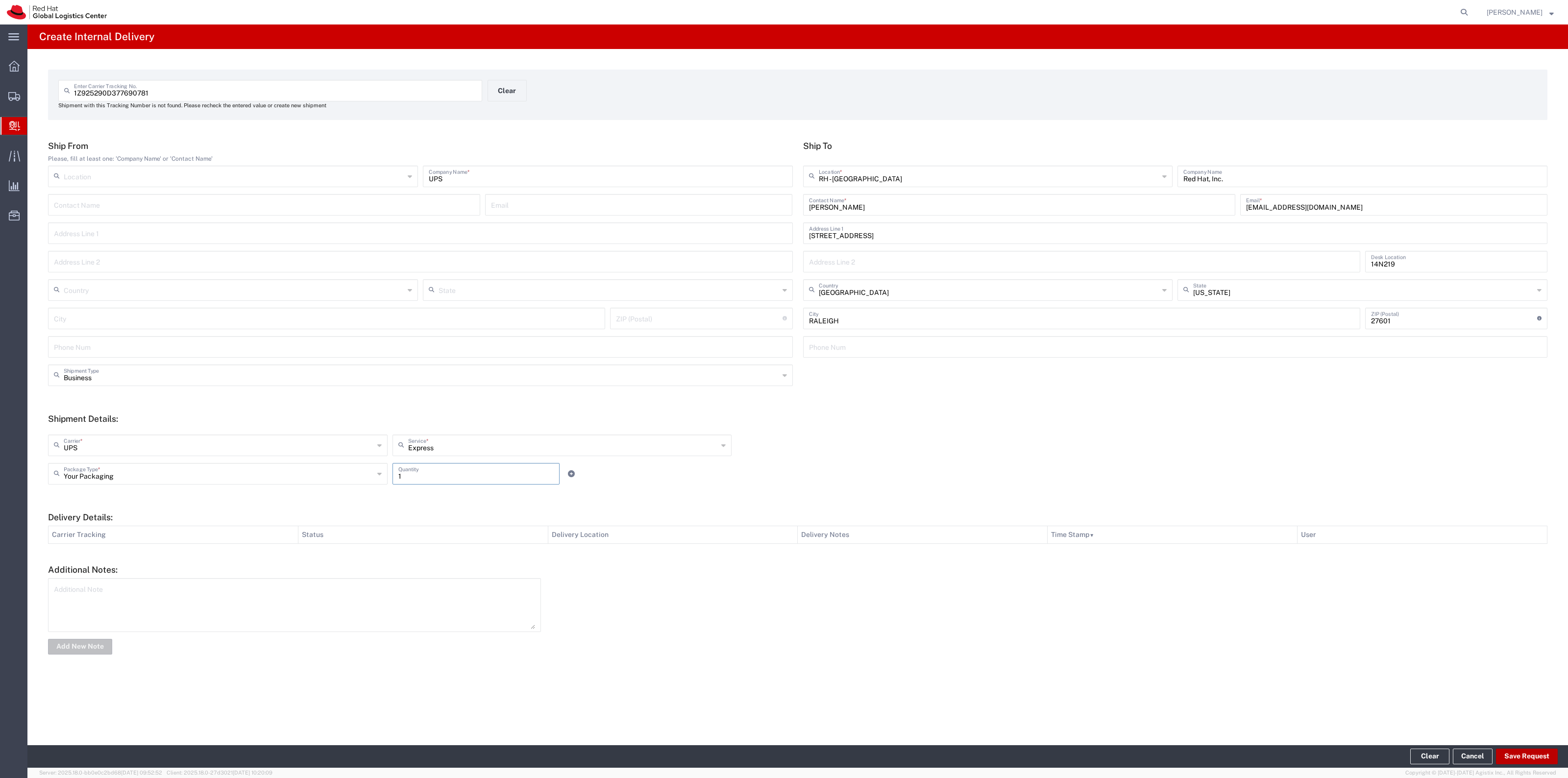
click at [1511, 750] on button "Save Request" at bounding box center [1527, 756] width 62 height 16
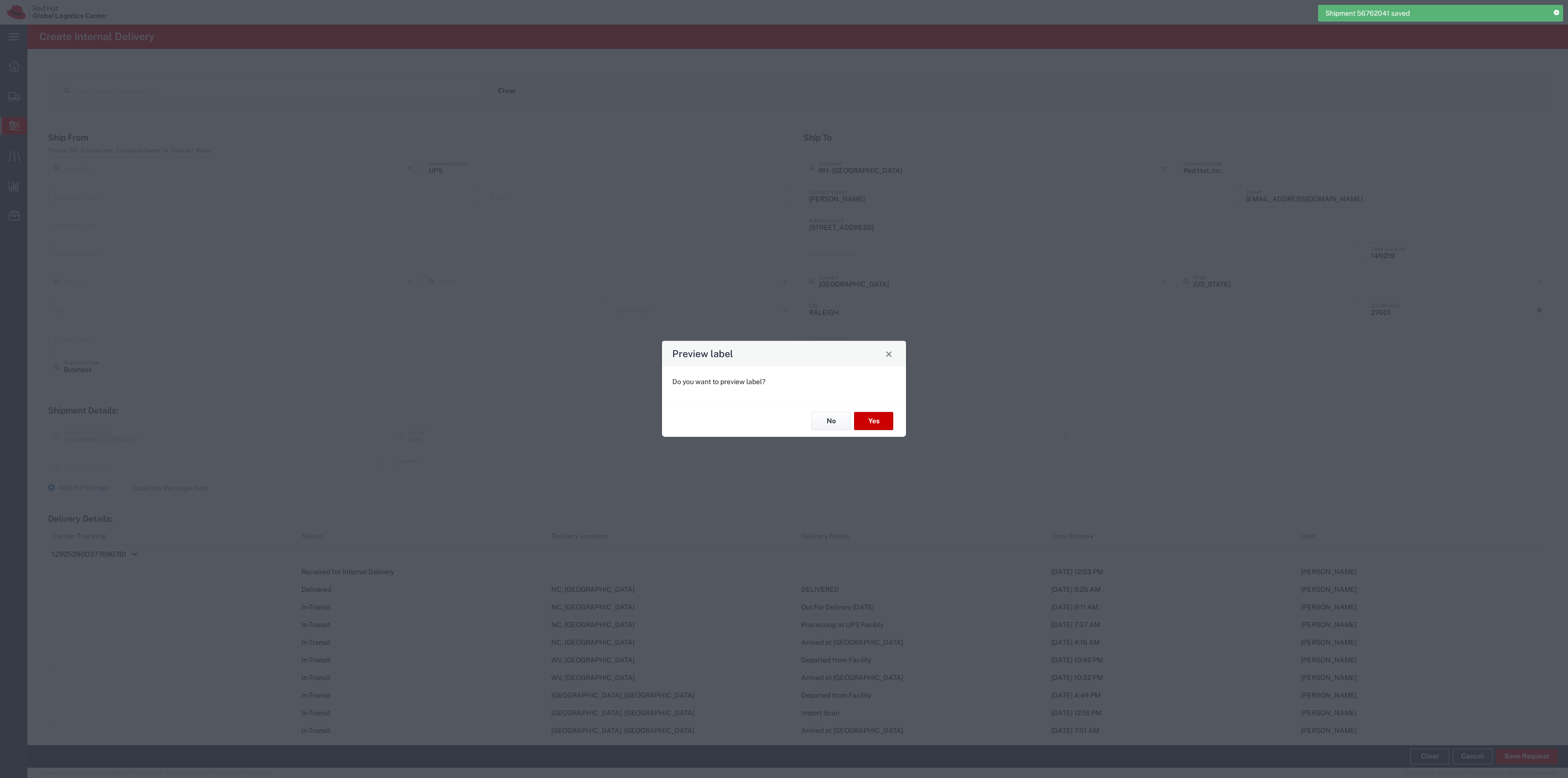
type input "Your Packaging"
type input "Express"
click at [841, 418] on button "No" at bounding box center [831, 421] width 39 height 18
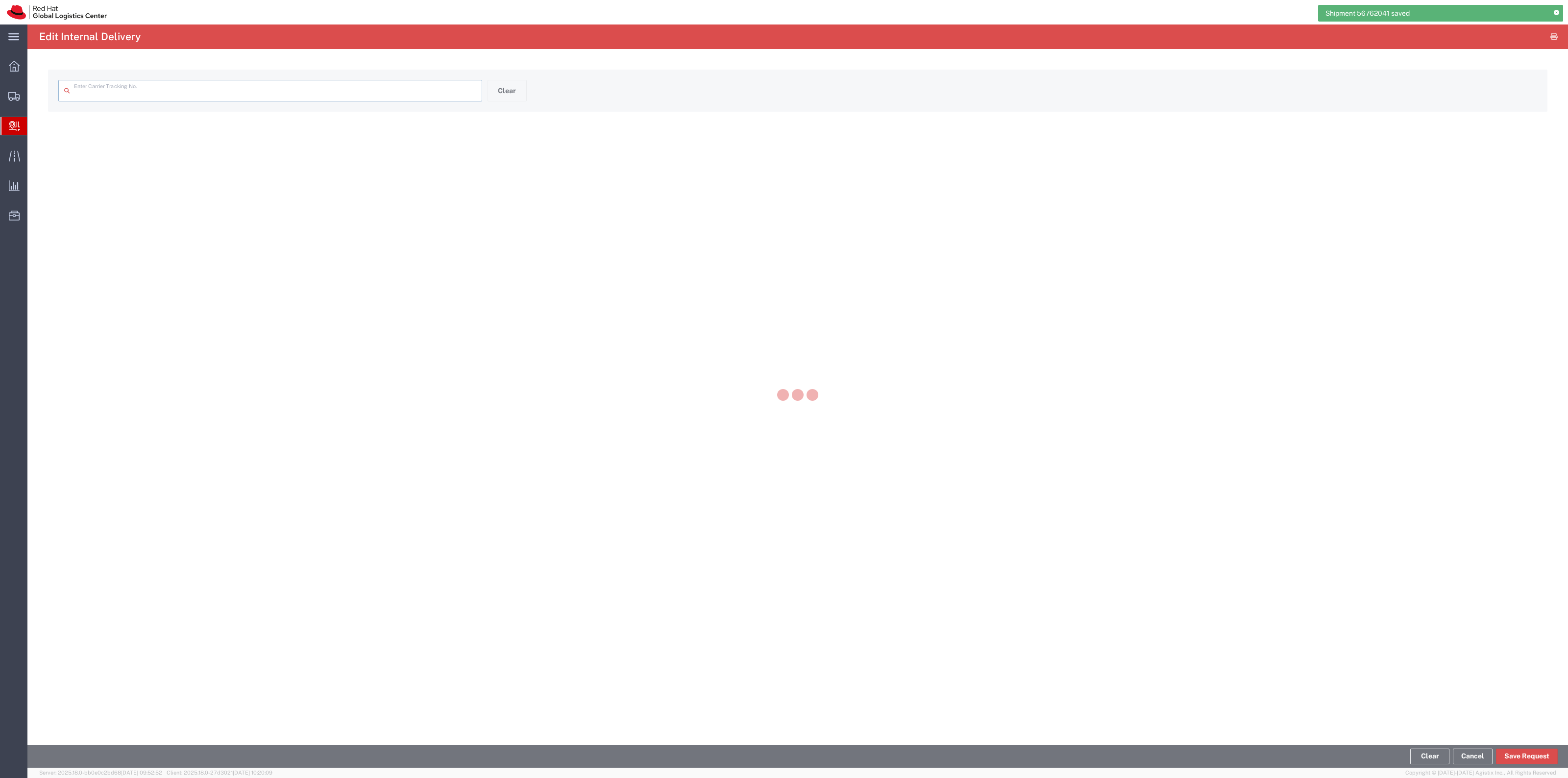
type input "1Z925290D377690781"
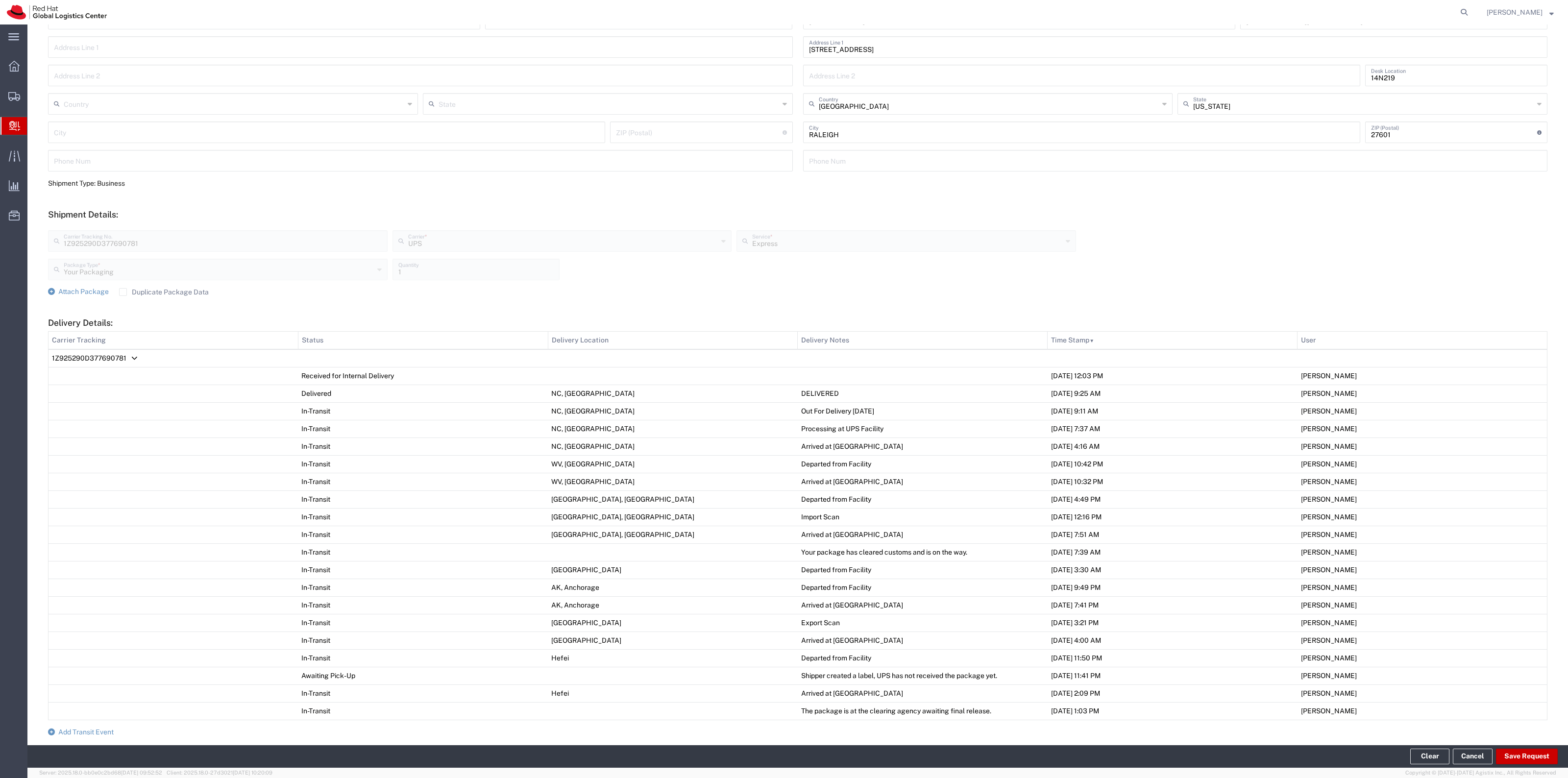
scroll to position [305, 0]
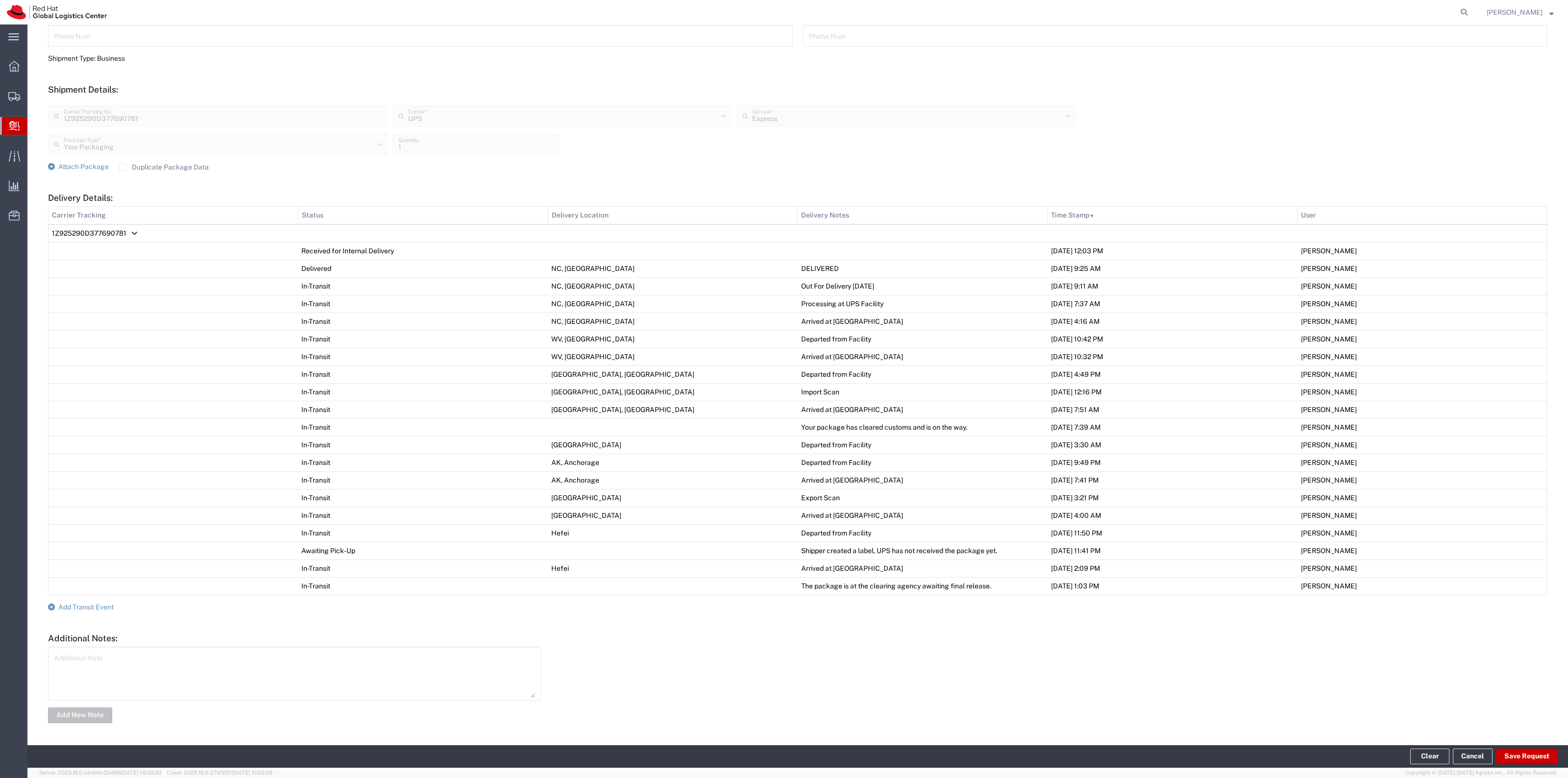
click at [102, 613] on form "Ship From Please, fill at least one: 'Company Name' or 'Contact Name' Location …" at bounding box center [798, 276] width 1500 height 895
click at [101, 611] on form "Ship From Please, fill at least one: 'Company Name' or 'Contact Name' Location …" at bounding box center [798, 276] width 1500 height 895
click at [101, 610] on span "Add Transit Event" at bounding box center [86, 606] width 55 height 8
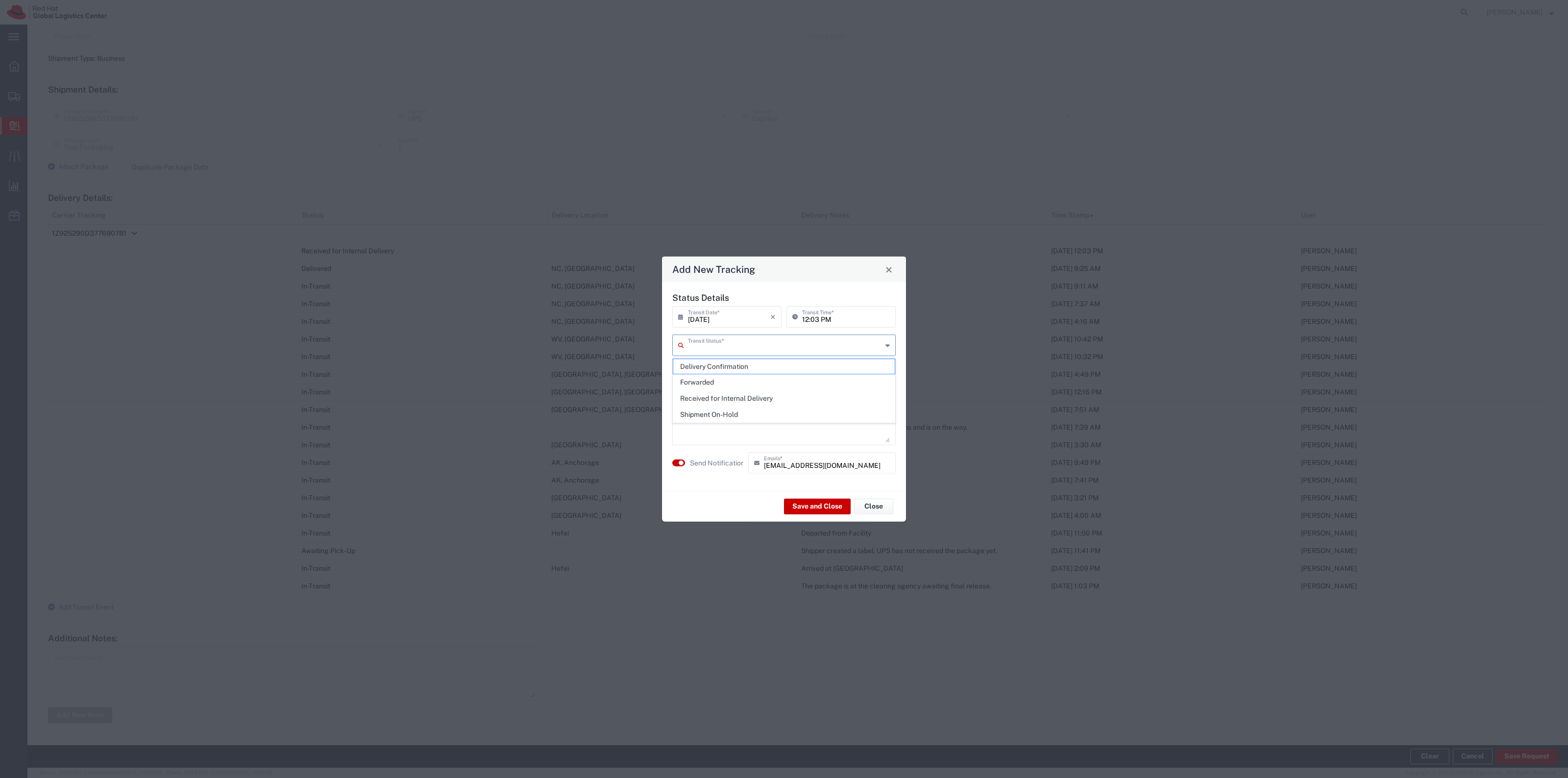
click at [785, 339] on input "text" at bounding box center [785, 344] width 194 height 17
click at [741, 368] on span "Delivery Confirmation" at bounding box center [784, 366] width 221 height 16
type input "Delivery Confirmation"
click at [714, 400] on textarea at bounding box center [784, 418] width 212 height 48
type textarea "Delivered to IT Storage room"
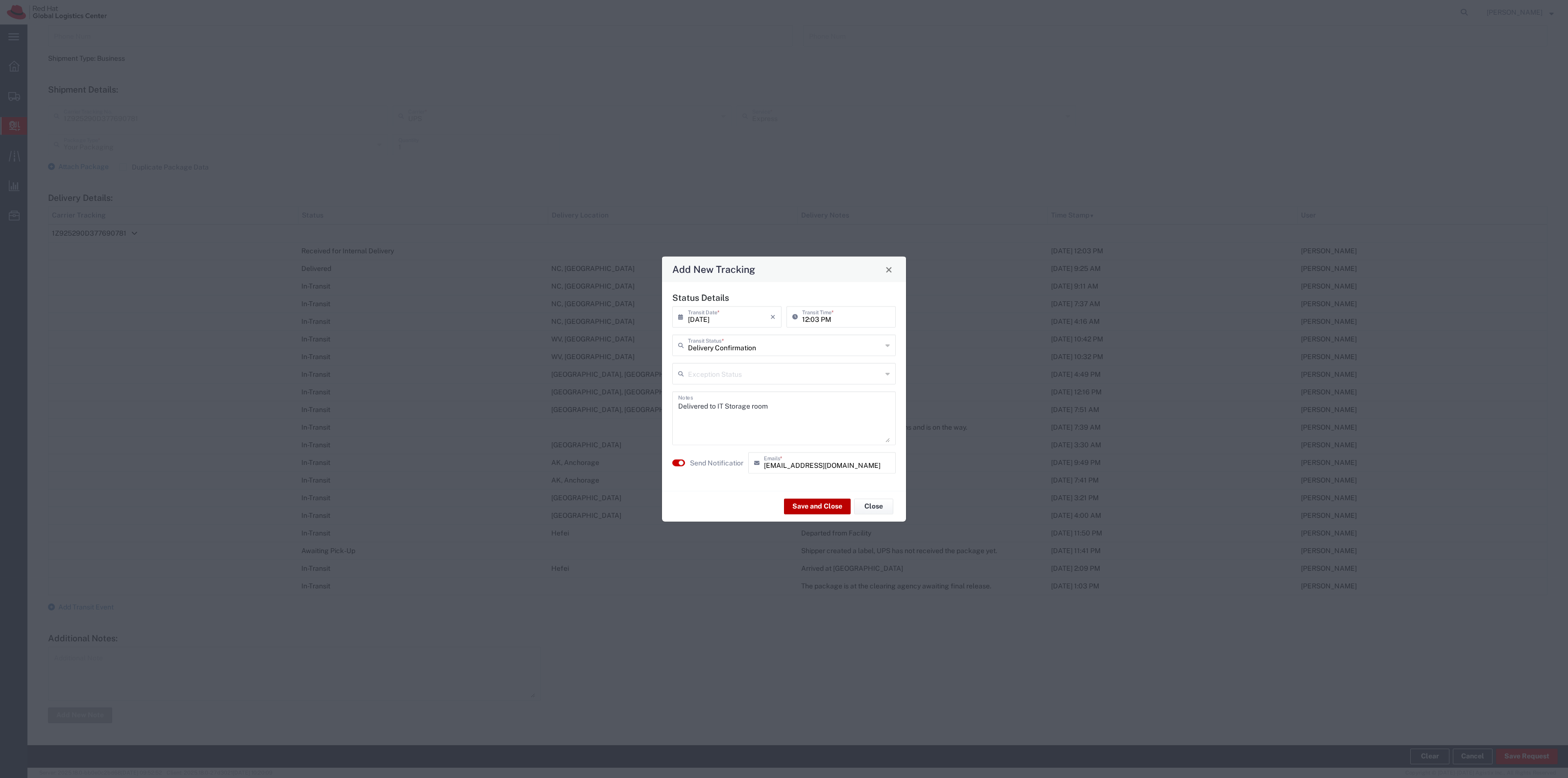
click at [835, 506] on button "Save and Close" at bounding box center [817, 506] width 67 height 16
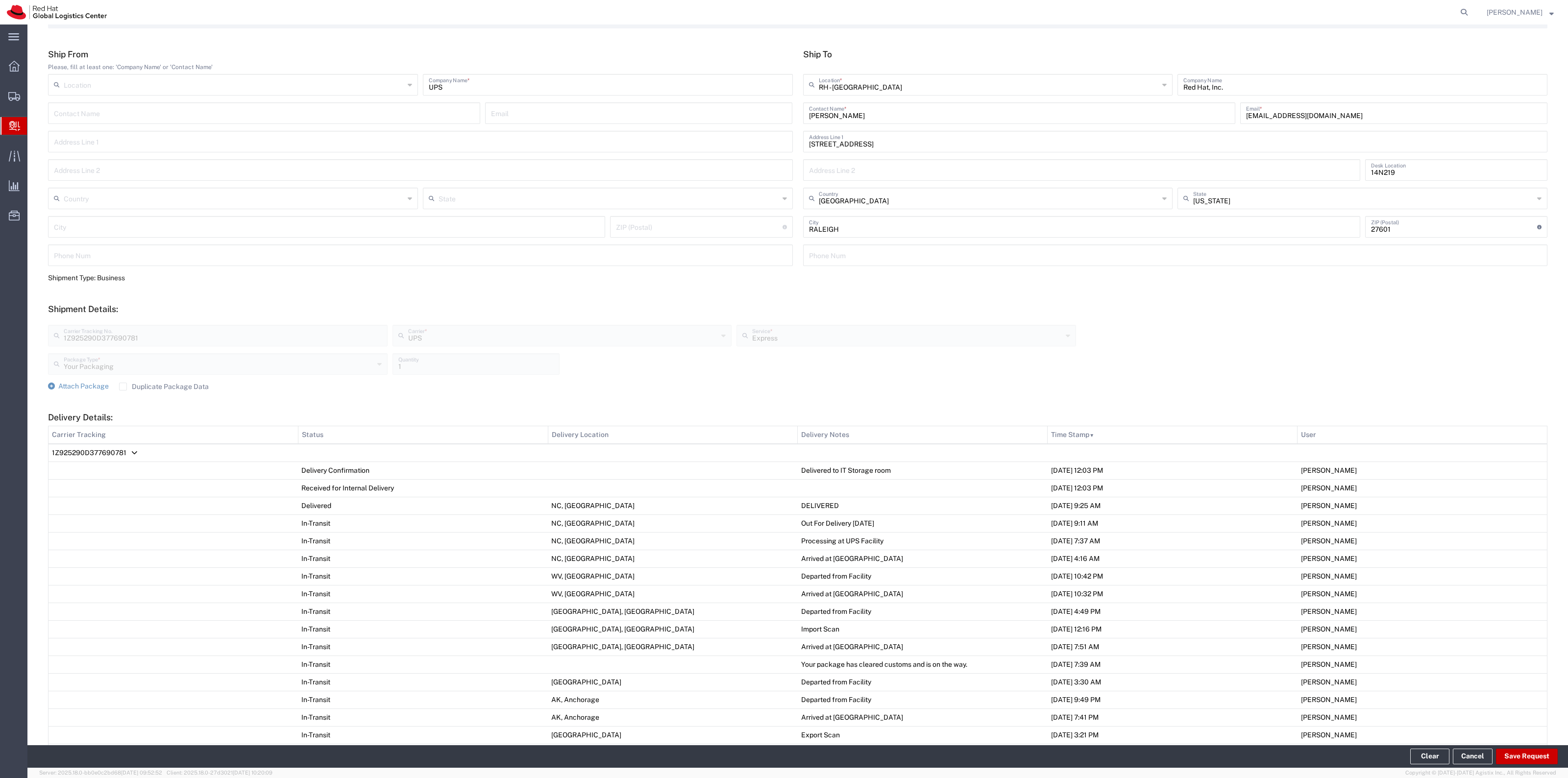
scroll to position [0, 0]
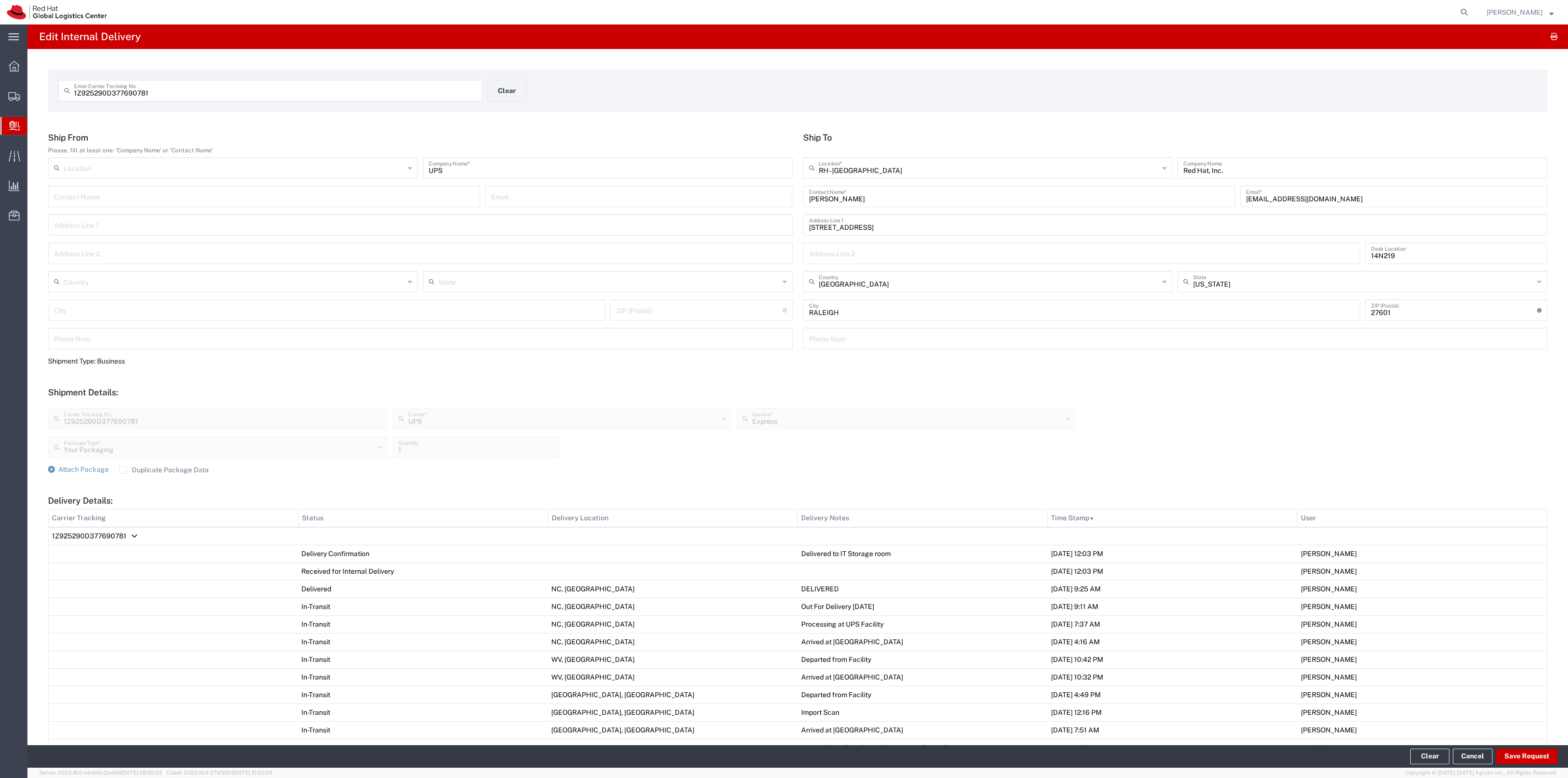
click at [518, 103] on div "1Z925290D377690781 Enter Carrier Tracking No. Clear" at bounding box center [487, 94] width 869 height 28
click at [519, 100] on button "Clear" at bounding box center [507, 90] width 39 height 21
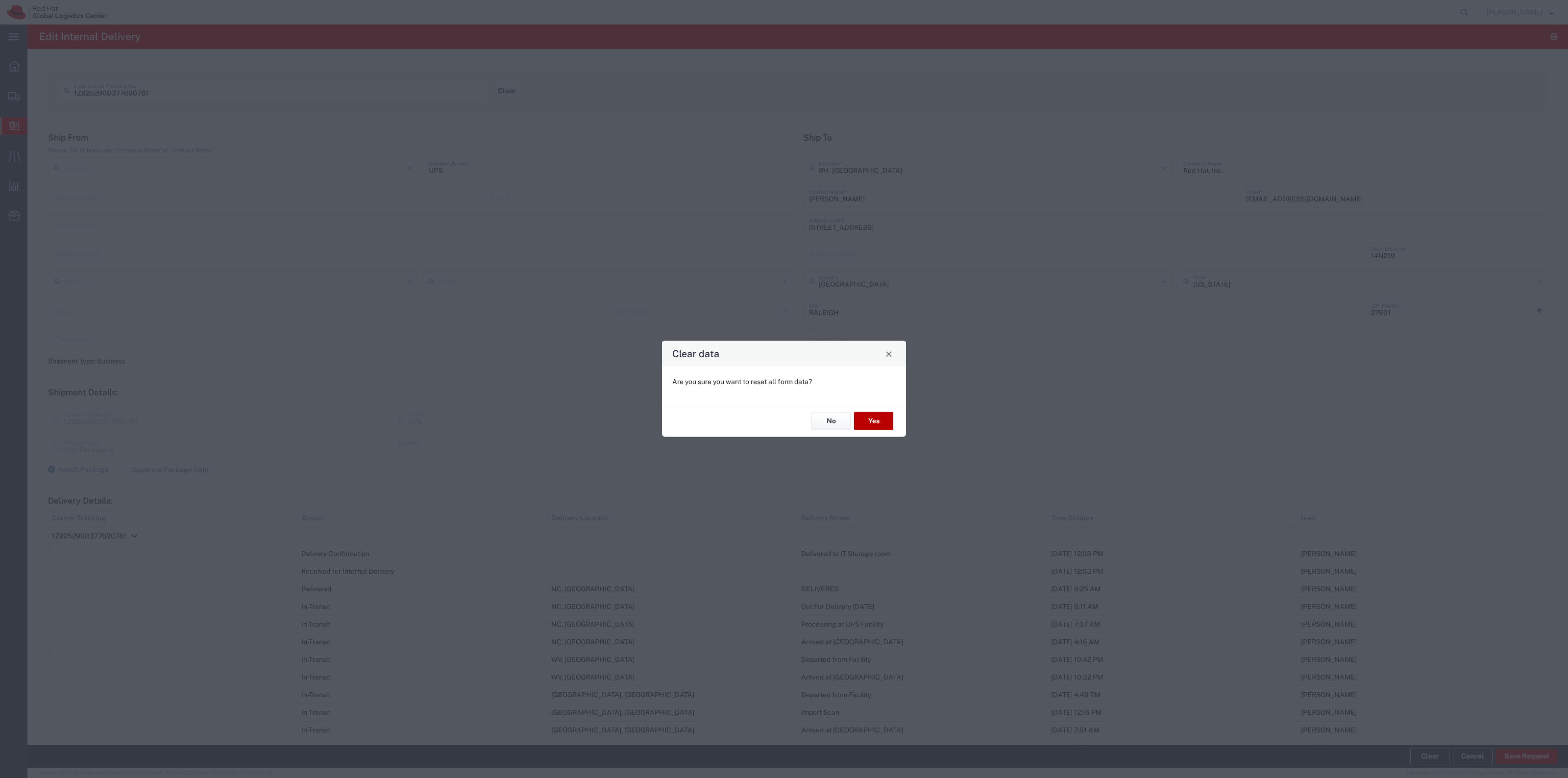
click at [868, 415] on button "Yes" at bounding box center [874, 421] width 39 height 18
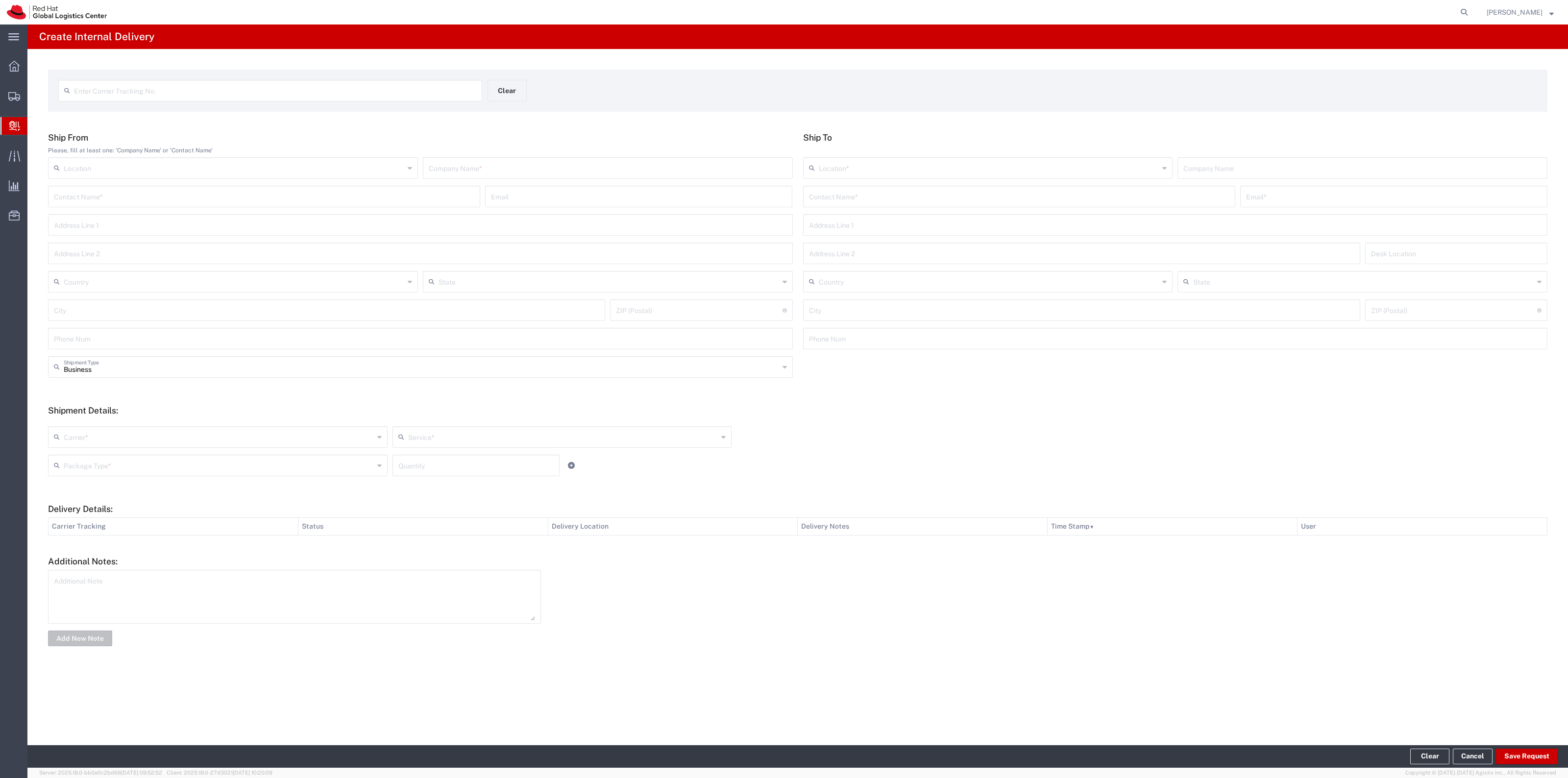
drag, startPoint x: 385, startPoint y: 98, endPoint x: 385, endPoint y: 93, distance: 5.0
click at [385, 96] on div "Enter Carrier Tracking No." at bounding box center [271, 90] width 424 height 21
click at [385, 93] on input "text" at bounding box center [275, 90] width 402 height 17
click at [384, 91] on input "text" at bounding box center [275, 90] width 402 height 17
type input "1ZB8B8660308404353"
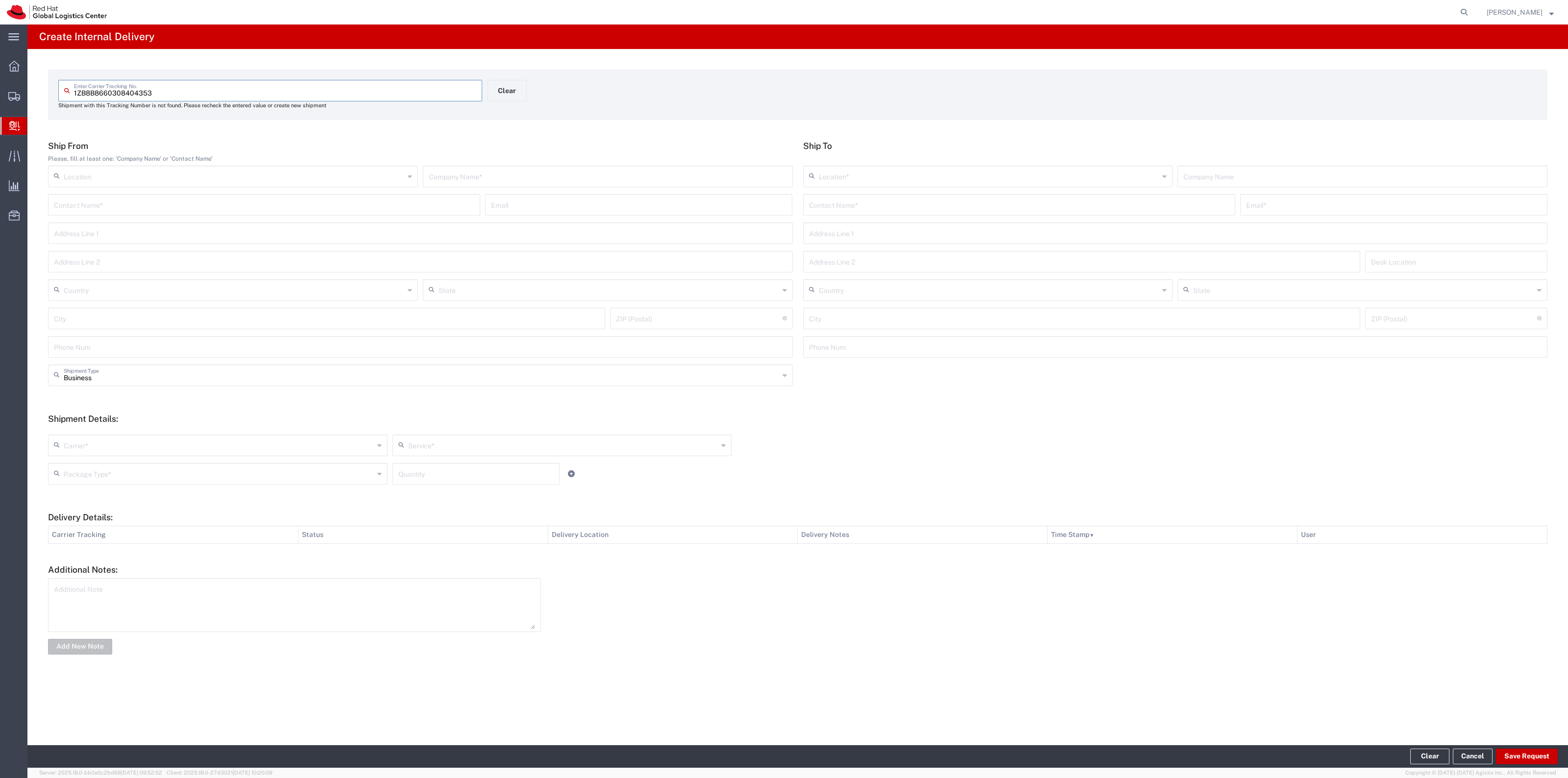
click at [913, 198] on input "text" at bounding box center [1019, 204] width 420 height 17
click at [868, 199] on input "text" at bounding box center [1019, 204] width 420 height 17
paste input "Desislava Gesheva Stefanova"
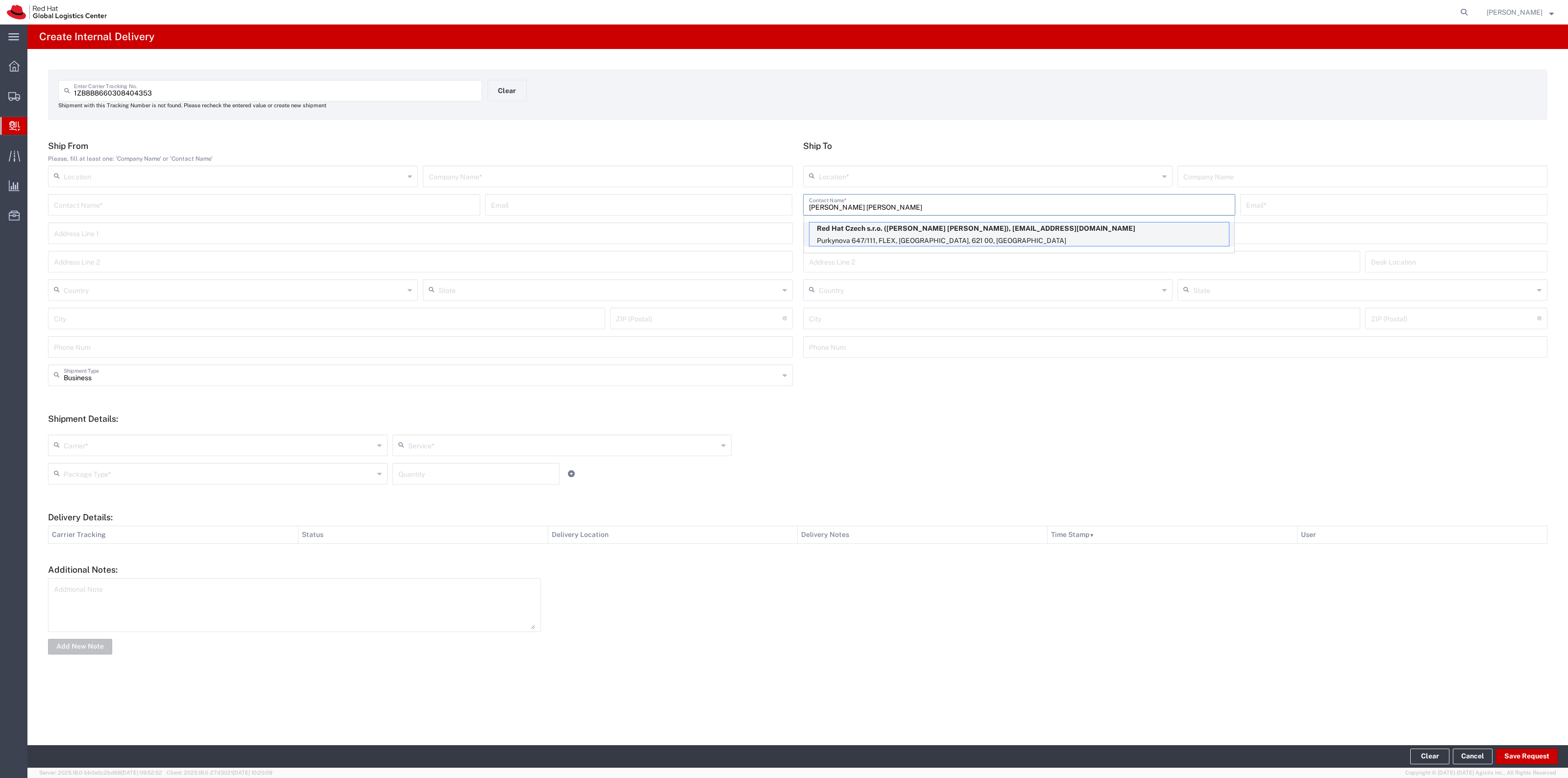
type input "Desislava Gesheva Stefanova"
drag, startPoint x: 914, startPoint y: 227, endPoint x: 851, endPoint y: 177, distance: 80.4
click at [913, 227] on p "Red Hat Czech s.r.o. (Desislava Gesheva Stefanova), dgesheva@redhat.com" at bounding box center [1019, 228] width 420 height 12
type input "RH - Brno - Tech Park Brno - B"
type input "Red Hat Czech s.r.o."
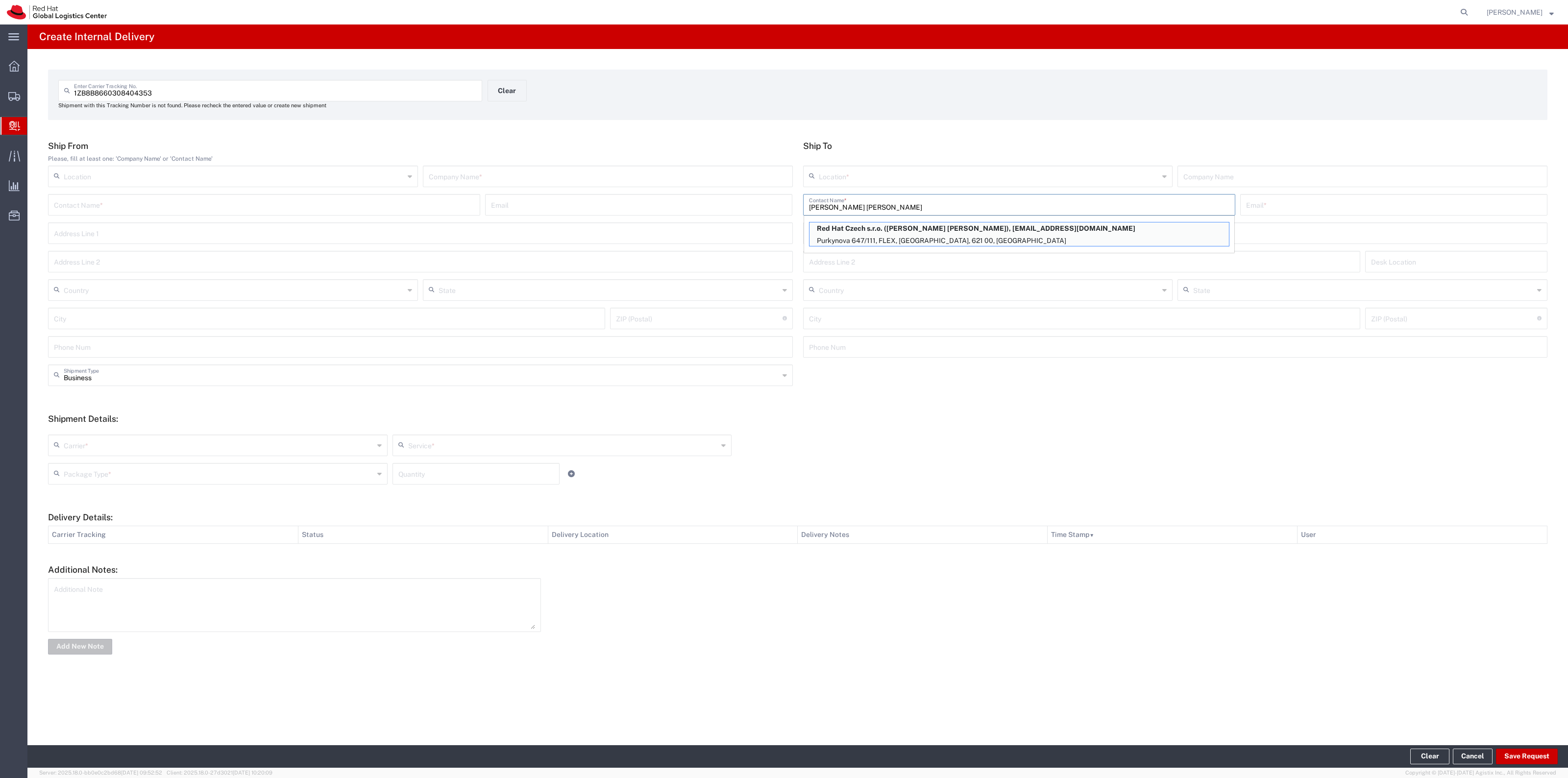
type input "dgesheva@redhat.com"
type input "Purkynova 647/111"
type input "FLEX"
type input "Czechia"
type input "BRNO"
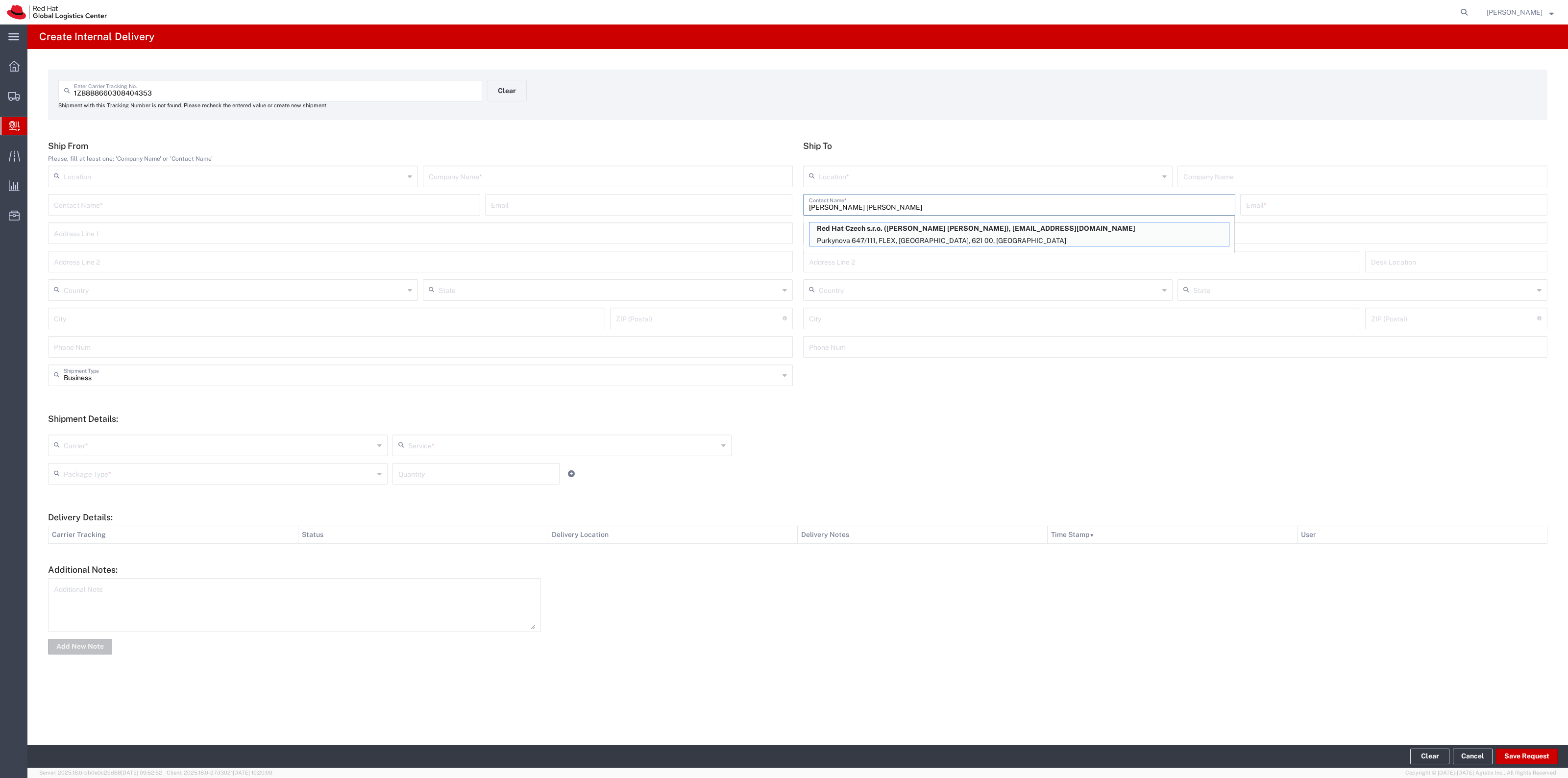
type input "621 00"
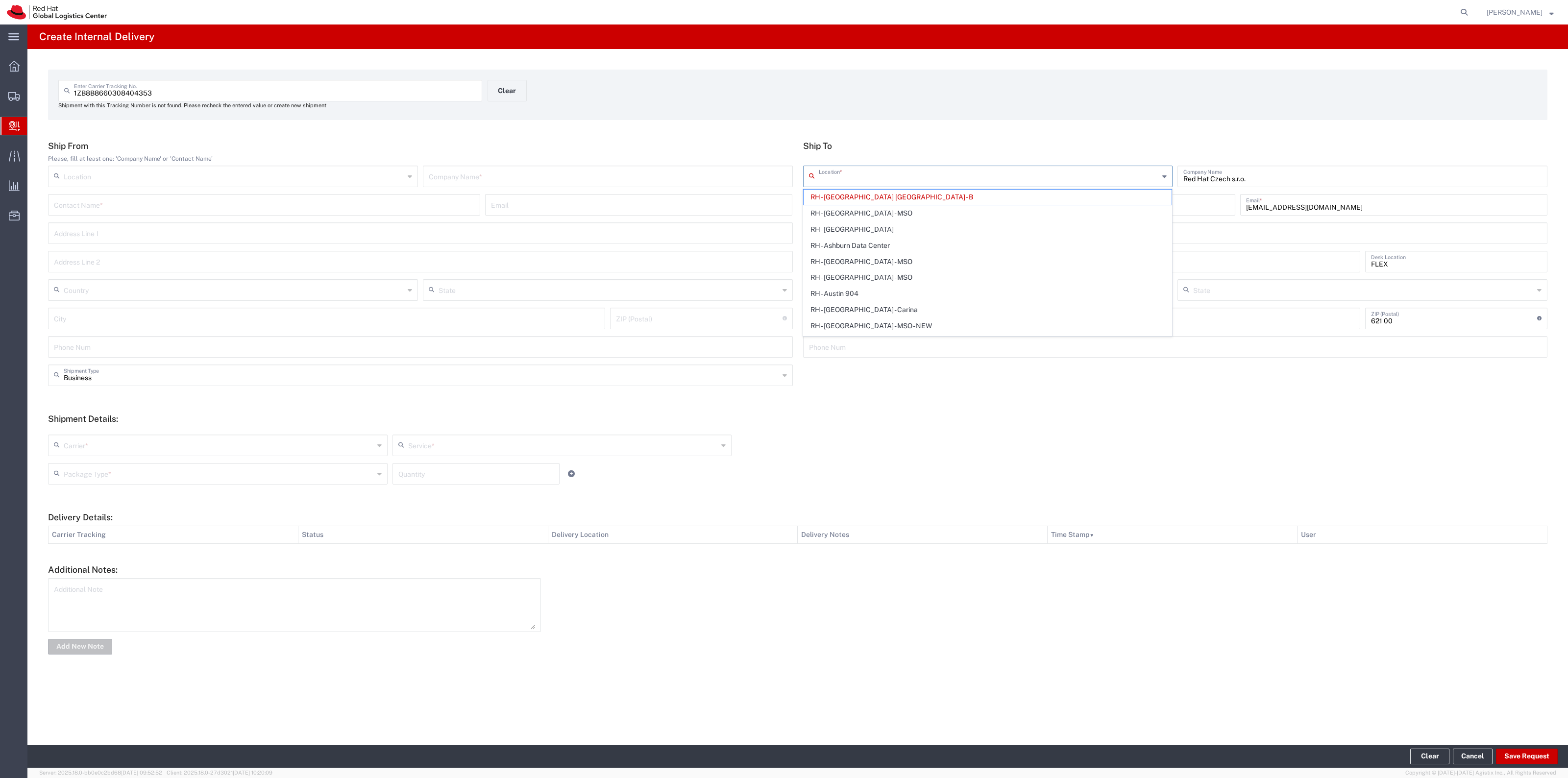
click at [850, 174] on input "text" at bounding box center [989, 175] width 341 height 17
click at [846, 216] on span "RH - Raleigh" at bounding box center [988, 213] width 368 height 16
type input "RH - Raleigh"
type input "Red Hat, Inc."
type input "100 East Davie Street"
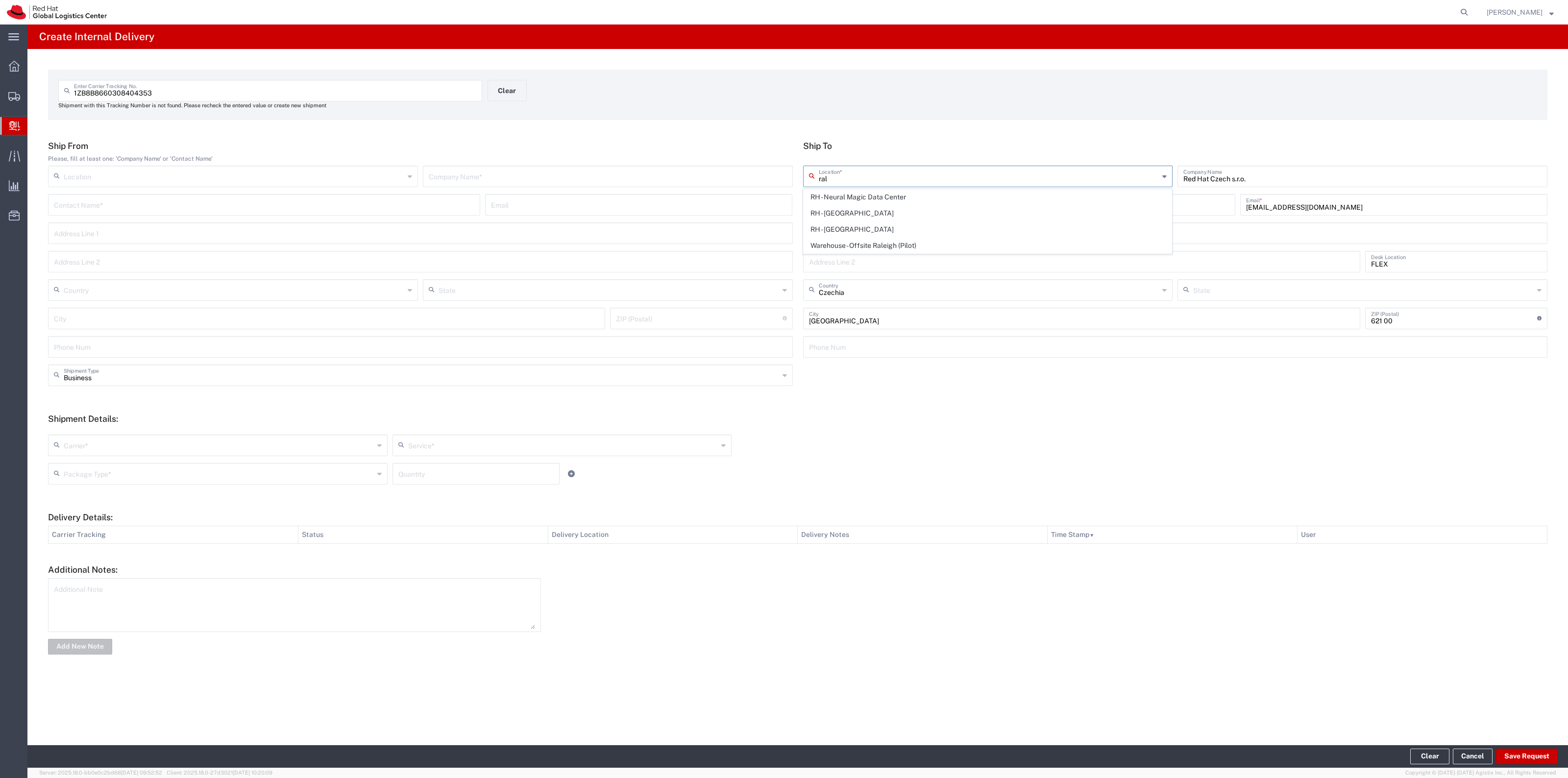
type input "United States"
type input "RALEIGH"
type input "27601"
type input "919-754-4950"
type input "North Carolina"
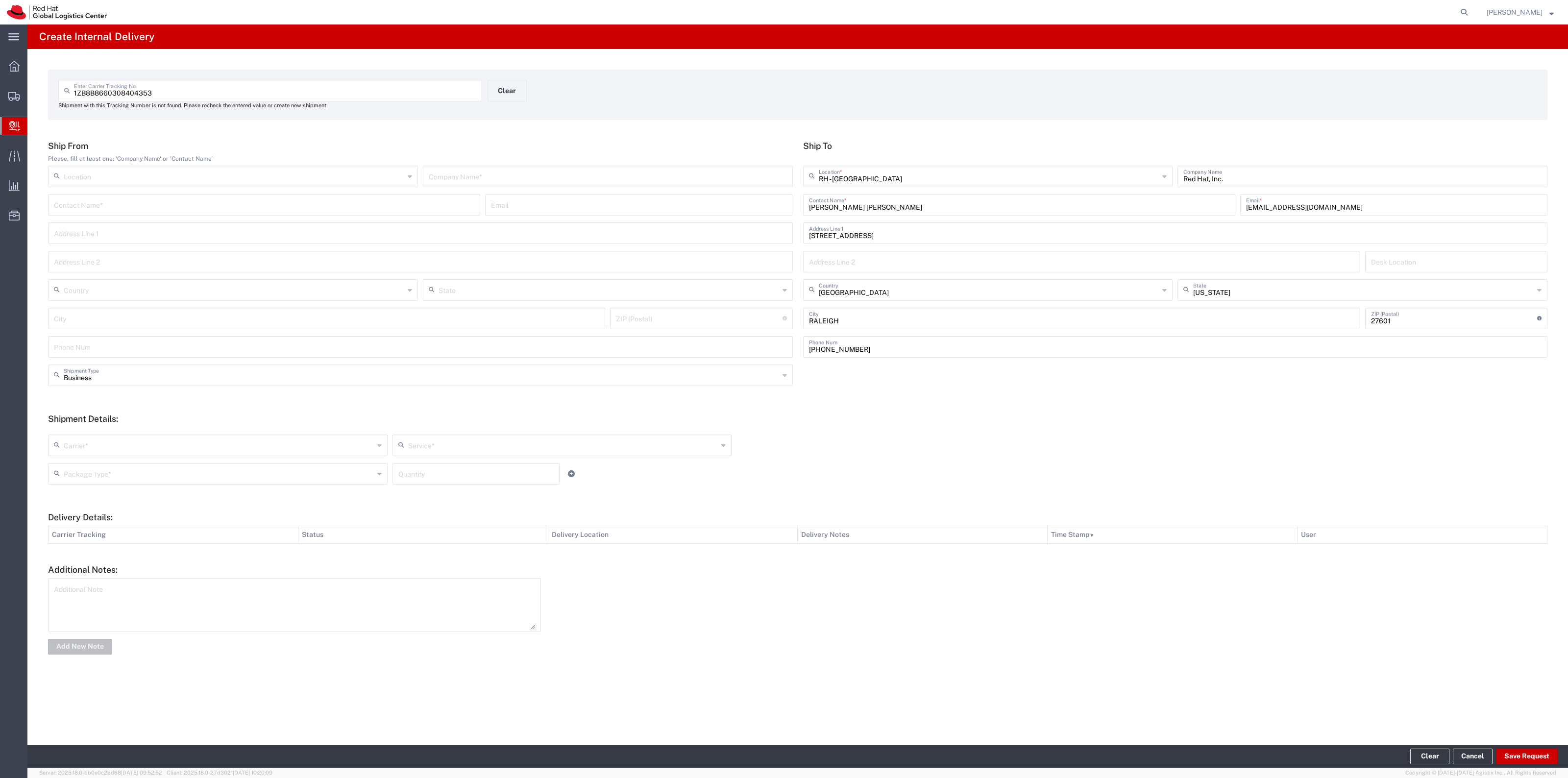
drag, startPoint x: 937, startPoint y: 209, endPoint x: 804, endPoint y: 193, distance: 134.0
click at [804, 193] on div "Ship To RH - Raleigh Location * RH - Raleigh RH - Amsterdam - MSO RH - Amsterda…" at bounding box center [1175, 252] width 756 height 224
drag, startPoint x: 1327, startPoint y: 202, endPoint x: 1235, endPoint y: 201, distance: 92.0
click at [1236, 201] on div "Desislava Gesheva Stefanova Contact Name * dgesheva@redhat.com Email *" at bounding box center [1175, 207] width 750 height 28
click at [530, 169] on input "text" at bounding box center [608, 175] width 358 height 17
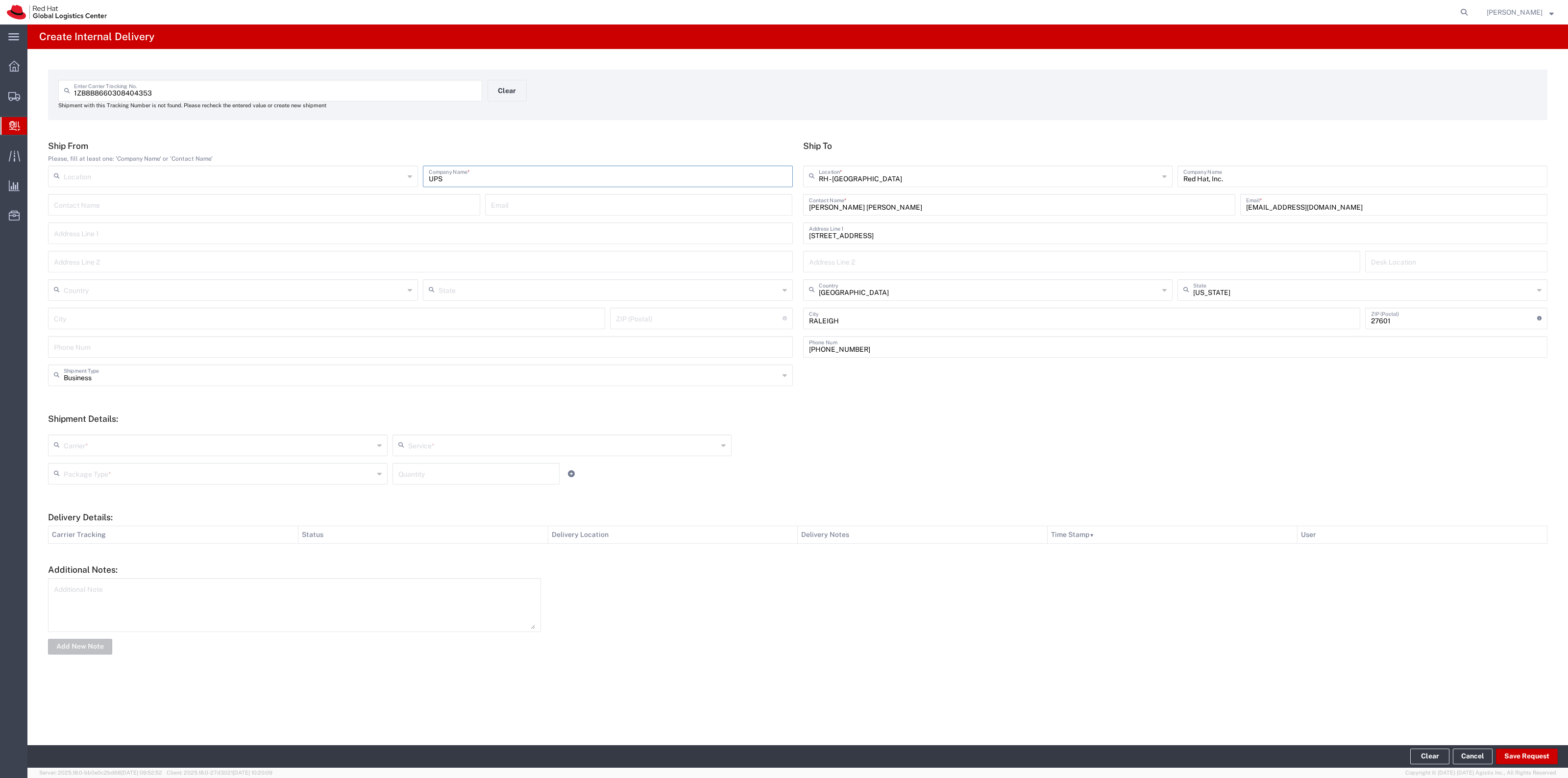
type input "UPS"
drag, startPoint x: 350, startPoint y: 444, endPoint x: 283, endPoint y: 497, distance: 85.4
click at [349, 444] on input "text" at bounding box center [218, 444] width 310 height 17
click at [229, 581] on span "UPS" at bounding box center [218, 578] width 338 height 16
type input "UPS"
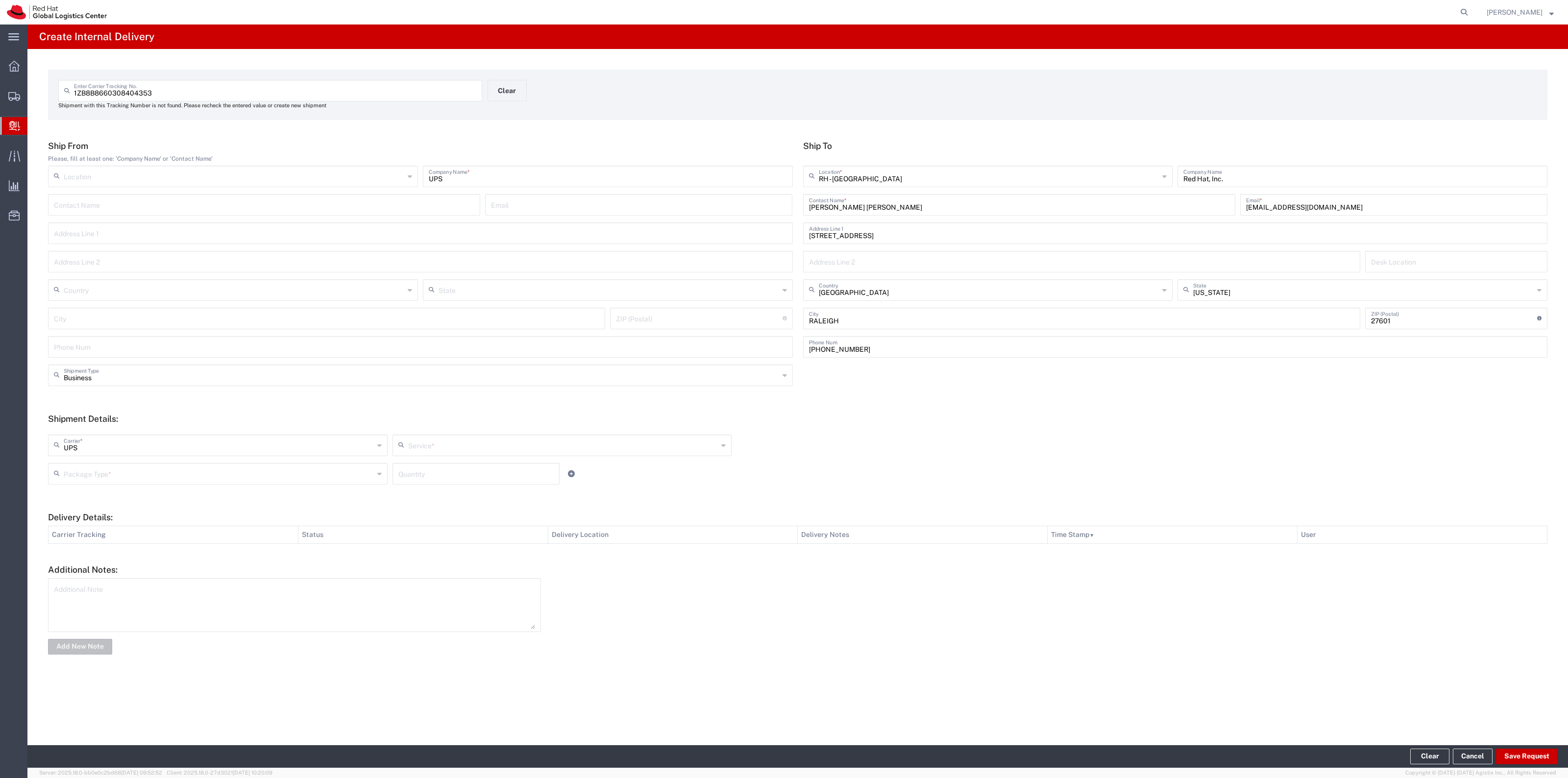
click at [454, 432] on div "UPS Carrier * Amazon Logistics DHL FedEx Express FedEx Freight Interoffice Loca…" at bounding box center [798, 460] width 1510 height 64
click at [456, 446] on input "text" at bounding box center [564, 444] width 310 height 17
click at [432, 543] on span "Ground" at bounding box center [563, 546] width 338 height 16
type input "Ground"
drag, startPoint x: 355, startPoint y: 476, endPoint x: 282, endPoint y: 531, distance: 91.4
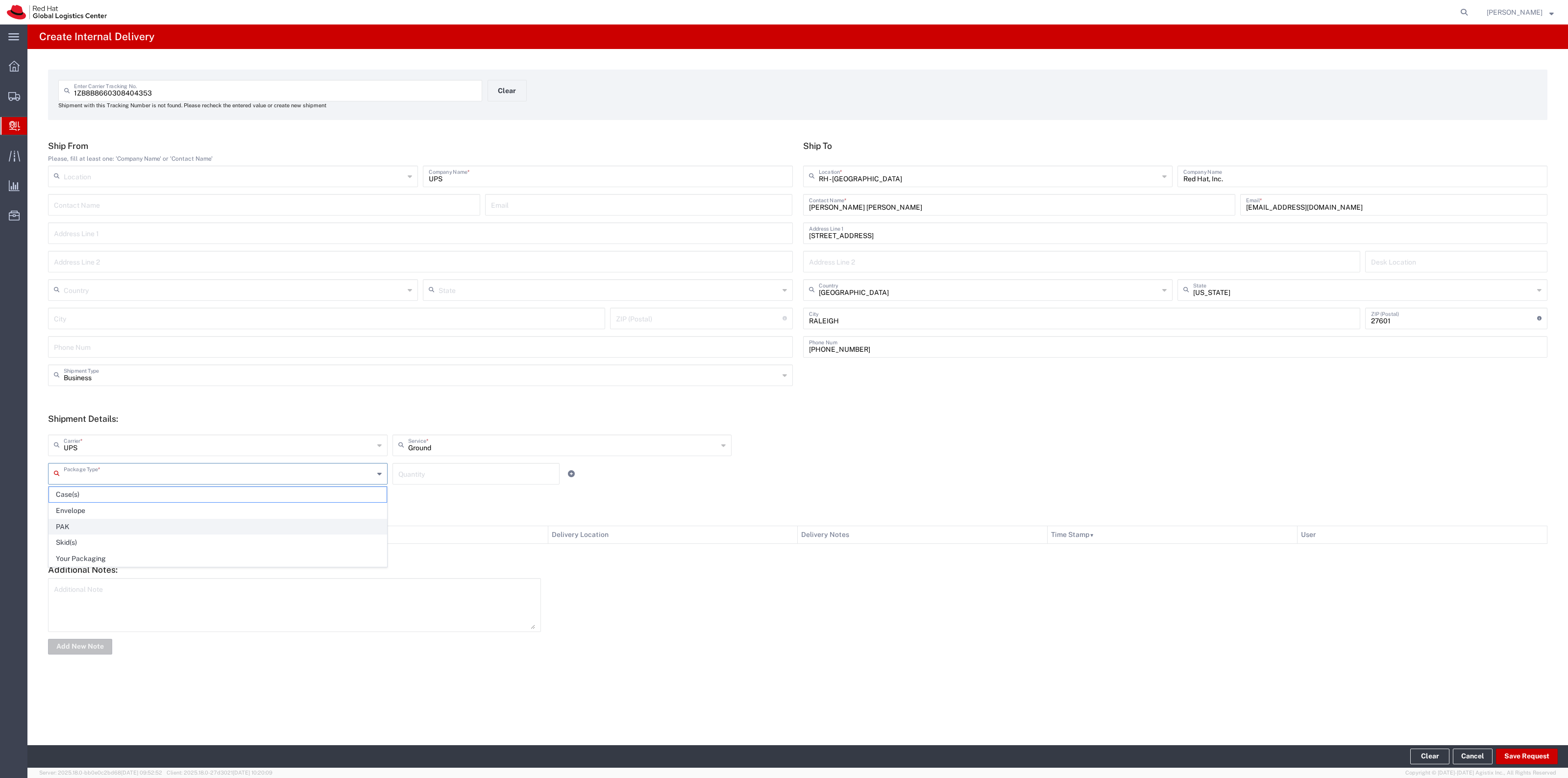
click at [354, 475] on input "text" at bounding box center [218, 472] width 310 height 17
drag, startPoint x: 258, startPoint y: 560, endPoint x: 306, endPoint y: 537, distance: 53.2
click at [259, 560] on span "Your Packaging" at bounding box center [218, 559] width 338 height 16
type input "Your Packaging"
click at [433, 475] on input "number" at bounding box center [476, 472] width 155 height 17
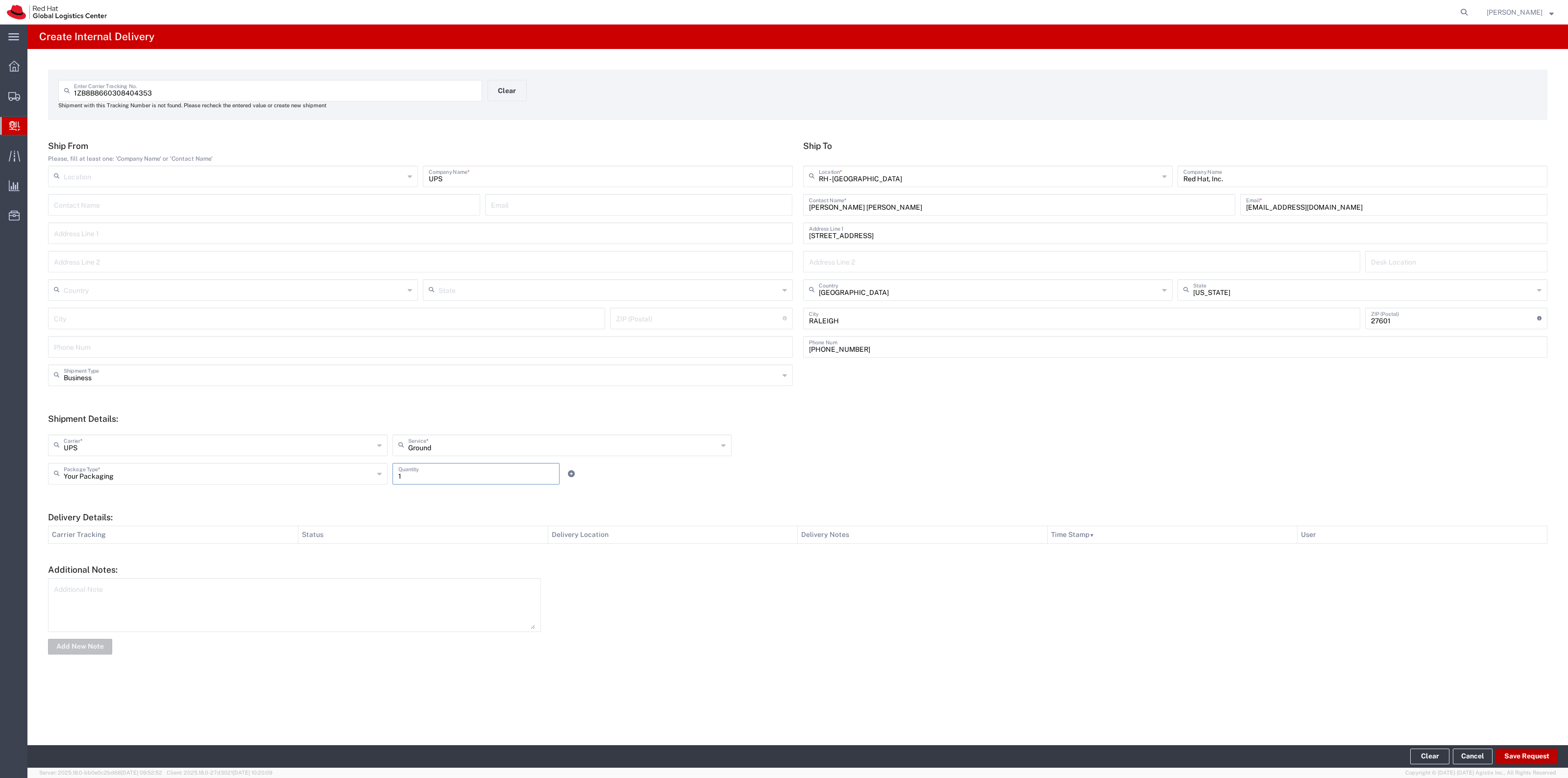
type input "1"
click at [1525, 761] on button "Save Request" at bounding box center [1527, 756] width 62 height 16
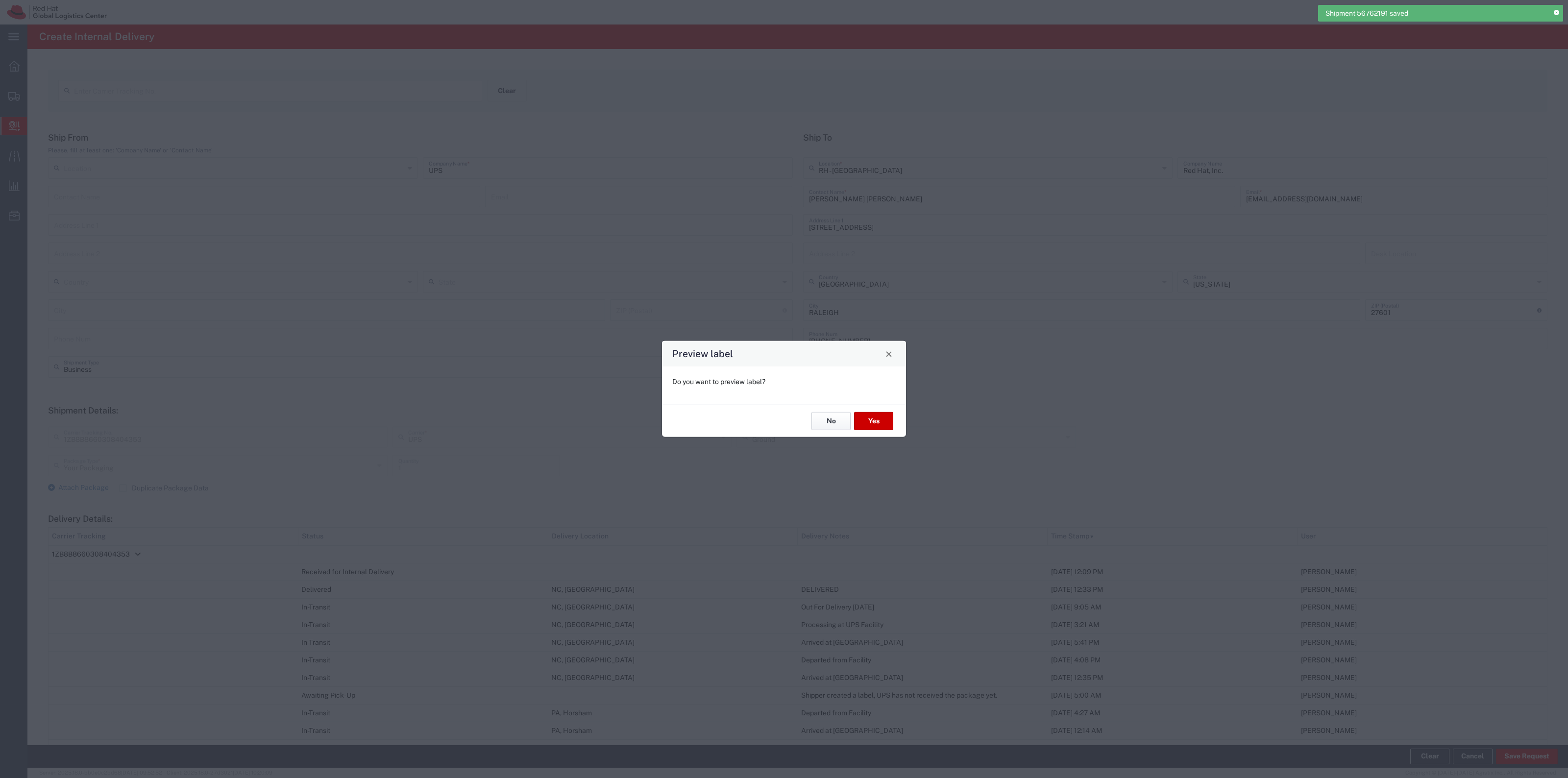
click at [834, 427] on button "No" at bounding box center [831, 421] width 39 height 18
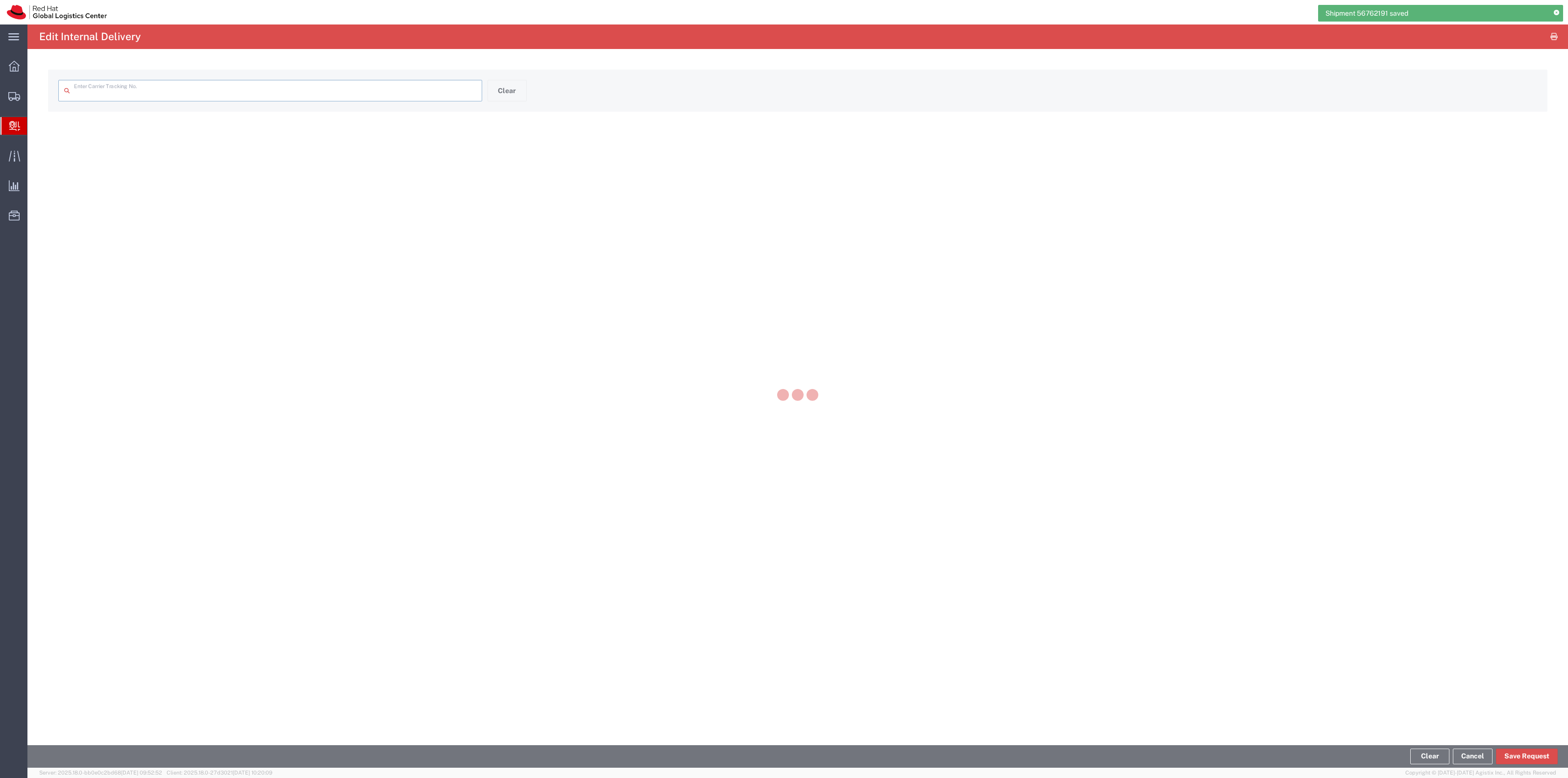
type input "1ZB8B8660308404353"
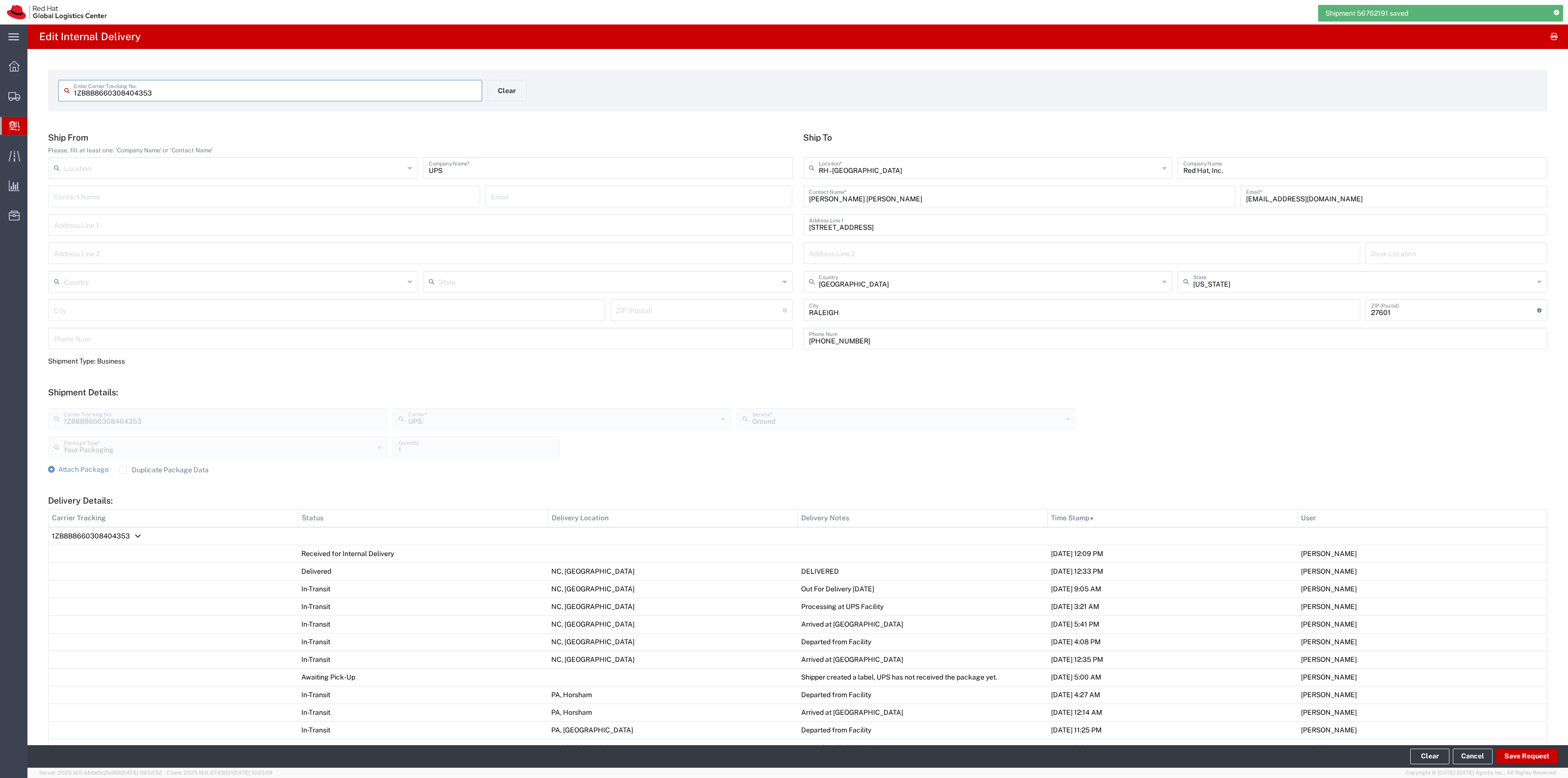
click at [162, 468] on label "Duplicate Package Data" at bounding box center [164, 470] width 90 height 8
click at [123, 470] on input "Duplicate Package Data" at bounding box center [123, 470] width 0 height 0
click at [96, 469] on span "Attach Package" at bounding box center [84, 469] width 50 height 8
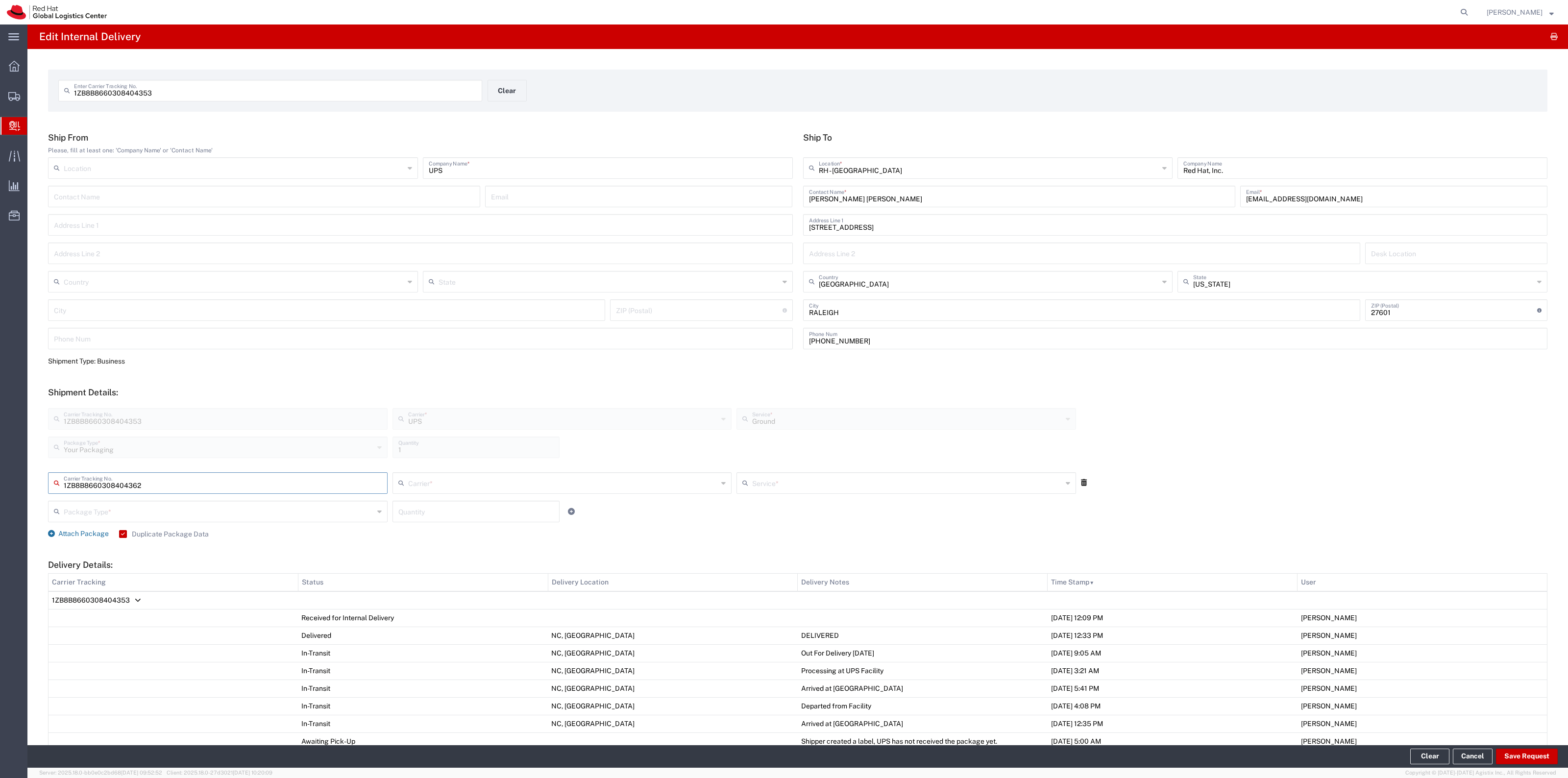
type input "1ZB8B8660308404362"
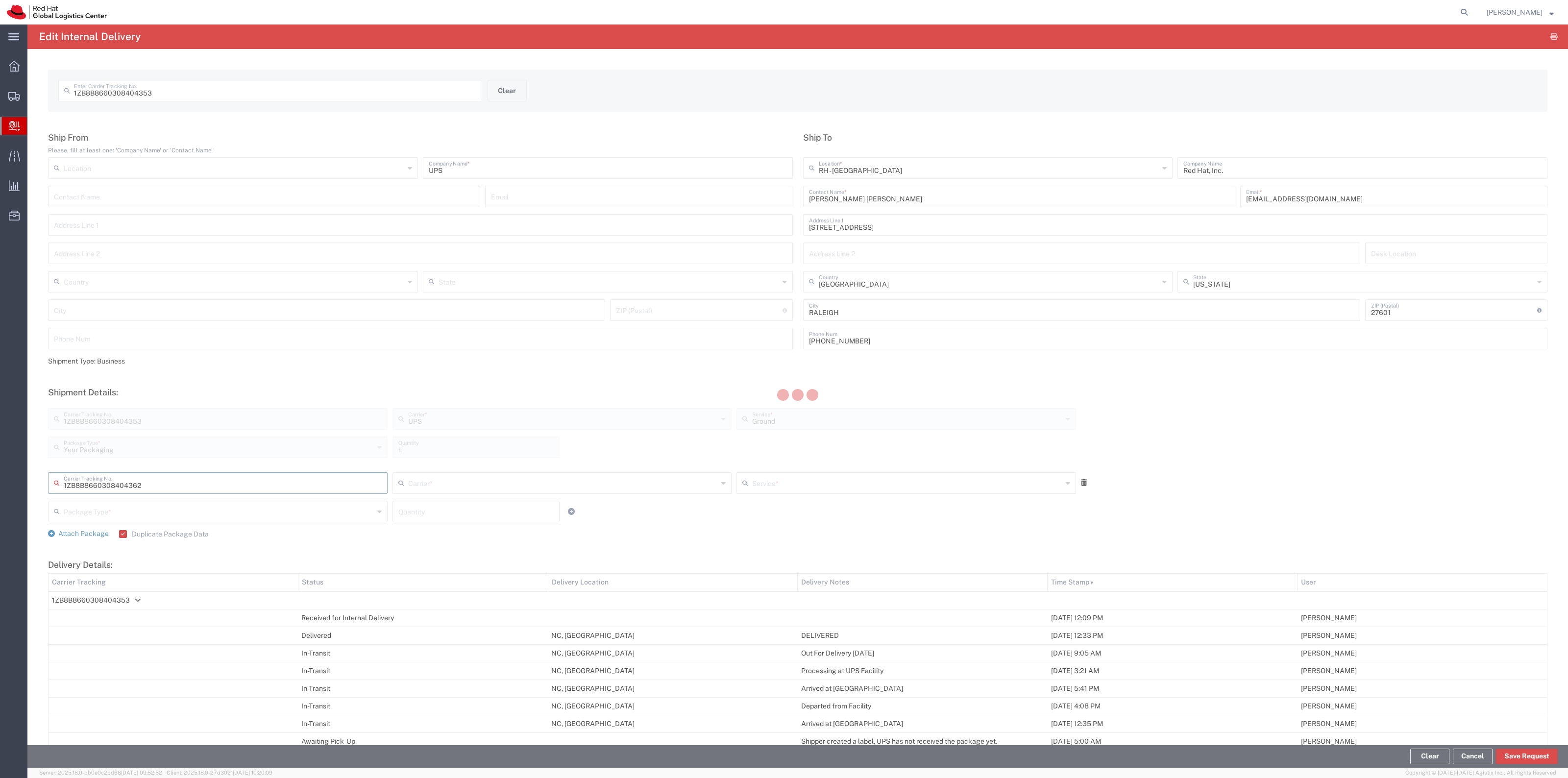
type input "UPS"
type input "Your Packaging"
type input "1"
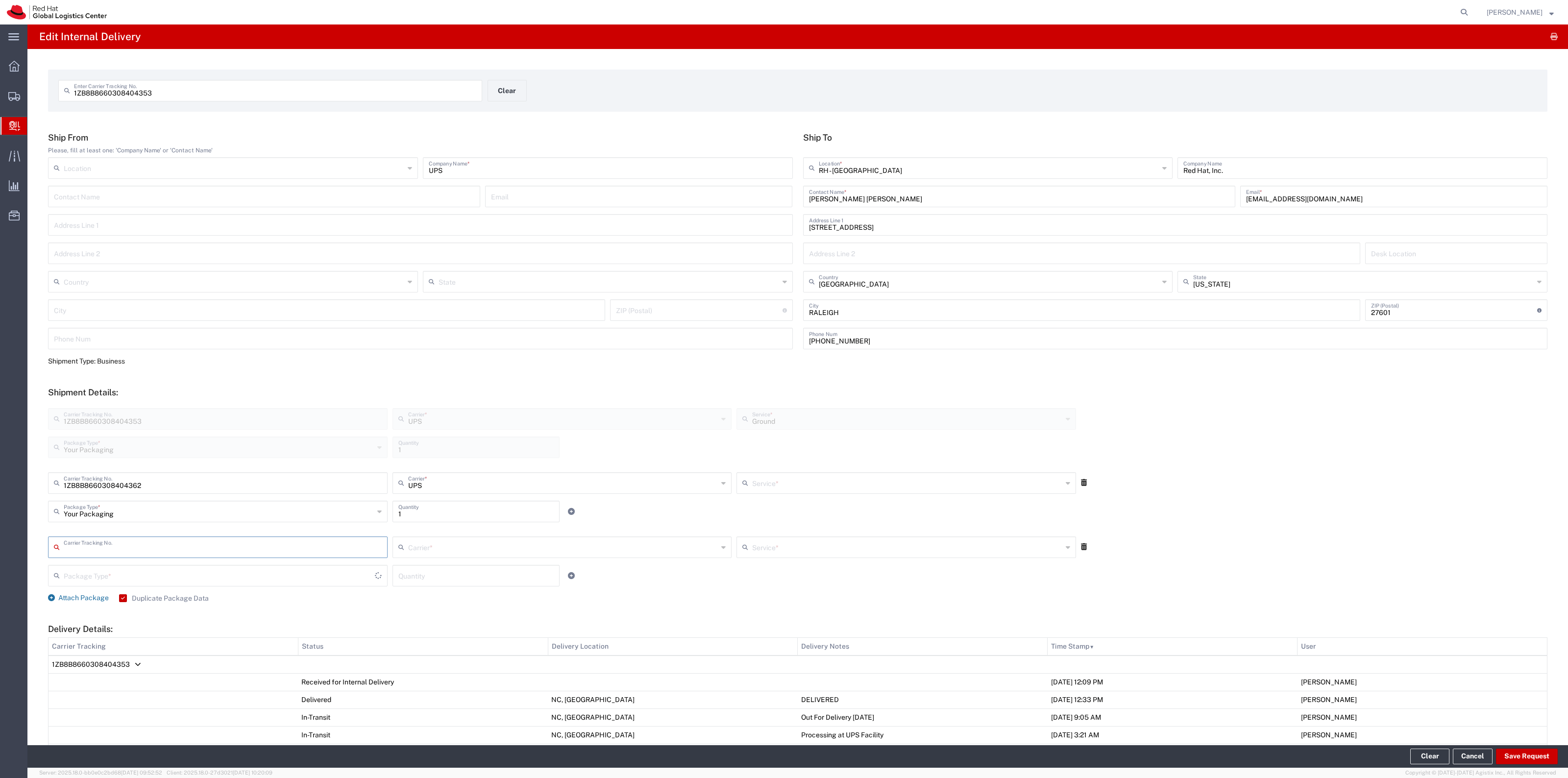
type input "Ground"
click at [1498, 759] on button "Save Request" at bounding box center [1527, 756] width 62 height 16
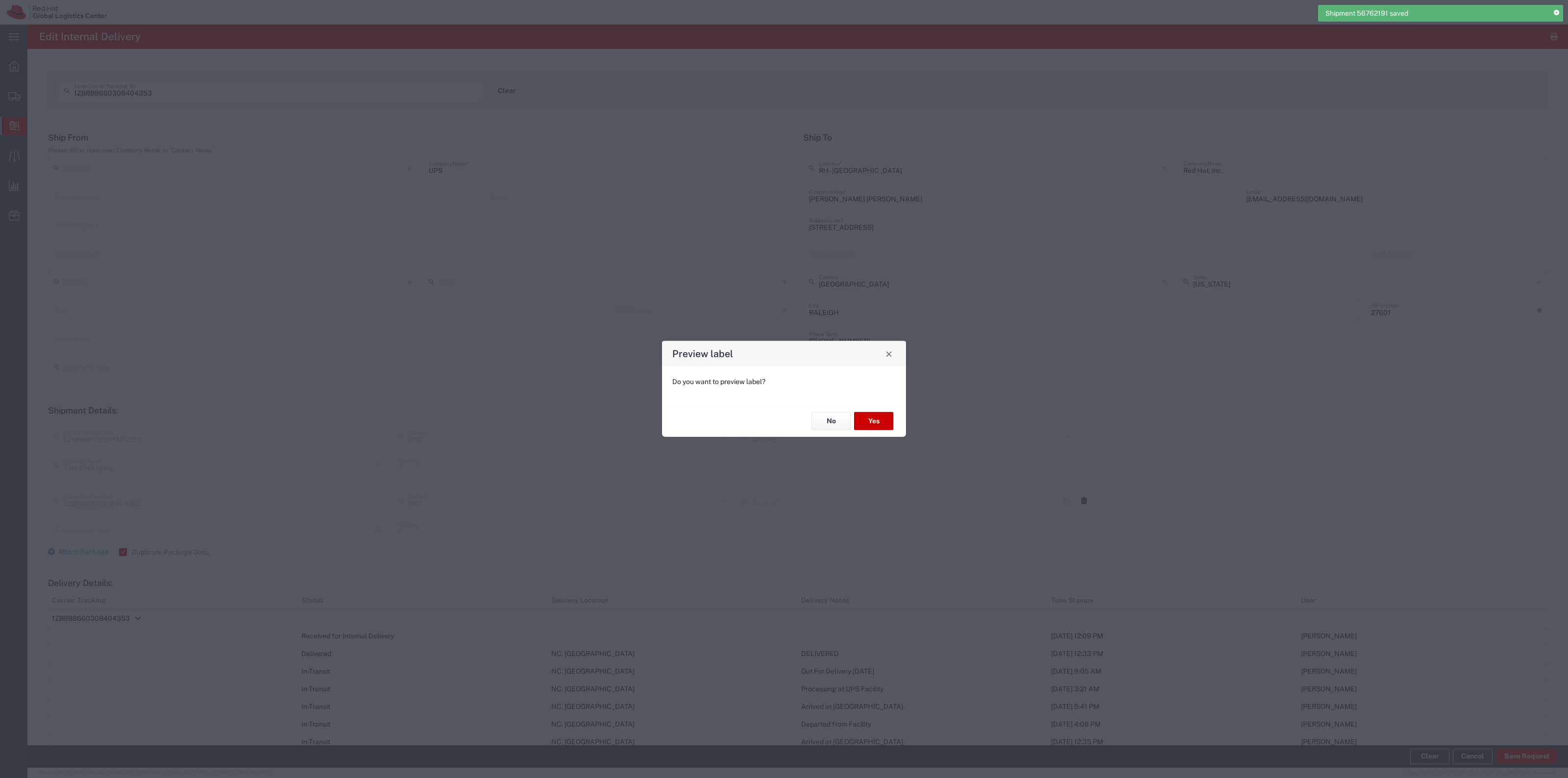
type input "Your Packaging"
type input "Ground"
click at [839, 422] on button "No" at bounding box center [831, 421] width 39 height 18
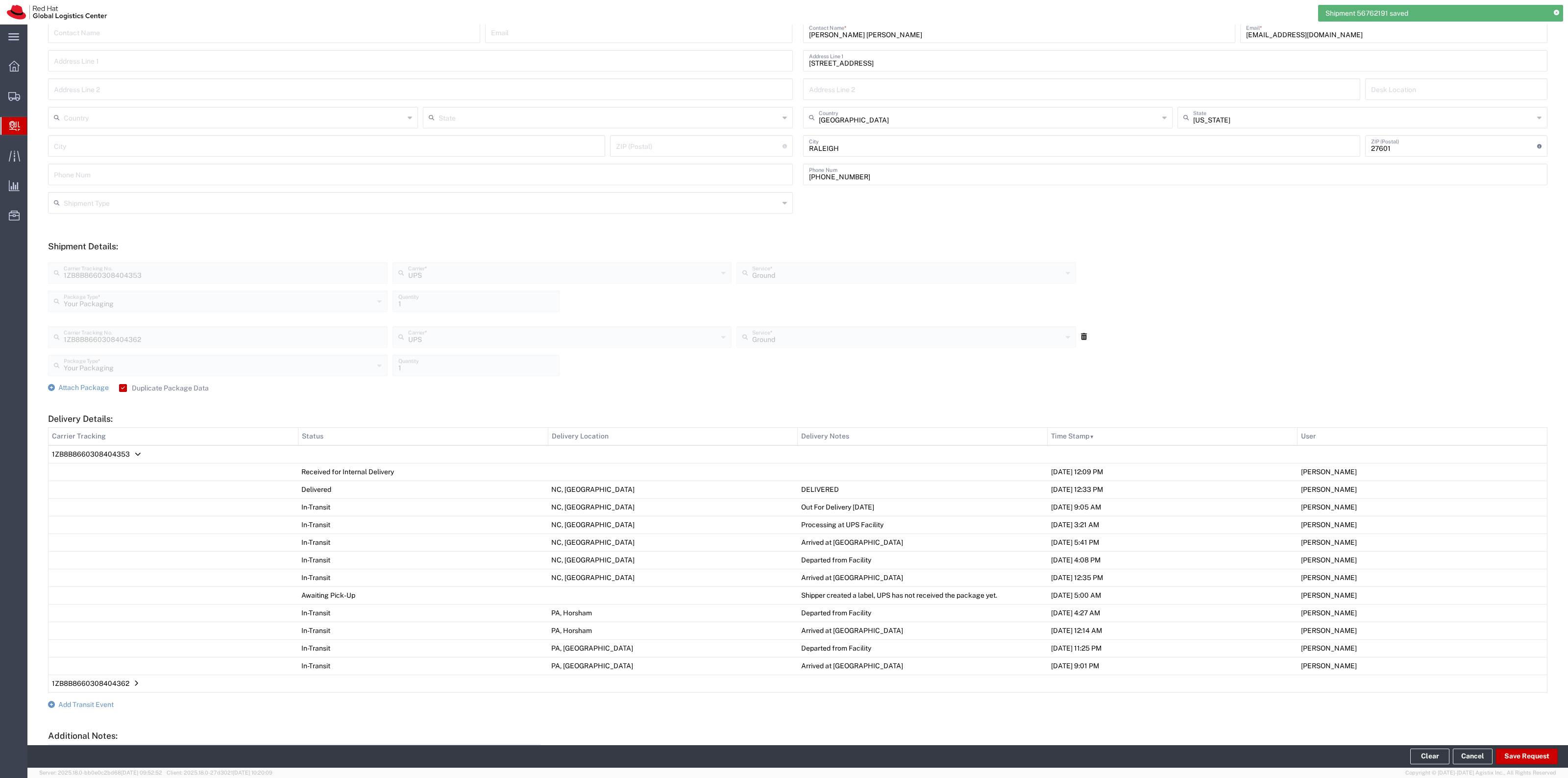
scroll to position [263, 0]
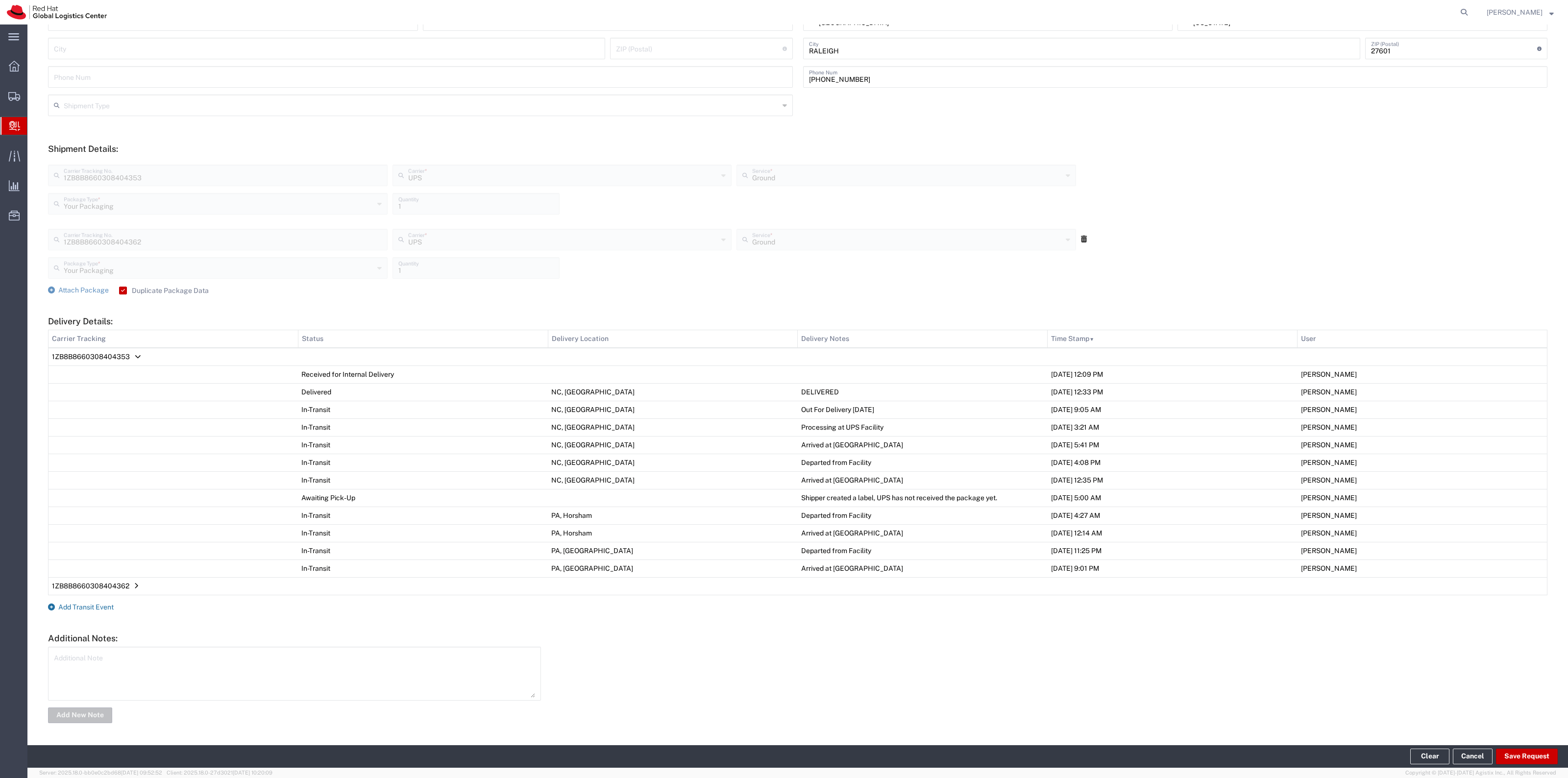
click at [110, 603] on span "Add Transit Event" at bounding box center [86, 606] width 55 height 8
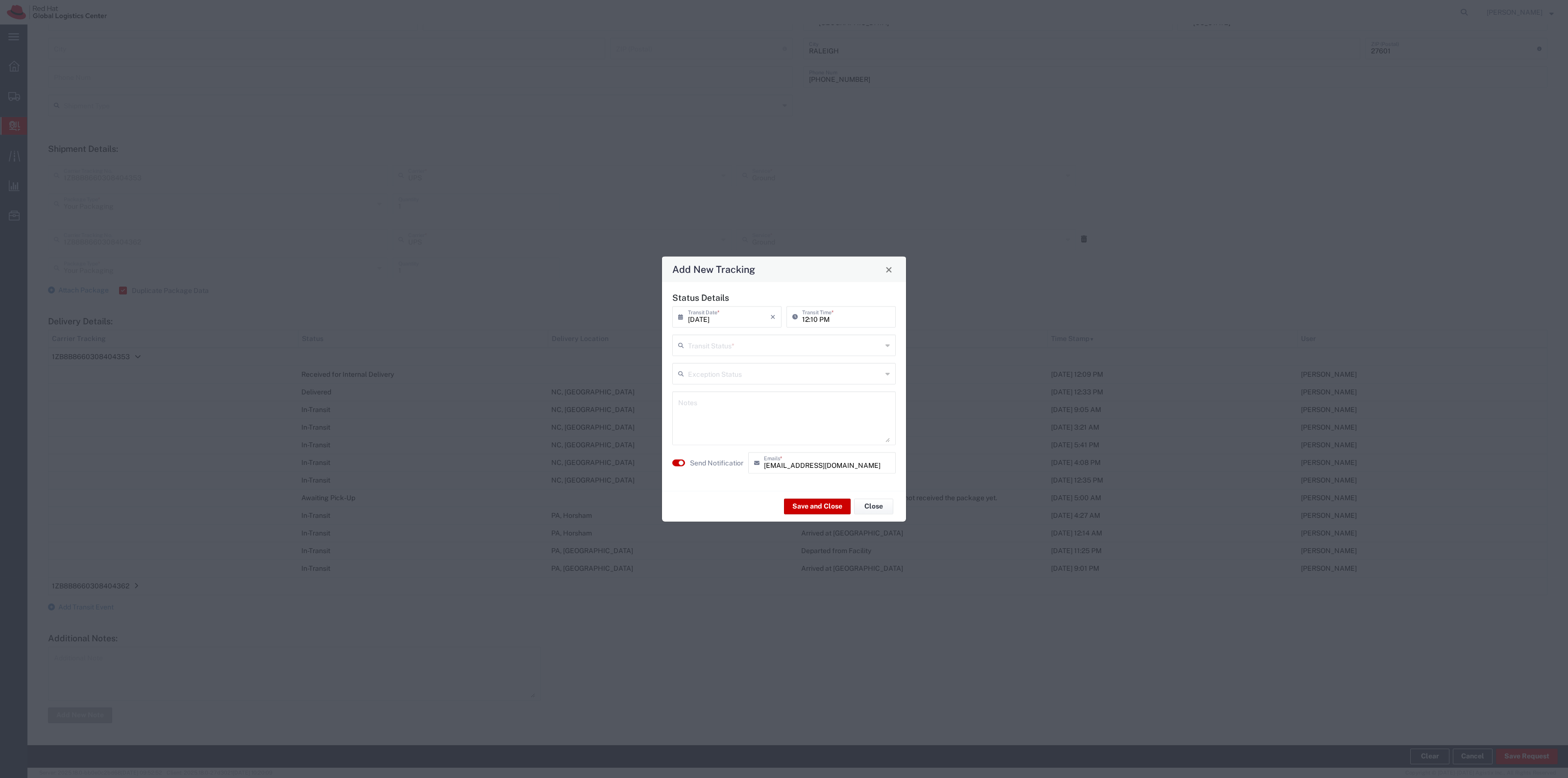
click at [733, 346] on input "text" at bounding box center [785, 344] width 194 height 17
click at [722, 372] on span "Delivery Confirmation" at bounding box center [784, 366] width 221 height 16
type input "Delivery Confirmation"
click at [726, 457] on agx-switch-control "Send Notification" at bounding box center [708, 462] width 76 height 21
click at [733, 468] on label "Send Notification" at bounding box center [718, 462] width 55 height 10
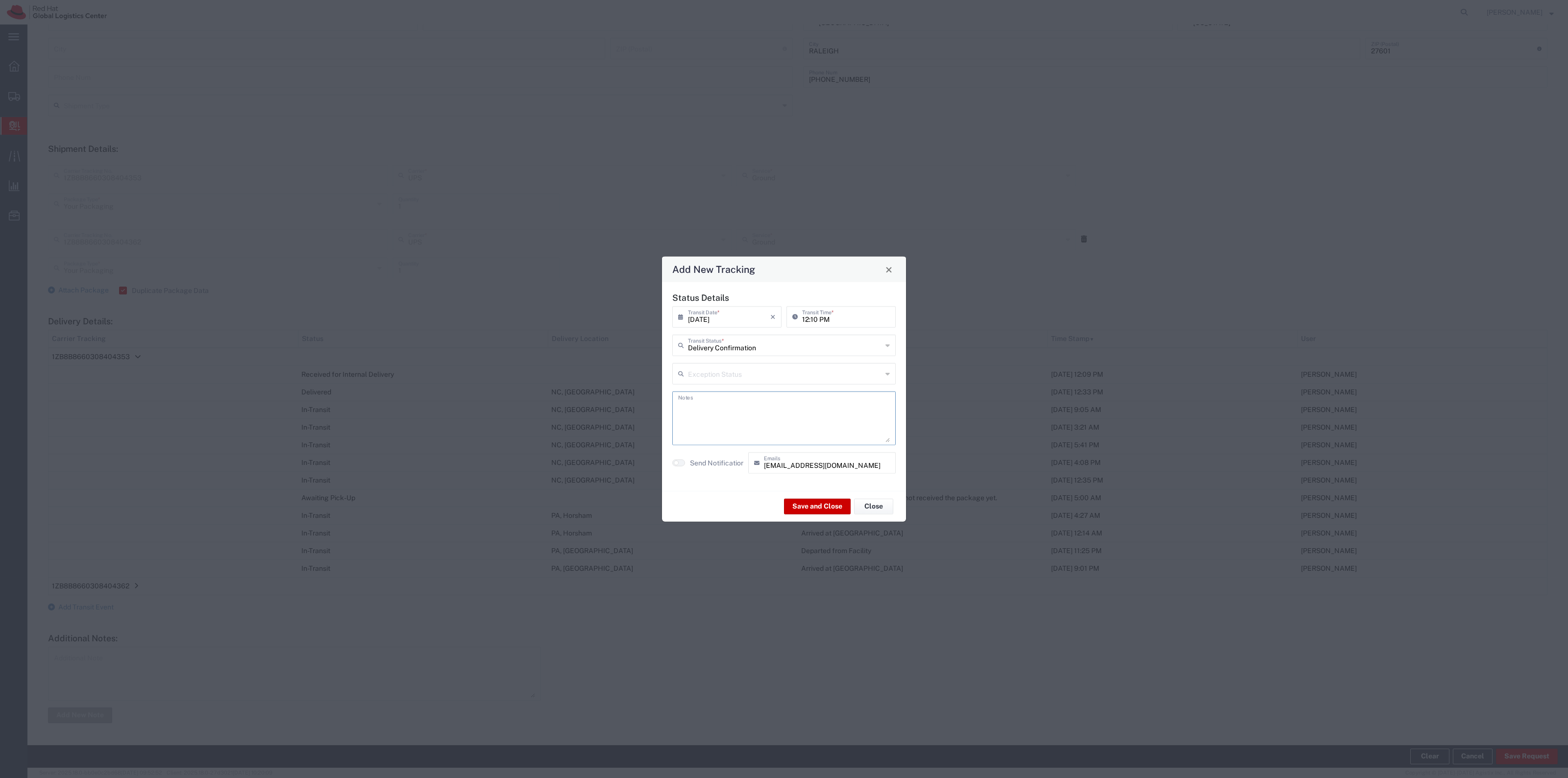
click at [788, 429] on textarea at bounding box center [784, 418] width 212 height 48
type textarea "W"
type textarea "Awaiting information on where to route these in the tower."
click at [812, 508] on button "Save and Close" at bounding box center [817, 506] width 67 height 16
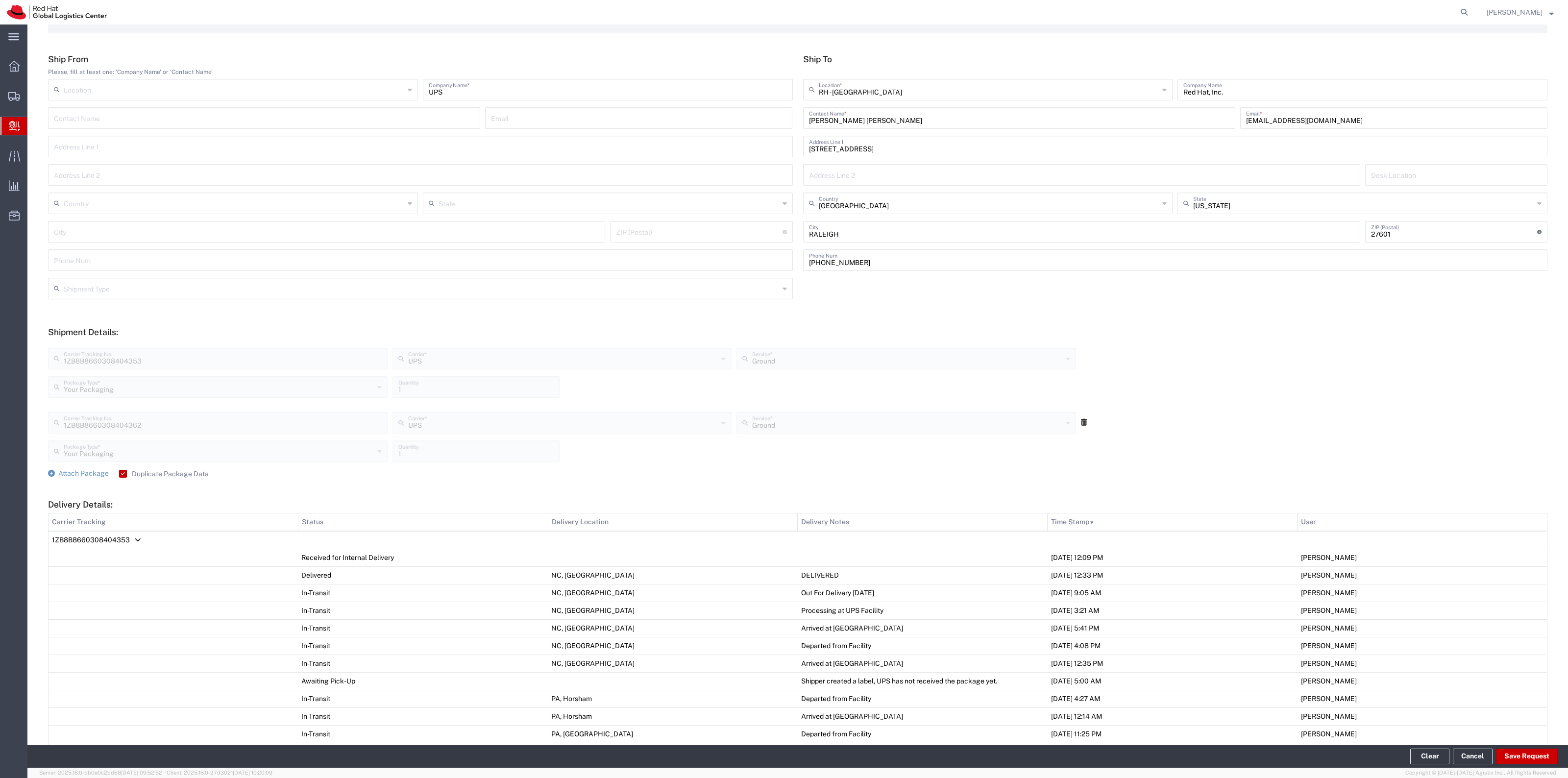
scroll to position [0, 0]
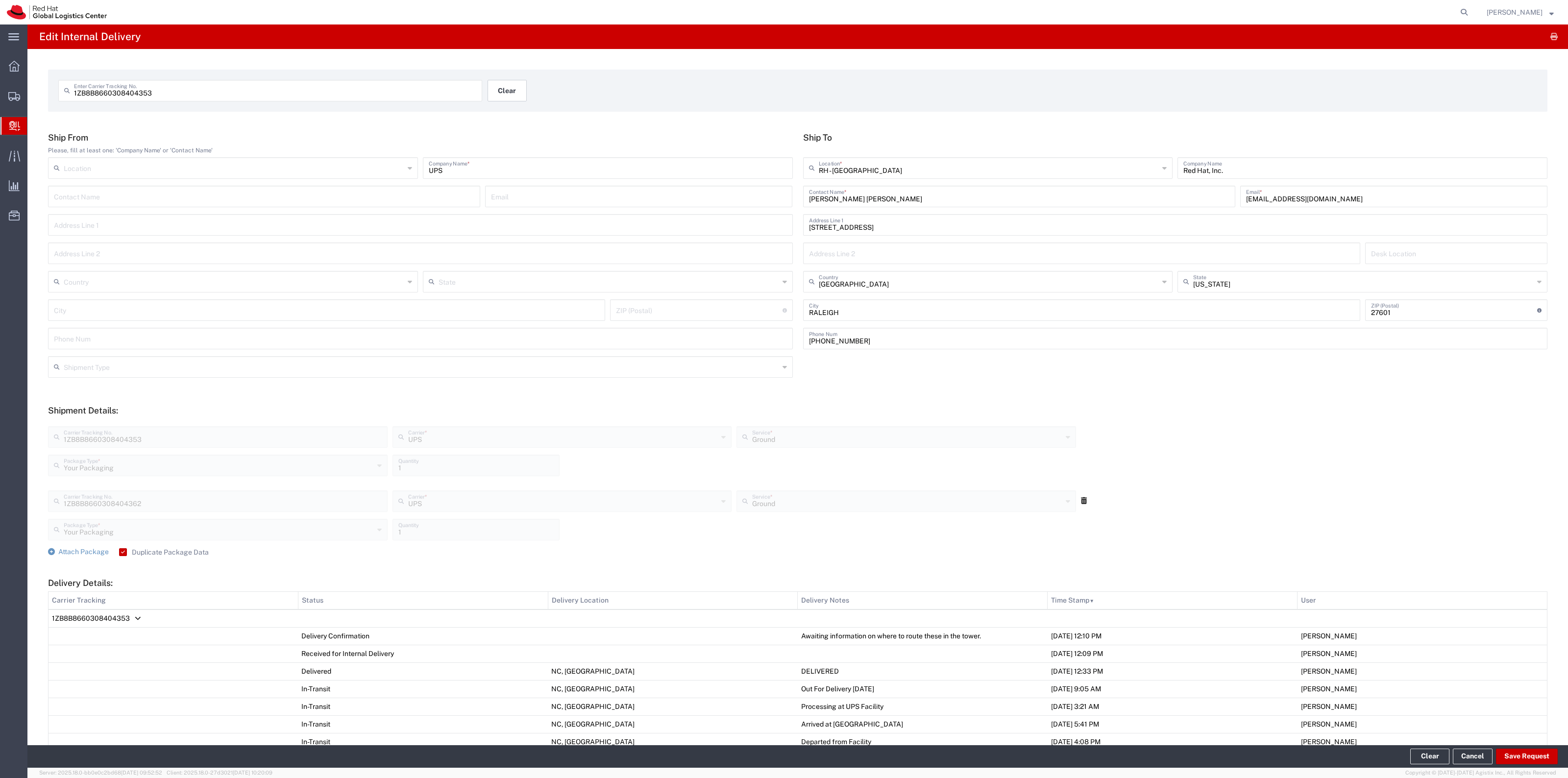
click at [517, 91] on button "Clear" at bounding box center [507, 90] width 39 height 21
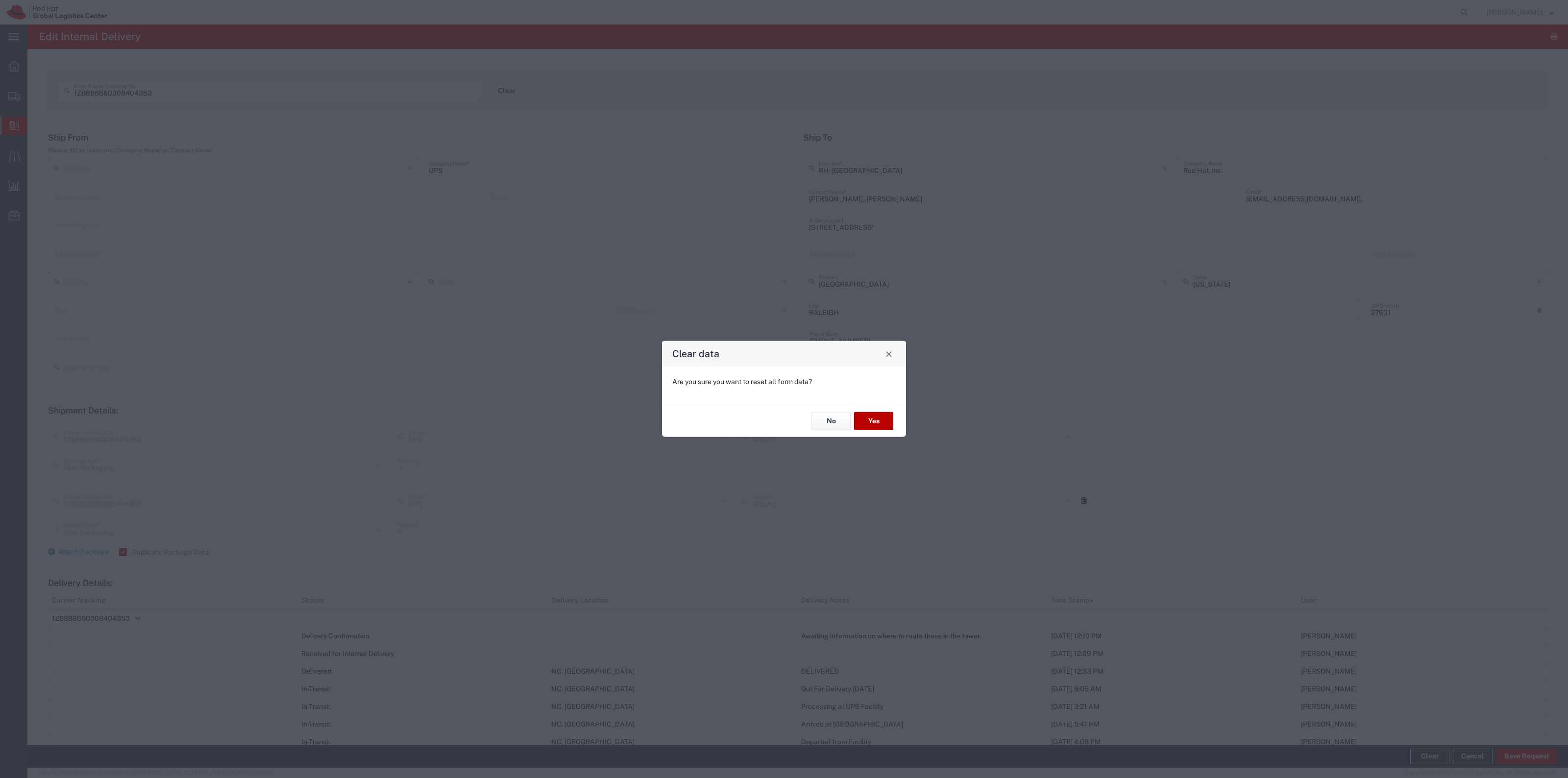
click at [886, 422] on button "Yes" at bounding box center [874, 421] width 39 height 18
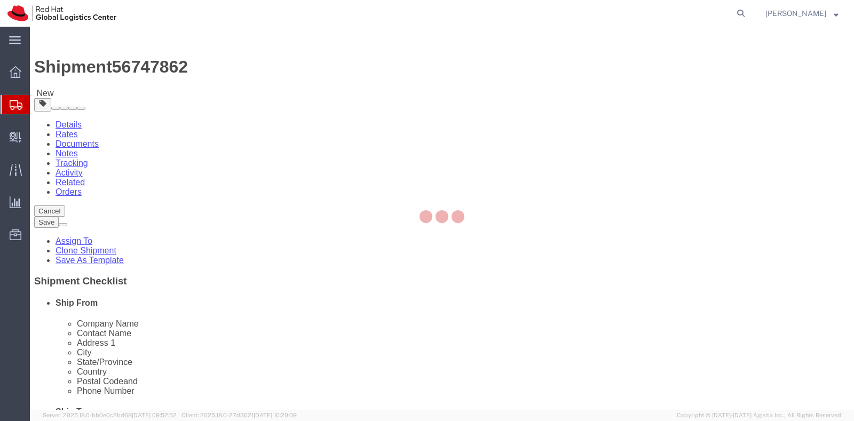
select select "38014"
select select
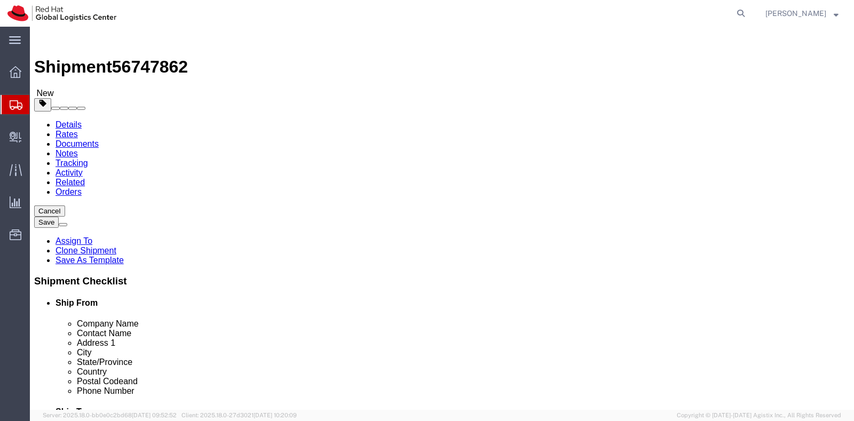
click icon
click link "Package Information"
click icon
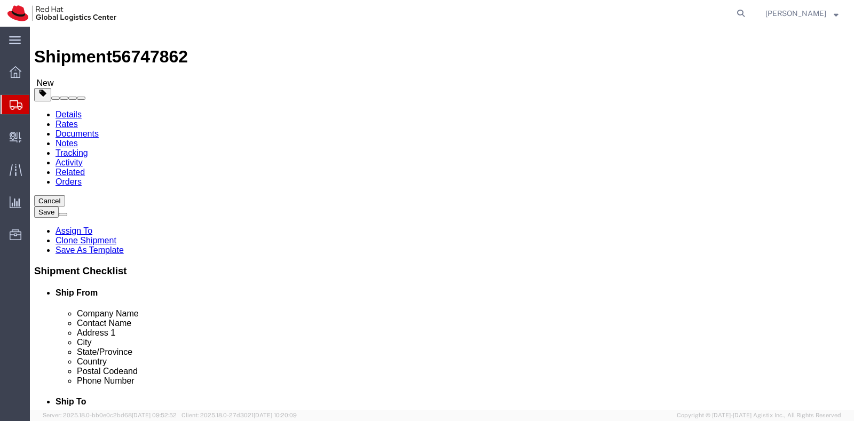
scroll to position [11, 0]
click input "Shipment Notification"
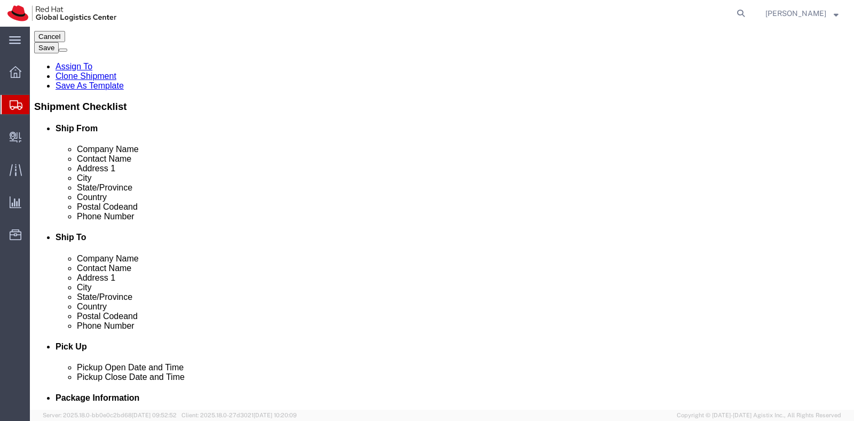
scroll to position [0, 0]
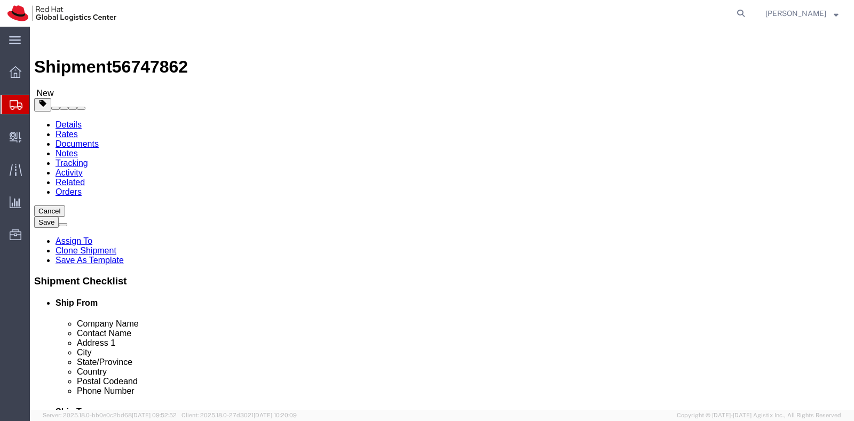
click span
click label "Insurance"
click input "Insurance"
checkbox input "true"
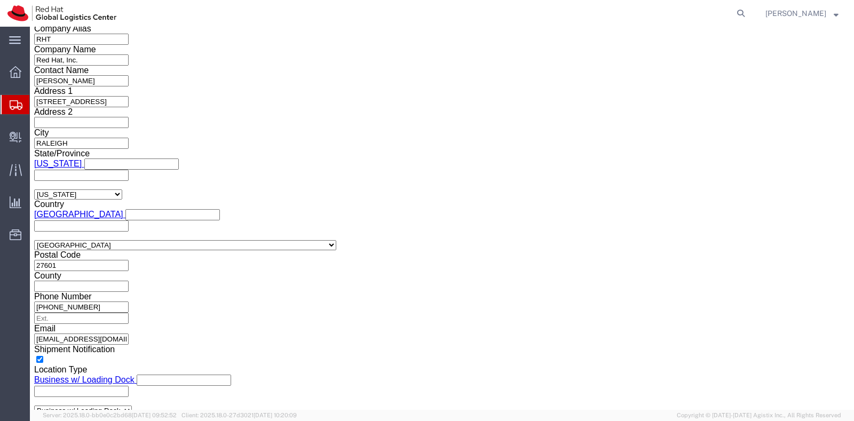
scroll to position [750, 0]
click label "Yes"
click input "Yes"
radio input "true"
click label "Yes"
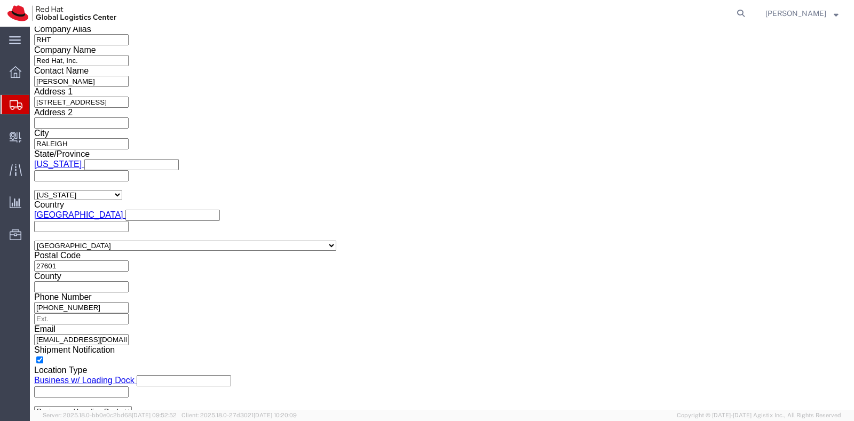
click input "Yes"
click input "text"
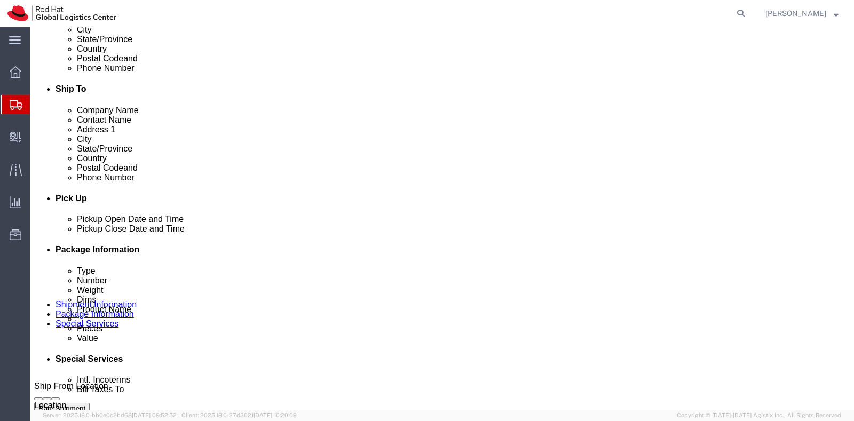
scroll to position [322, 0]
type input "500.00"
click label "Return Label Required"
click input "Return Label Required"
checkbox input "true"
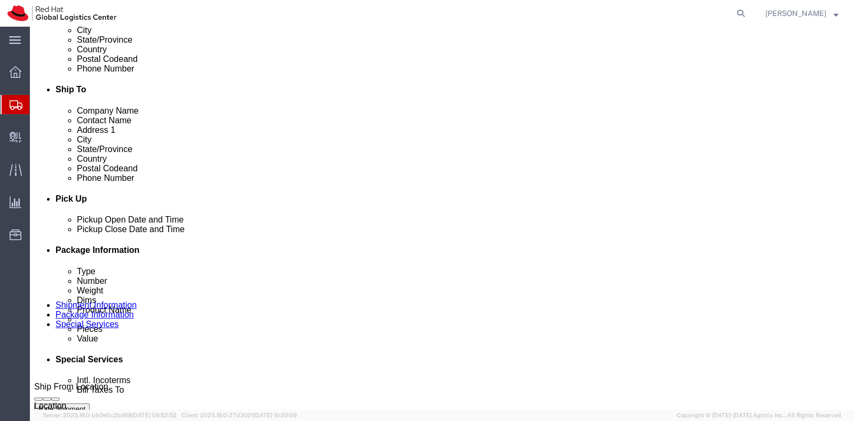
drag, startPoint x: 291, startPoint y: 222, endPoint x: 268, endPoint y: 271, distance: 54.7
type input "gro"
select select "12"
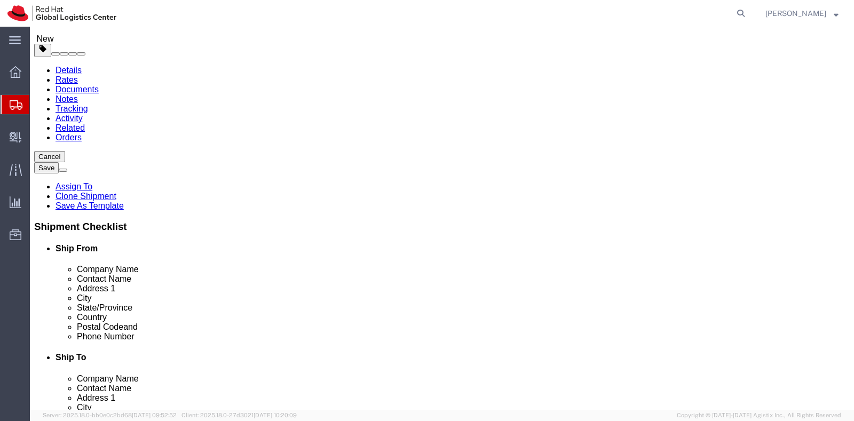
scroll to position [0, 0]
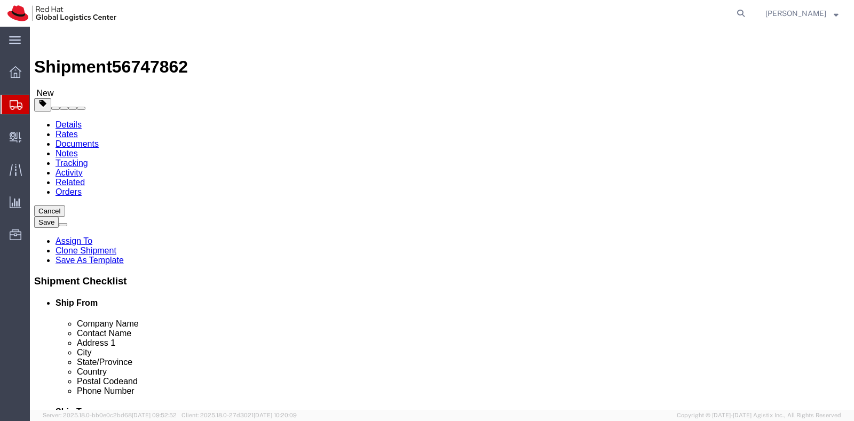
click button "Rate Shipment"
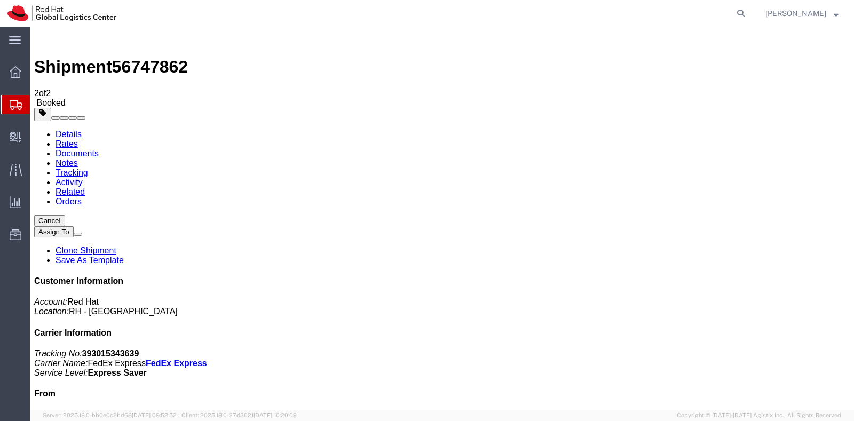
checkbox input "true"
